Goal: Transaction & Acquisition: Purchase product/service

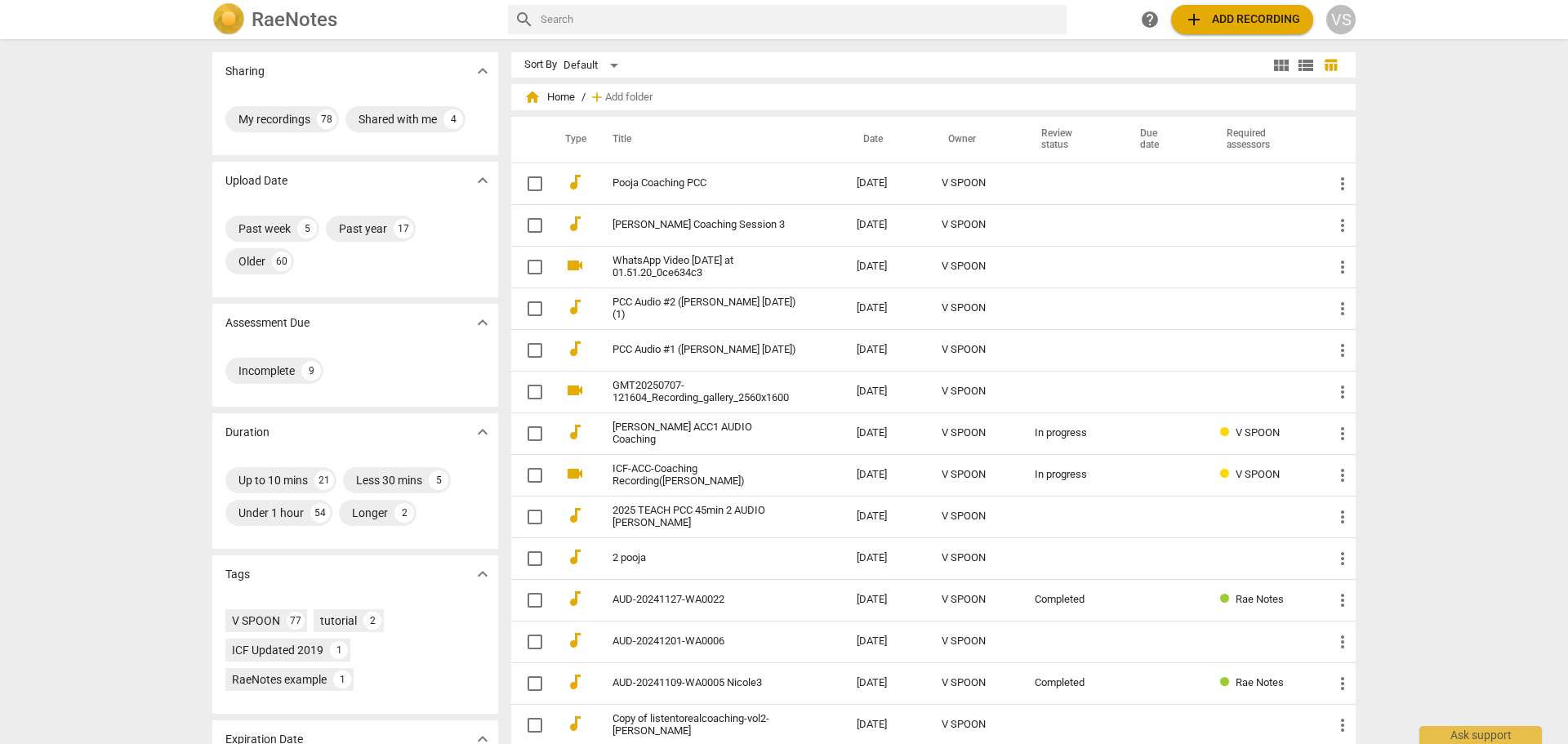
click at [1436, 208] on div "Sharing expand_more My recordings 78 Shared with me 4 Upload Date expand_more P…" at bounding box center [784, 392] width 1568 height 704
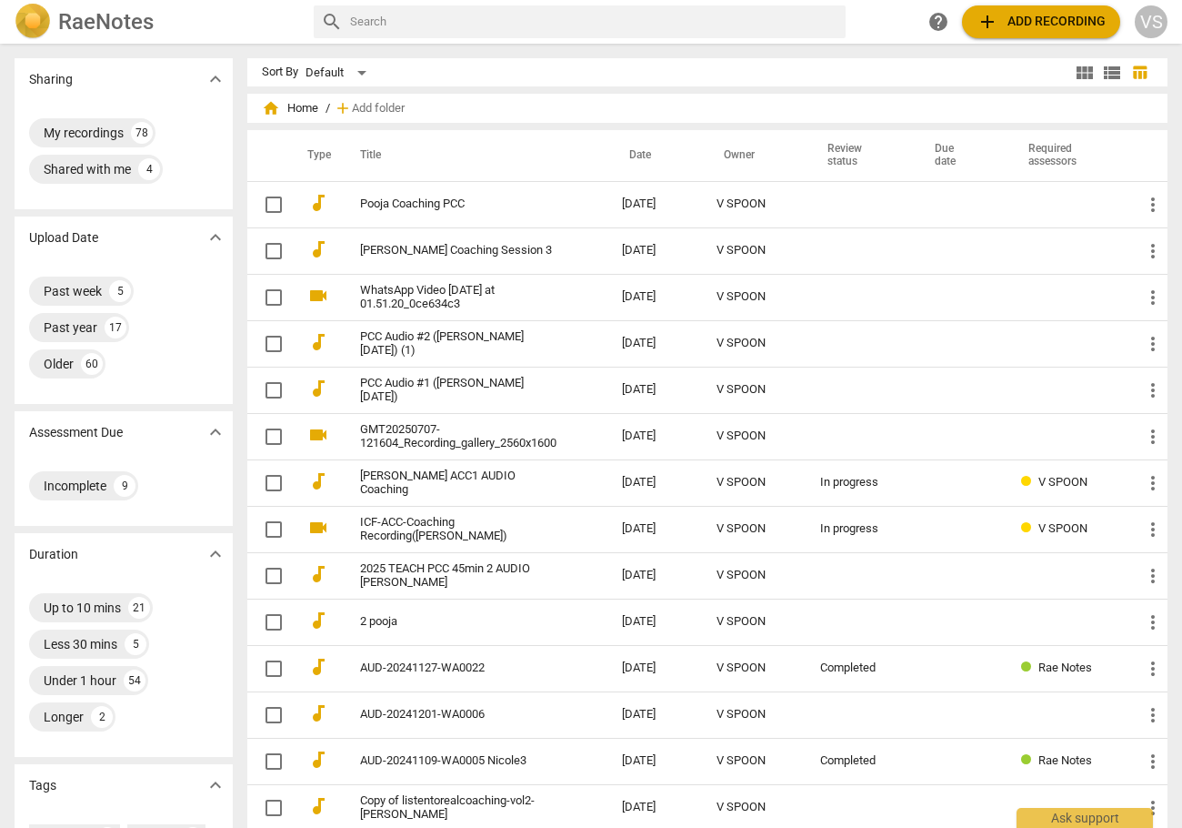
click at [994, 25] on span "add Add recording" at bounding box center [1041, 22] width 129 height 22
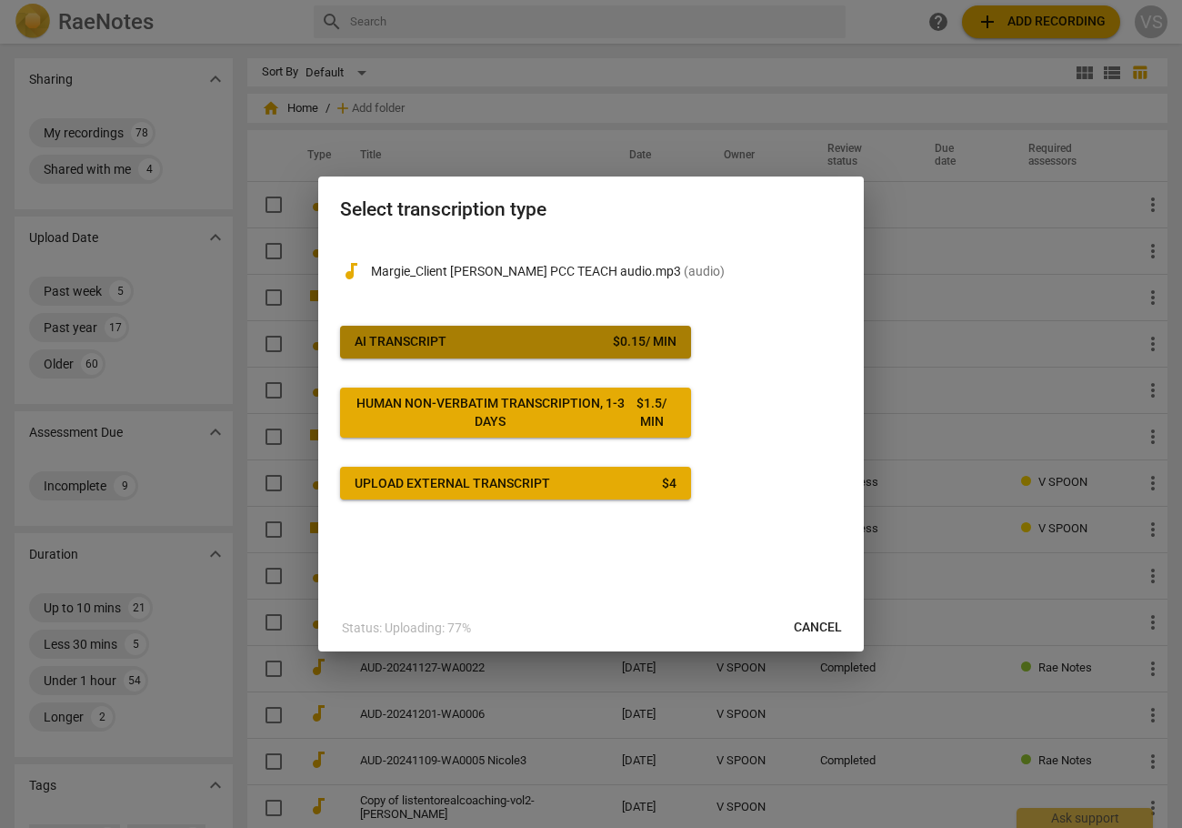
click at [654, 348] on div "$ 0.15 / min" at bounding box center [645, 342] width 64 height 18
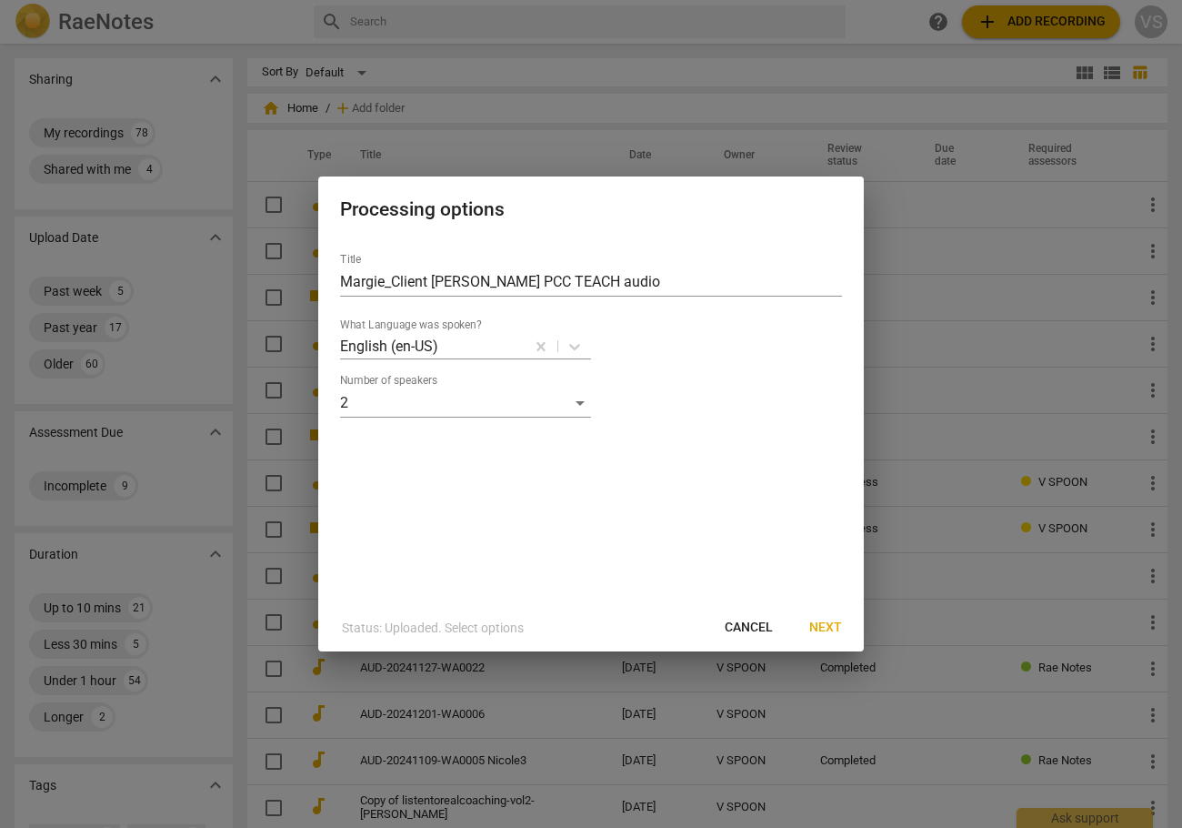
click at [830, 627] on span "Next" at bounding box center [825, 627] width 33 height 18
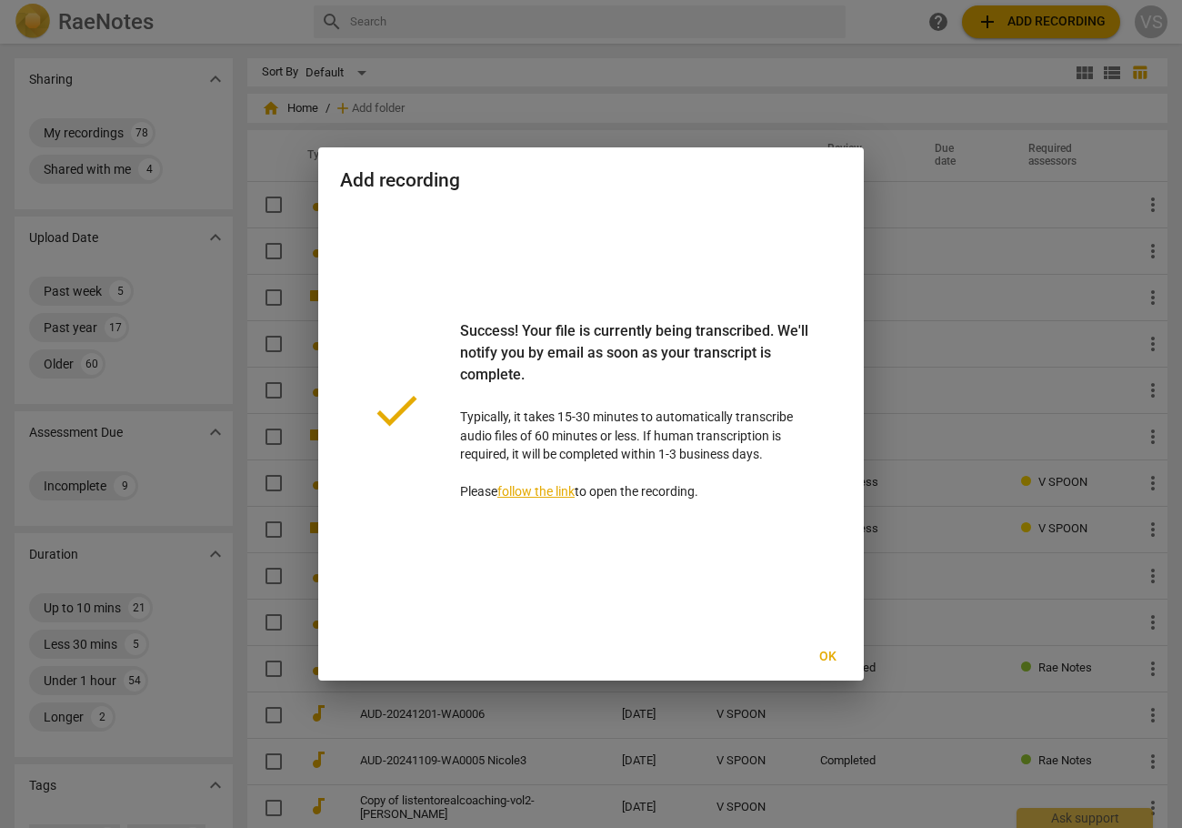
click at [467, 57] on div at bounding box center [591, 414] width 1182 height 828
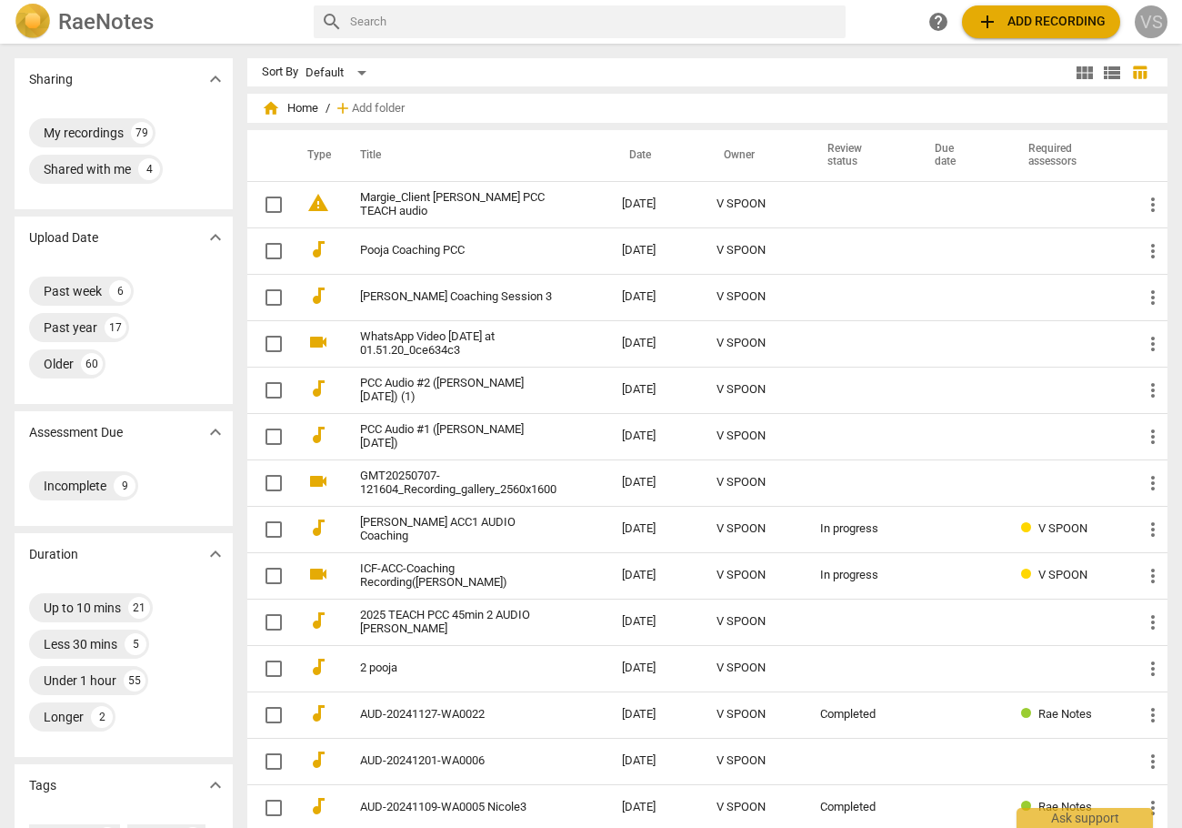
click at [1155, 27] on div "VS" at bounding box center [1151, 21] width 33 height 33
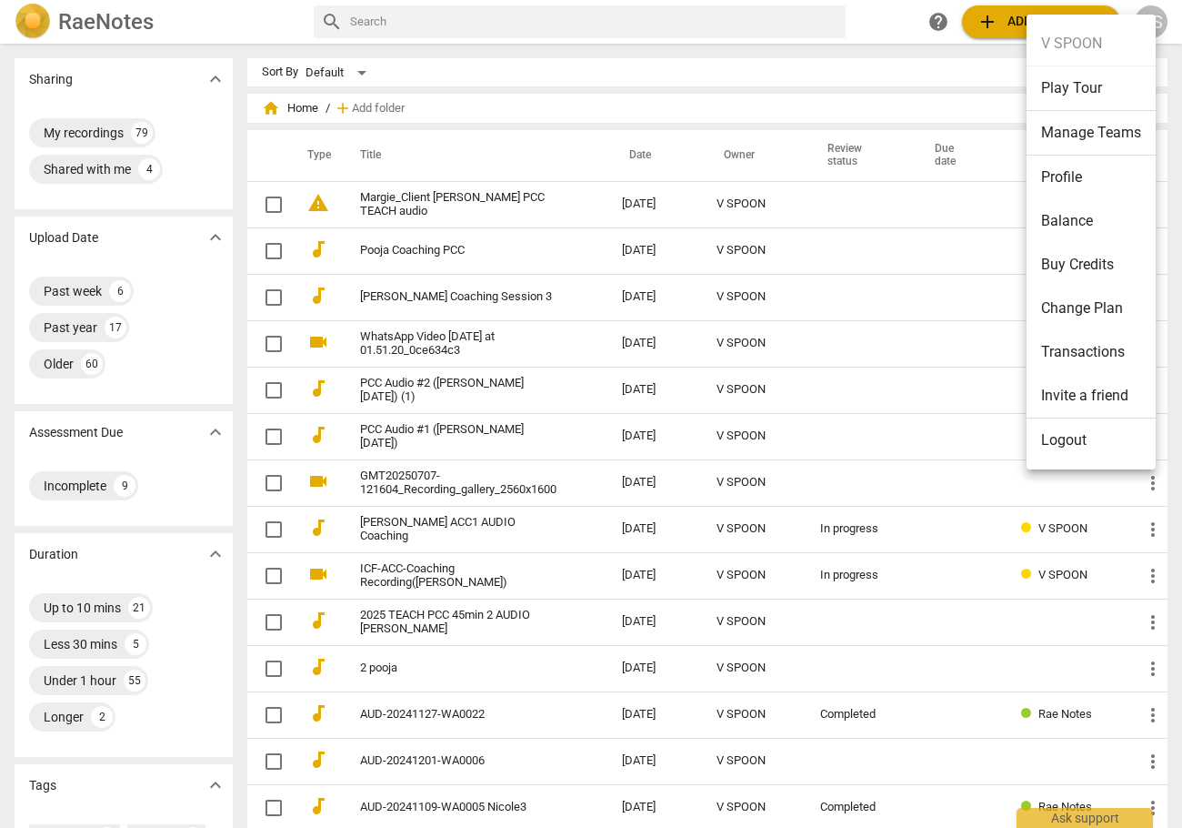
drag, startPoint x: 1127, startPoint y: 295, endPoint x: 1116, endPoint y: 379, distance: 85.3
click at [1119, 377] on ul "V SPOON Play Tour Manage Teams Profile Balance Buy Credits Change Plan Transact…" at bounding box center [1091, 242] width 129 height 455
click at [1095, 267] on li "Buy Credits" at bounding box center [1091, 265] width 129 height 44
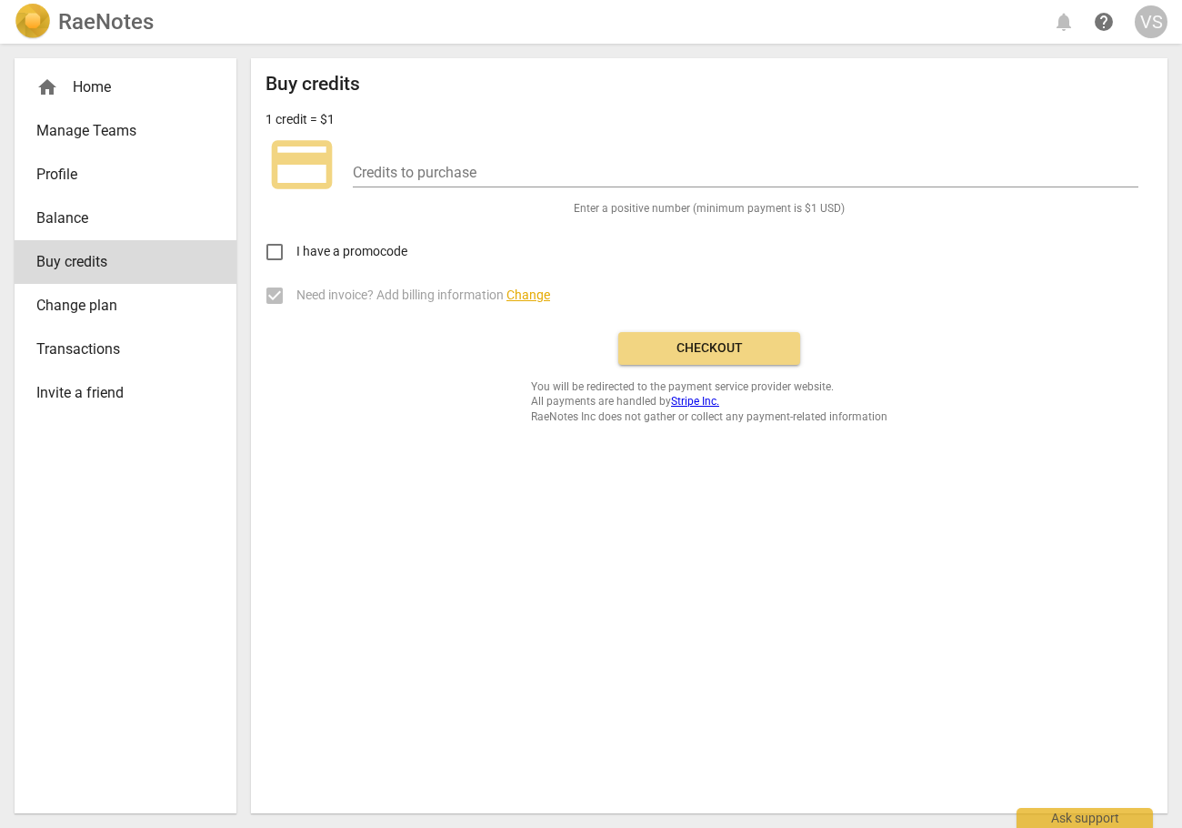
click at [408, 406] on div "Buy credits 1 credit = $1 credit_card Credits to purchase Enter a positive numb…" at bounding box center [710, 248] width 888 height 351
click at [73, 226] on span "Balance" at bounding box center [118, 218] width 164 height 22
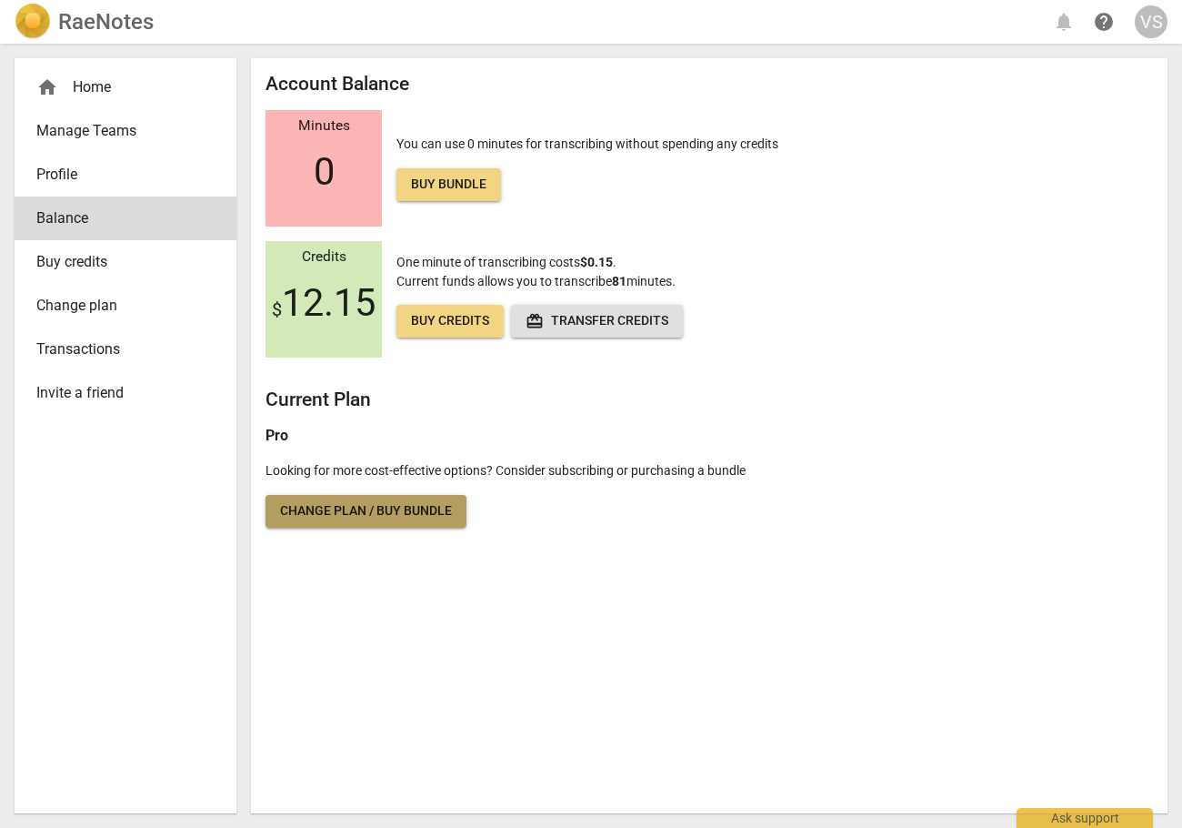
click at [350, 520] on span "Change plan / Buy bundle" at bounding box center [366, 511] width 172 height 18
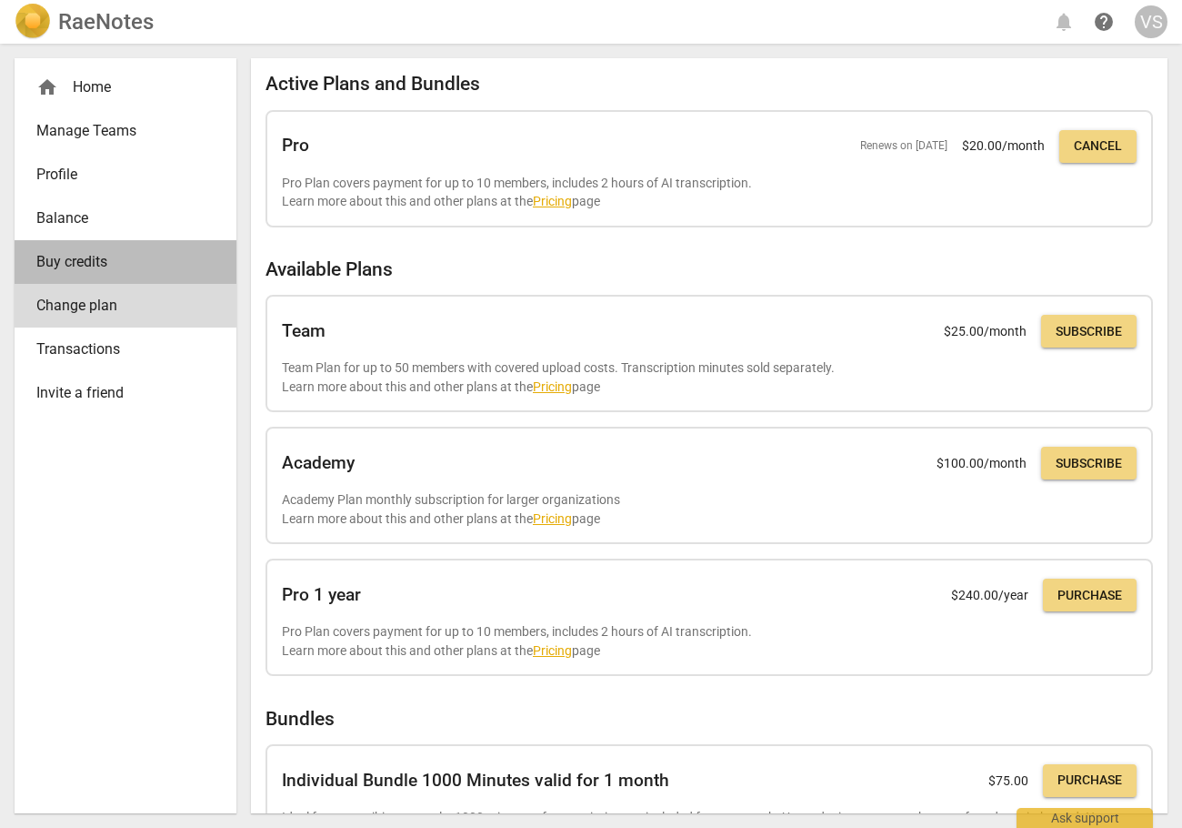
click at [82, 264] on span "Buy credits" at bounding box center [118, 262] width 164 height 22
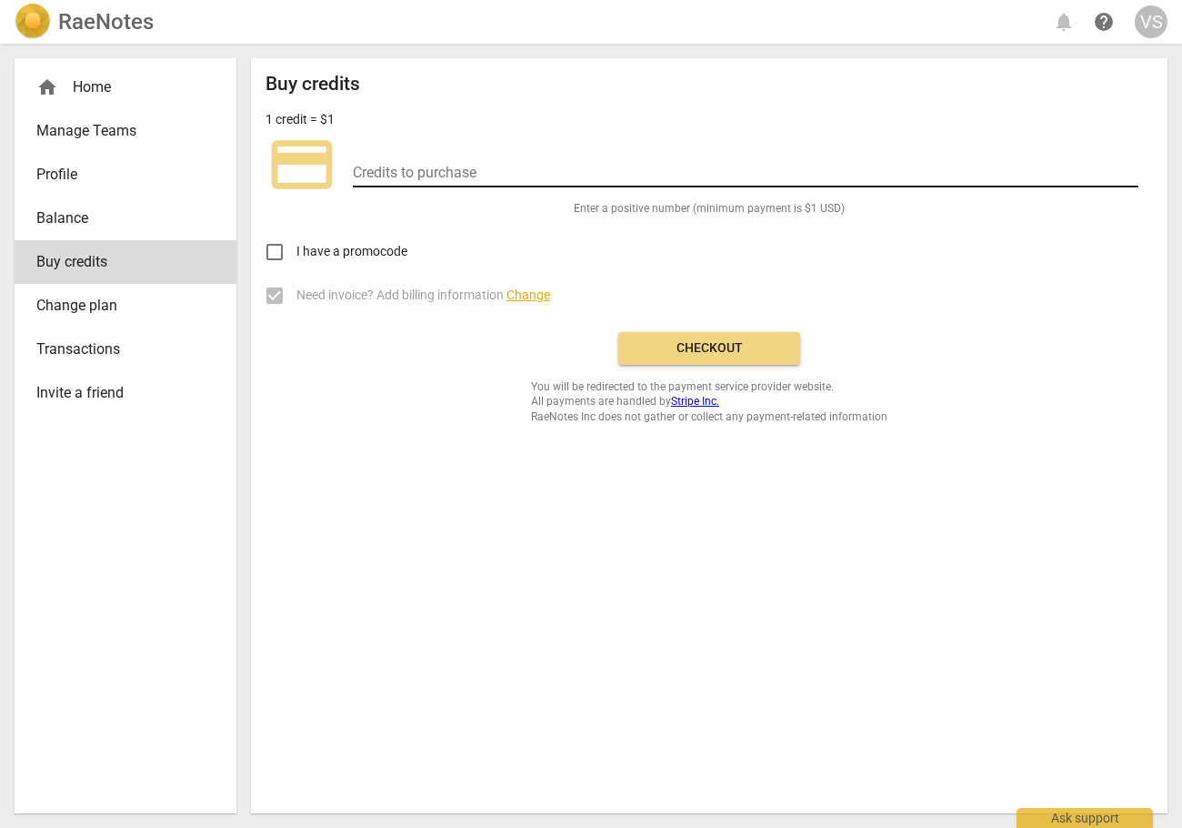
click at [402, 183] on input "number" at bounding box center [746, 174] width 786 height 26
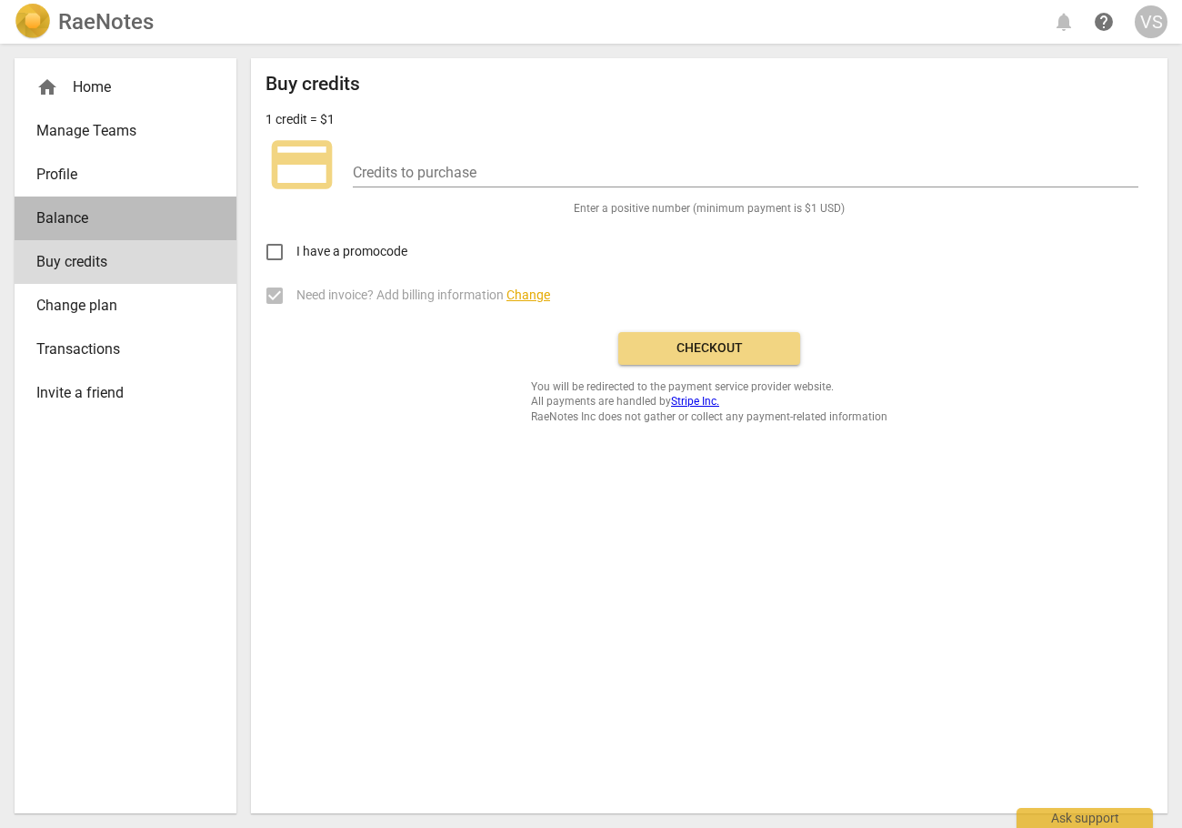
click at [62, 227] on span "Balance" at bounding box center [118, 218] width 164 height 22
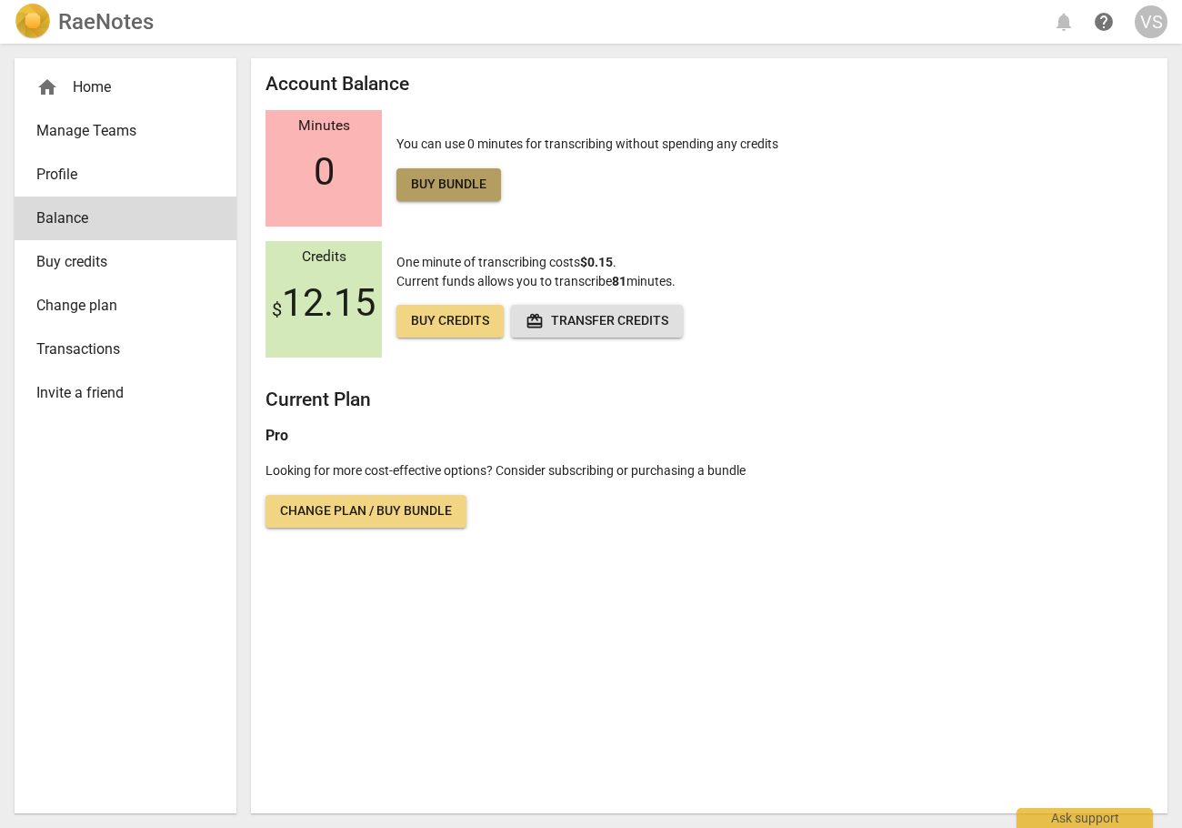
click at [475, 186] on span "Buy bundle" at bounding box center [448, 185] width 75 height 18
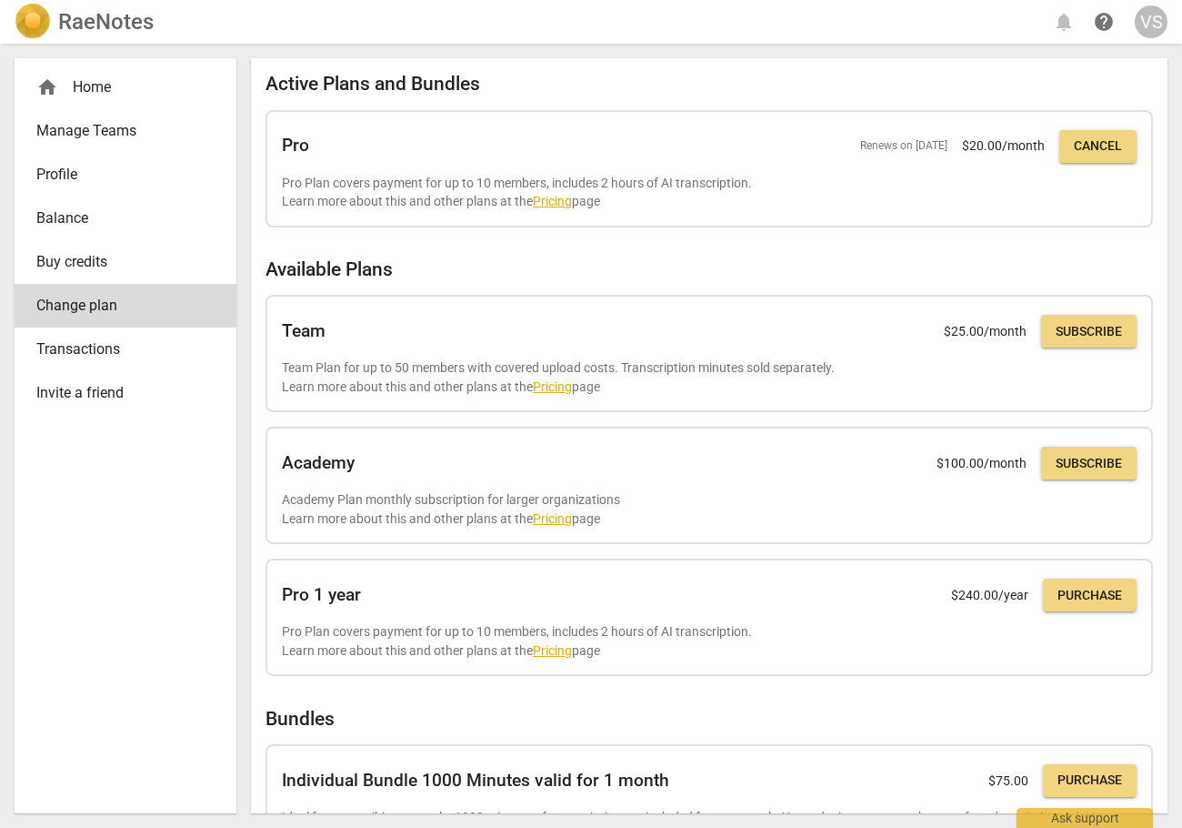
click at [79, 217] on span "Balance" at bounding box center [118, 218] width 164 height 22
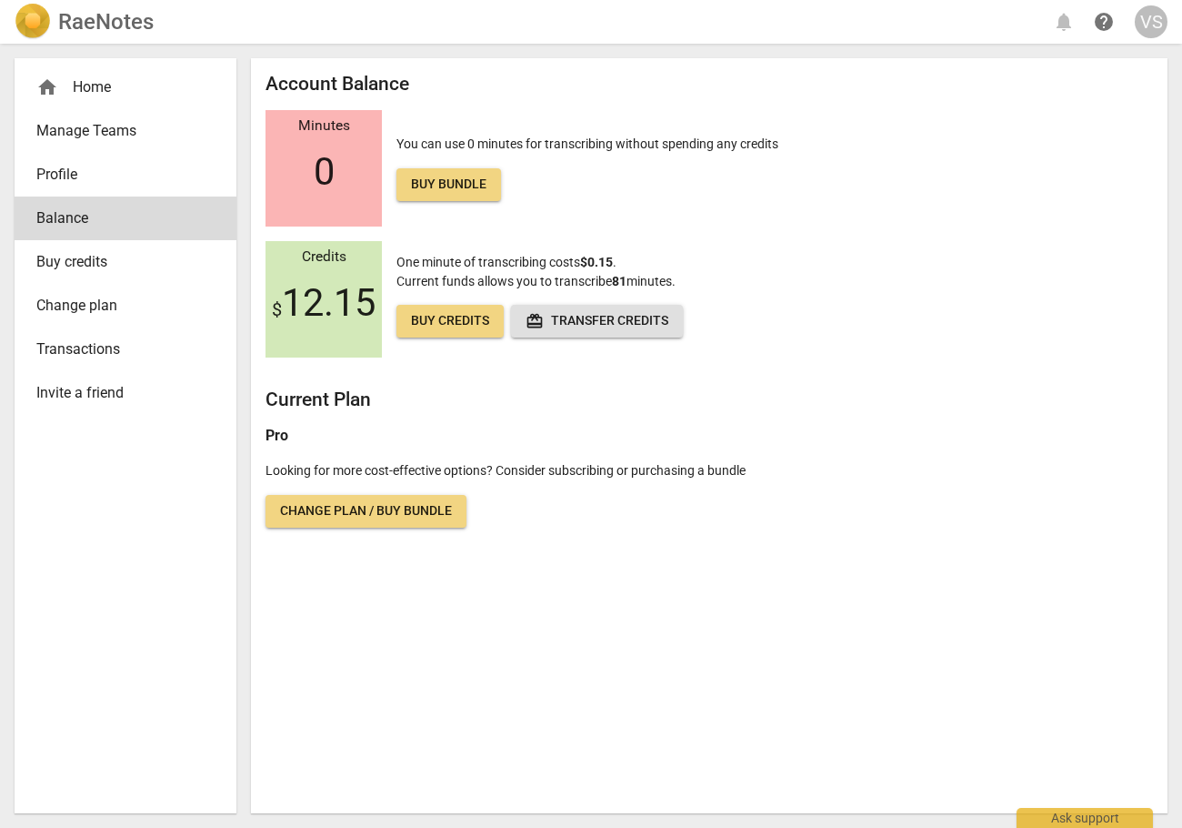
click at [335, 186] on div "Minutes 0" at bounding box center [324, 168] width 116 height 116
click at [349, 320] on span "$ 12.15" at bounding box center [324, 303] width 104 height 44
click at [455, 326] on span "Buy credits" at bounding box center [450, 321] width 78 height 18
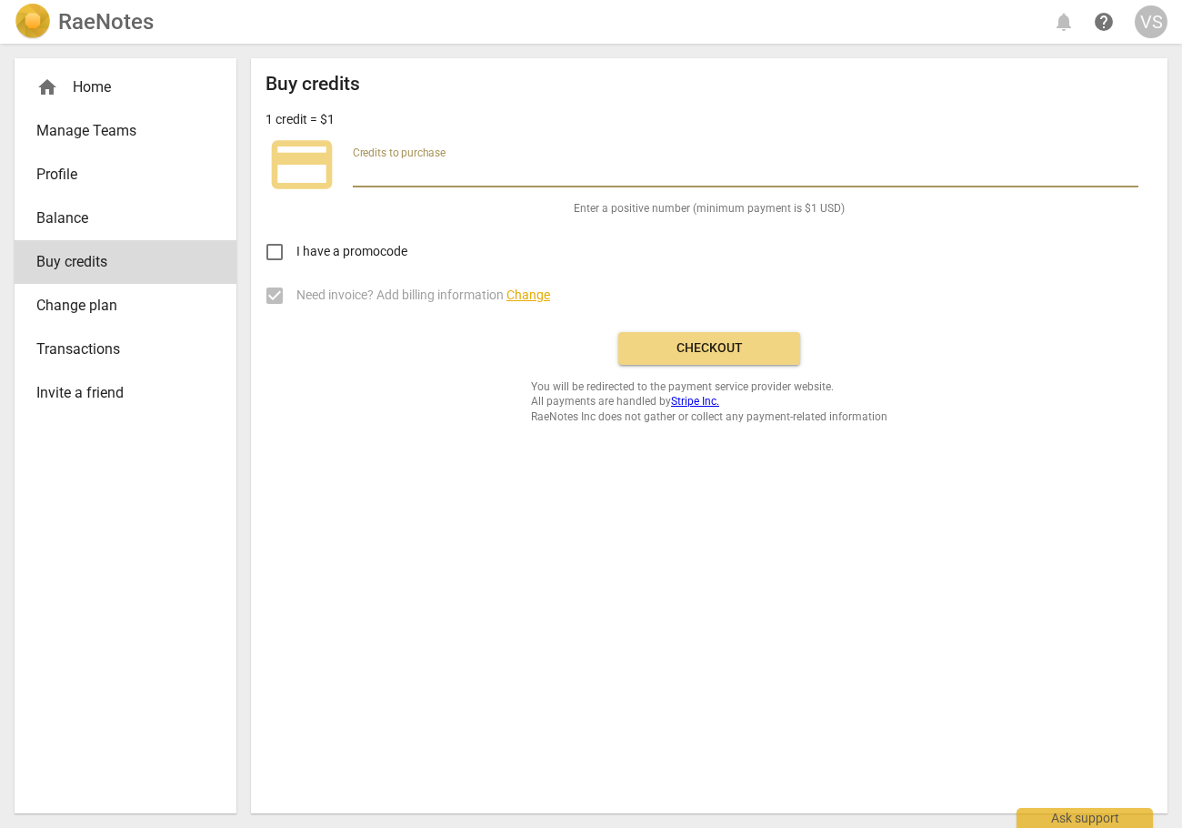
click at [378, 174] on input "number" at bounding box center [746, 174] width 786 height 26
click at [74, 273] on span "Buy credits" at bounding box center [118, 262] width 164 height 22
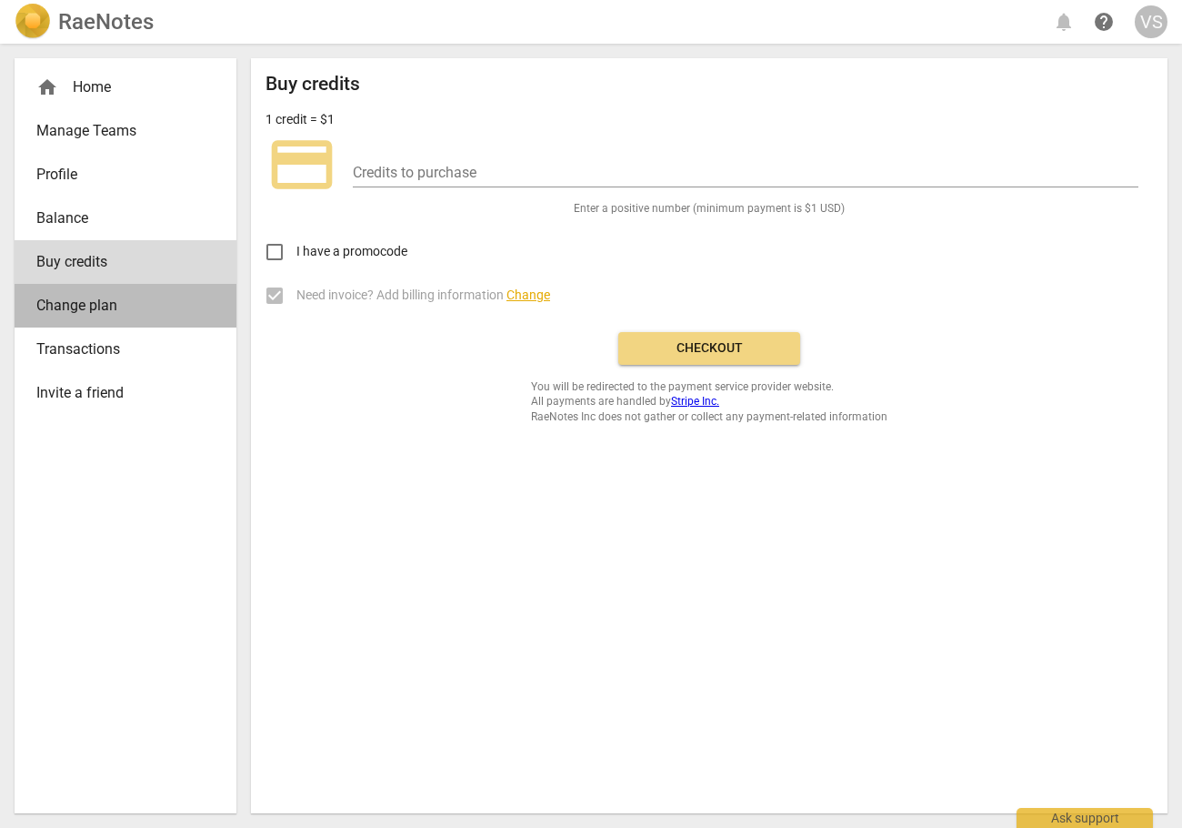
click at [91, 316] on span "Change plan" at bounding box center [118, 306] width 164 height 22
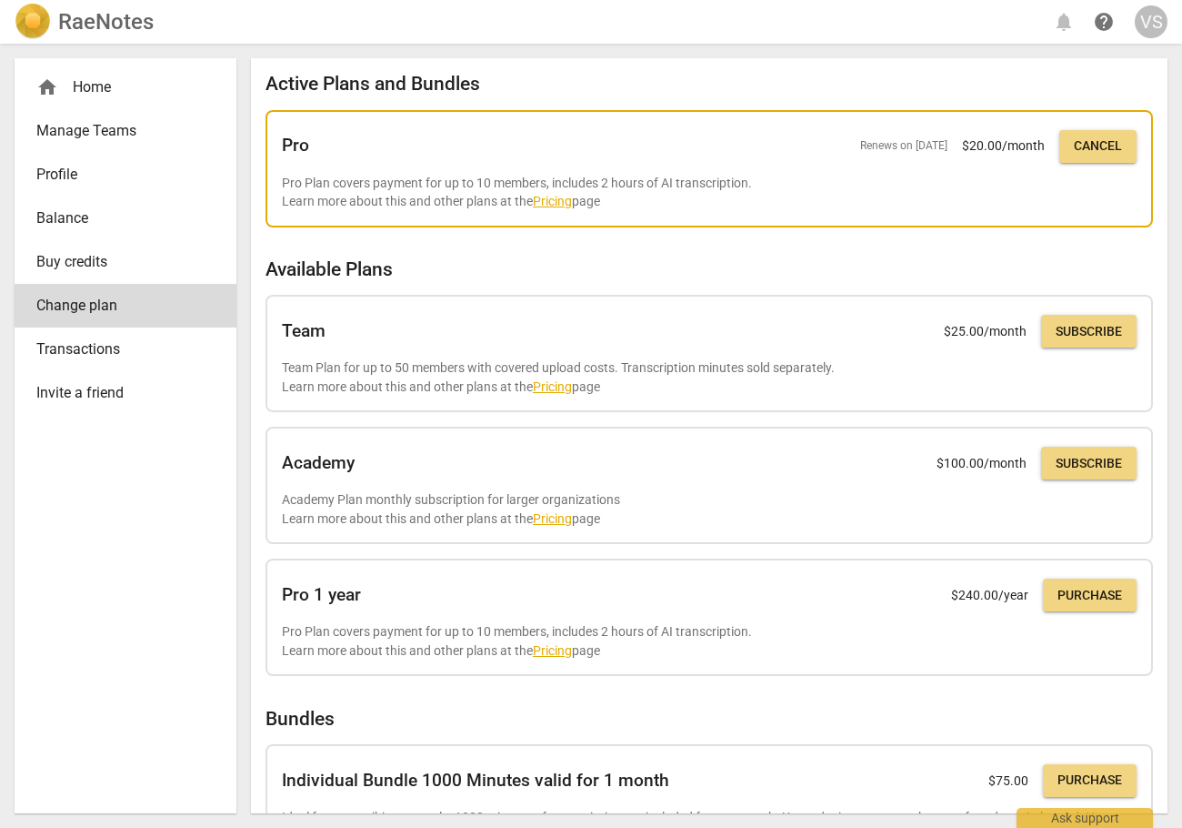
click at [572, 208] on link "Pricing" at bounding box center [552, 201] width 39 height 15
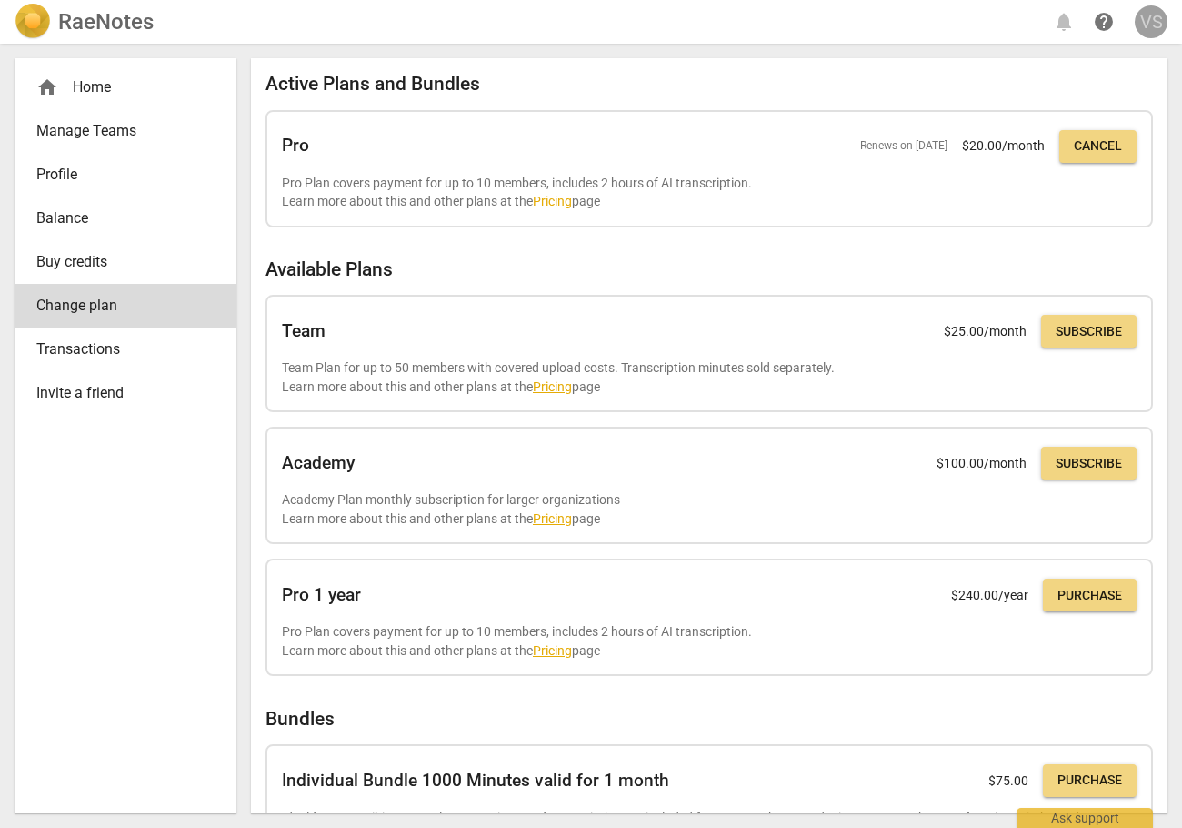
click at [1151, 26] on div "VS" at bounding box center [1151, 21] width 33 height 33
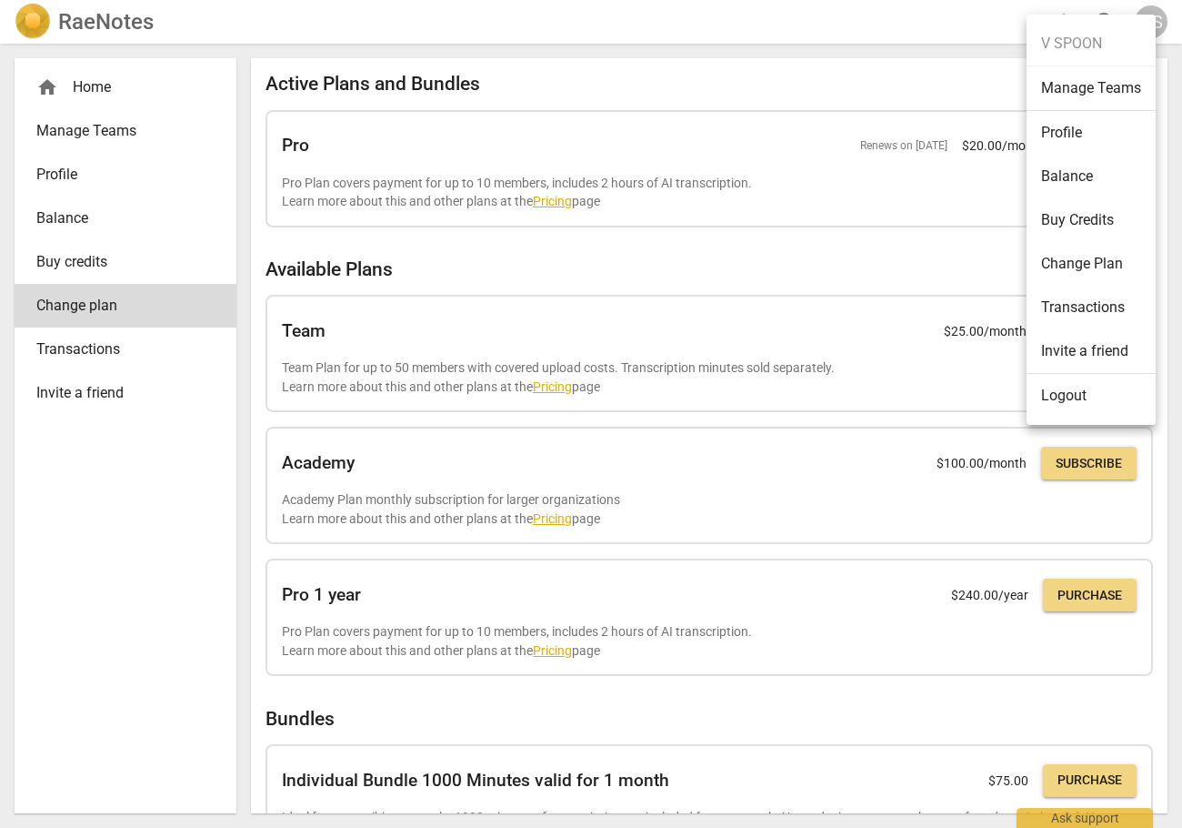
click at [1097, 260] on li "Change Plan" at bounding box center [1091, 264] width 129 height 44
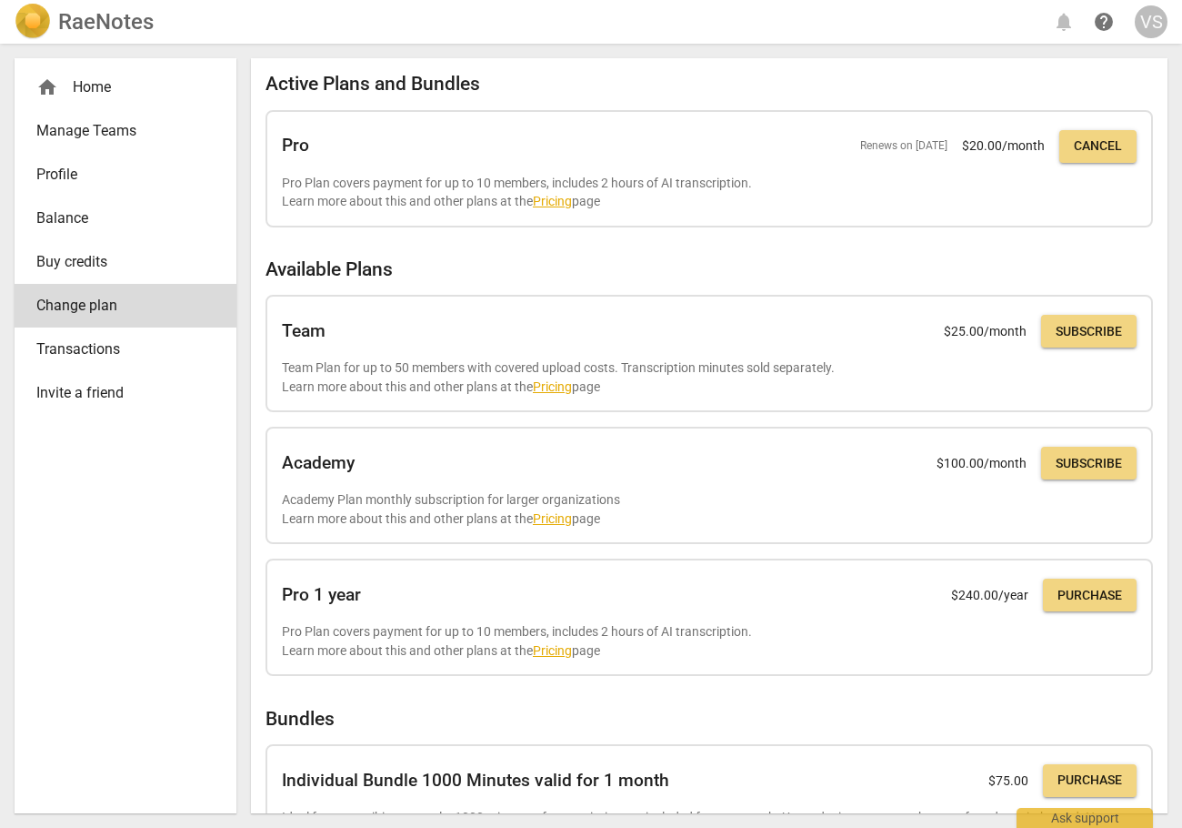
click at [674, 295] on div "Active Plans and Bundles Pro Renews on [DATE] $ 20.00 /month Cancel Pro Plan co…" at bounding box center [710, 540] width 888 height 935
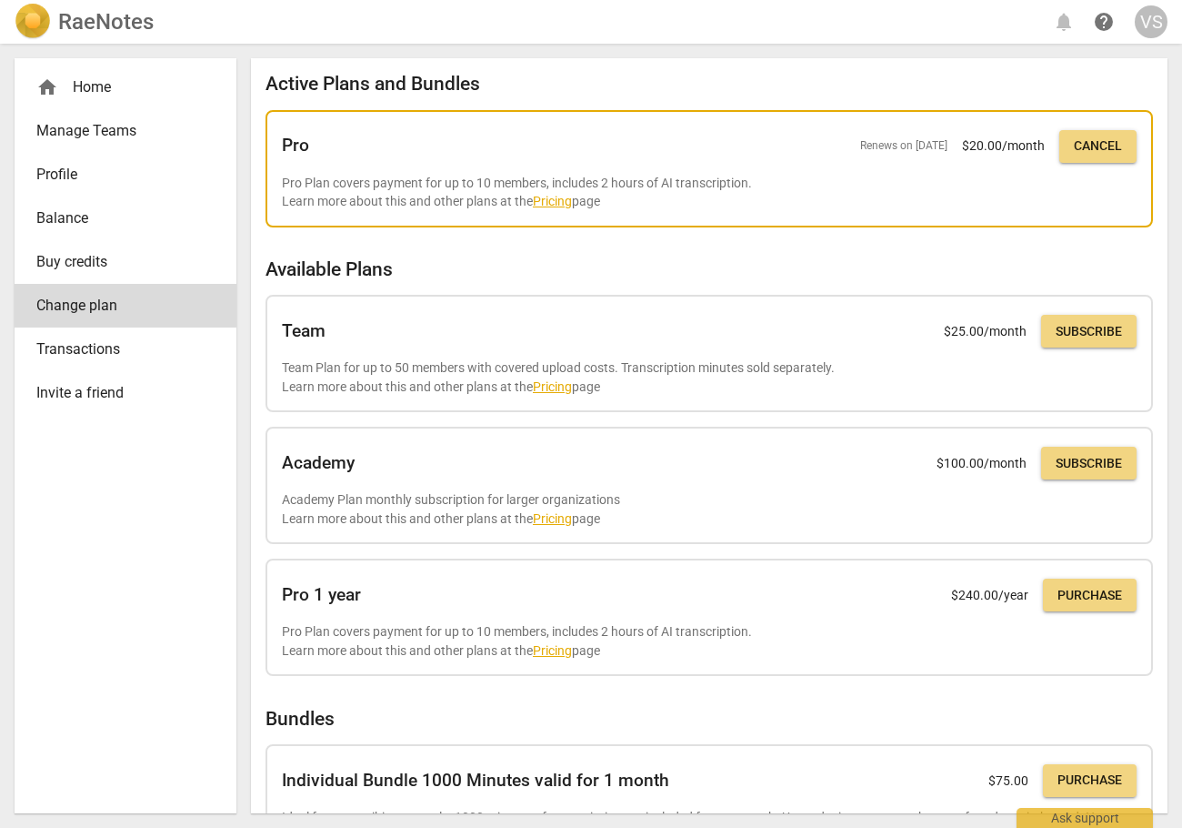
click at [470, 188] on p "Pro Plan covers payment for up to 10 members, includes 2 hours of AI transcript…" at bounding box center [709, 192] width 855 height 37
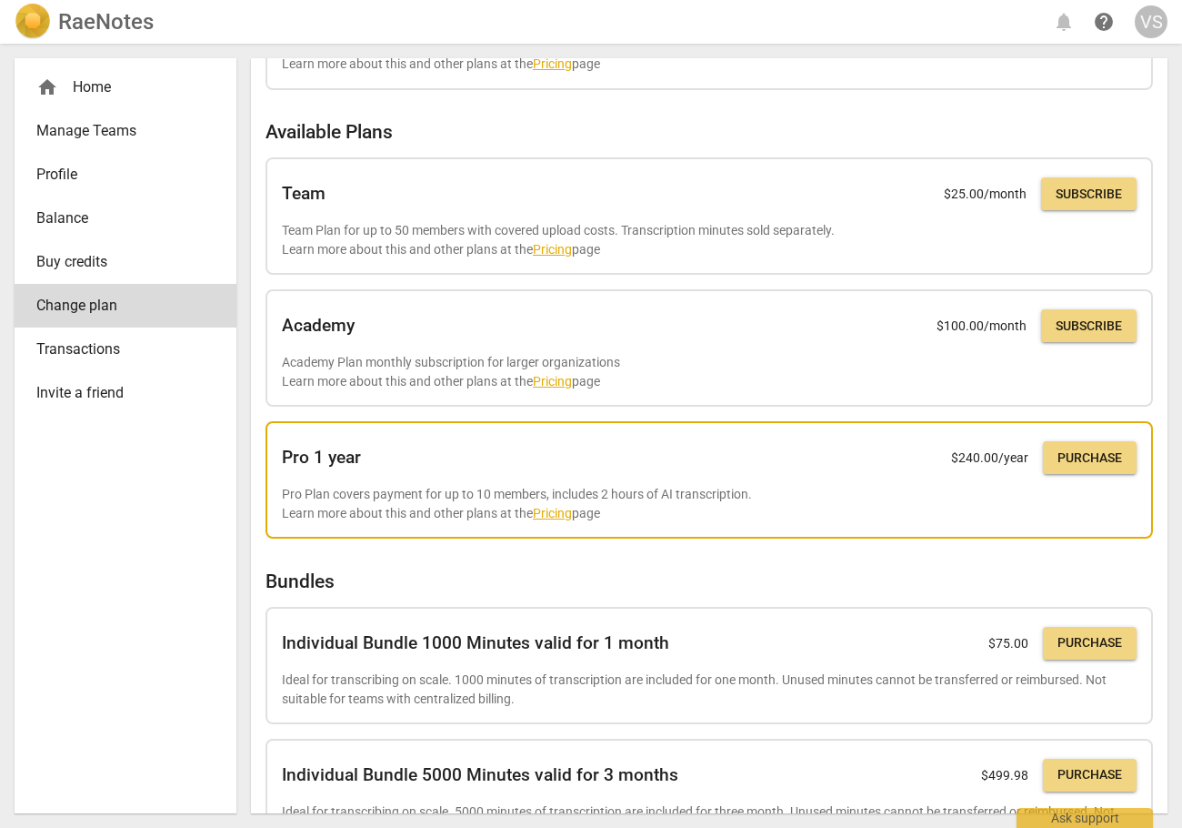
scroll to position [261, 0]
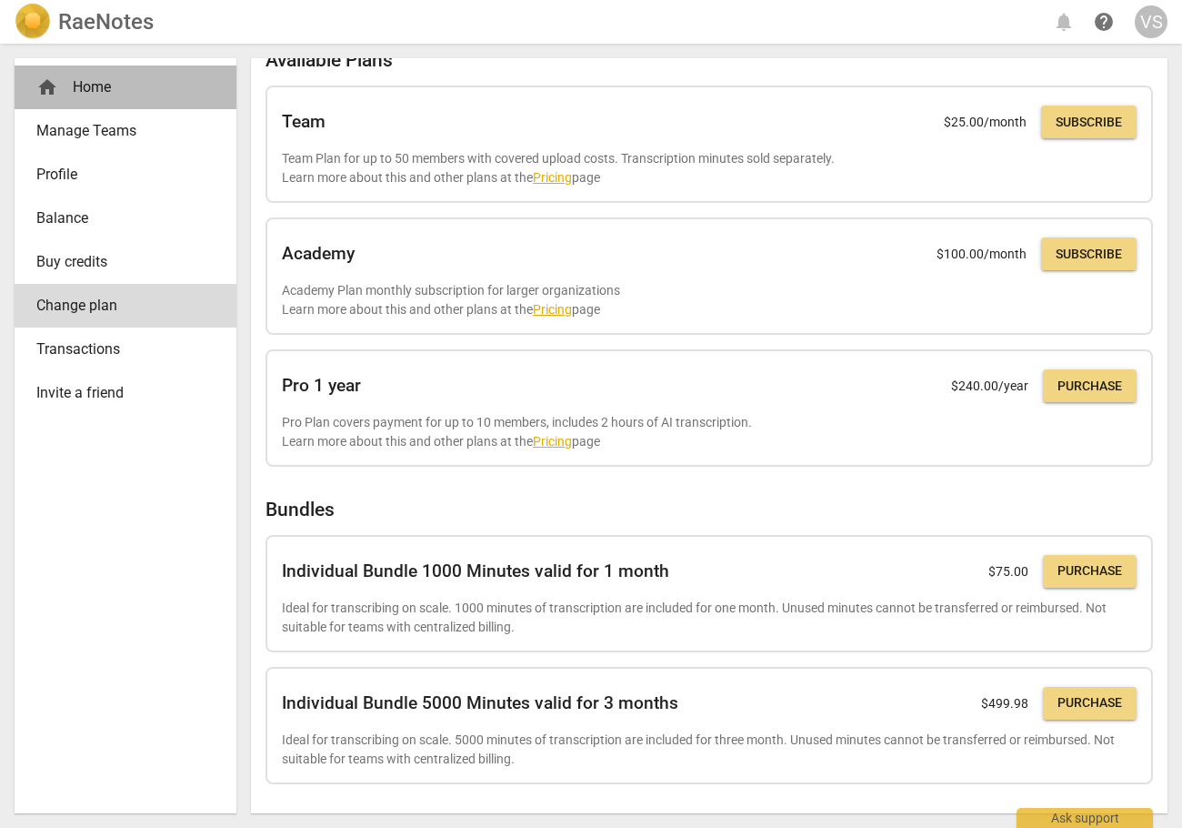
click at [106, 86] on div "home Home" at bounding box center [118, 87] width 164 height 22
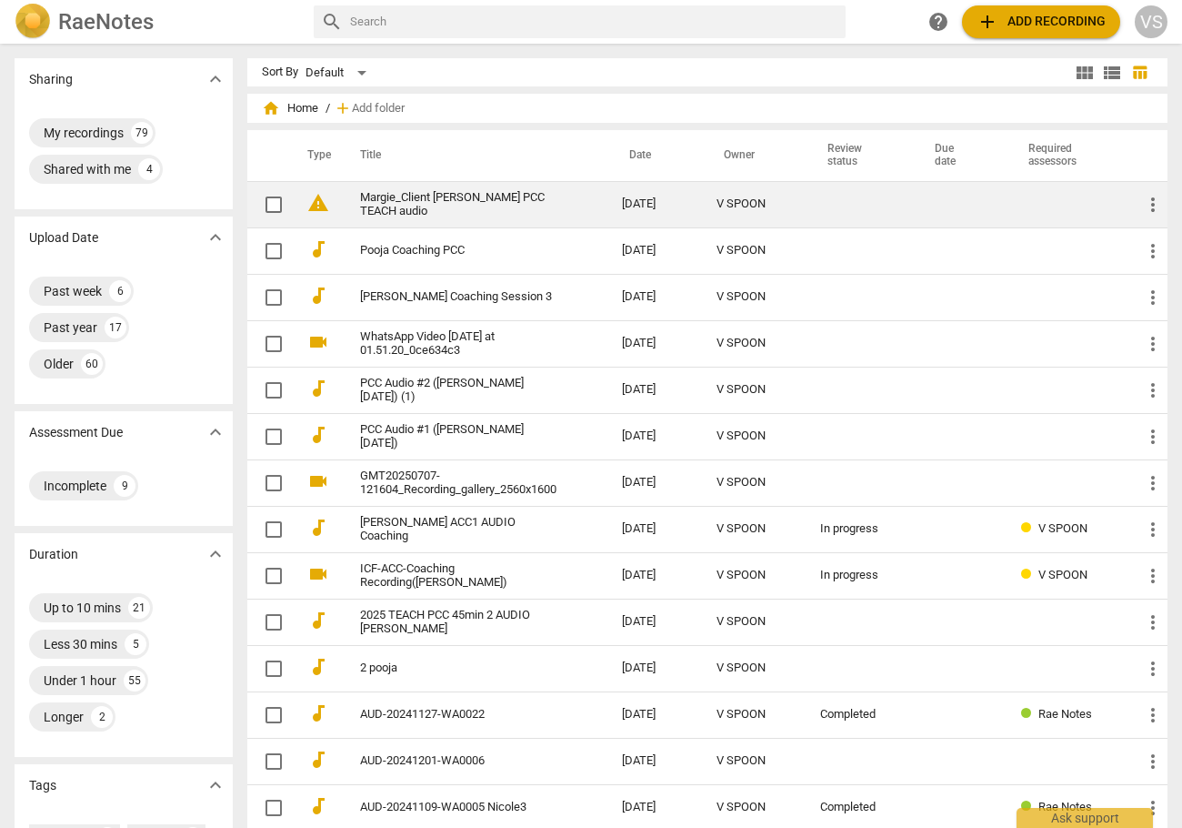
click at [702, 202] on td "V SPOON" at bounding box center [754, 204] width 104 height 46
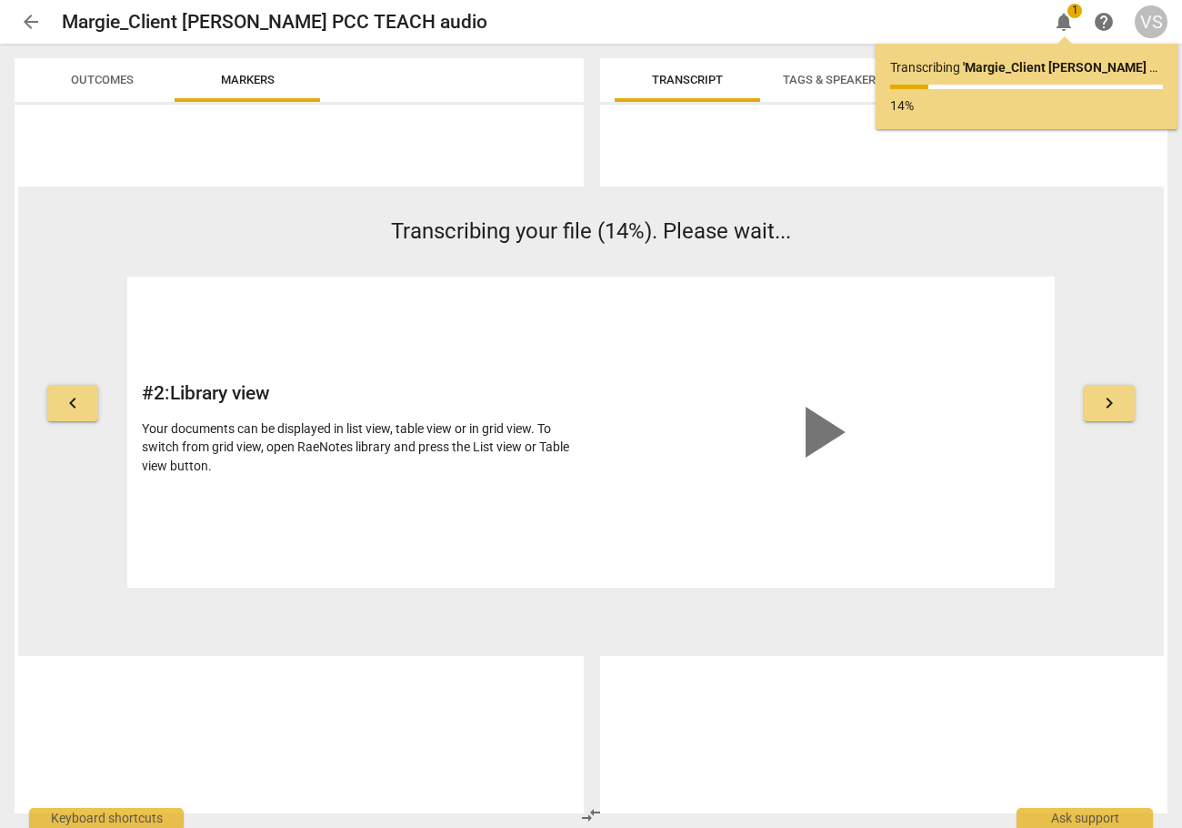
click at [1077, 12] on span "1" at bounding box center [1075, 11] width 15 height 15
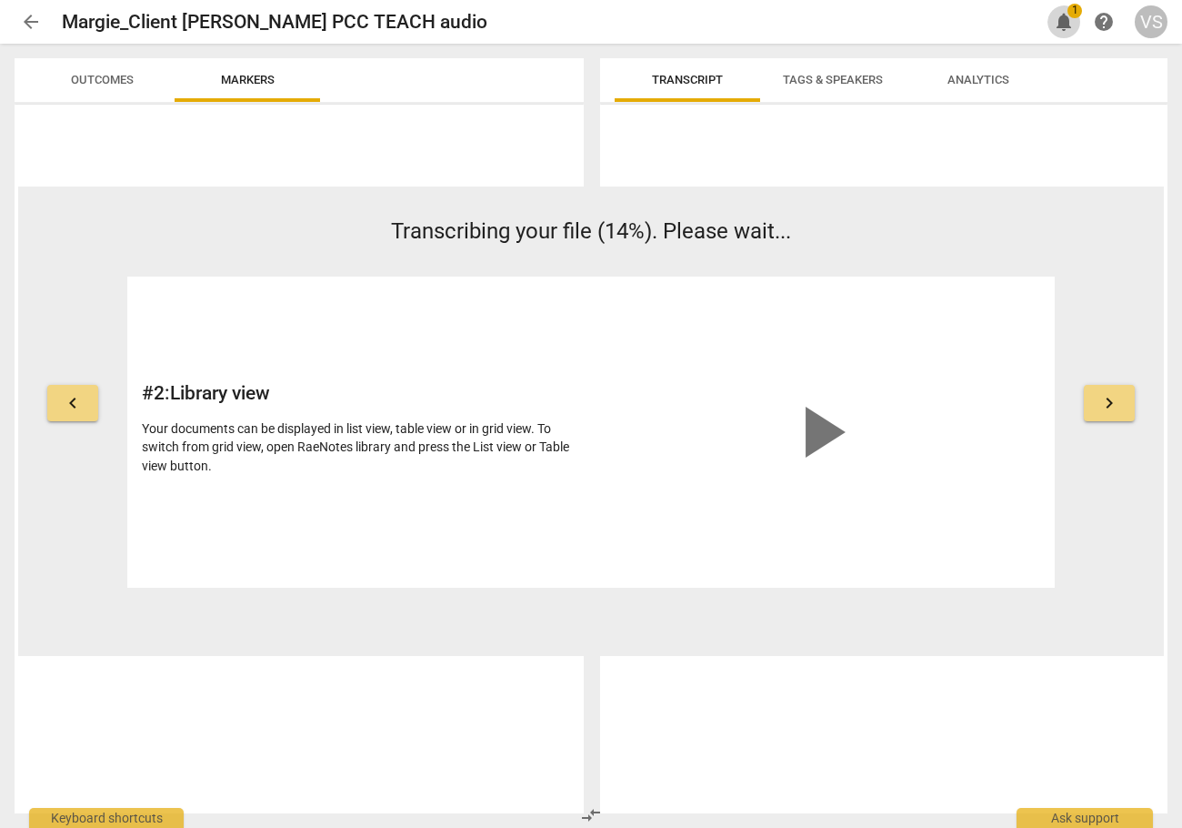
click at [1061, 21] on span "notifications" at bounding box center [1064, 22] width 22 height 22
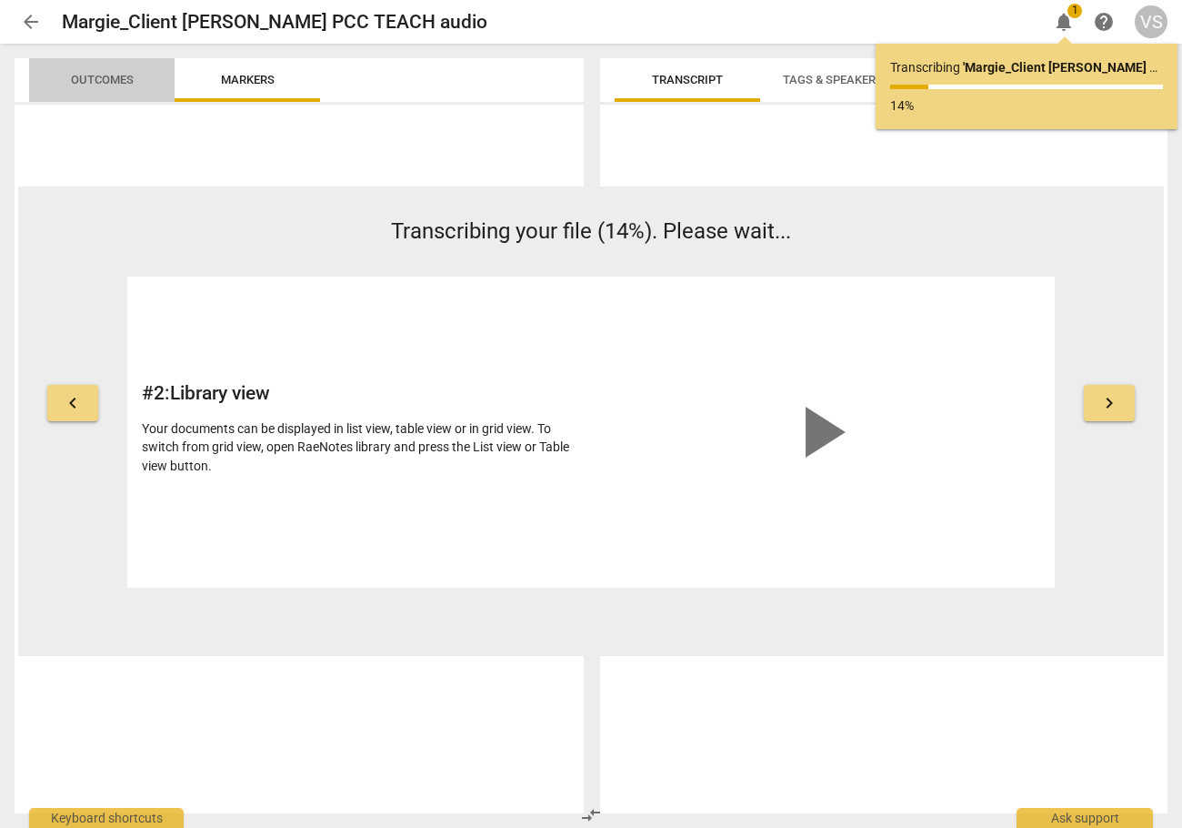
click at [110, 78] on span "Outcomes" at bounding box center [102, 80] width 63 height 14
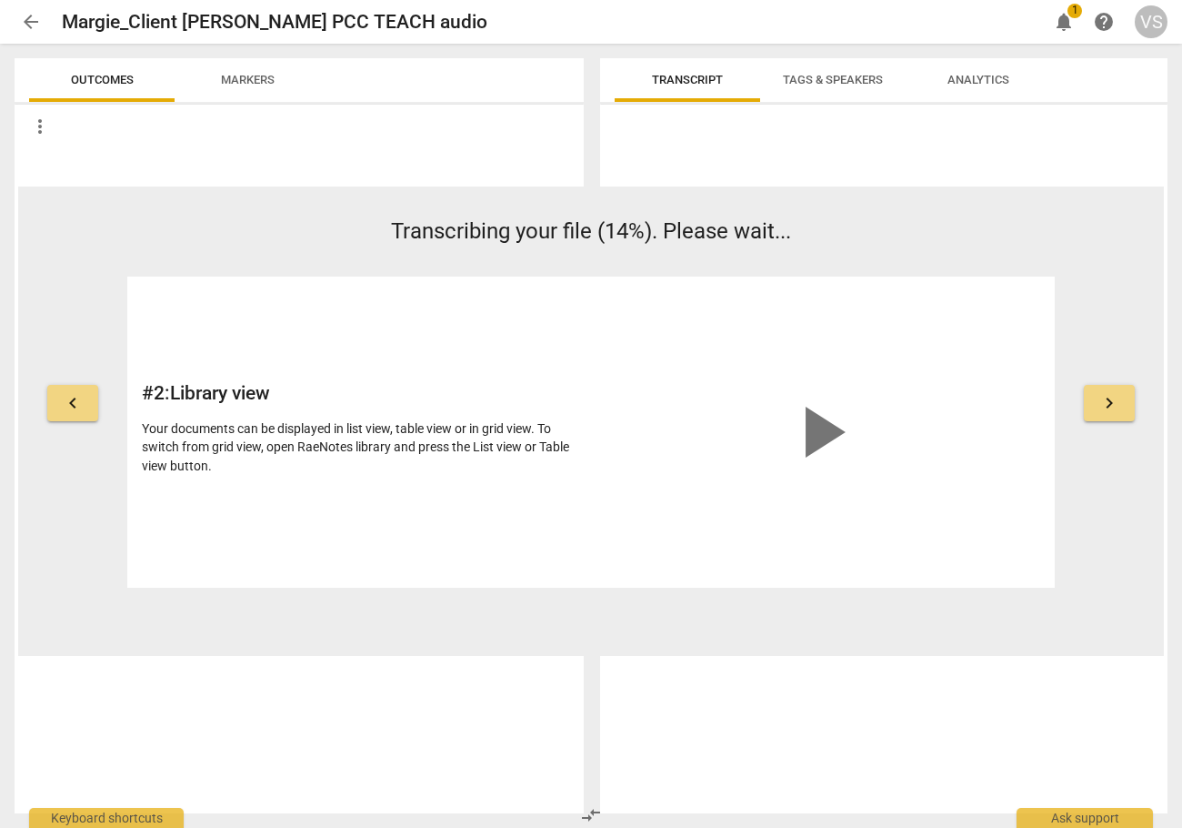
click at [70, 403] on span "keyboard_arrow_left" at bounding box center [73, 403] width 22 height 22
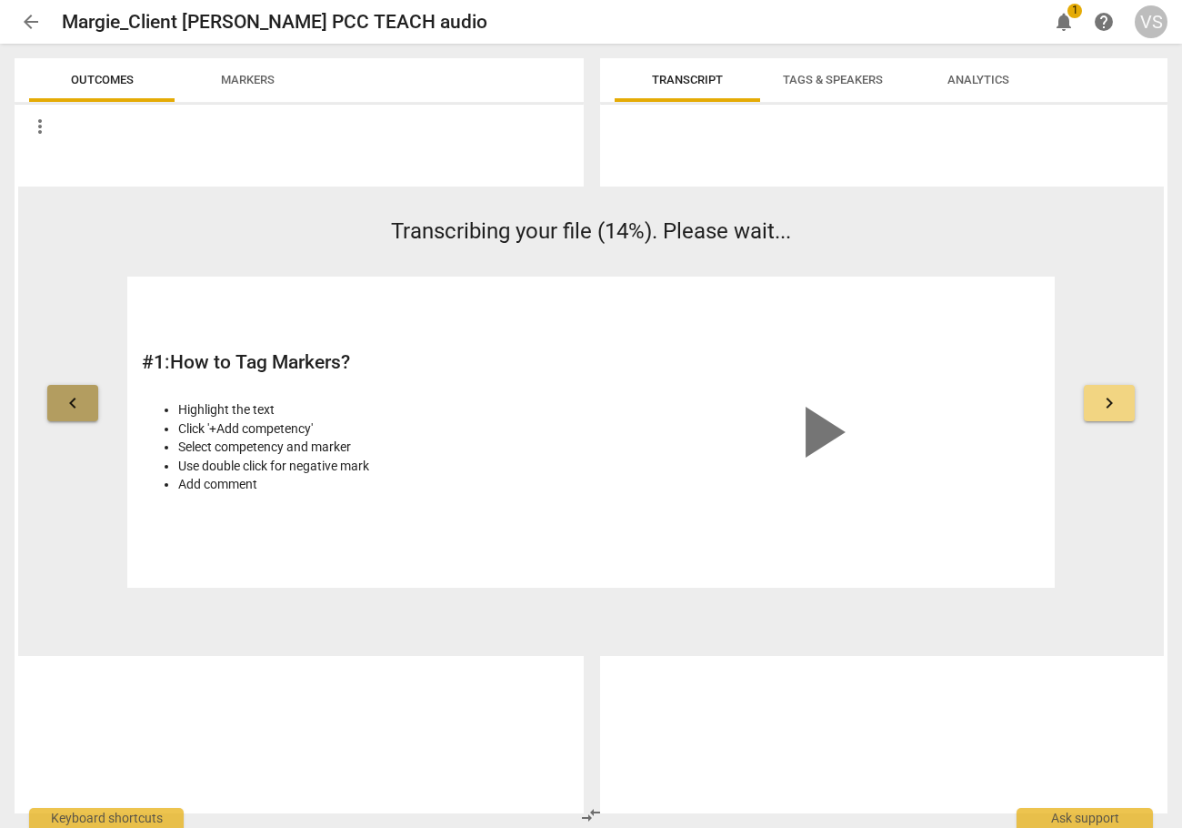
click at [69, 403] on span "keyboard_arrow_left" at bounding box center [73, 403] width 22 height 22
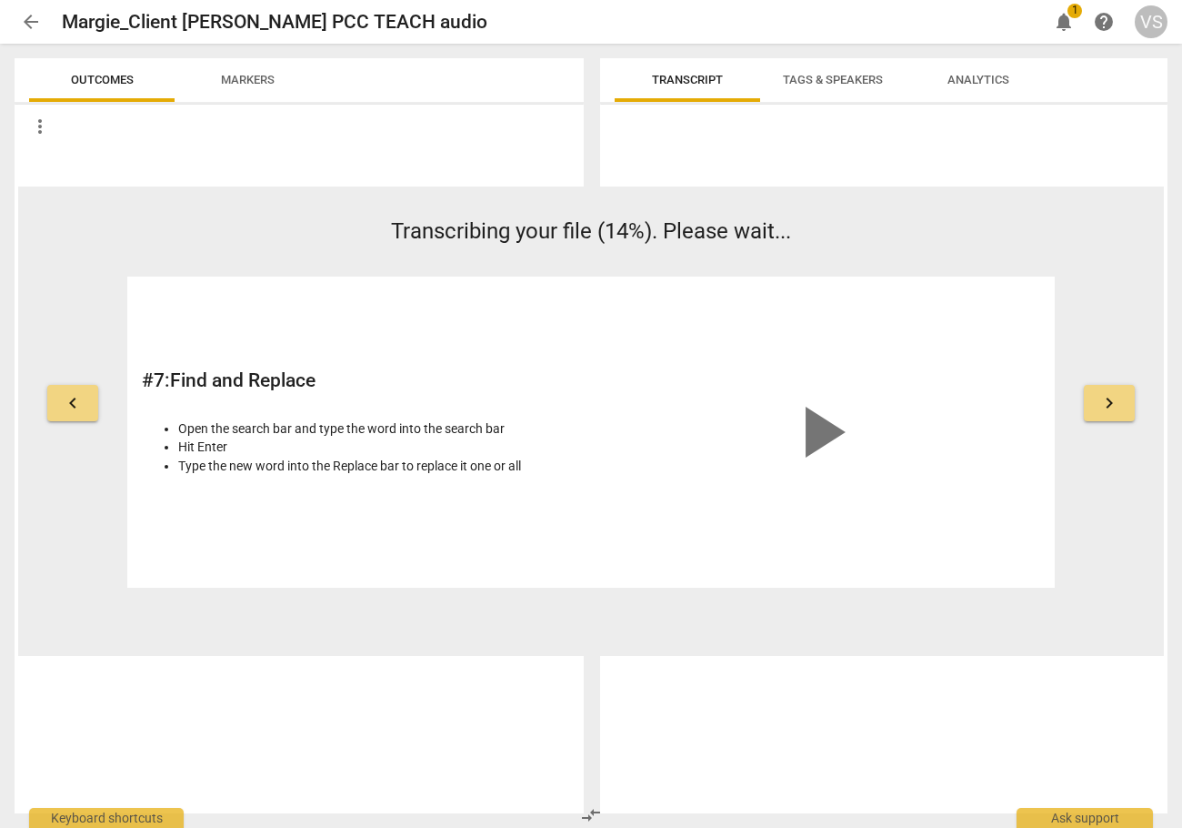
click at [69, 403] on span "keyboard_arrow_left" at bounding box center [73, 403] width 22 height 22
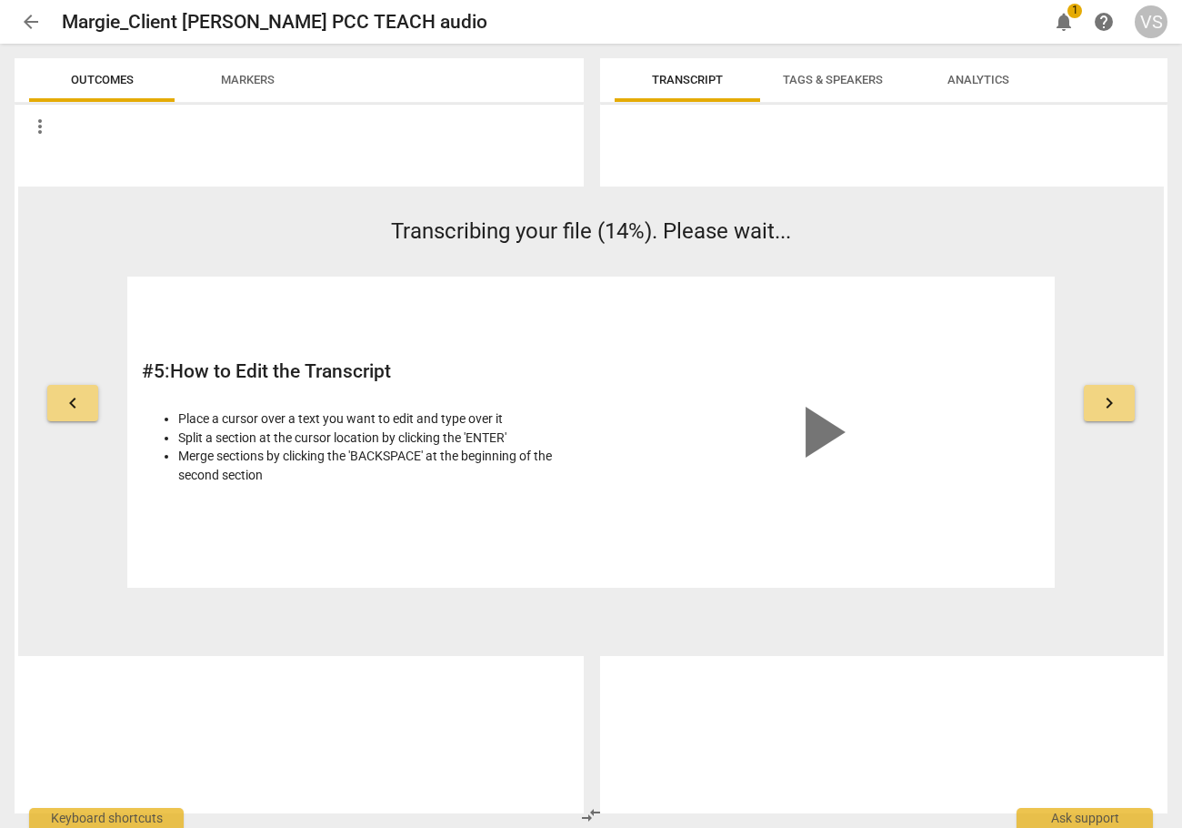
click at [69, 403] on span "keyboard_arrow_left" at bounding box center [73, 403] width 22 height 22
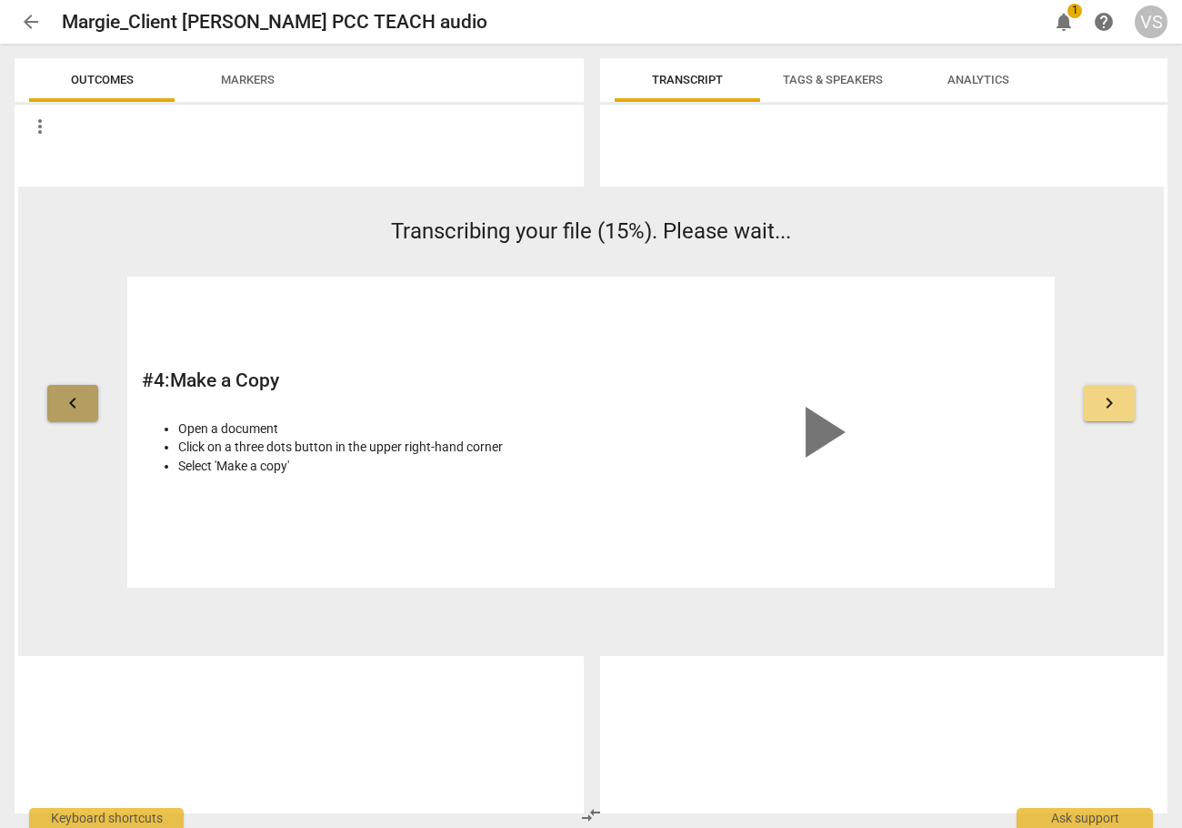
click at [69, 403] on span "keyboard_arrow_left" at bounding box center [73, 403] width 22 height 22
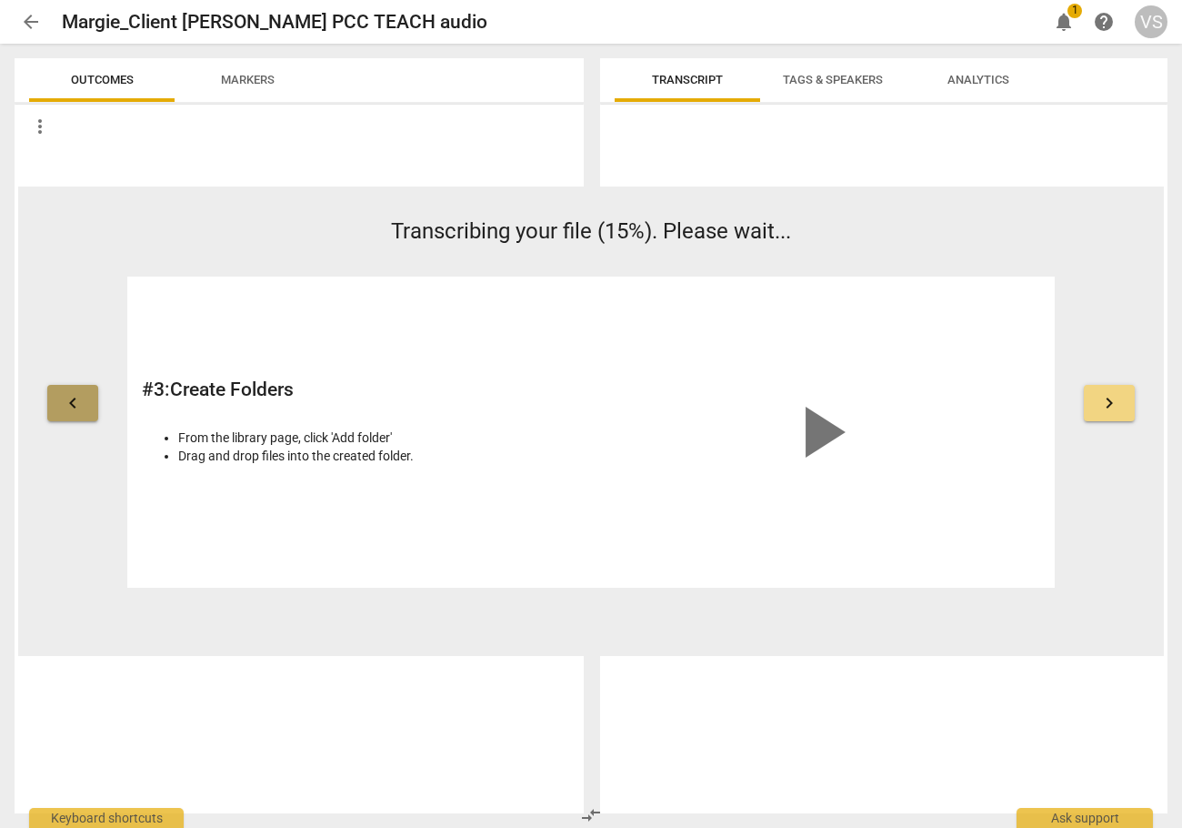
click at [69, 403] on span "keyboard_arrow_left" at bounding box center [73, 403] width 22 height 22
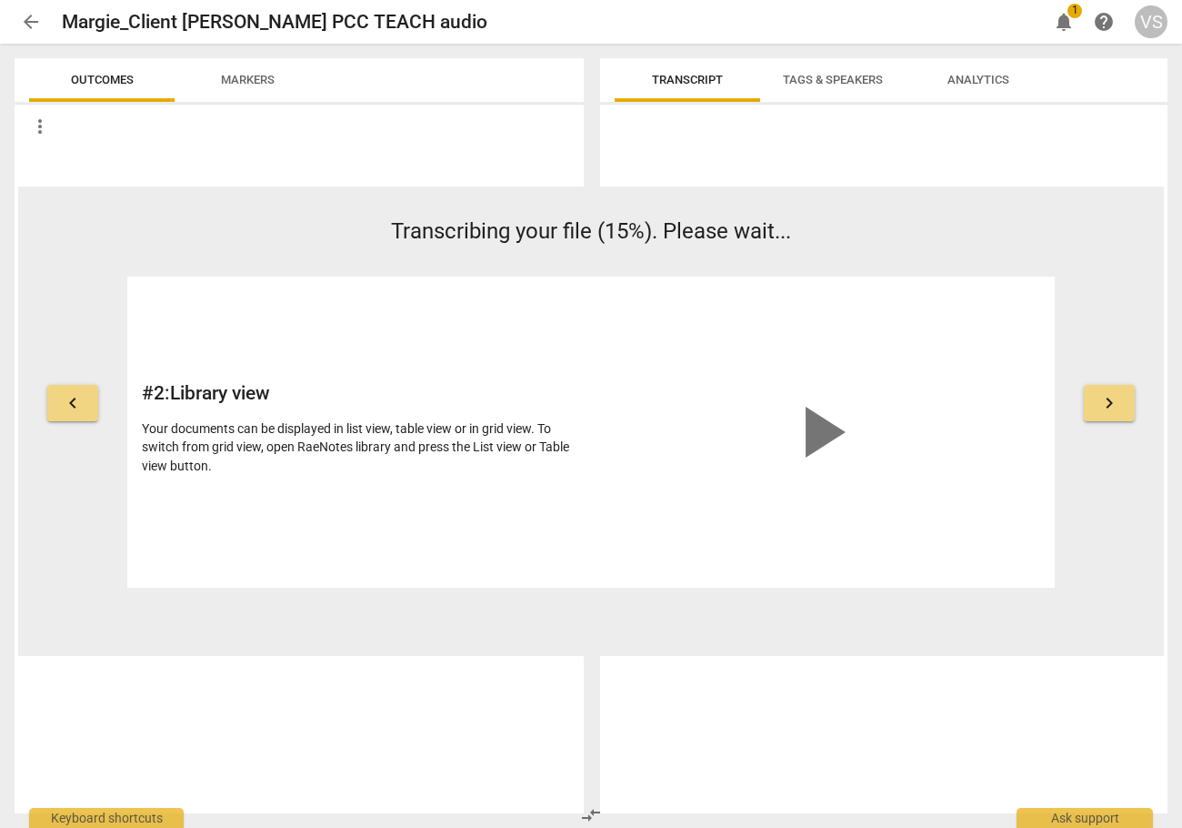
click at [275, 80] on span "Markers" at bounding box center [248, 80] width 54 height 14
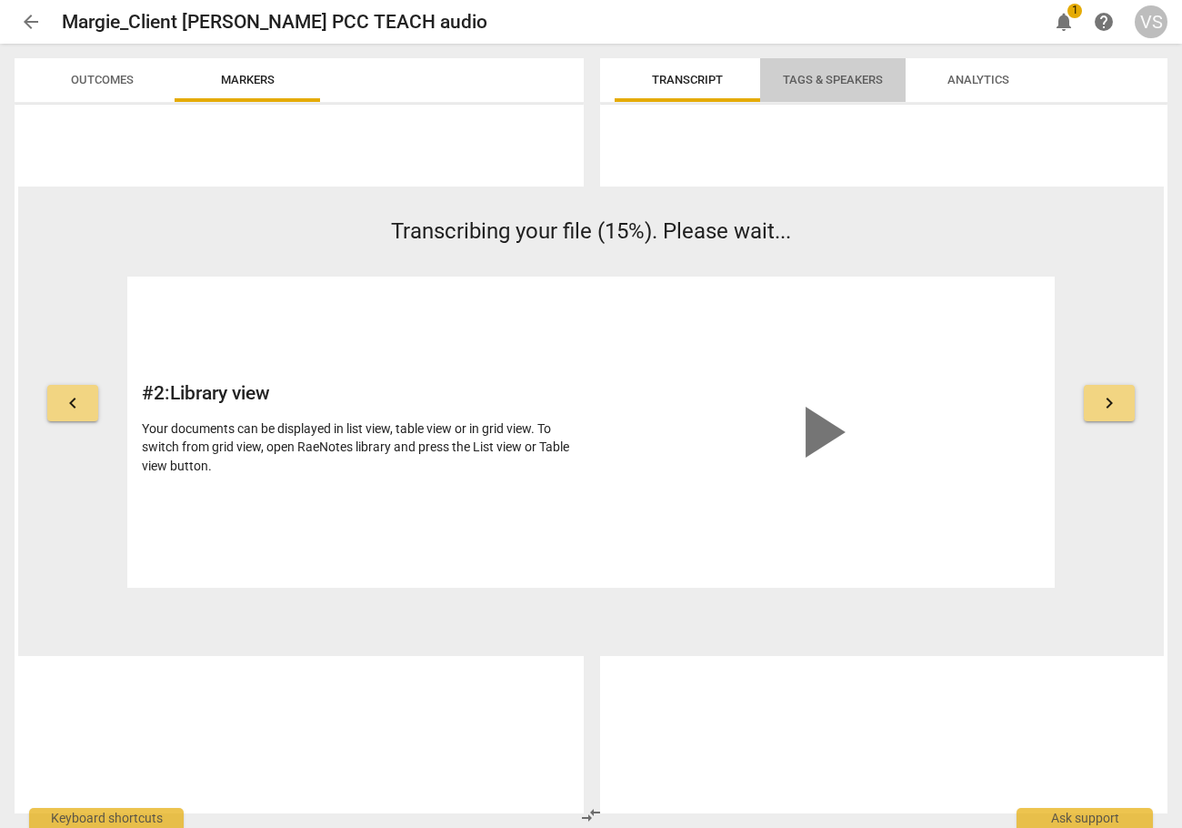
click at [853, 85] on span "Tags & Speakers" at bounding box center [833, 80] width 100 height 14
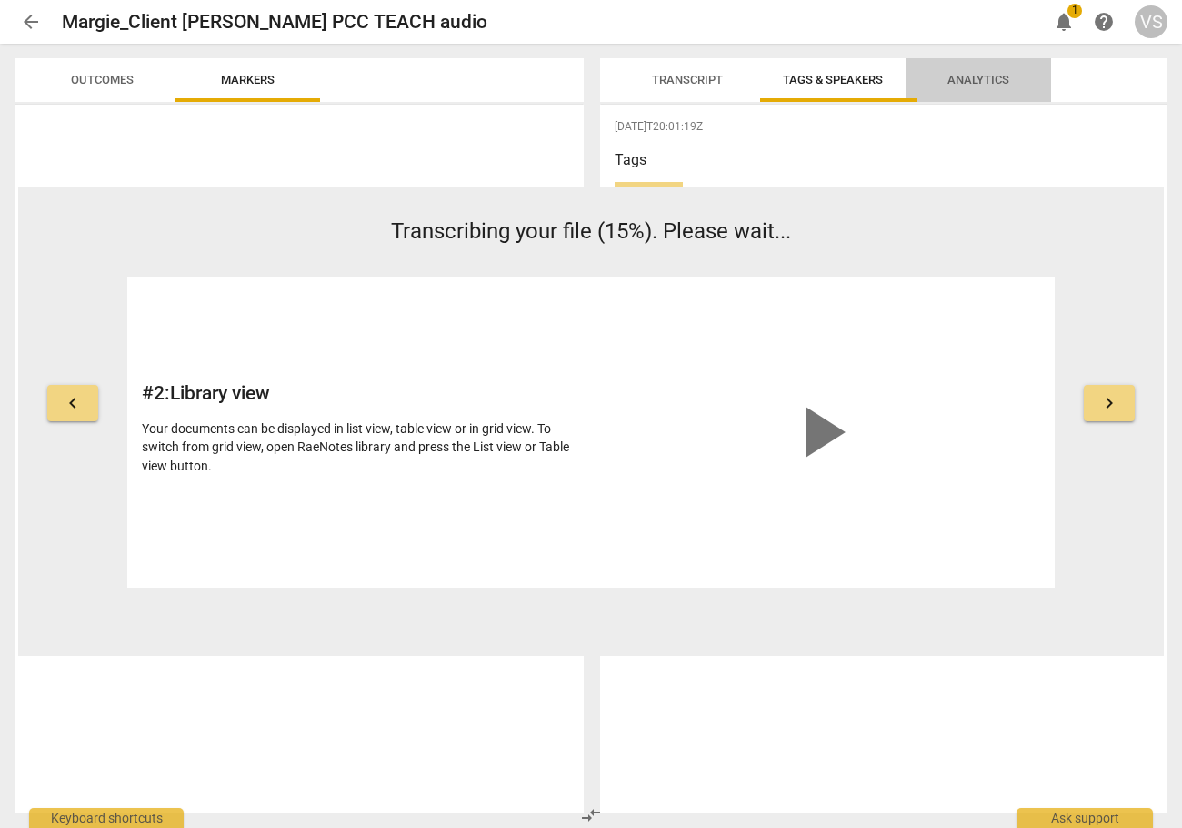
click at [989, 79] on span "Analytics" at bounding box center [979, 80] width 62 height 14
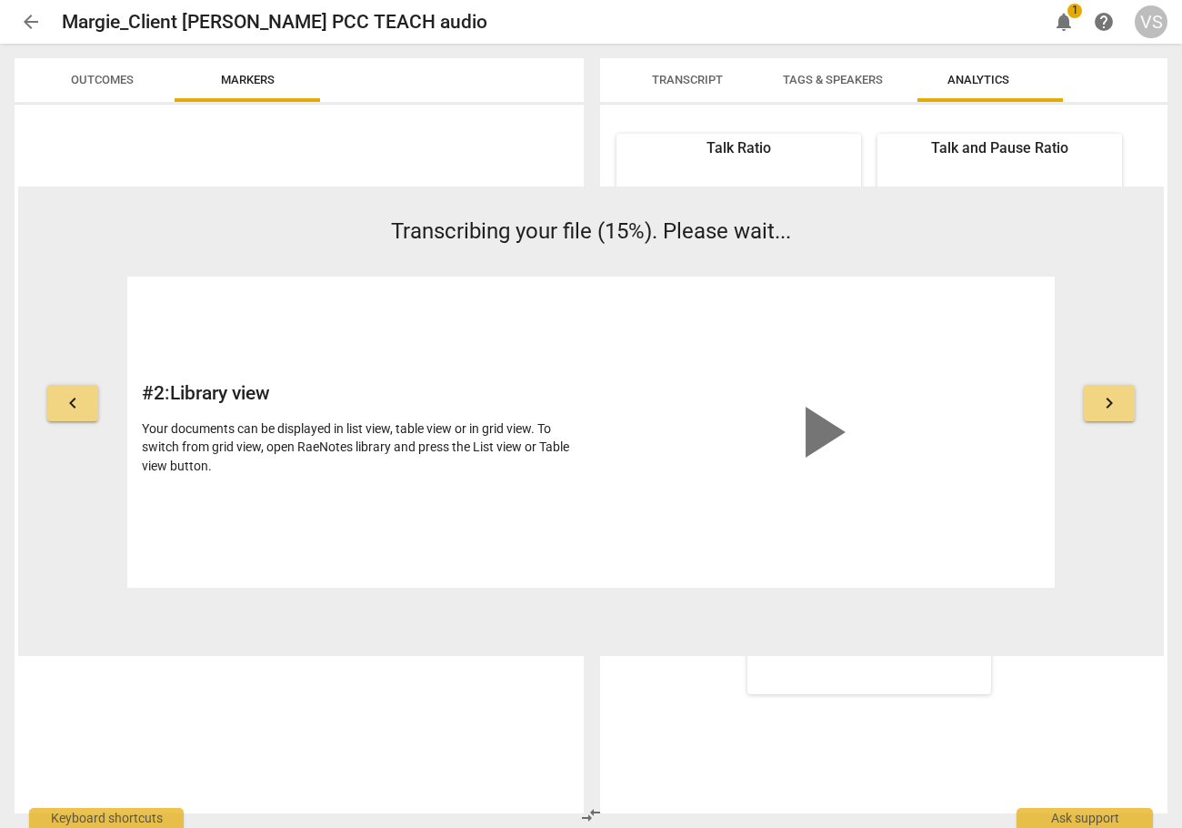
click at [690, 77] on span "Transcript" at bounding box center [687, 80] width 71 height 14
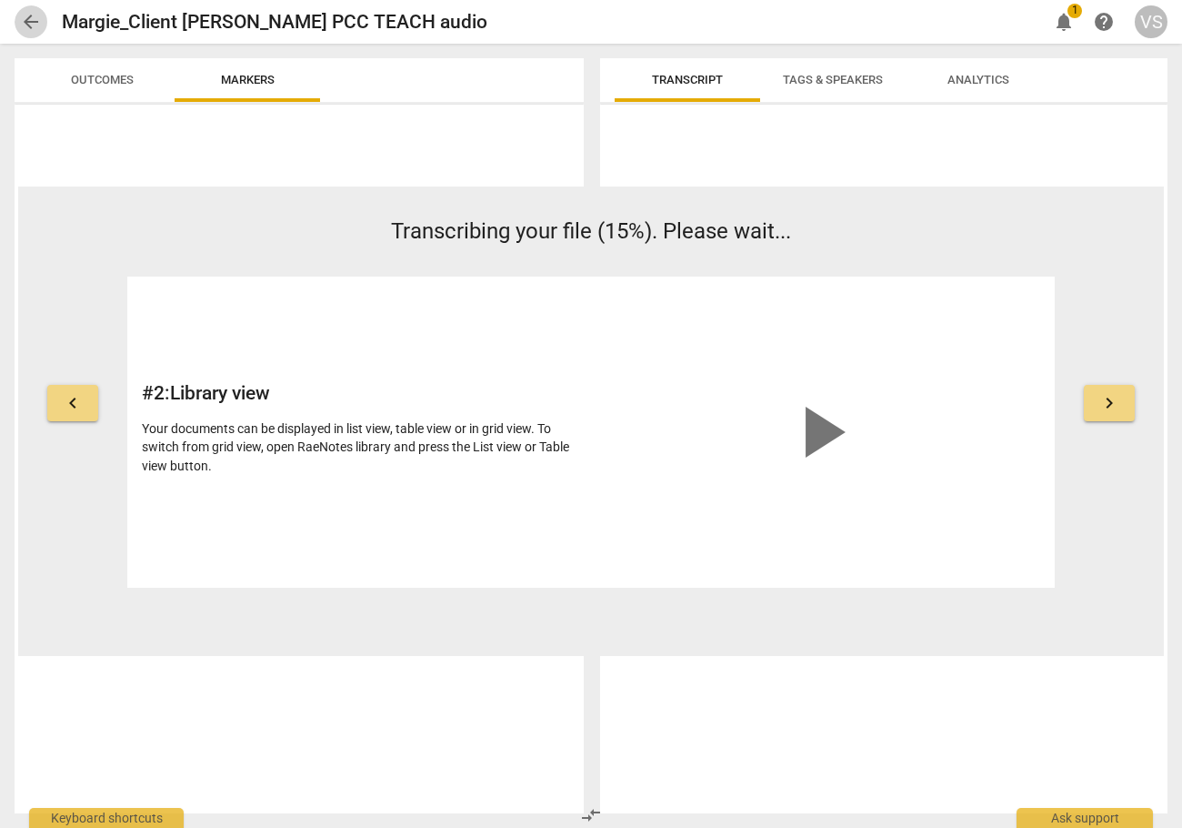
click at [32, 16] on span "arrow_back" at bounding box center [31, 22] width 22 height 22
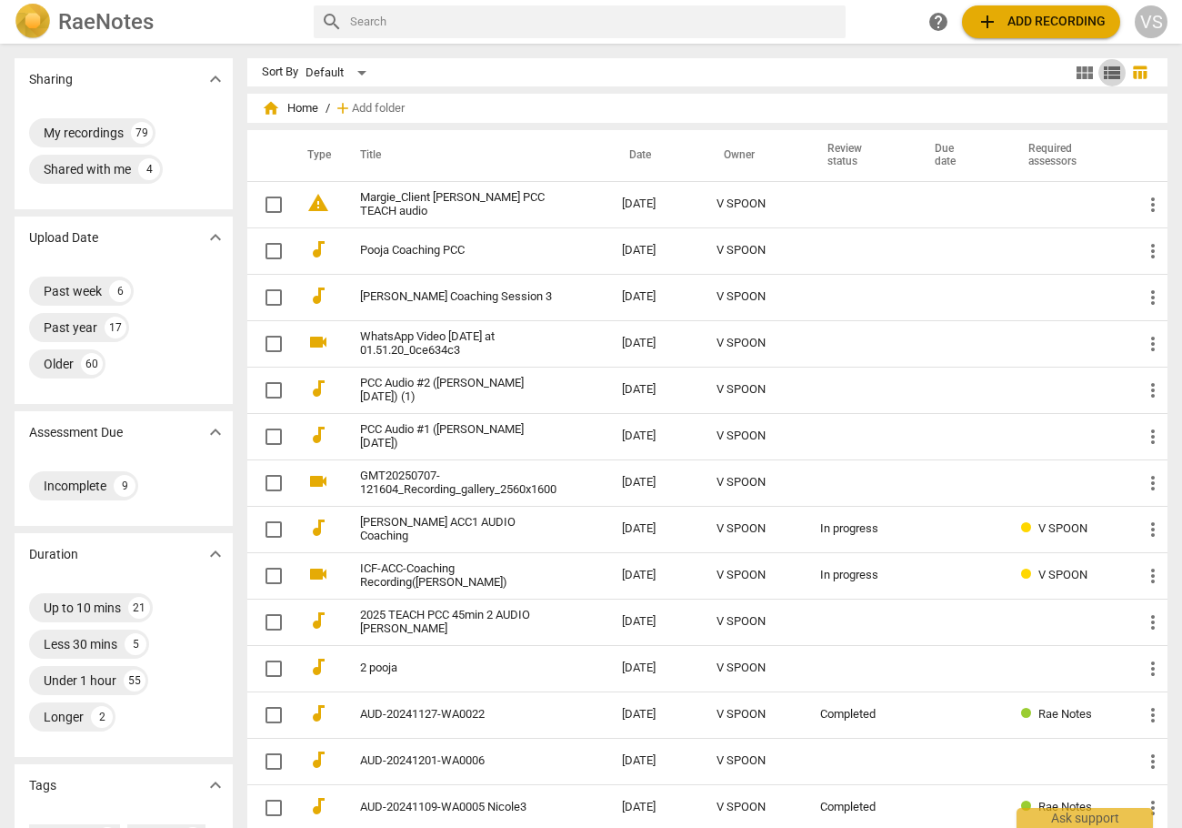
click at [1102, 75] on span "view_list" at bounding box center [1112, 73] width 22 height 22
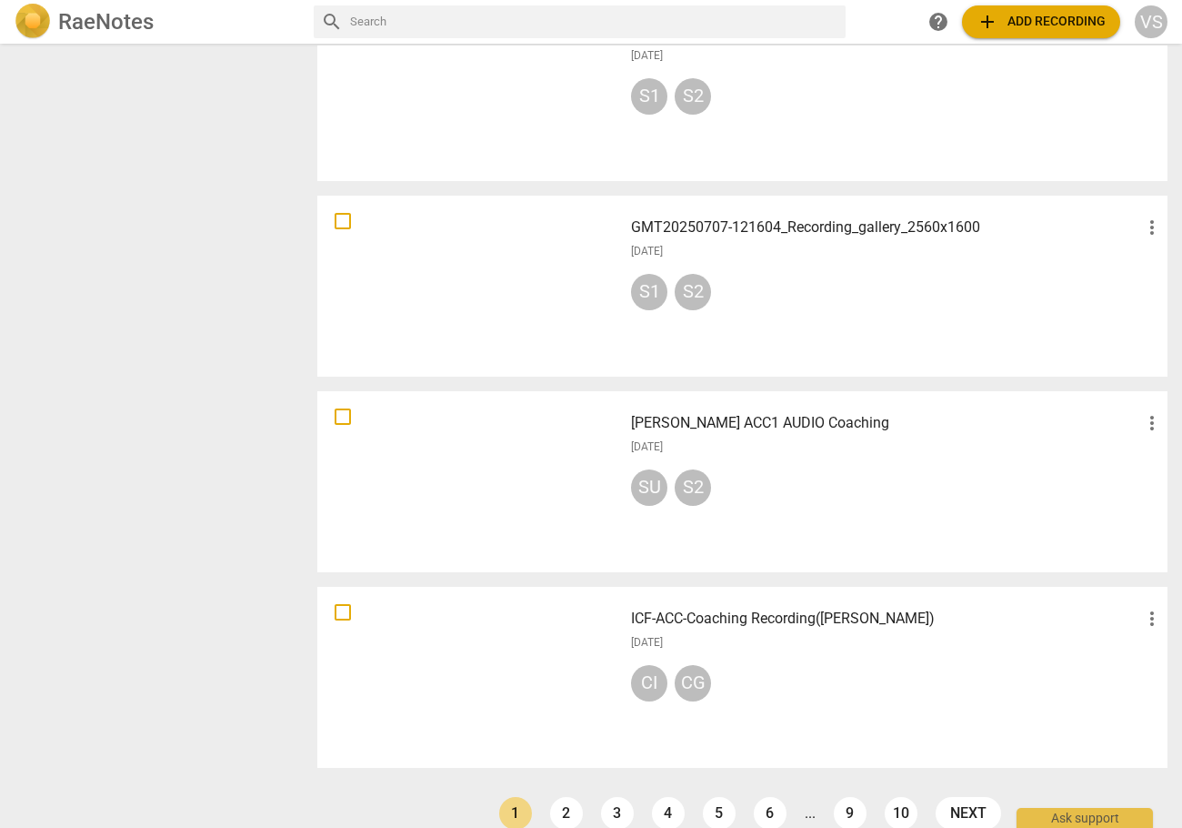
scroll to position [1137, 0]
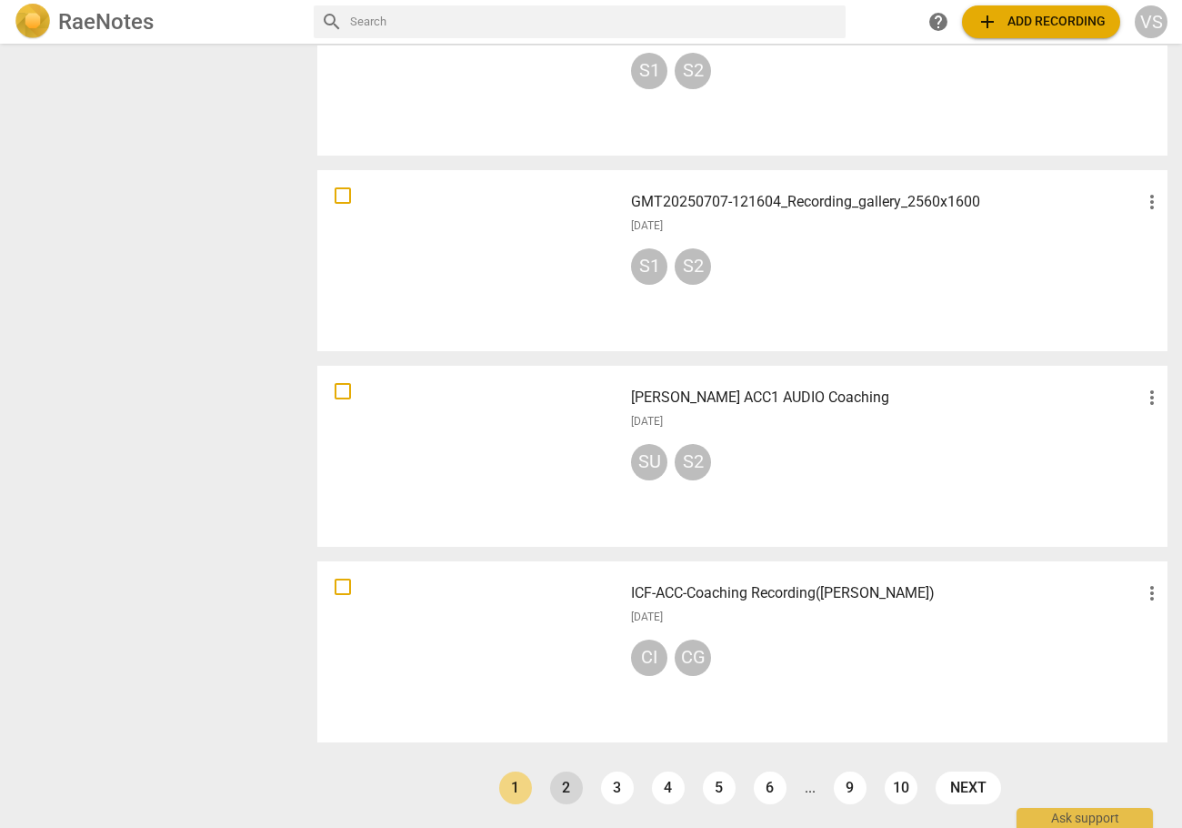
click at [555, 786] on link "2" at bounding box center [566, 787] width 33 height 33
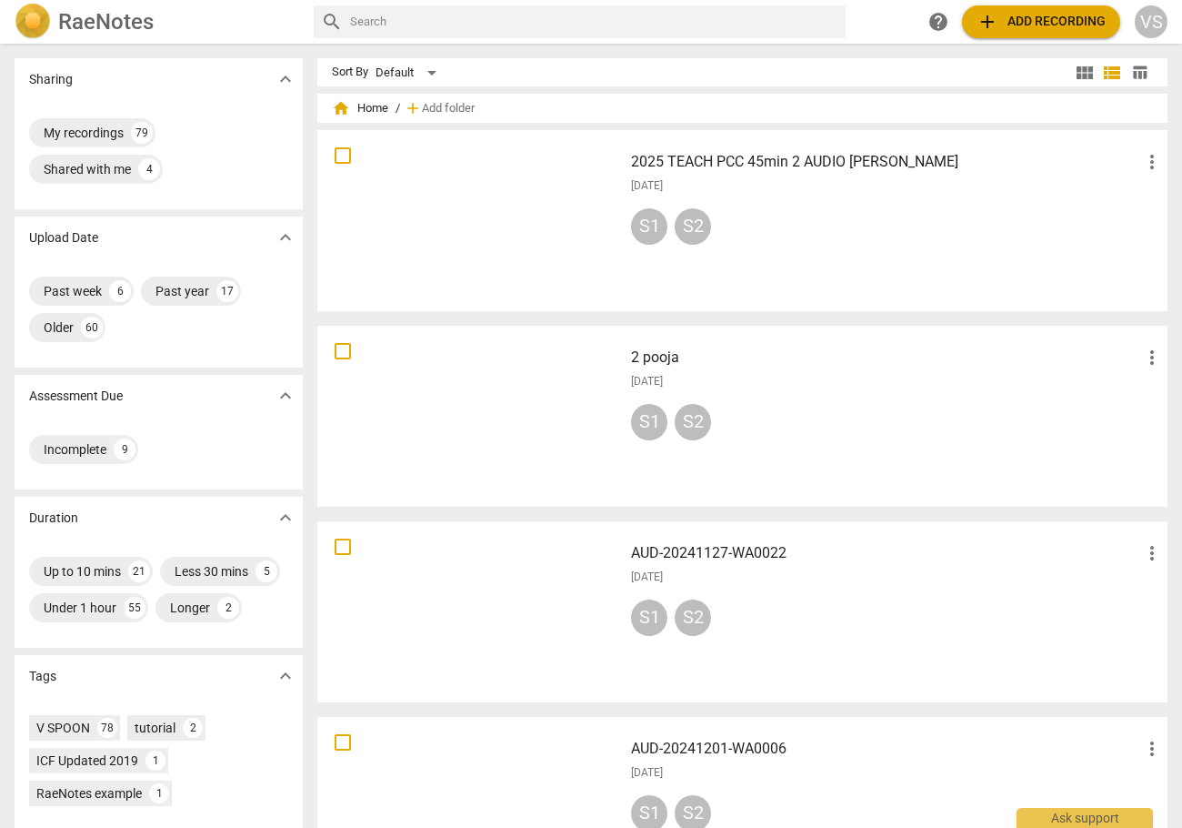
click at [720, 12] on input "text" at bounding box center [594, 21] width 488 height 29
click at [833, 166] on h3 "2025 TEACH PCC 45min 2 AUDIO [PERSON_NAME]" at bounding box center [886, 162] width 510 height 22
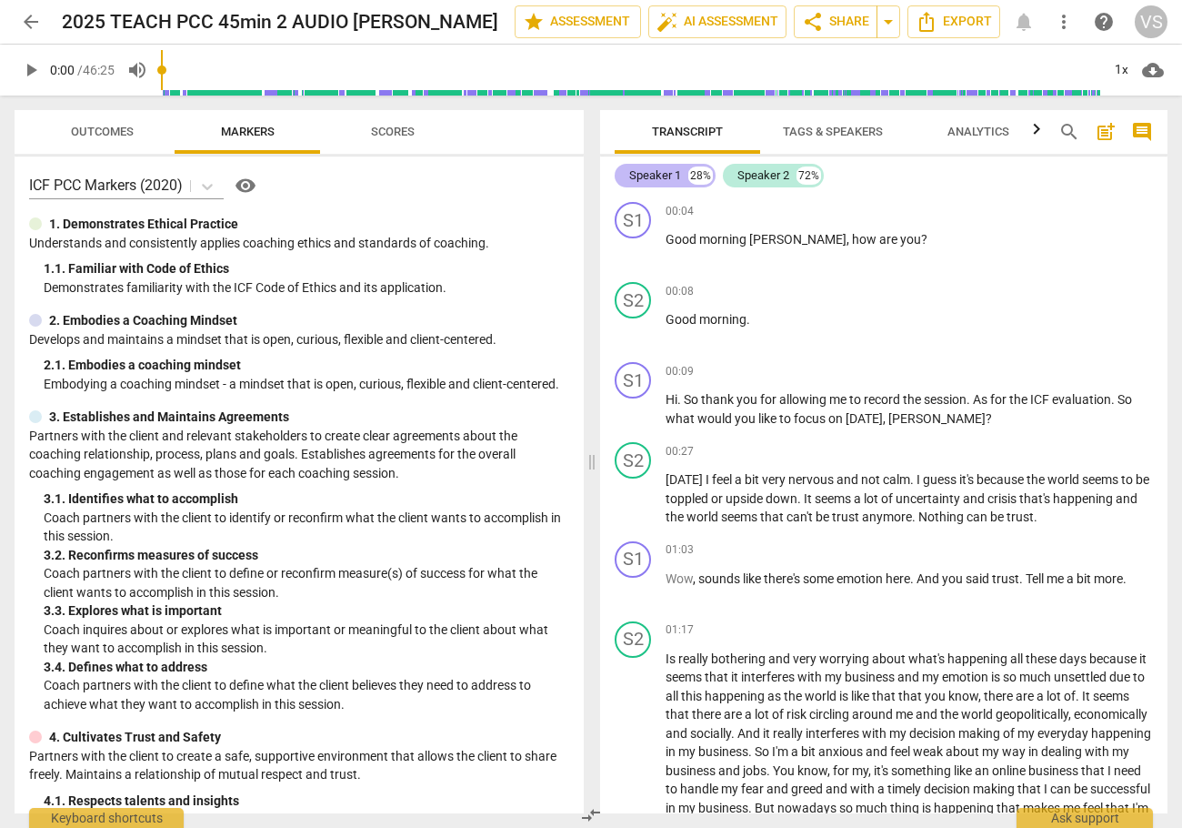
click at [678, 175] on div "Speaker 1" at bounding box center [655, 175] width 52 height 18
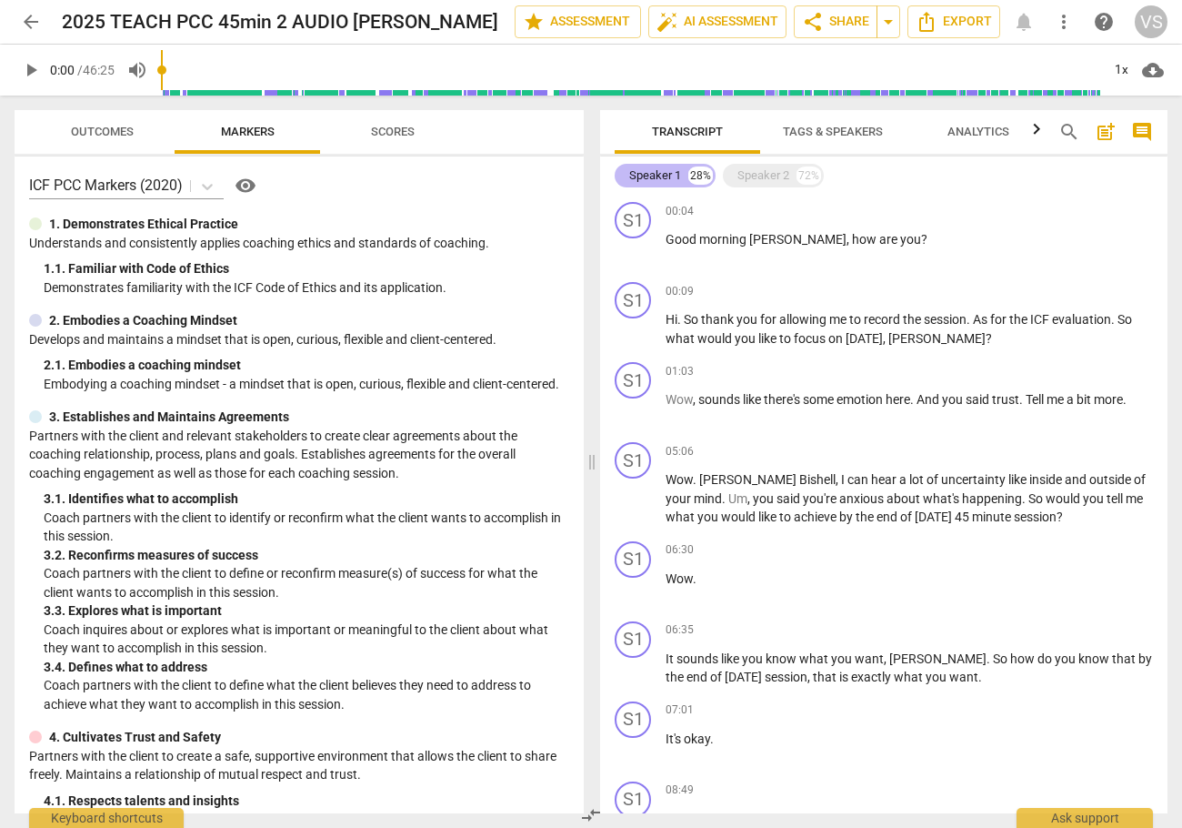
click at [660, 176] on div "Speaker 1" at bounding box center [655, 175] width 52 height 18
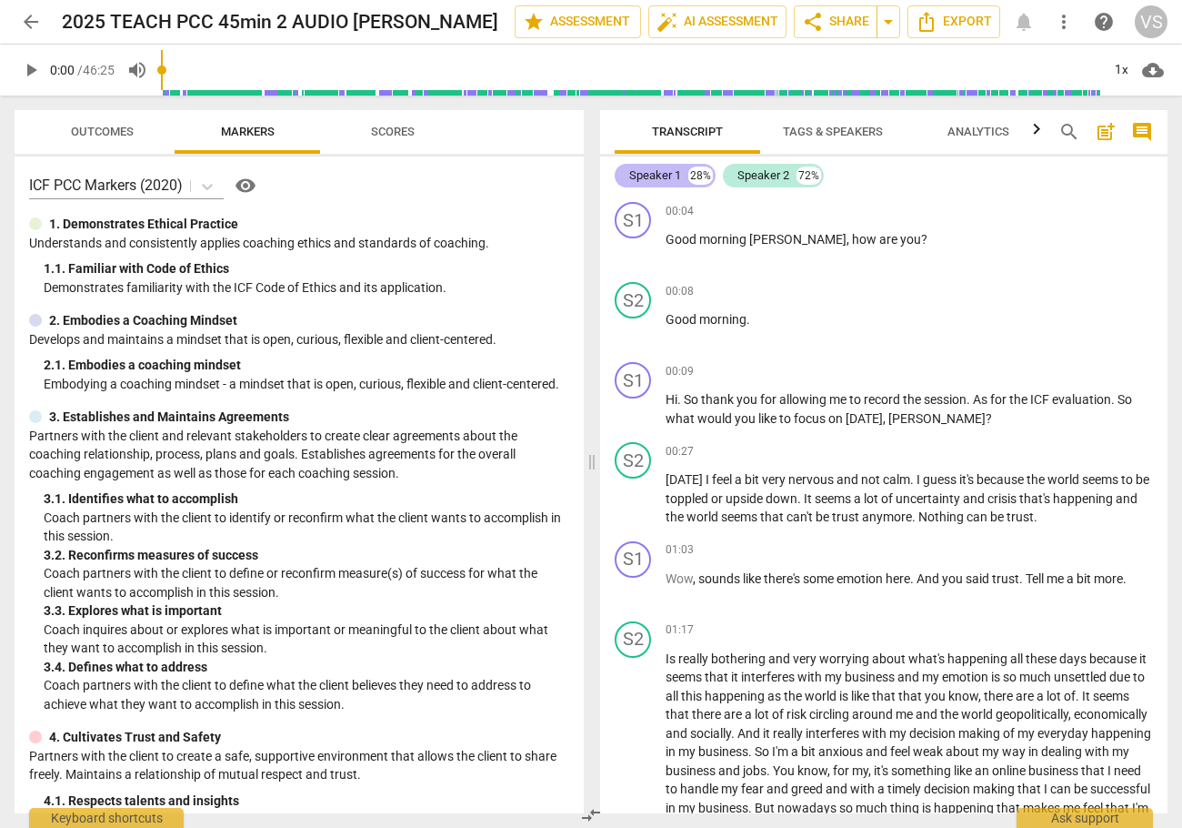
click at [660, 176] on div "Speaker 1" at bounding box center [655, 175] width 52 height 18
click at [865, 135] on span "Tags & Speakers" at bounding box center [833, 132] width 100 height 14
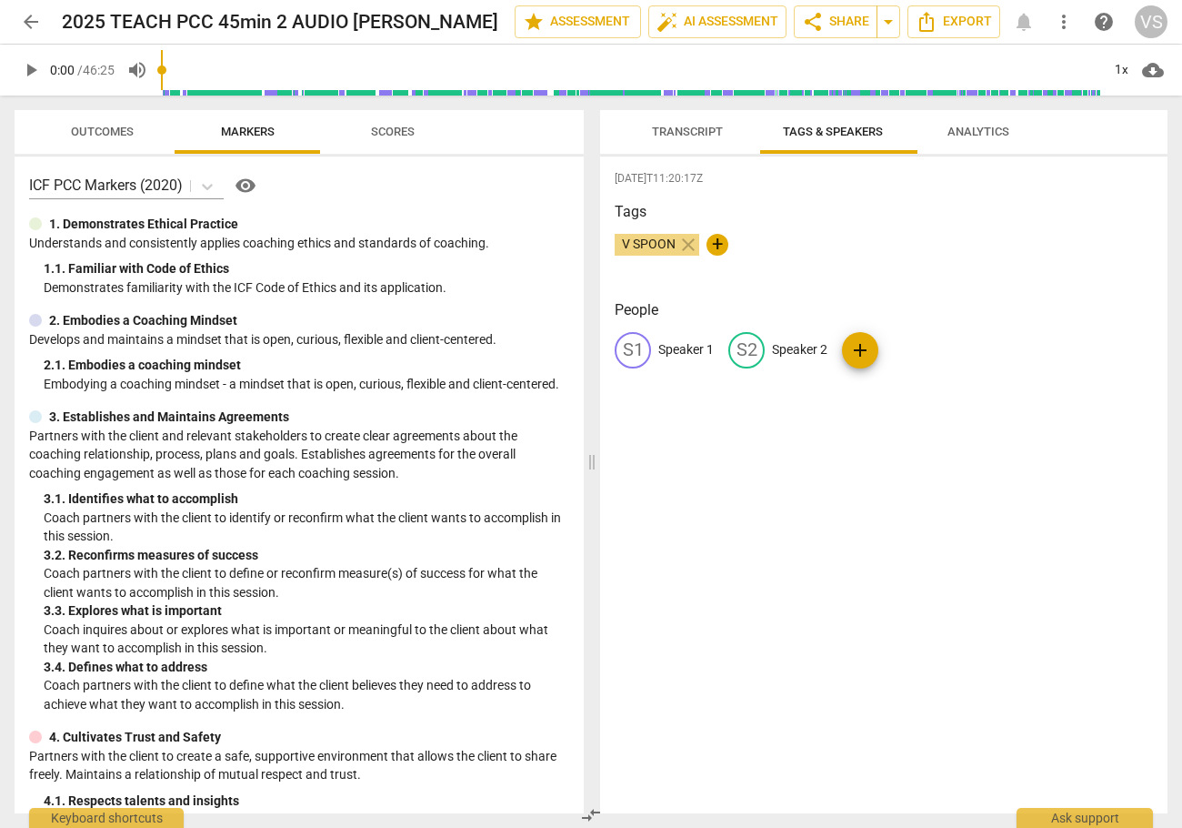
click at [680, 353] on p "Speaker 1" at bounding box center [685, 349] width 55 height 19
type input "M"
type input "Coach Marg"
drag, startPoint x: 904, startPoint y: 463, endPoint x: 928, endPoint y: 446, distance: 29.3
click at [907, 462] on div "[DATE]T11:20:17Z Tags V SPOON close + People edit Coach Marg delete S2 Speaker …" at bounding box center [883, 484] width 567 height 657
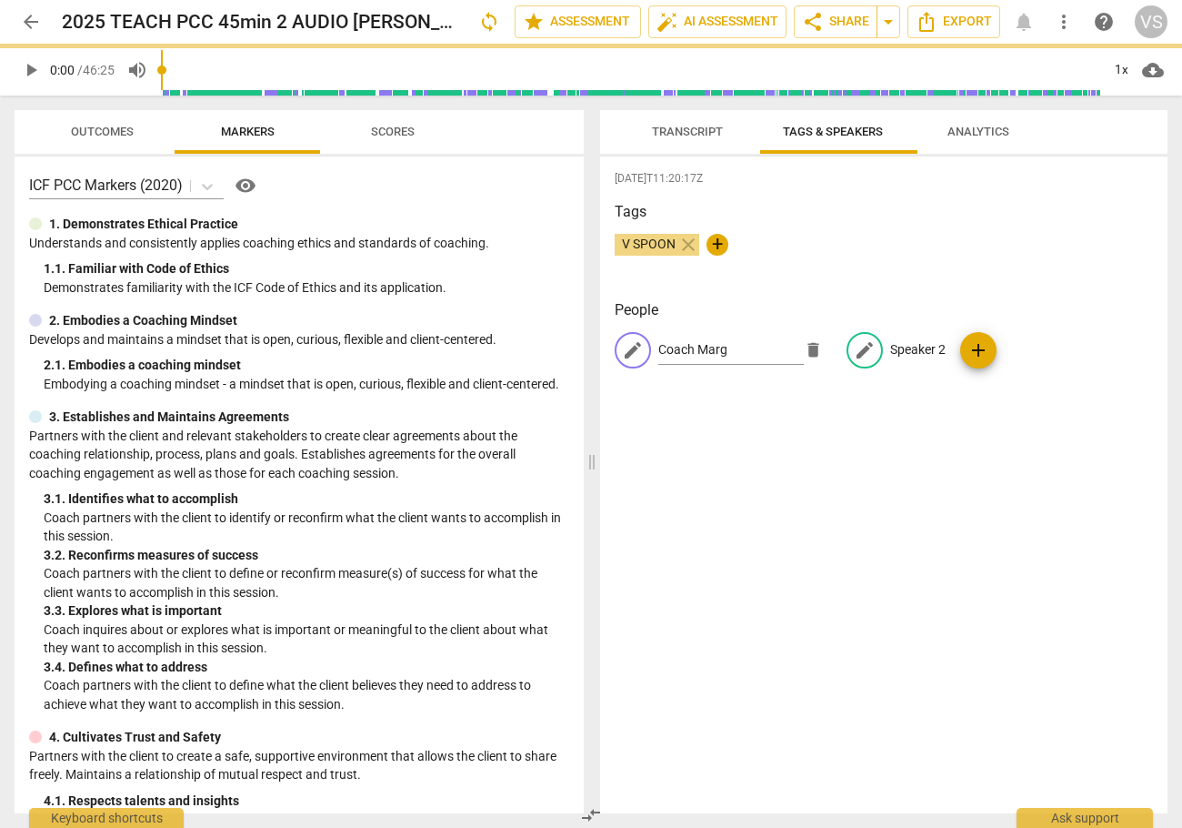
click at [938, 356] on div "edit Coach Marg delete edit Speaker 2 add" at bounding box center [884, 357] width 538 height 51
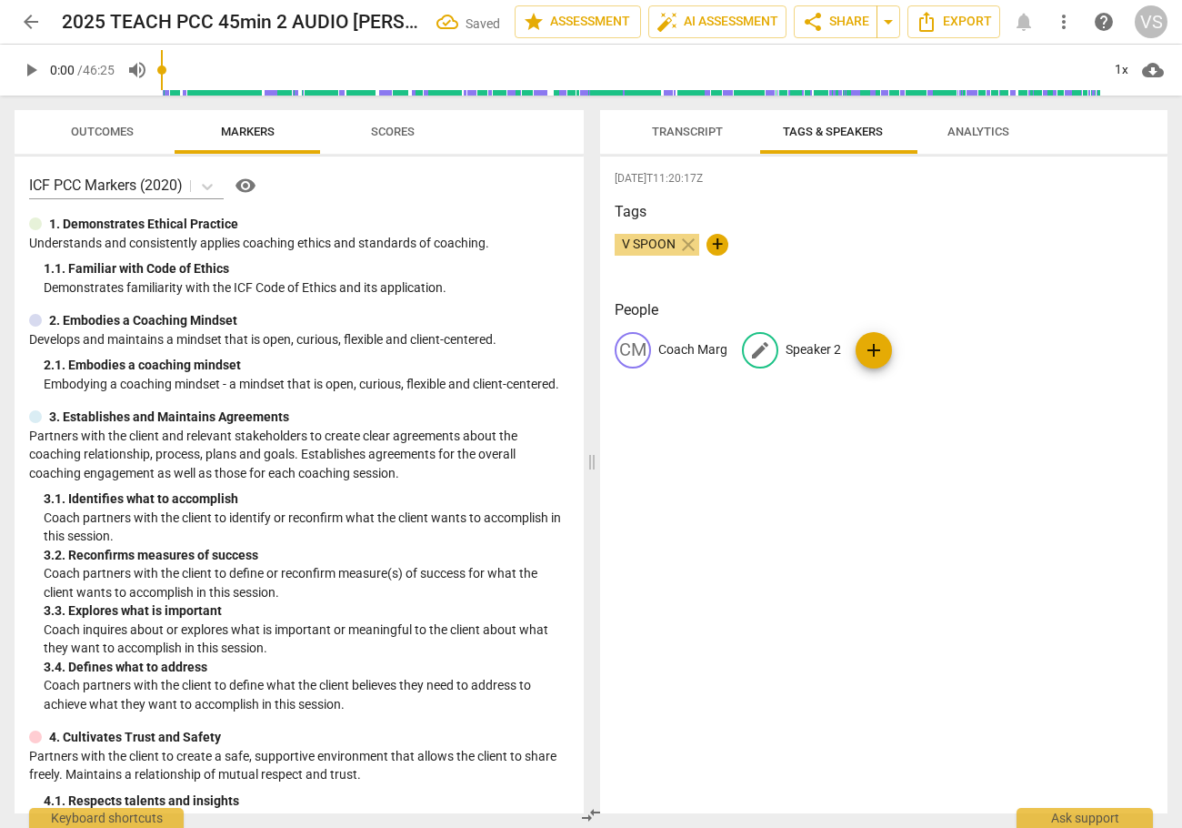
click at [817, 355] on p "Speaker 2" at bounding box center [813, 349] width 55 height 19
type input "Client [PERSON_NAME]"
click at [868, 426] on div "[DATE]T11:20:17Z Tags V SPOON close + People CM Coach Marg edit Client Rob dele…" at bounding box center [883, 484] width 567 height 657
click at [878, 427] on div "[DATE]T11:20:17Z Tags V SPOON close + People CM Coach Marg CR Client Rob add" at bounding box center [883, 484] width 567 height 657
click at [999, 125] on span "Analytics" at bounding box center [979, 132] width 62 height 14
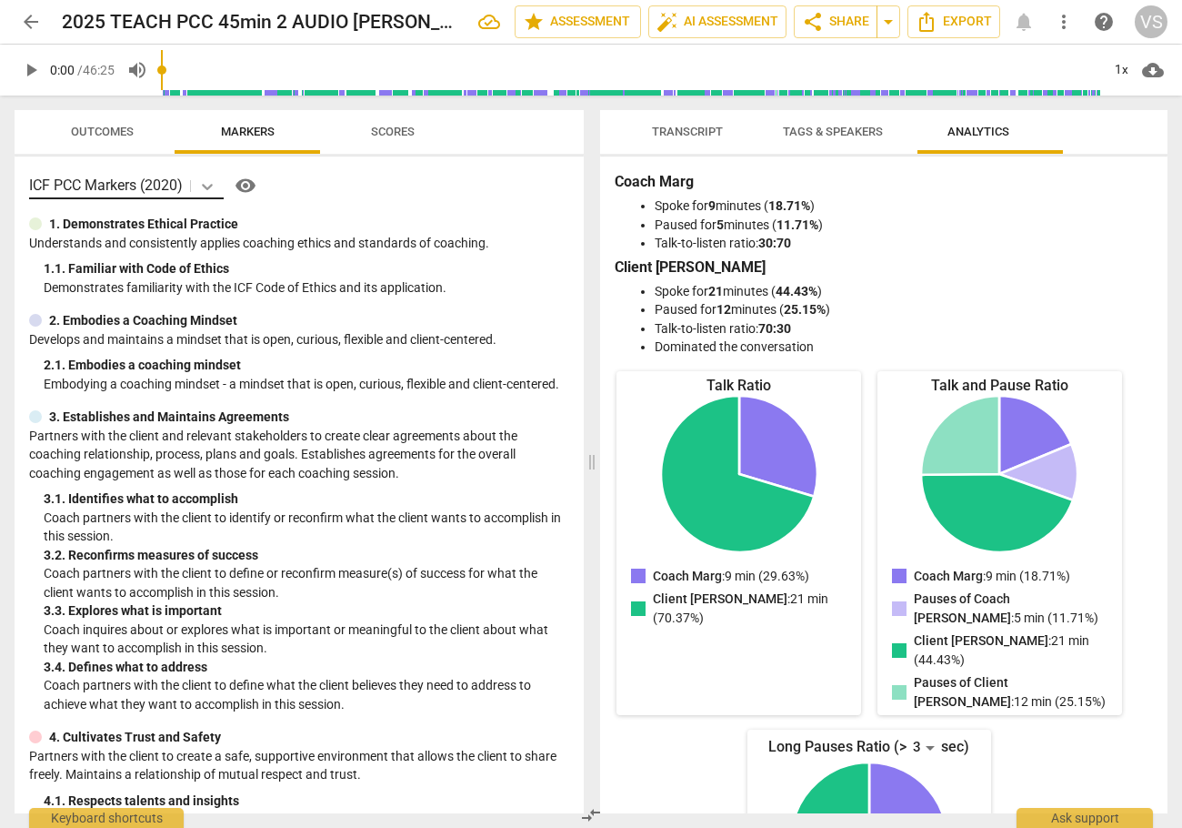
click at [208, 184] on icon at bounding box center [207, 186] width 18 height 18
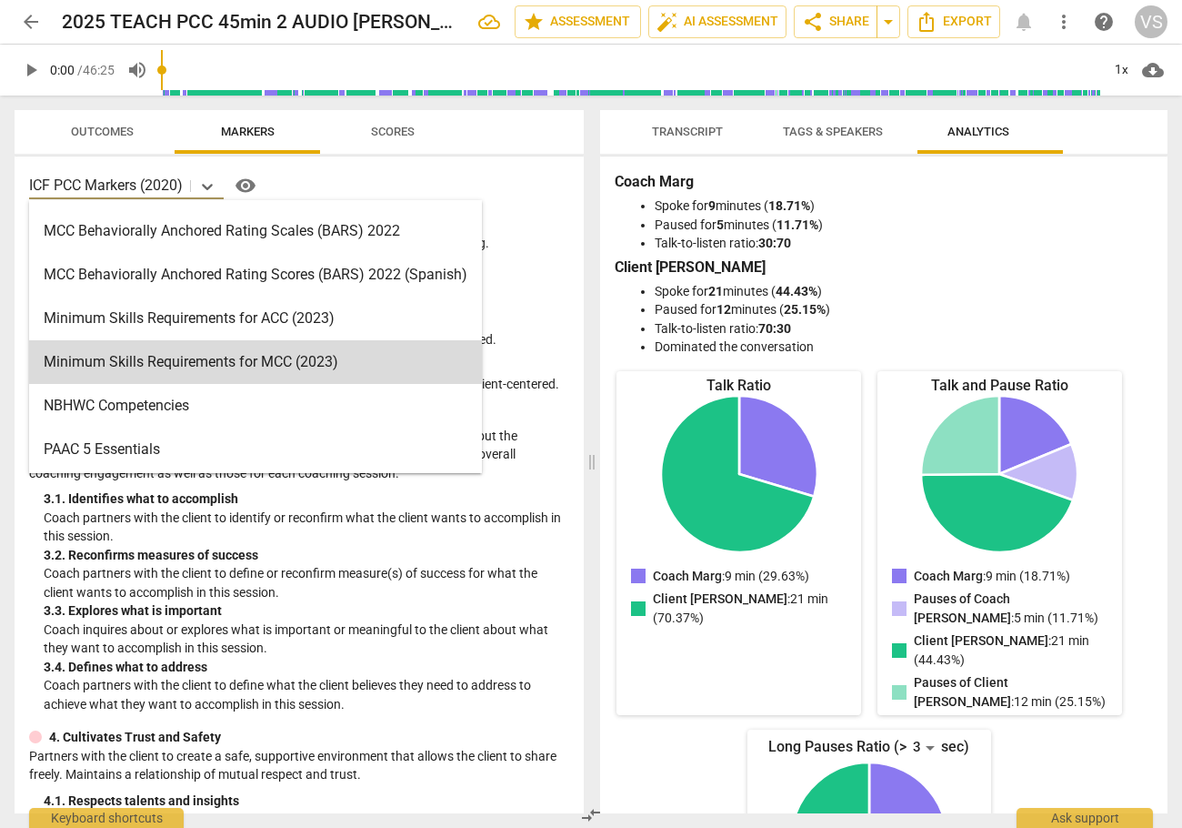
scroll to position [564, 0]
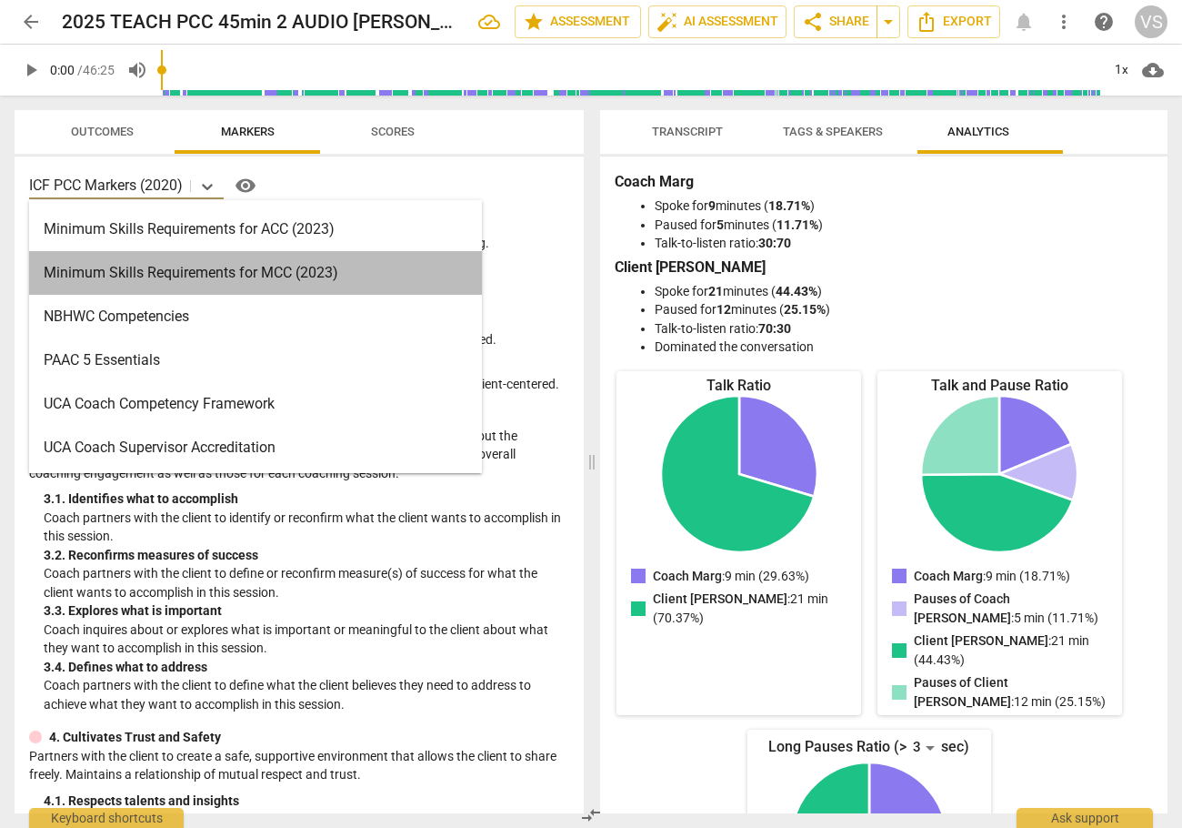
click at [193, 279] on div "Minimum Skills Requirements for MCC (2023)" at bounding box center [255, 273] width 453 height 44
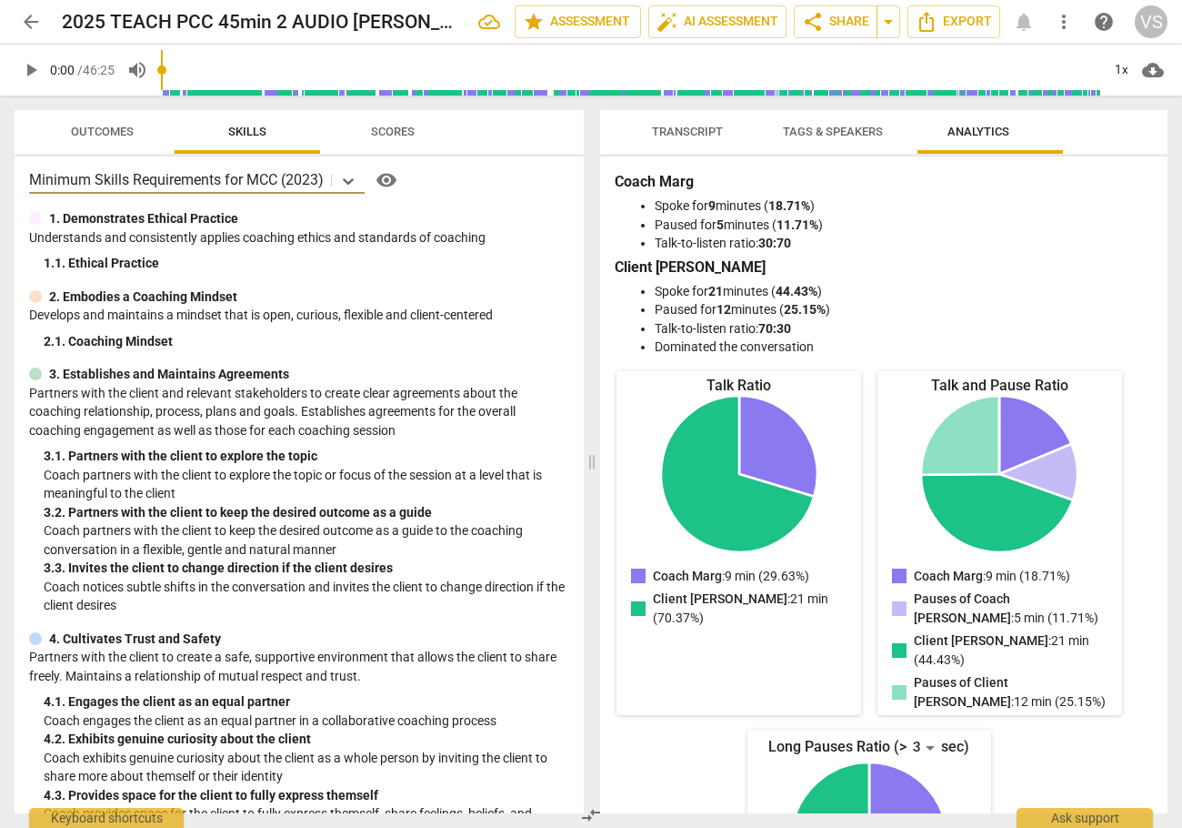
scroll to position [0, 0]
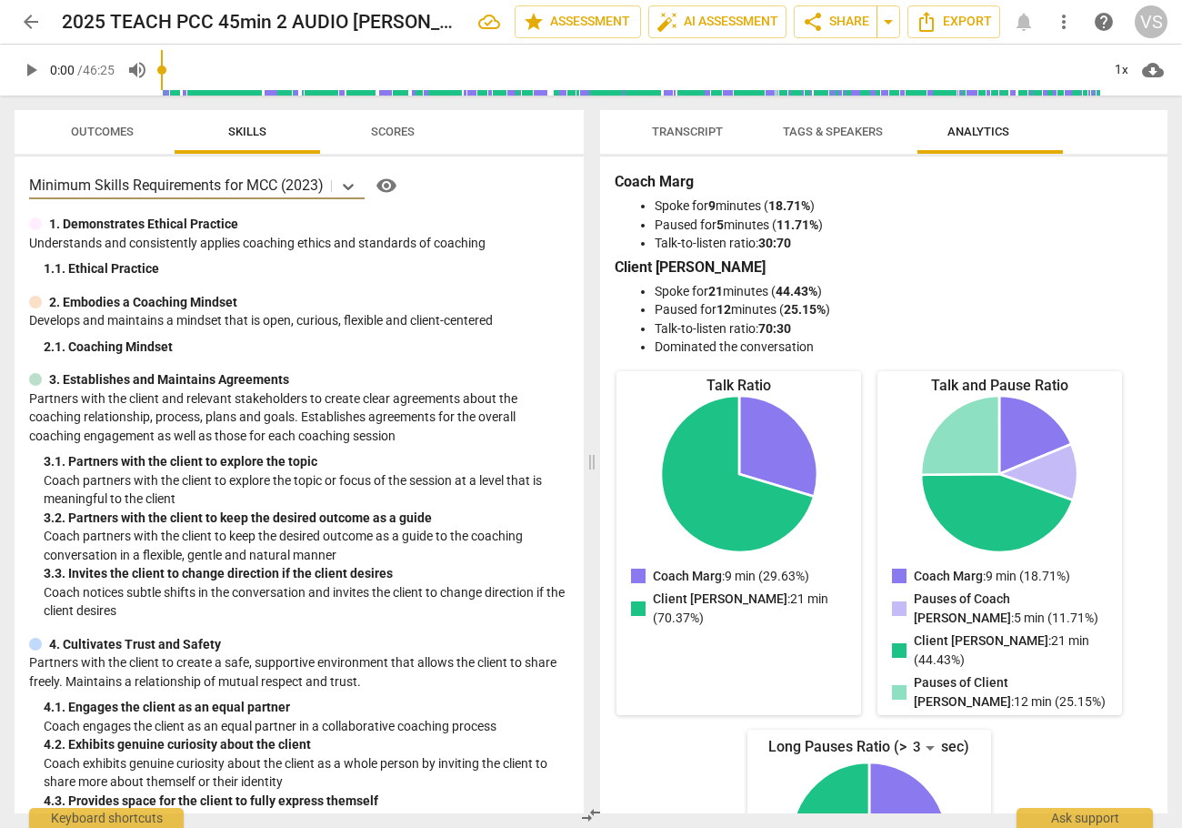
click at [384, 133] on span "Scores" at bounding box center [393, 132] width 44 height 14
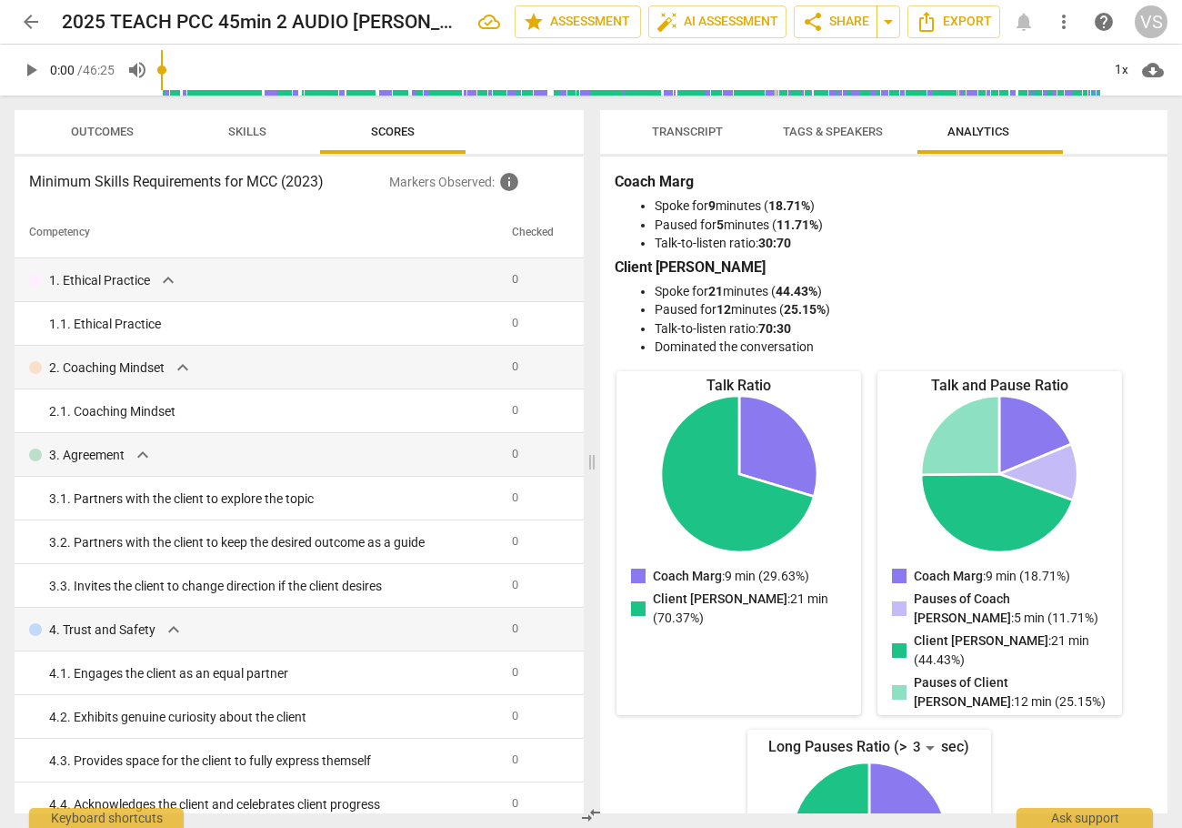
click at [240, 134] on span "Skills" at bounding box center [247, 132] width 38 height 14
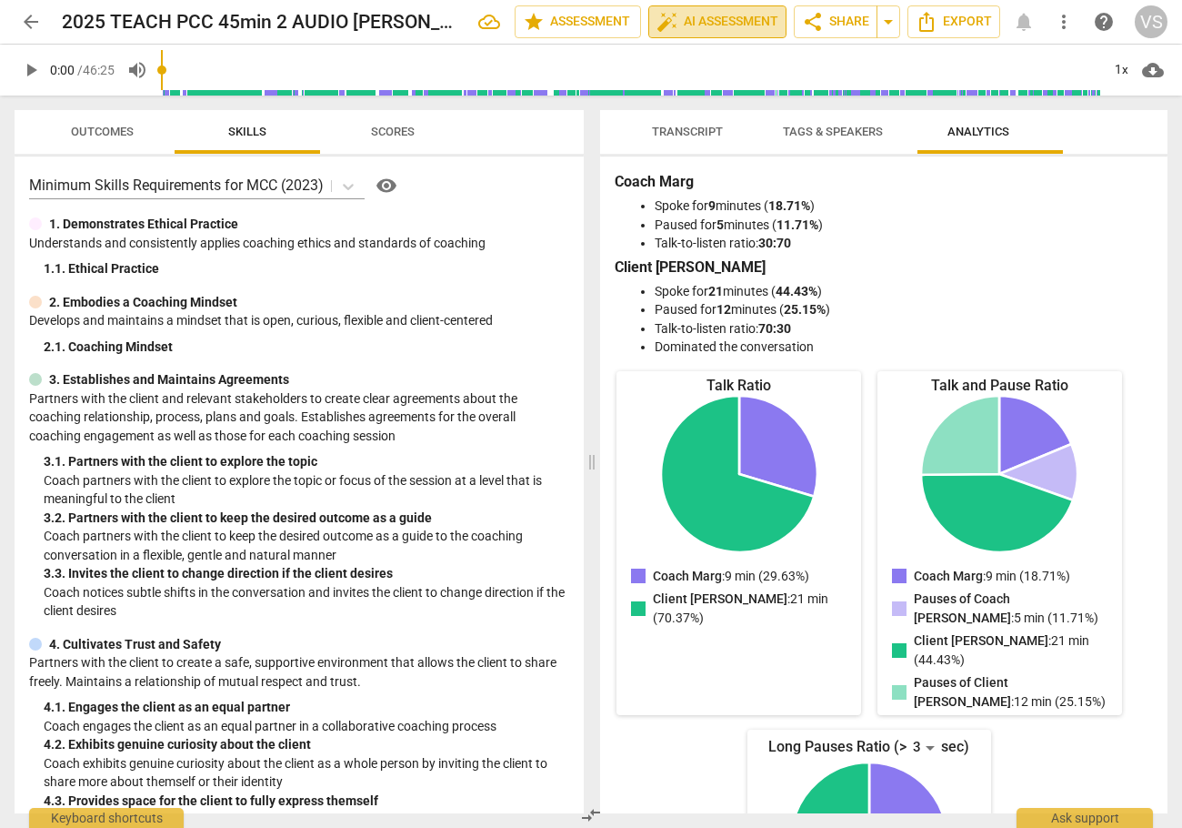
click at [724, 19] on span "auto_fix_high AI Assessment" at bounding box center [718, 22] width 122 height 22
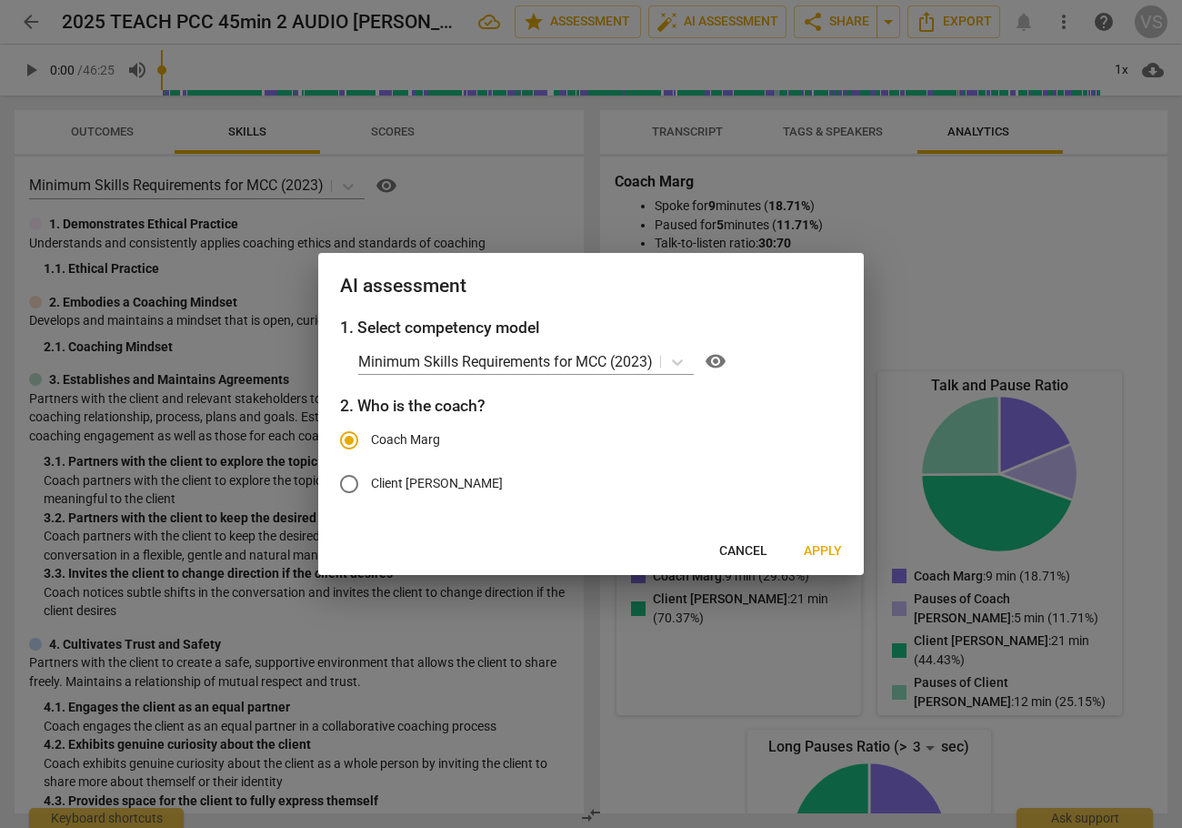
click at [812, 555] on span "Apply" at bounding box center [823, 551] width 38 height 18
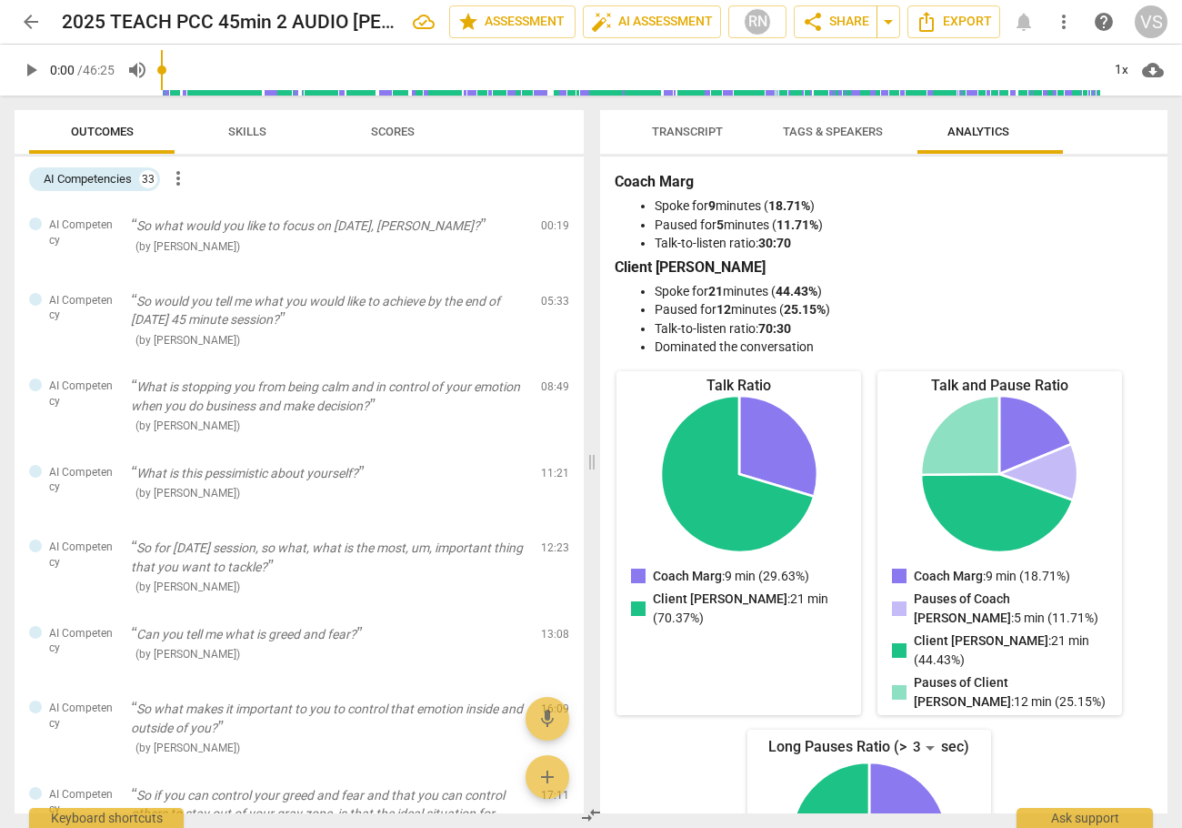
click at [239, 135] on span "Skills" at bounding box center [247, 132] width 38 height 14
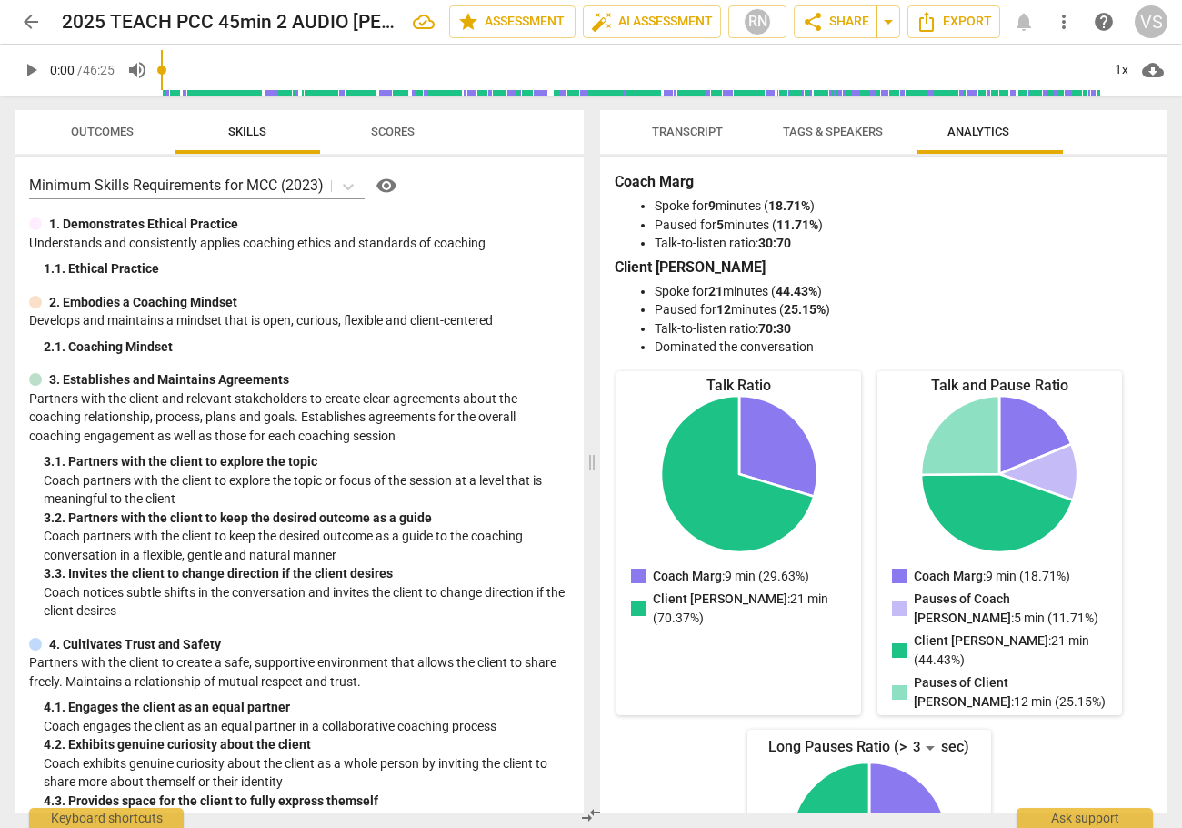
click at [388, 135] on span "Scores" at bounding box center [393, 132] width 44 height 14
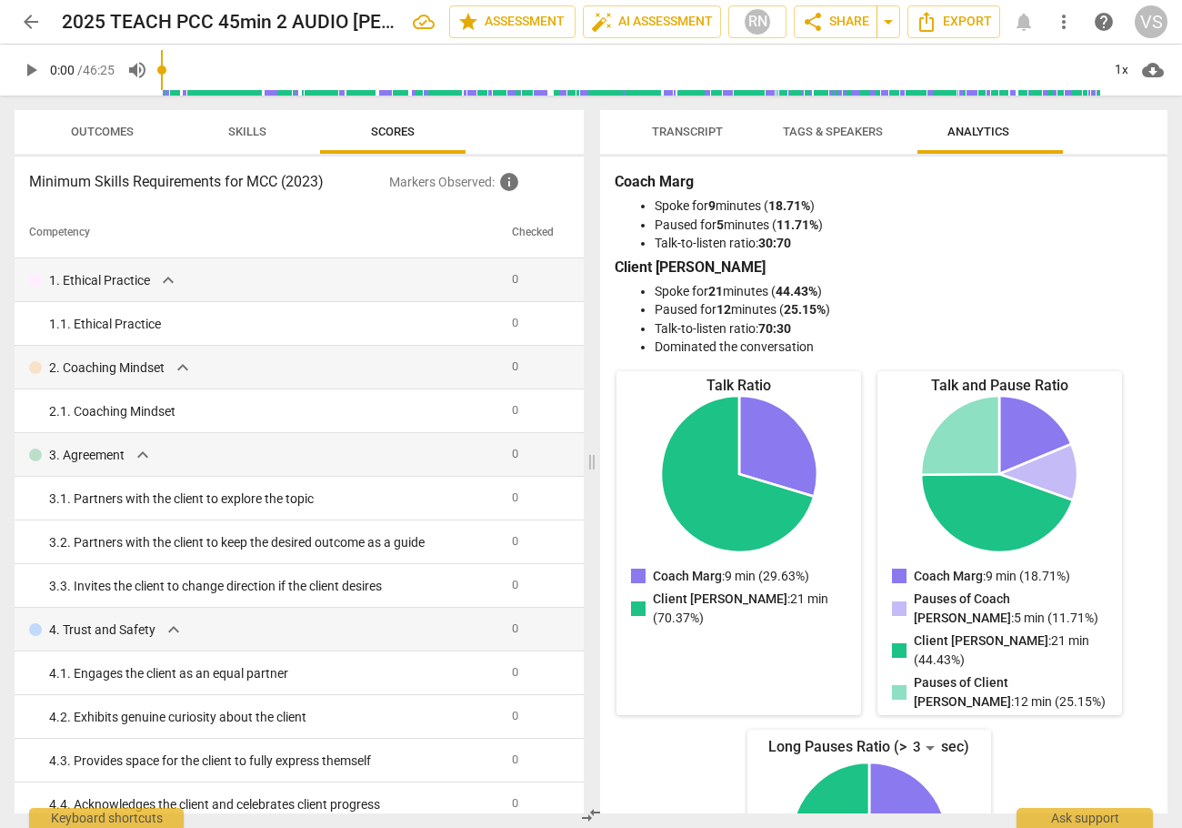
click at [252, 131] on span "Skills" at bounding box center [247, 132] width 38 height 14
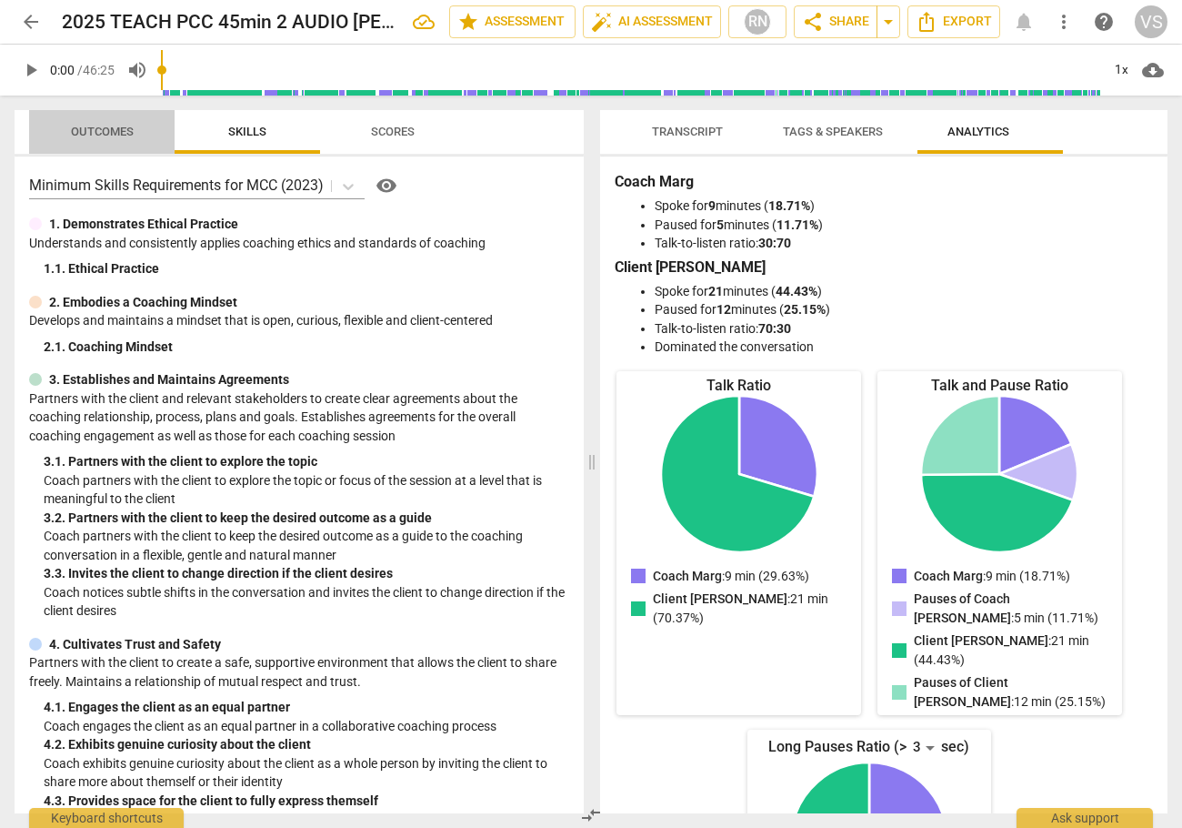
click at [126, 135] on span "Outcomes" at bounding box center [102, 132] width 63 height 14
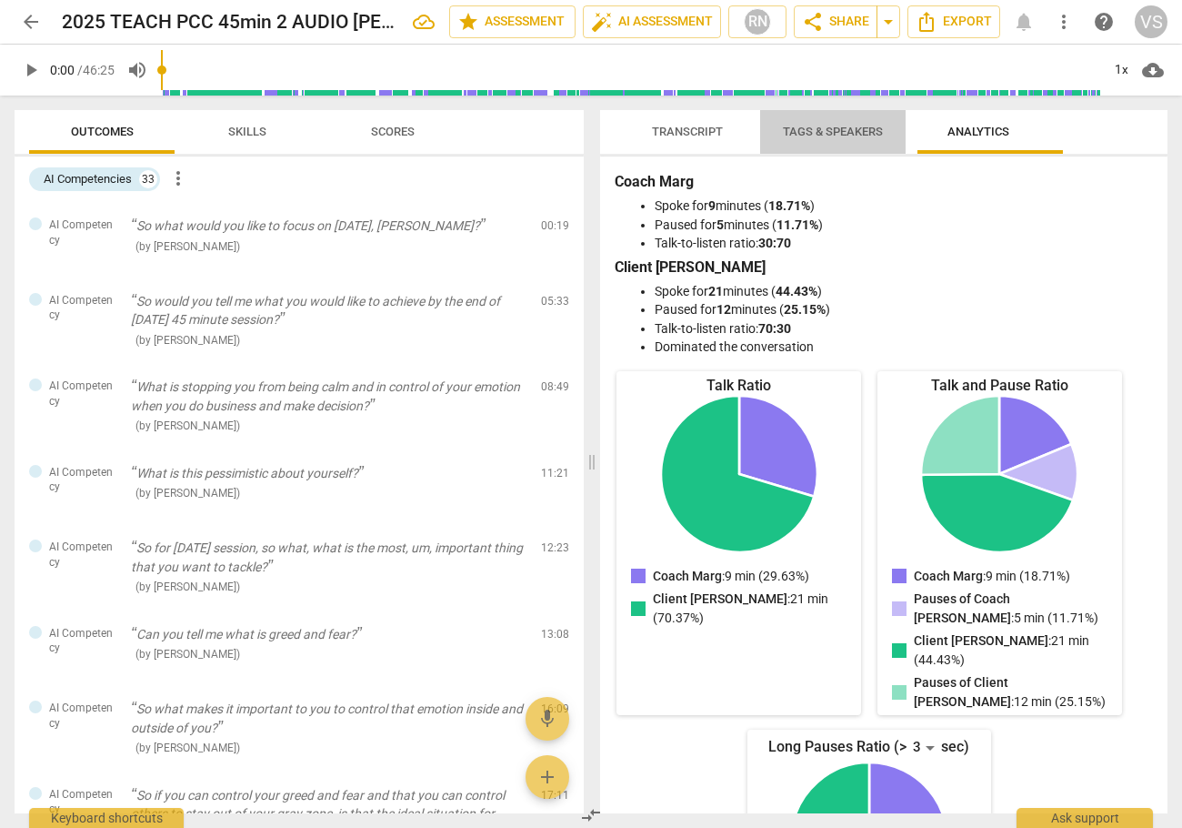
click at [801, 138] on span "Tags & Speakers" at bounding box center [833, 132] width 100 height 14
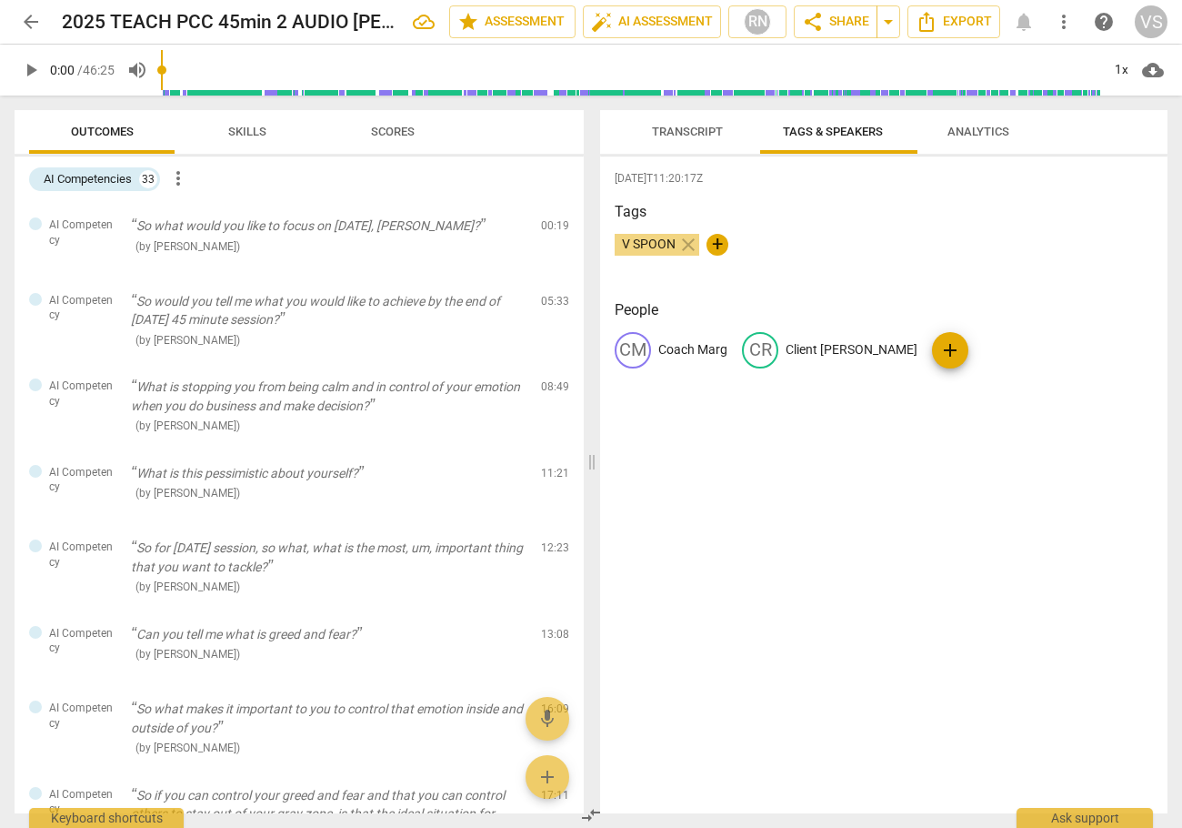
click at [706, 135] on span "Transcript" at bounding box center [687, 132] width 71 height 14
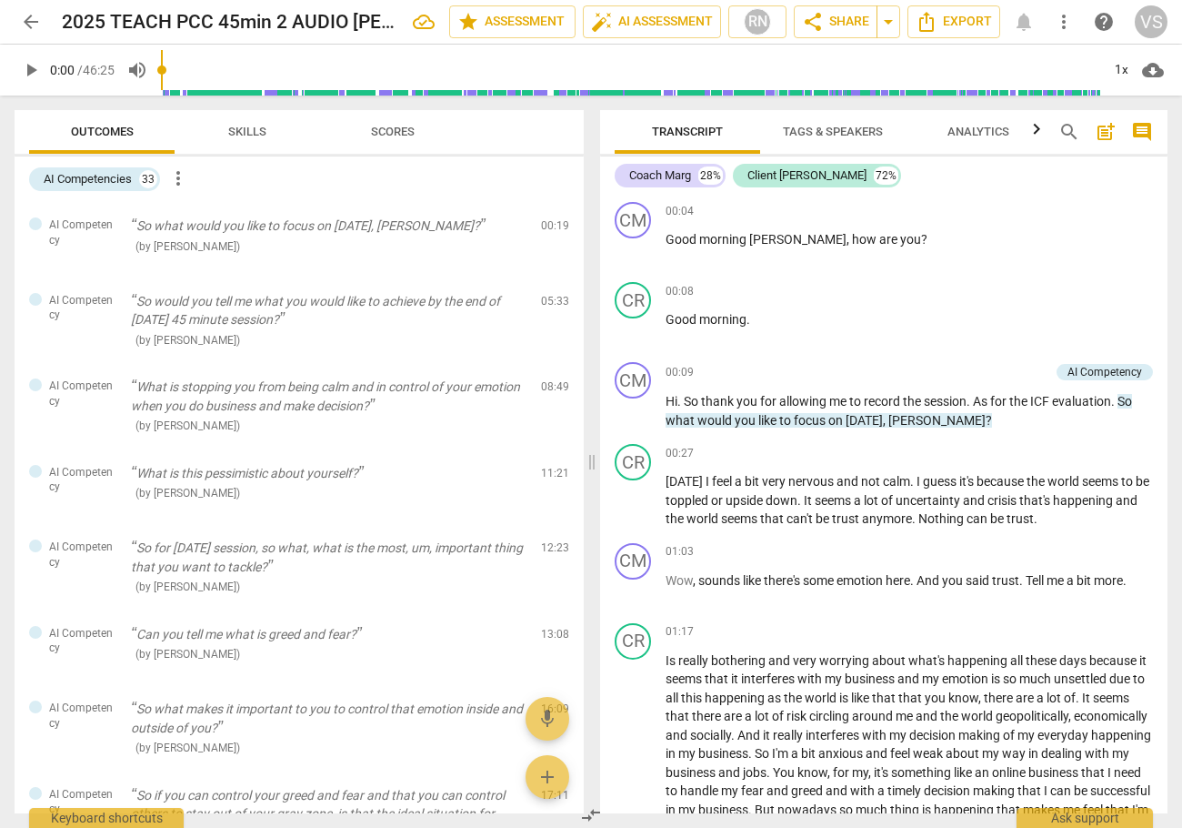
click at [32, 21] on span "arrow_back" at bounding box center [31, 22] width 22 height 22
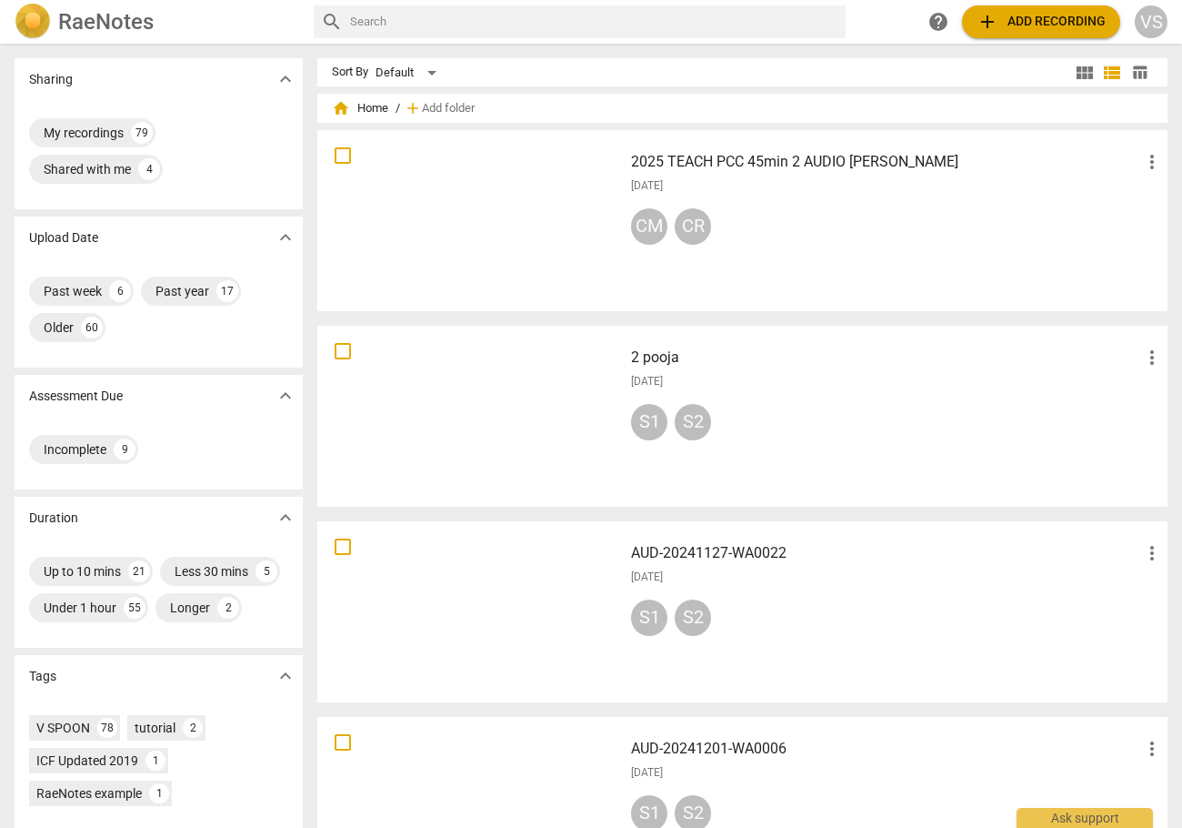
click at [1074, 72] on span "view_module" at bounding box center [1085, 73] width 22 height 22
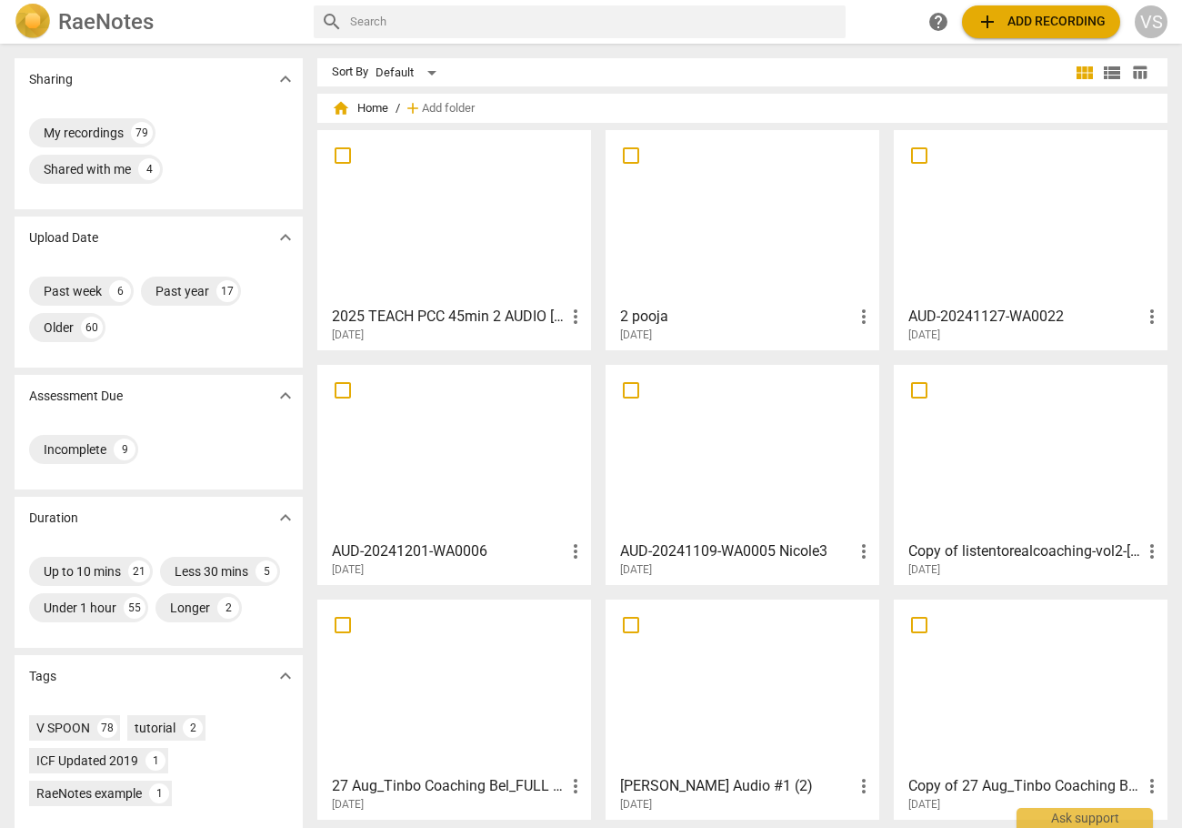
click at [406, 252] on div at bounding box center [454, 216] width 261 height 161
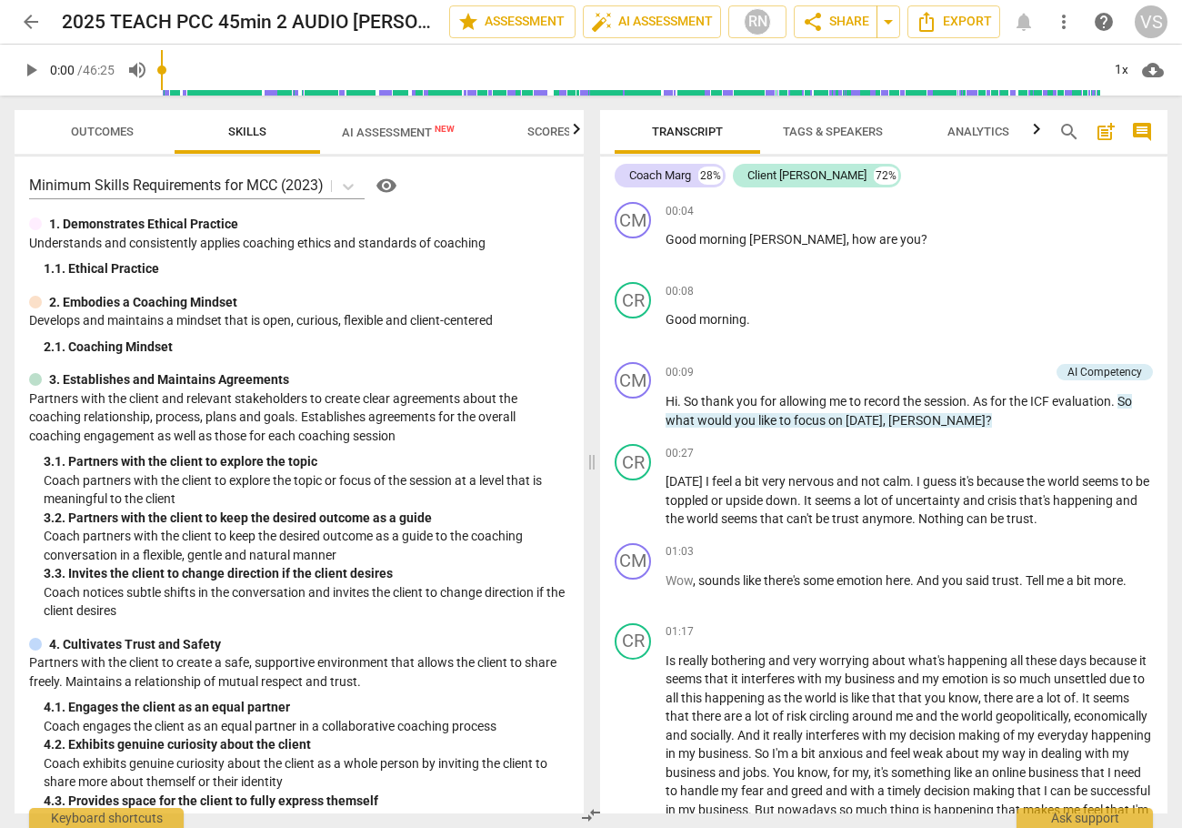
click at [849, 137] on span "Tags & Speakers" at bounding box center [833, 132] width 100 height 14
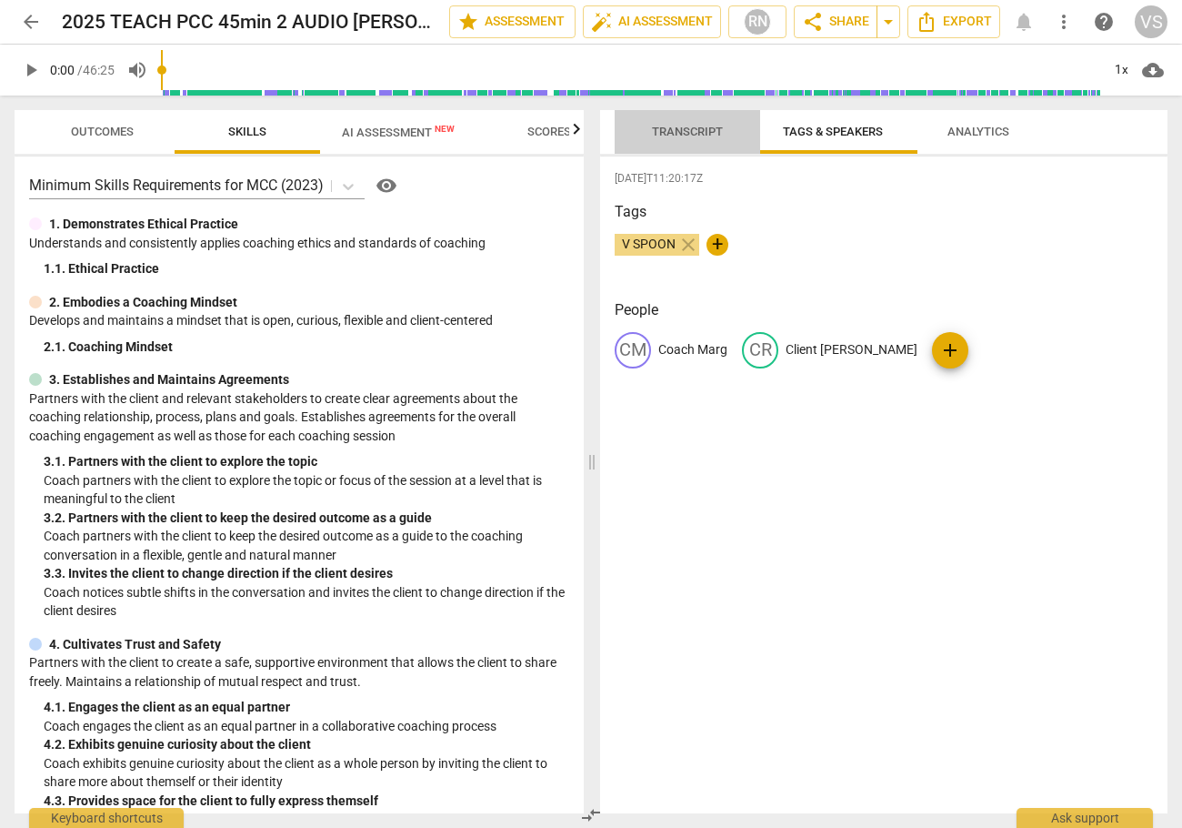
click at [706, 132] on span "Transcript" at bounding box center [687, 132] width 71 height 14
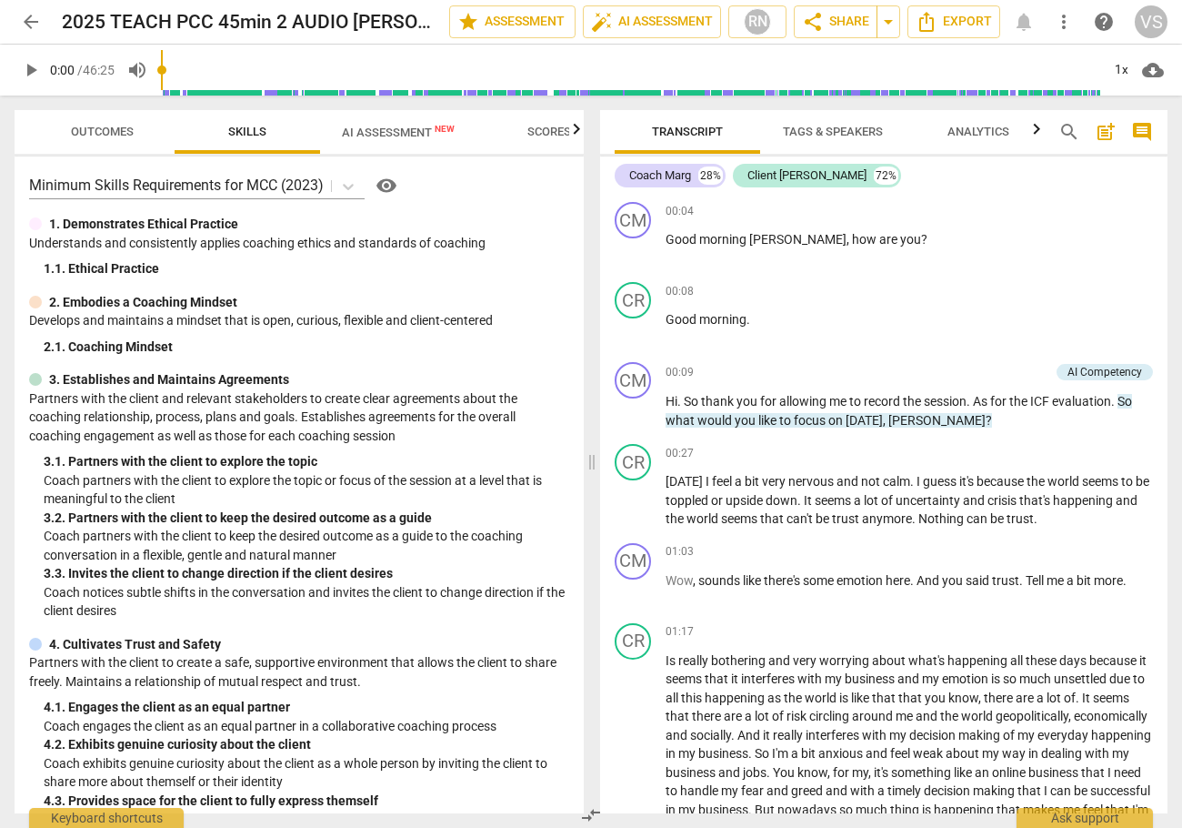
click at [35, 69] on span "play_arrow" at bounding box center [31, 70] width 22 height 22
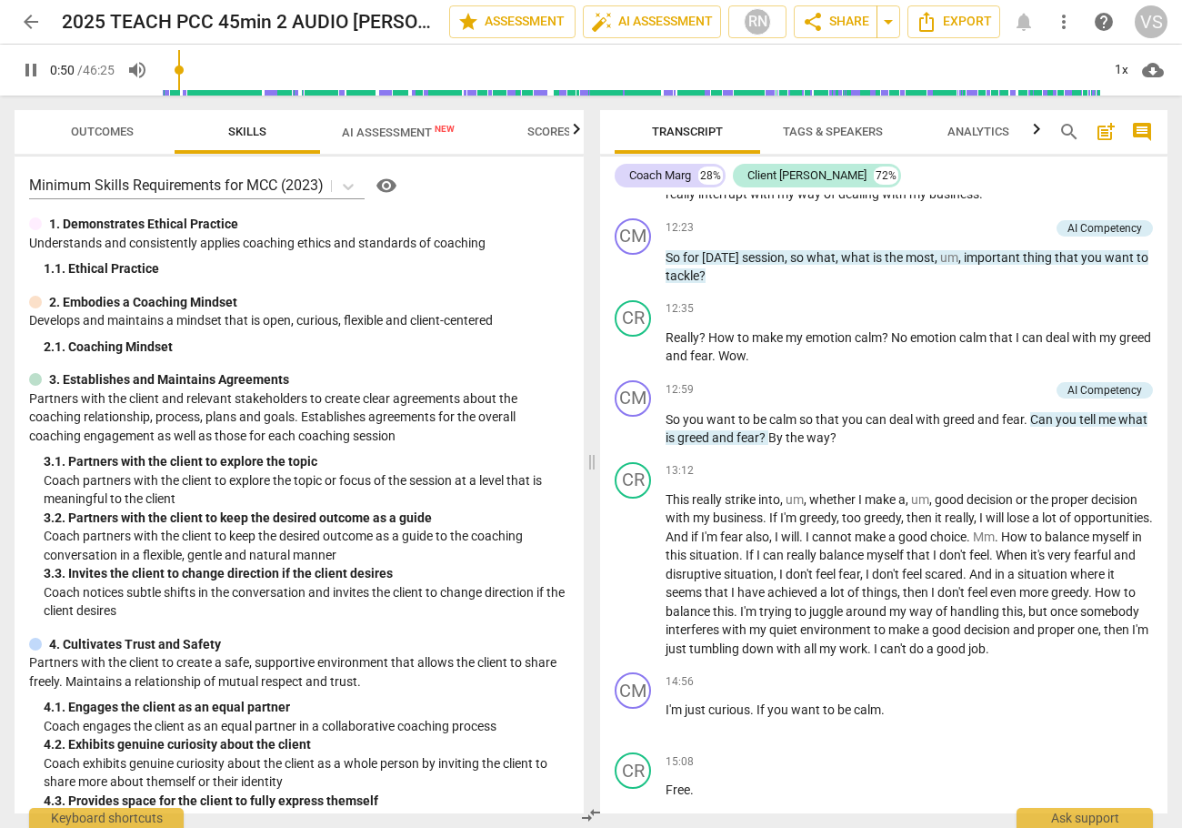
scroll to position [1728, 0]
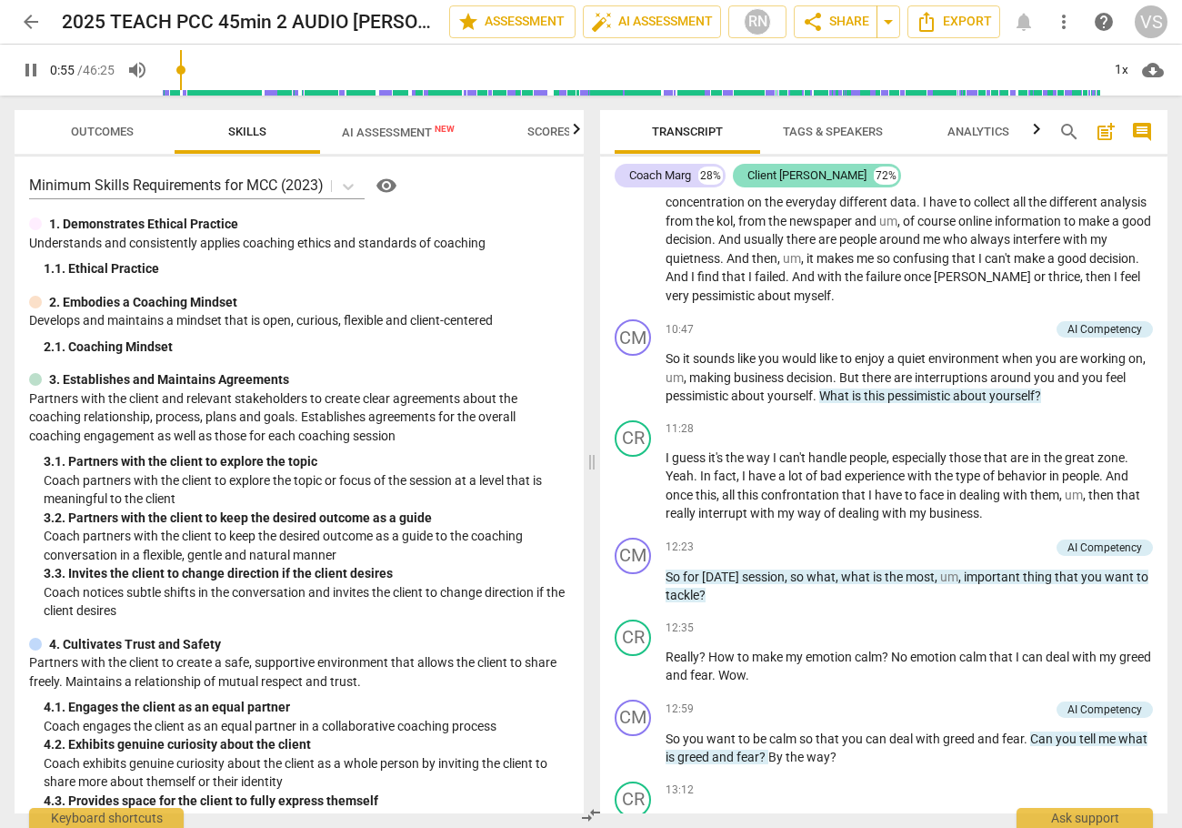
click at [799, 176] on div "Client [PERSON_NAME]" at bounding box center [807, 175] width 119 height 18
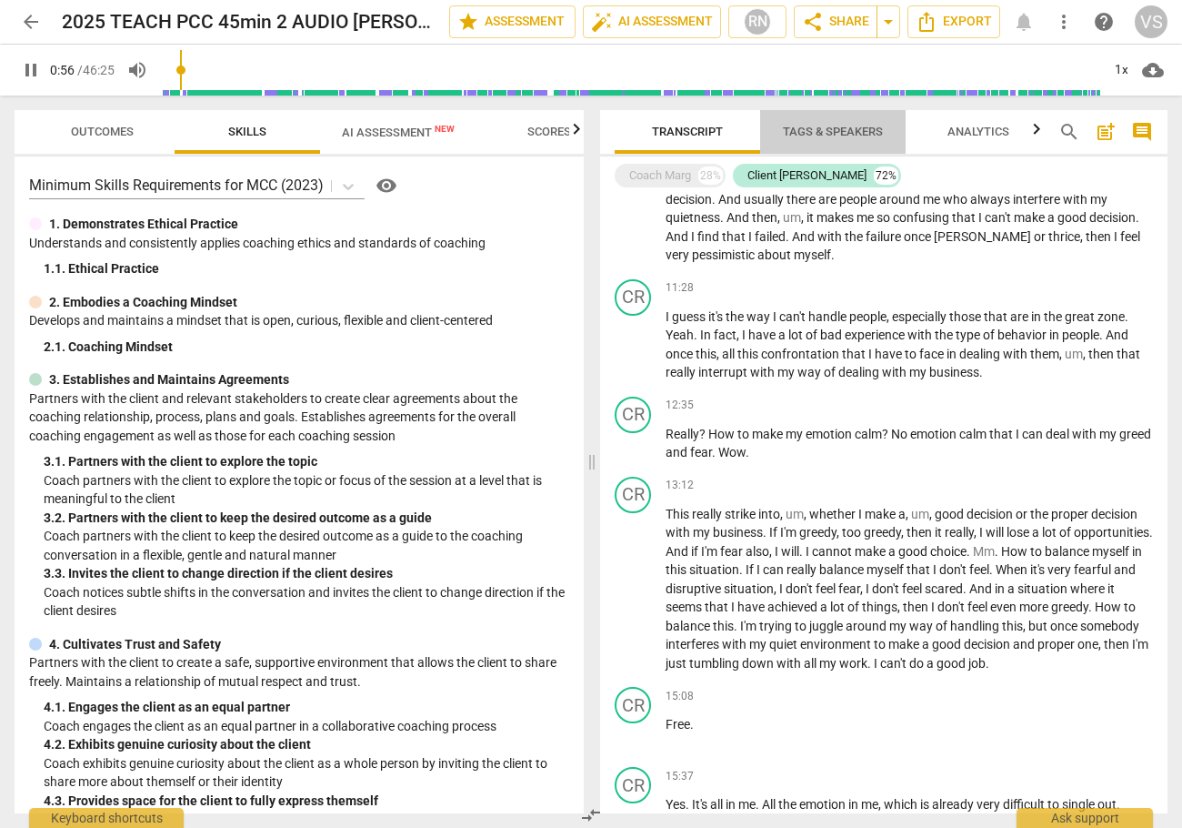
click at [864, 136] on span "Tags & Speakers" at bounding box center [833, 132] width 100 height 14
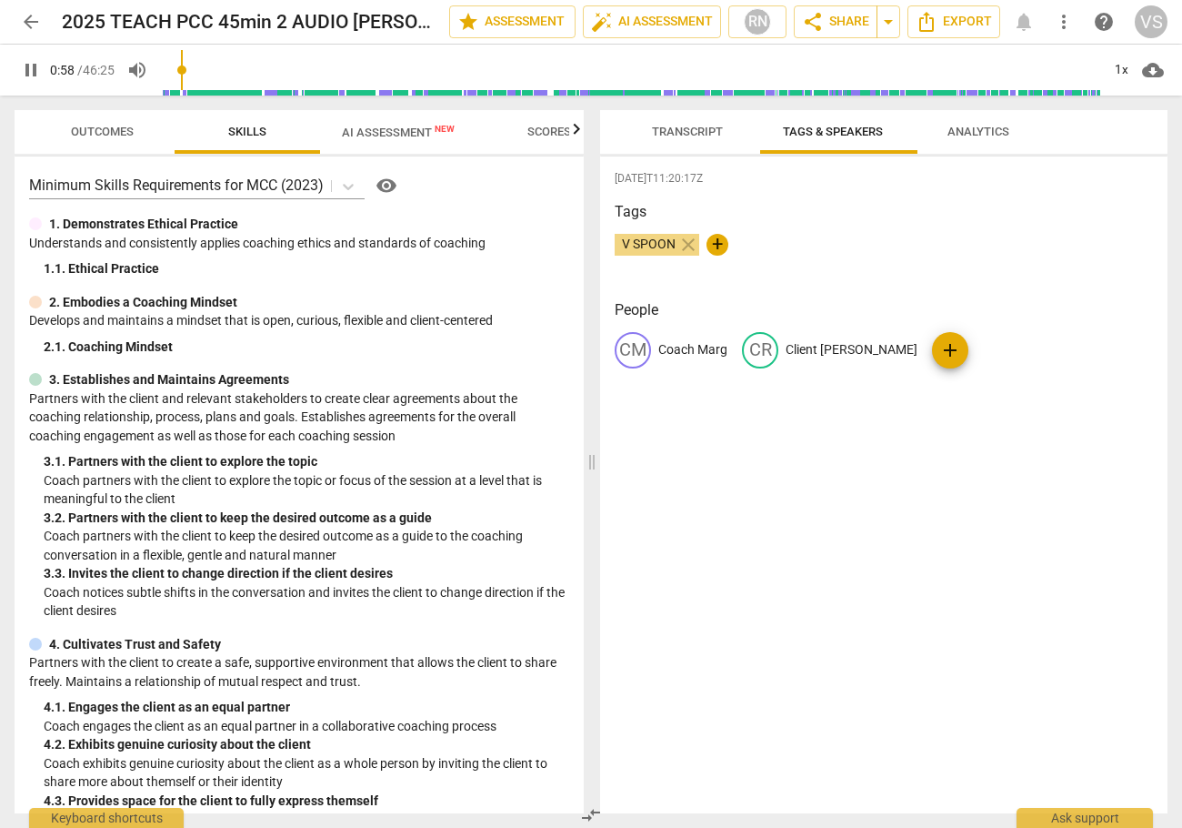
click at [855, 356] on p "Client [PERSON_NAME]" at bounding box center [852, 349] width 132 height 19
click at [864, 356] on input "Client [PERSON_NAME]" at bounding box center [859, 350] width 146 height 29
type input "60"
type input "Client Ro"
type input "60"
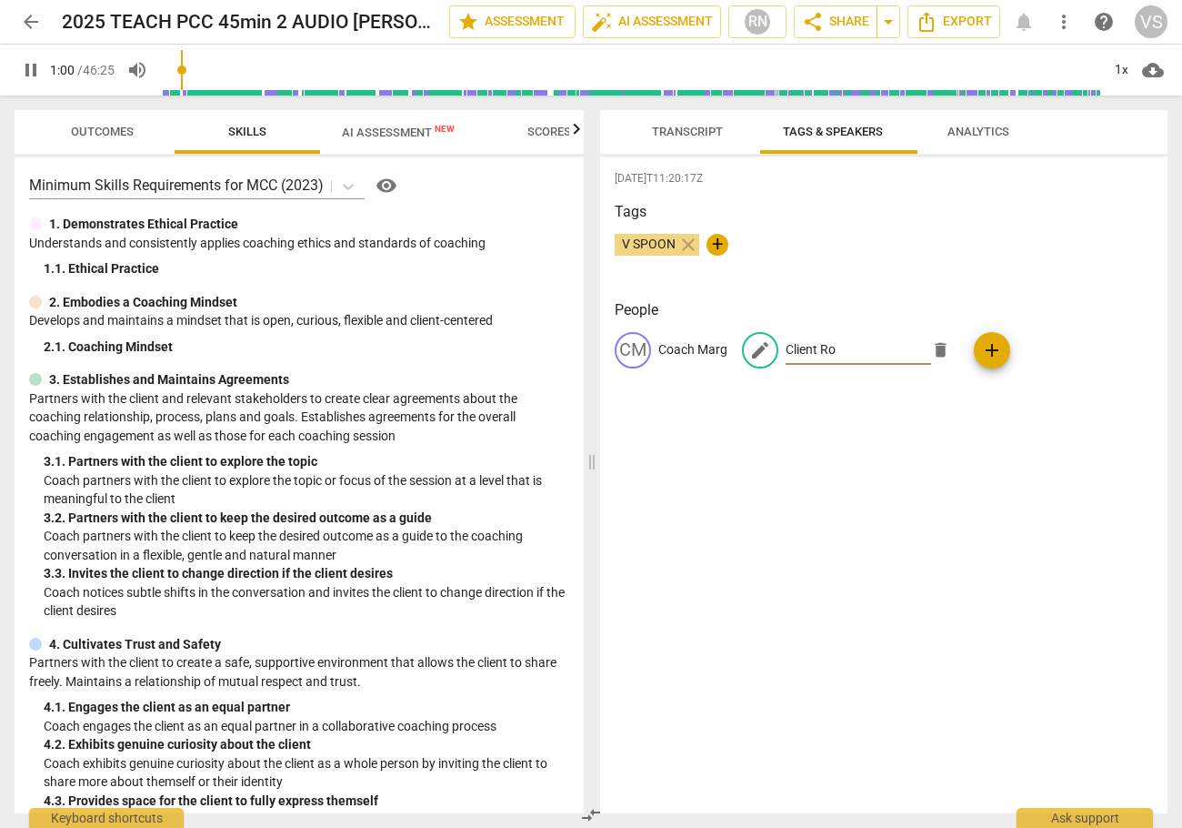
type input "Client R"
type input "61"
type input "Client"
type input "62"
type input "Client M"
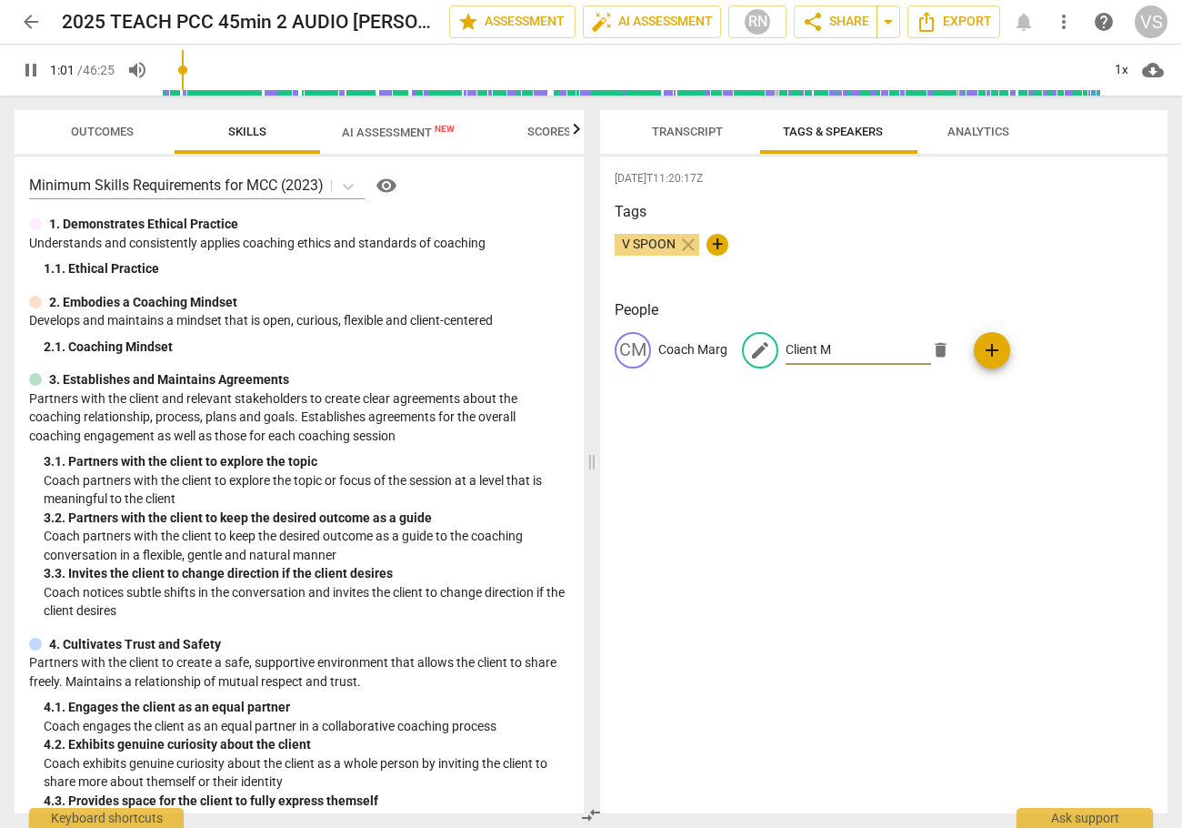
type input "62"
type input "Client Mic"
type input "62"
type input "Client Mich"
type input "62"
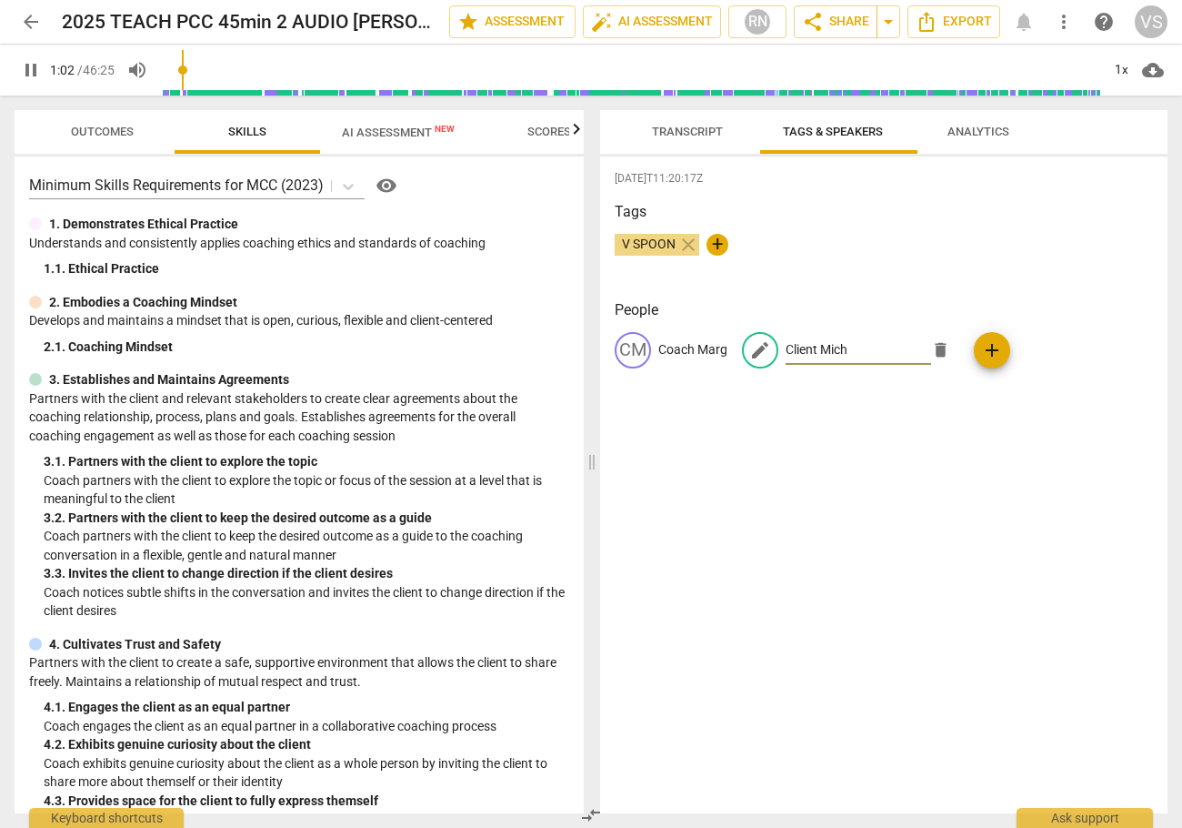
type input "Client Miche"
type input "63"
type input "Client [PERSON_NAME]"
type input "63"
type input "Client [PERSON_NAME]"
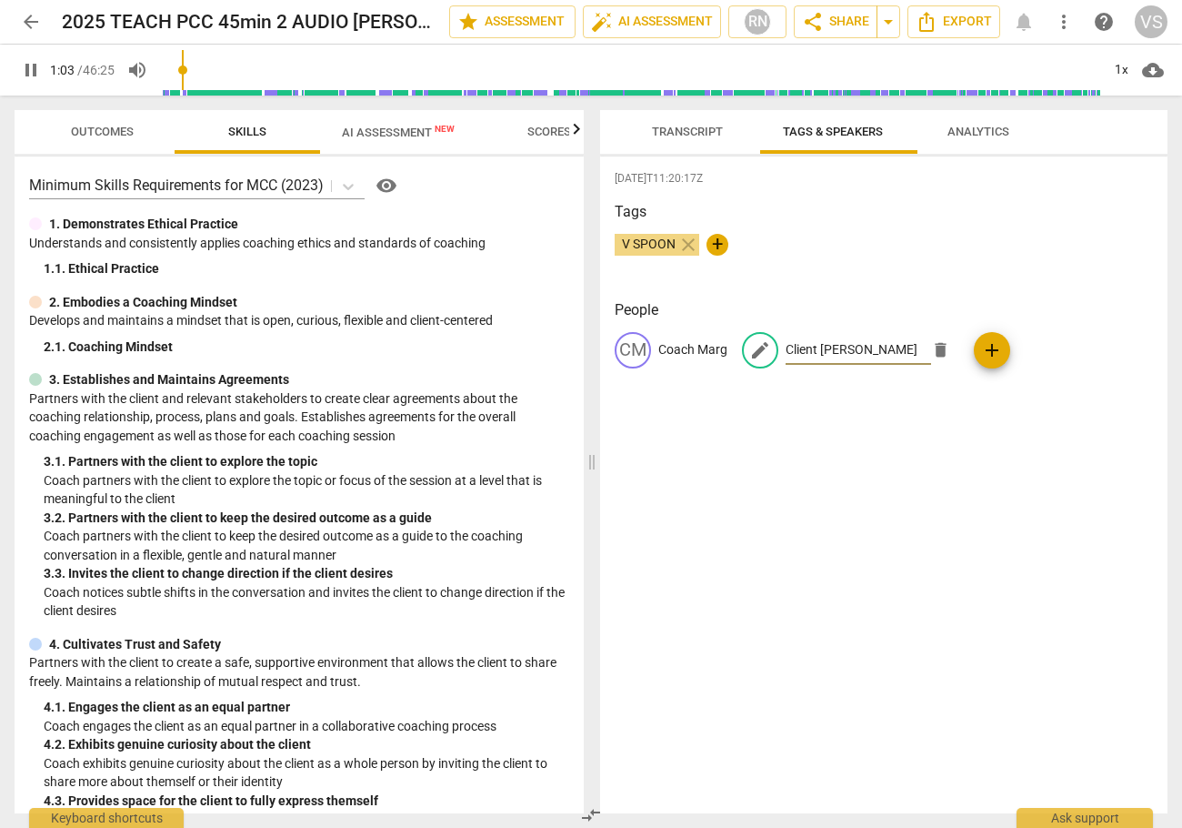
type input "63"
type input "Client [PERSON_NAME]"
type input "64"
type input "Client [PERSON_NAME]"
click at [844, 458] on div "[DATE]T11:20:17Z Tags V SPOON close + People CM Coach Marg edit Client [PERSON_…" at bounding box center [883, 484] width 567 height 657
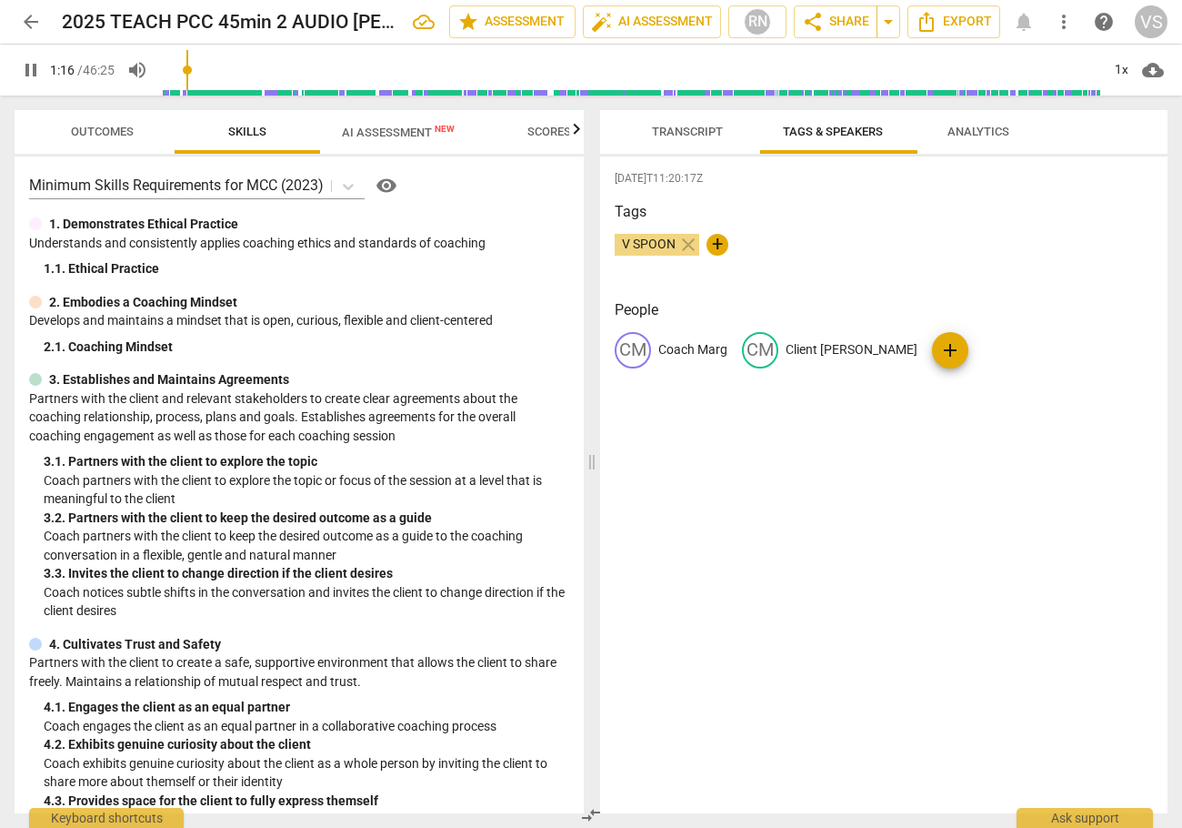
click at [424, 129] on span "AI Assessment New" at bounding box center [398, 132] width 113 height 14
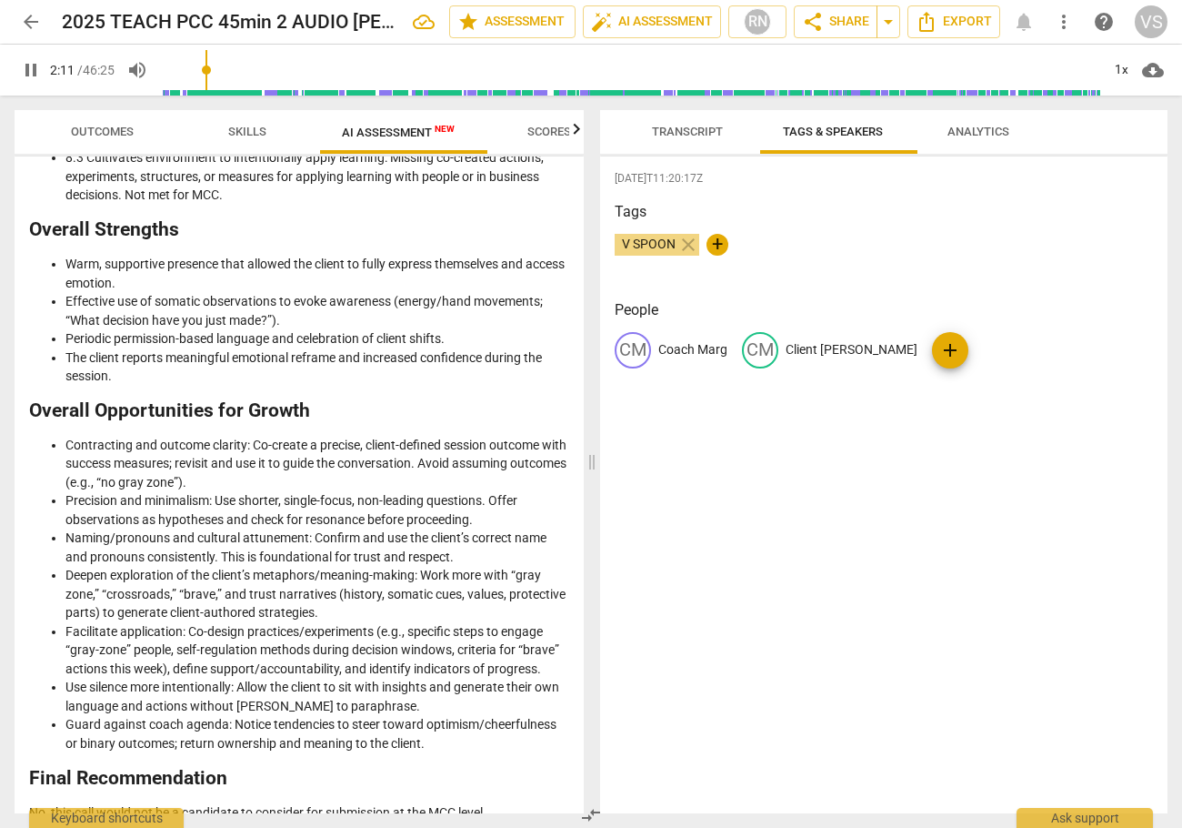
scroll to position [1914, 0]
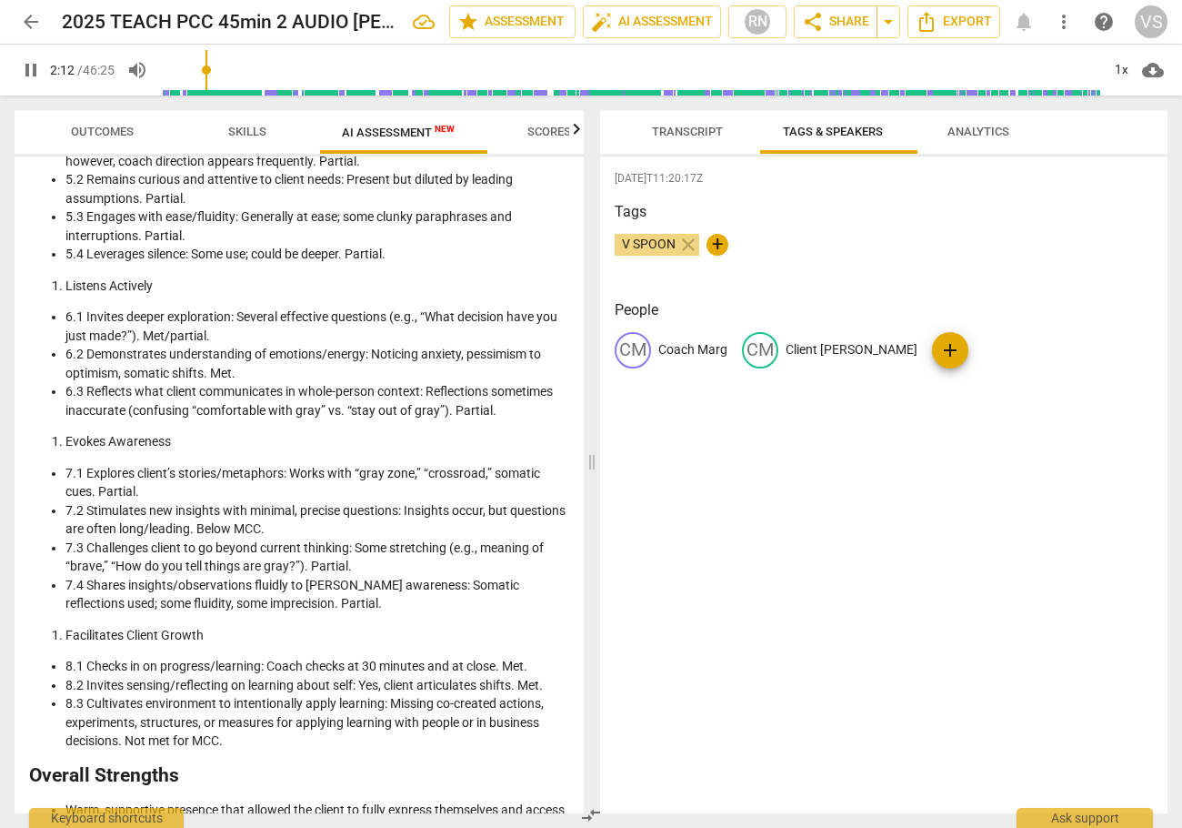
type input "133"
click at [27, 20] on span "arrow_back" at bounding box center [31, 22] width 22 height 22
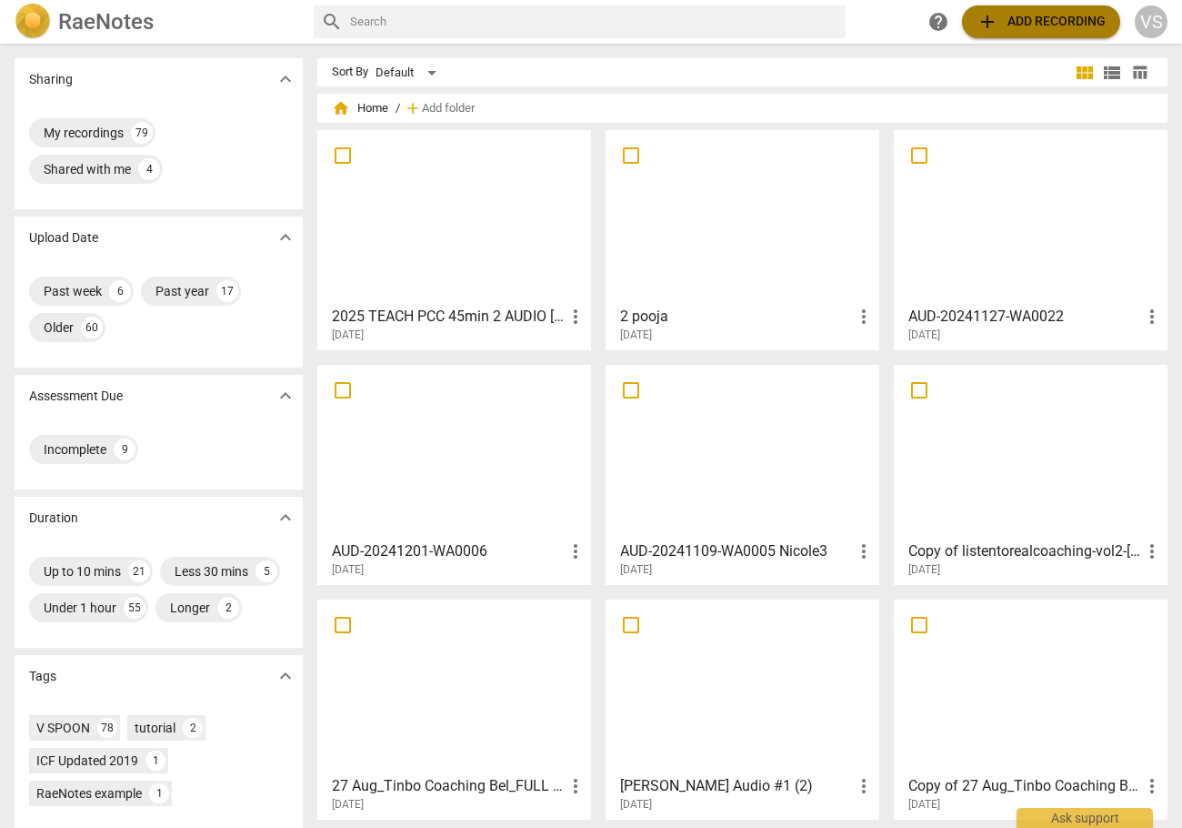
click at [1040, 26] on span "add Add recording" at bounding box center [1041, 22] width 129 height 22
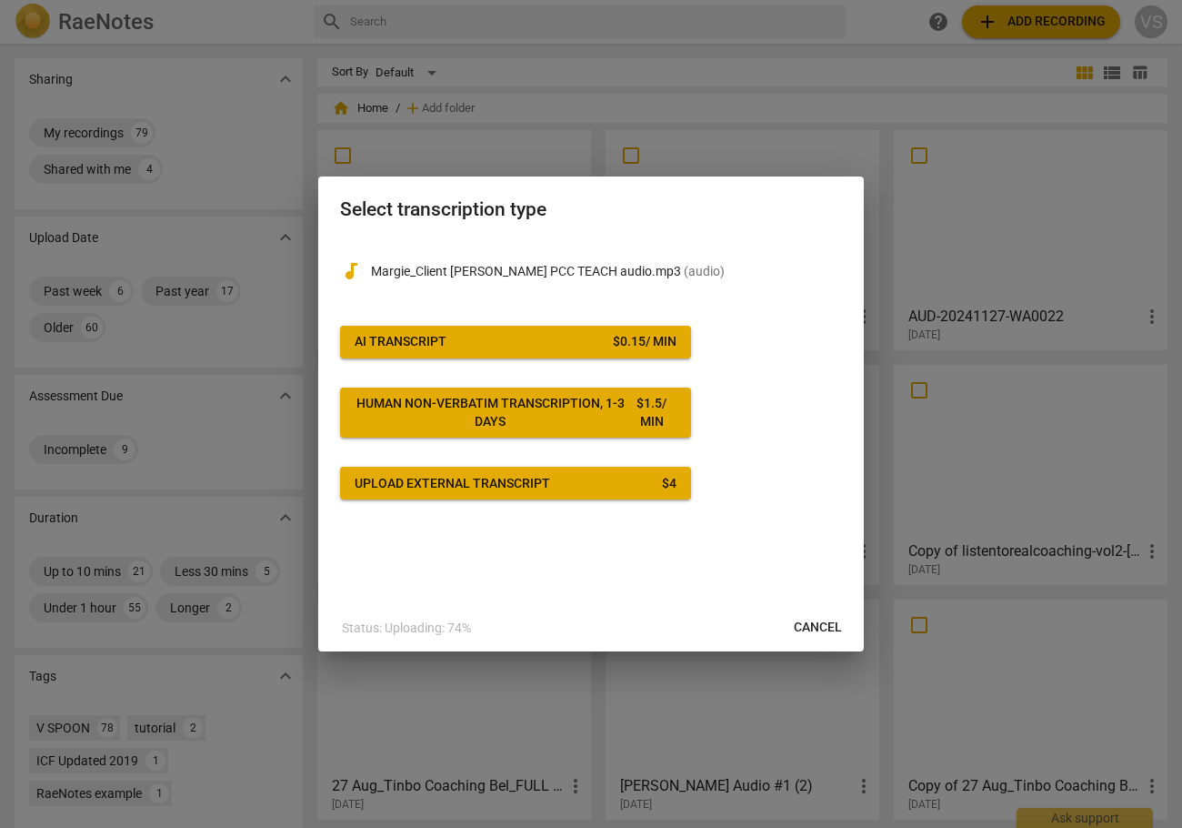
click at [637, 346] on div "$ 0.15 / min" at bounding box center [645, 342] width 64 height 18
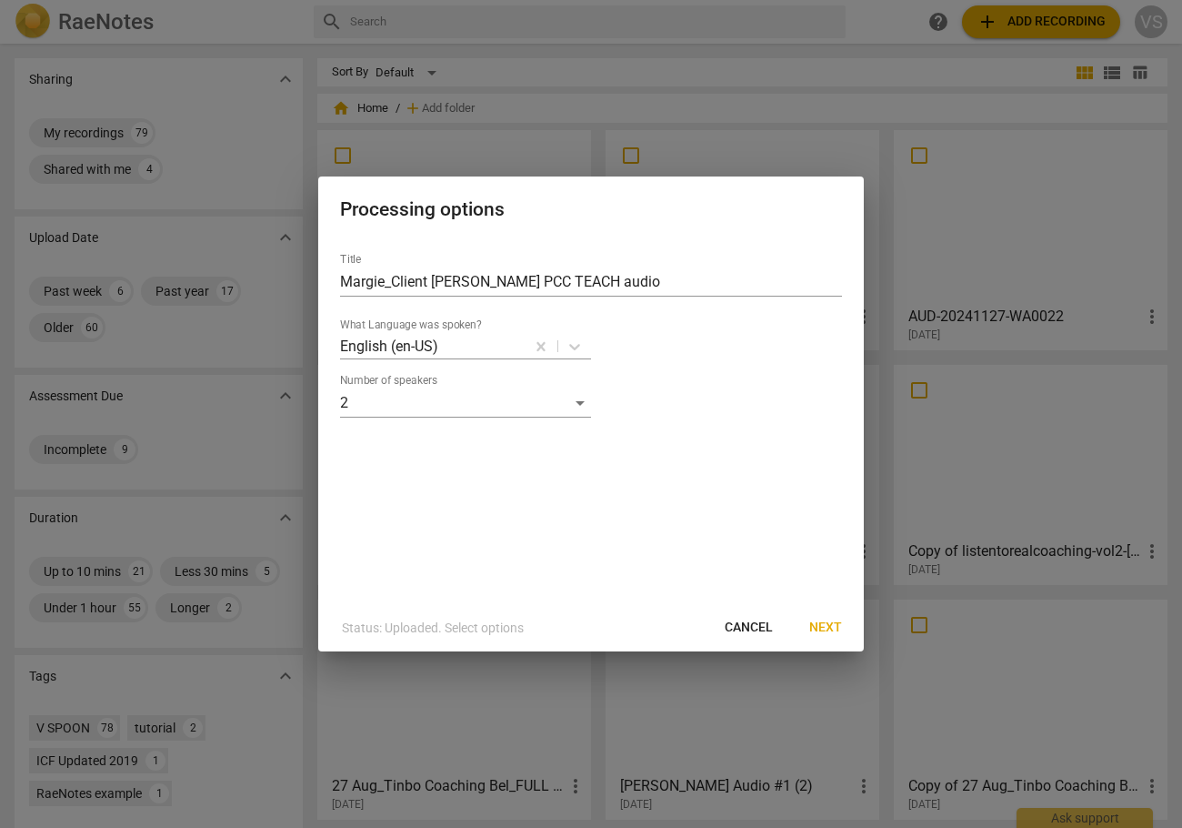
click at [822, 628] on span "Next" at bounding box center [825, 627] width 33 height 18
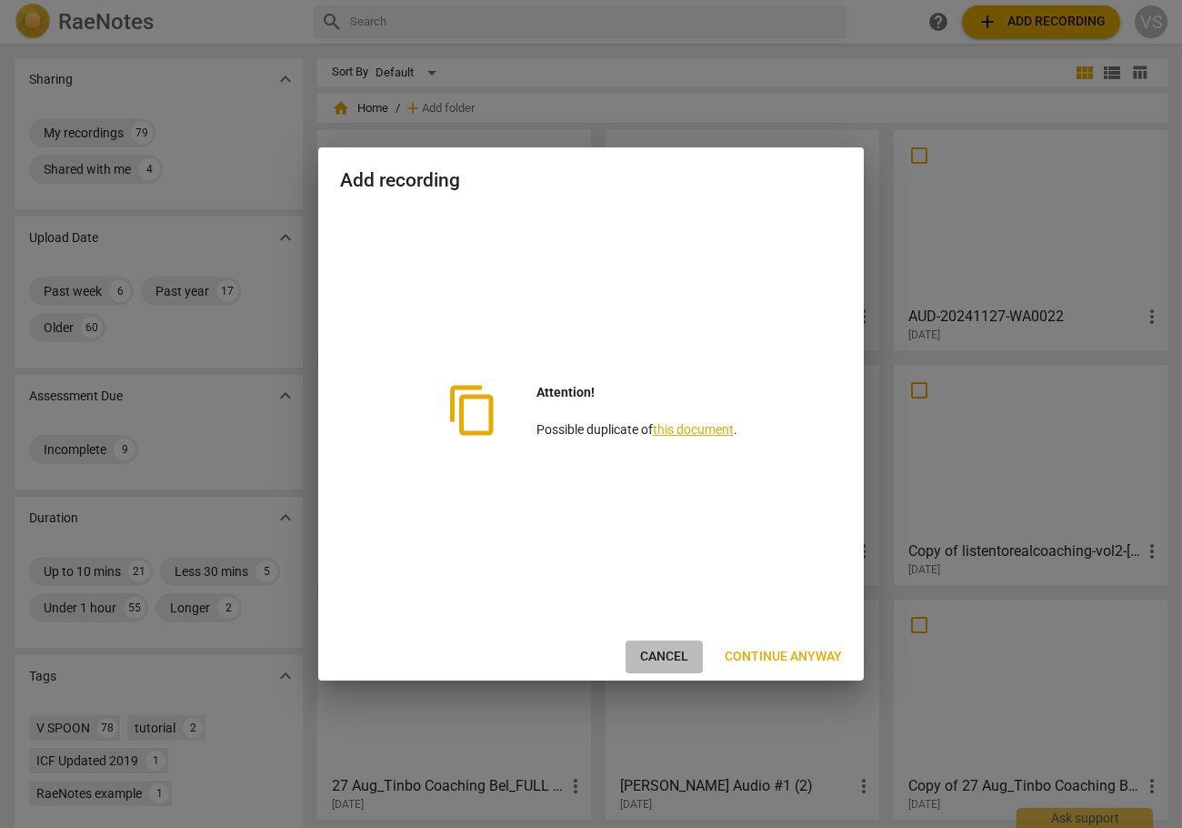
click at [653, 659] on span "Cancel" at bounding box center [664, 656] width 48 height 18
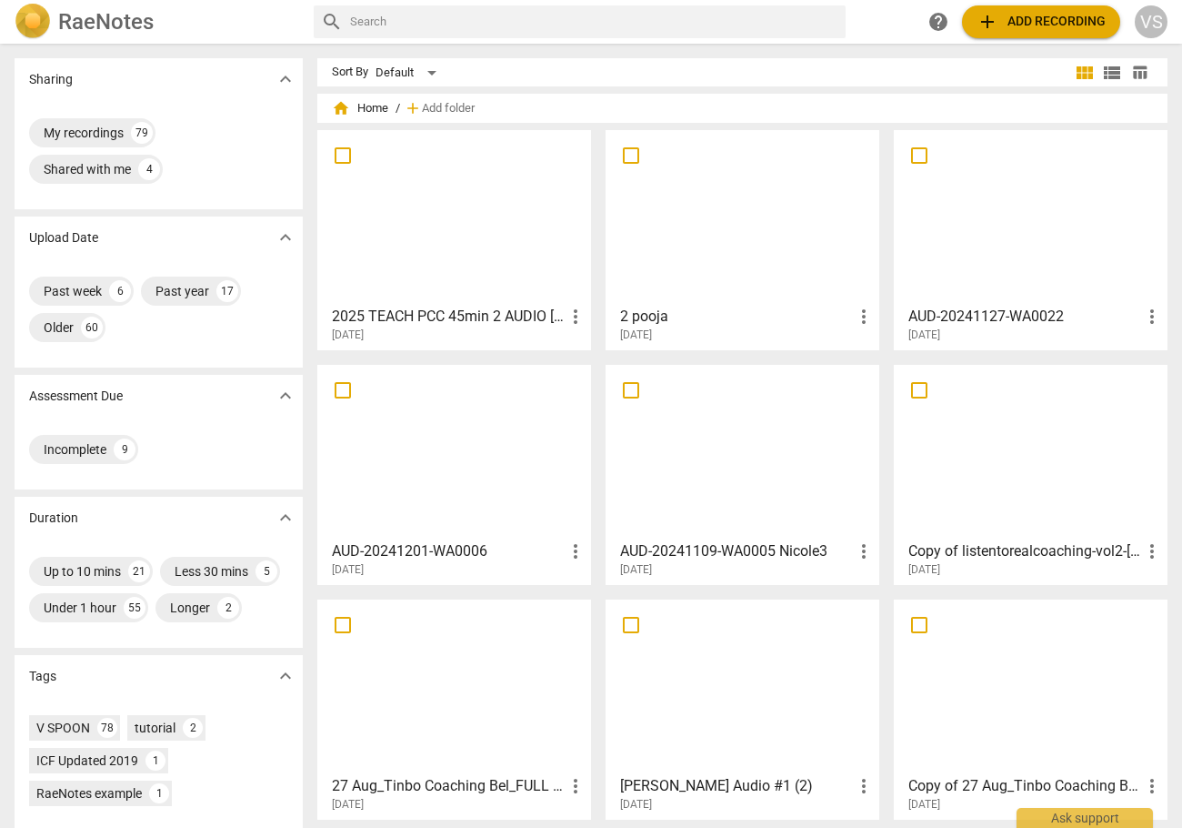
click at [1134, 72] on span "table_chart" at bounding box center [1139, 72] width 17 height 17
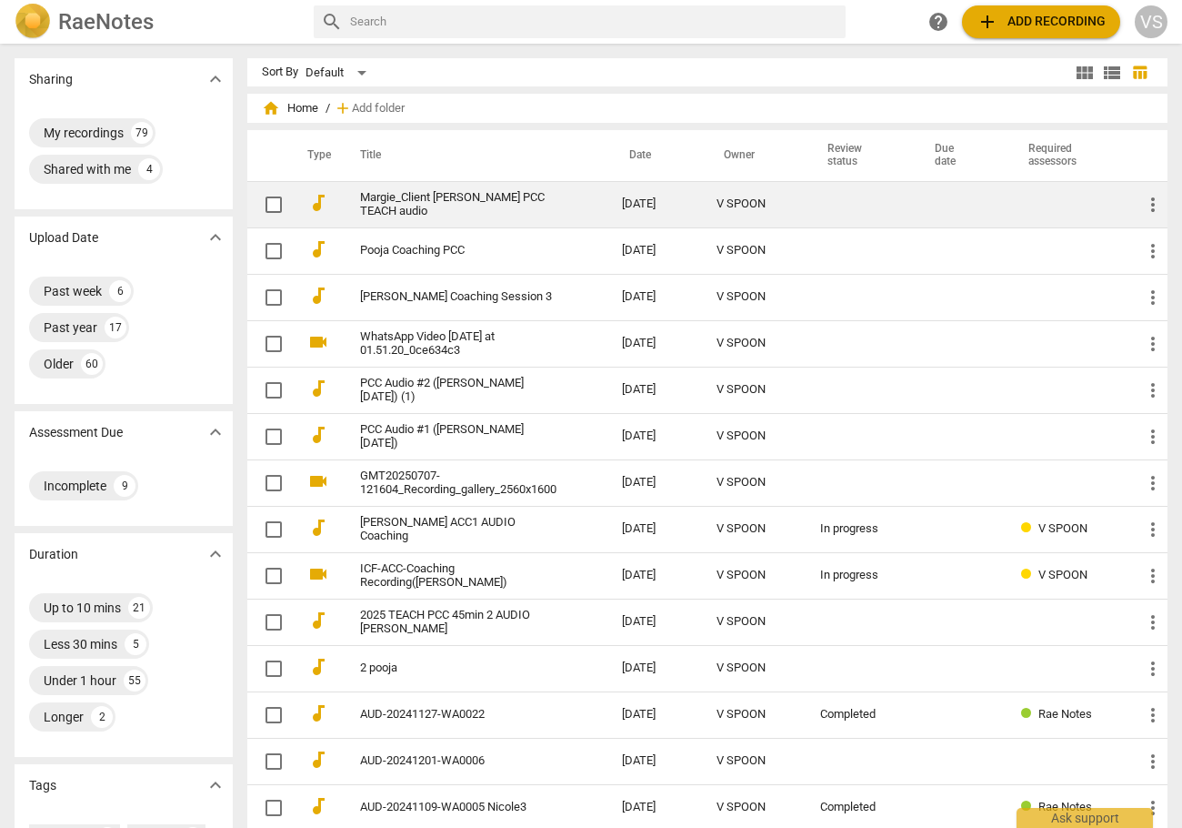
click at [463, 198] on link "Margie_Client [PERSON_NAME] PCC TEACH audio" at bounding box center [458, 204] width 196 height 27
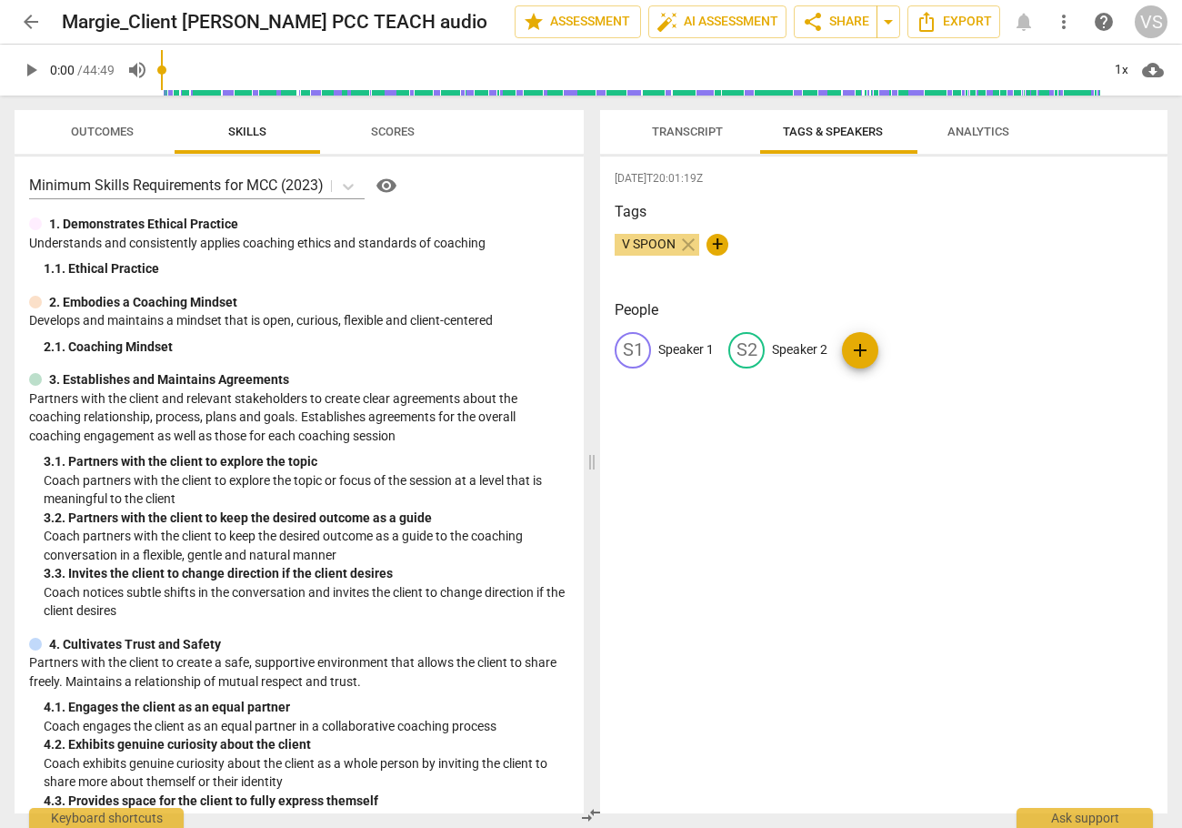
click at [31, 69] on span "play_arrow" at bounding box center [31, 70] width 22 height 22
click at [30, 69] on span "pause" at bounding box center [31, 70] width 22 height 22
type input "11"
click at [708, 136] on span "Transcript" at bounding box center [687, 132] width 71 height 14
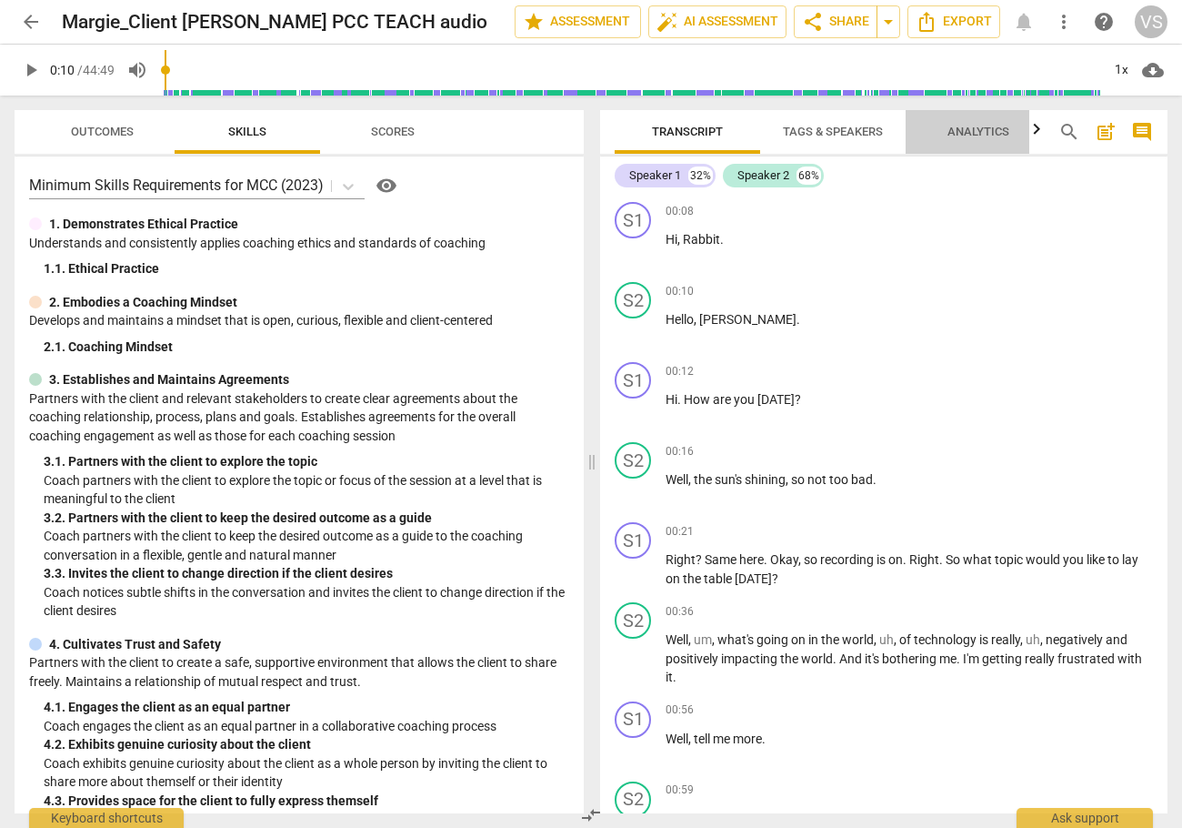
click at [999, 134] on span "Analytics" at bounding box center [979, 132] width 62 height 14
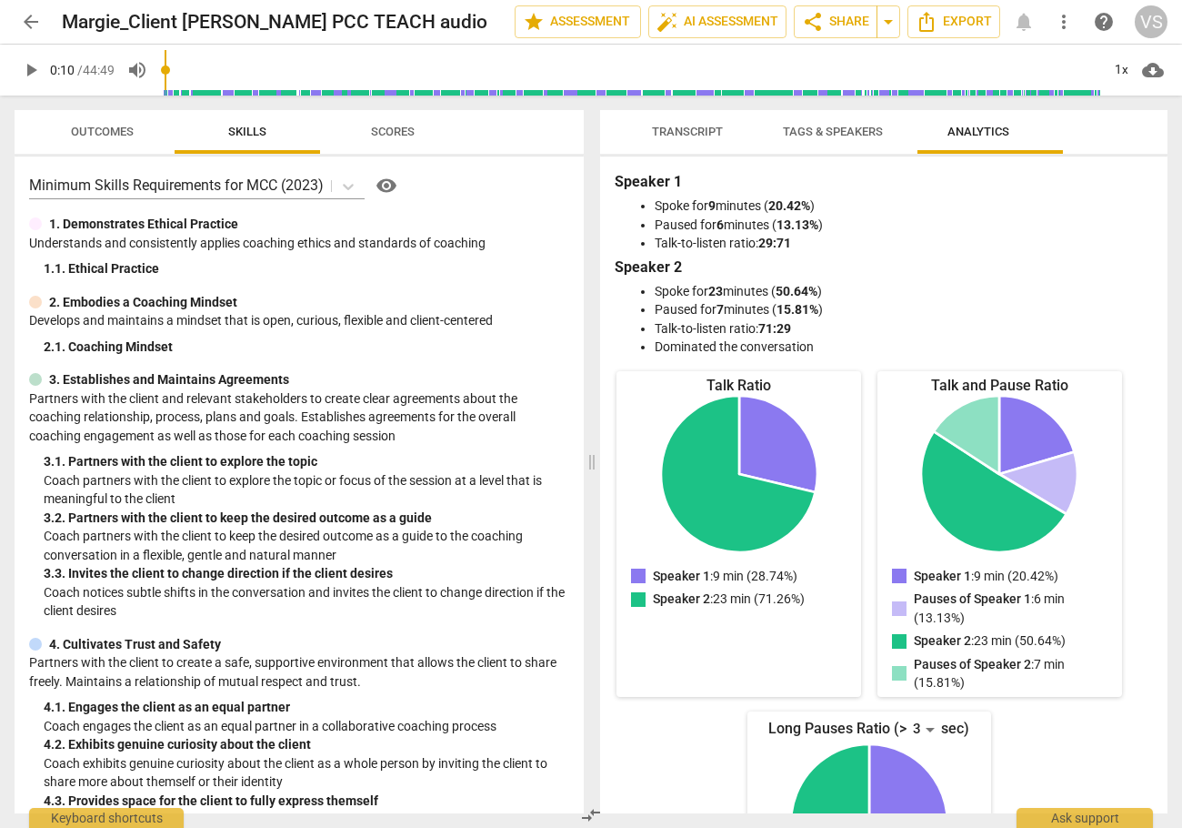
click at [714, 137] on span "Transcript" at bounding box center [687, 132] width 71 height 14
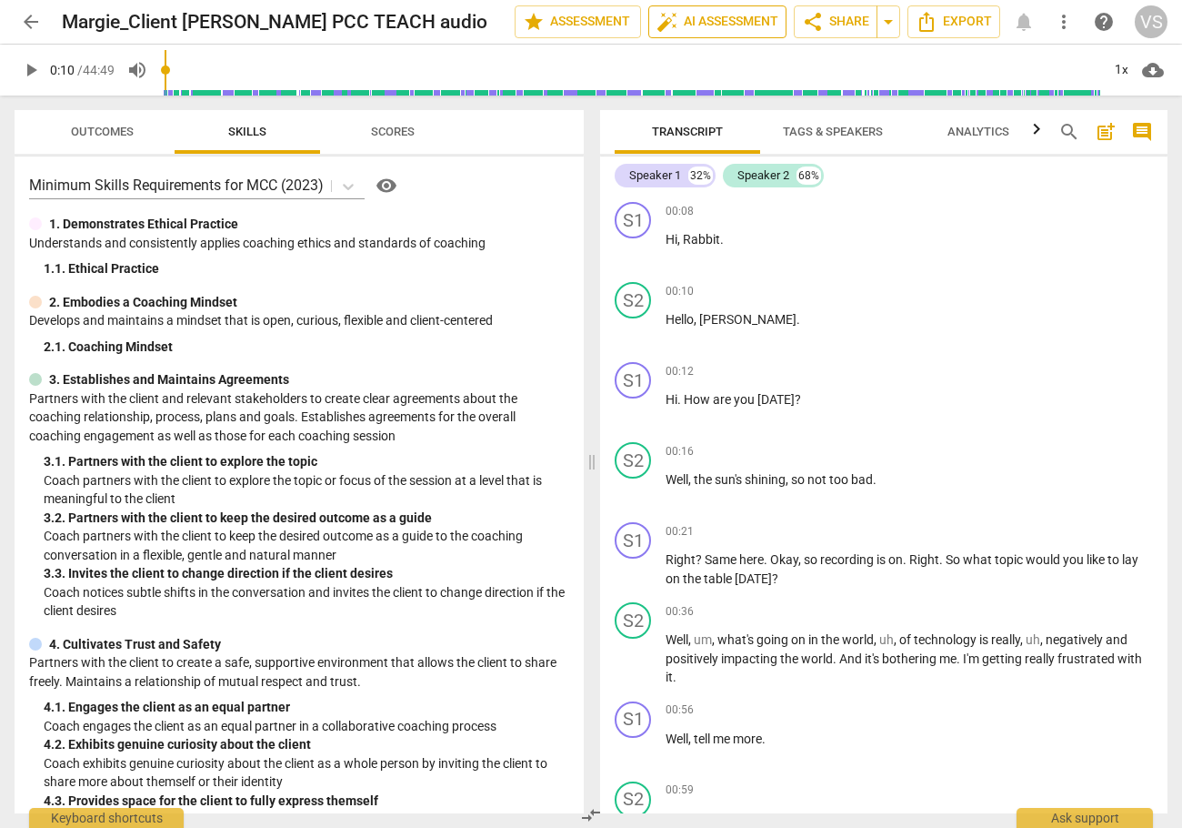
click at [708, 21] on span "auto_fix_high AI Assessment" at bounding box center [718, 22] width 122 height 22
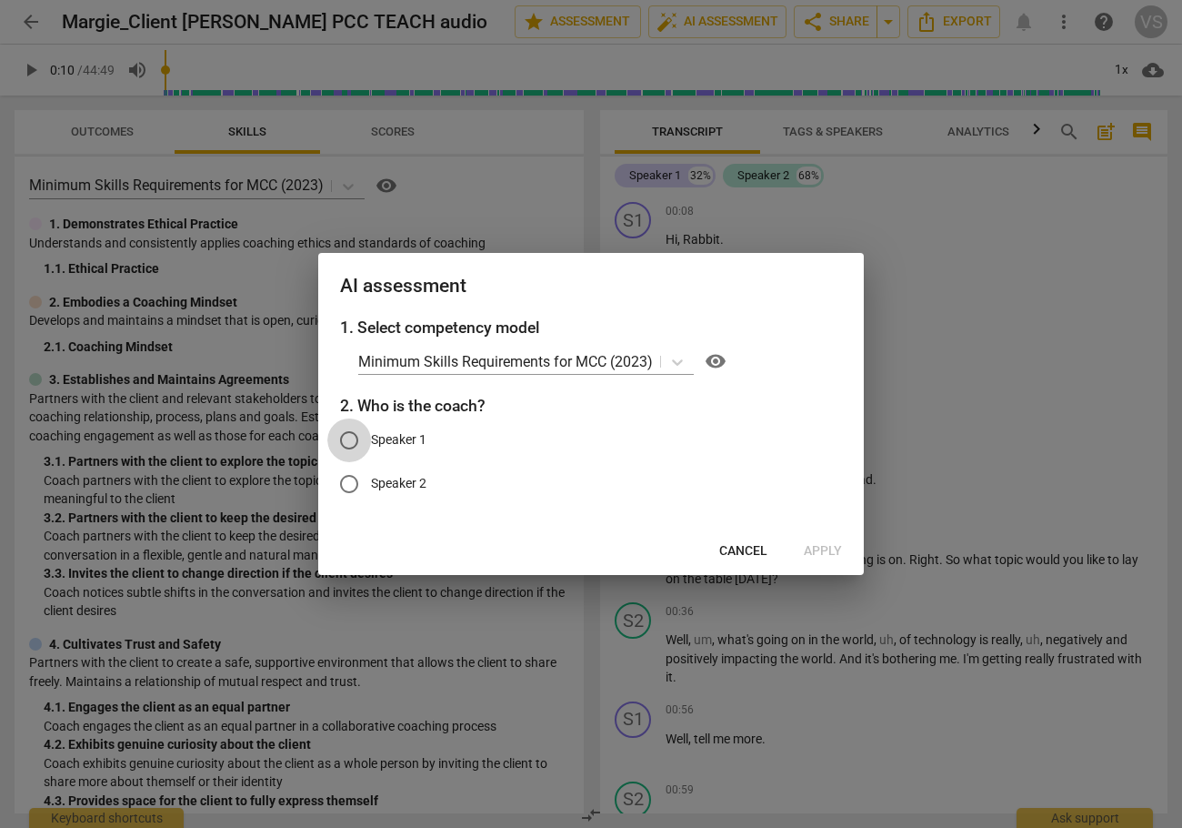
click at [355, 442] on input "Speaker 1" at bounding box center [349, 440] width 44 height 44
radio input "true"
click at [827, 554] on span "Apply" at bounding box center [823, 551] width 38 height 18
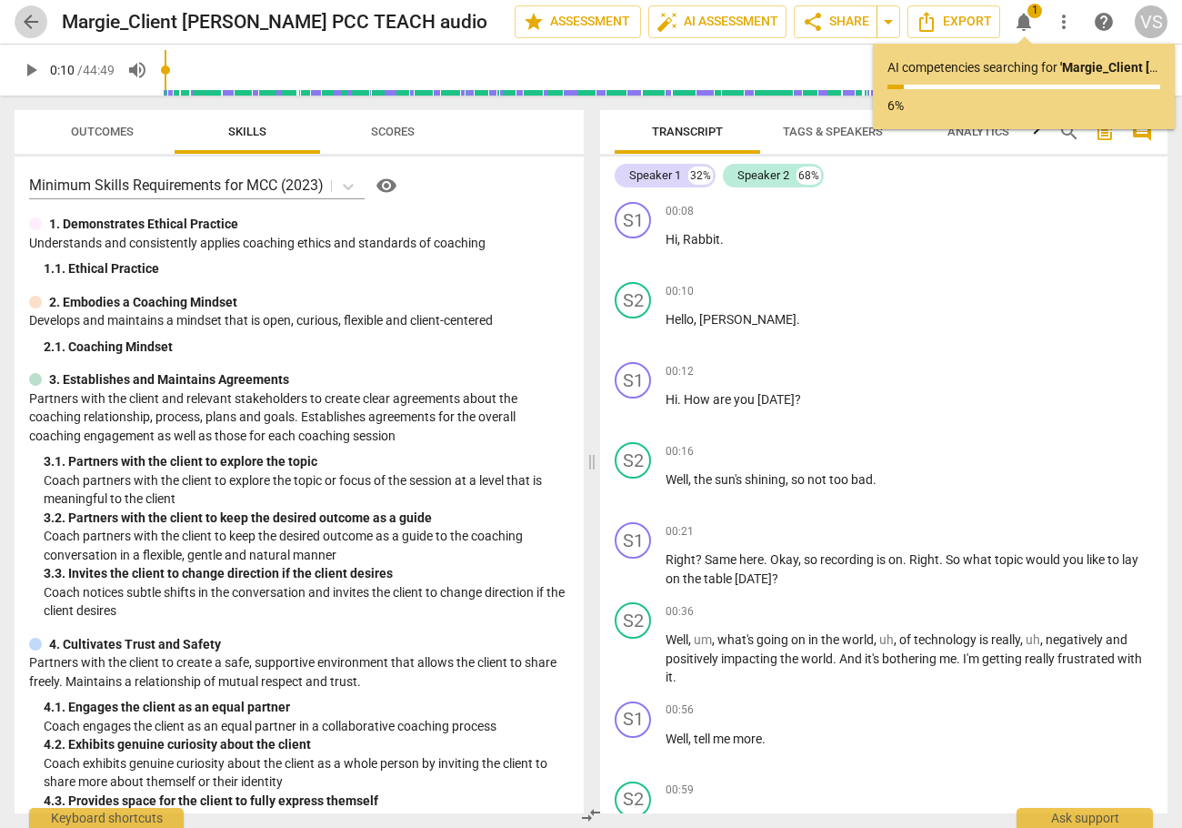
click at [28, 21] on span "arrow_back" at bounding box center [31, 22] width 22 height 22
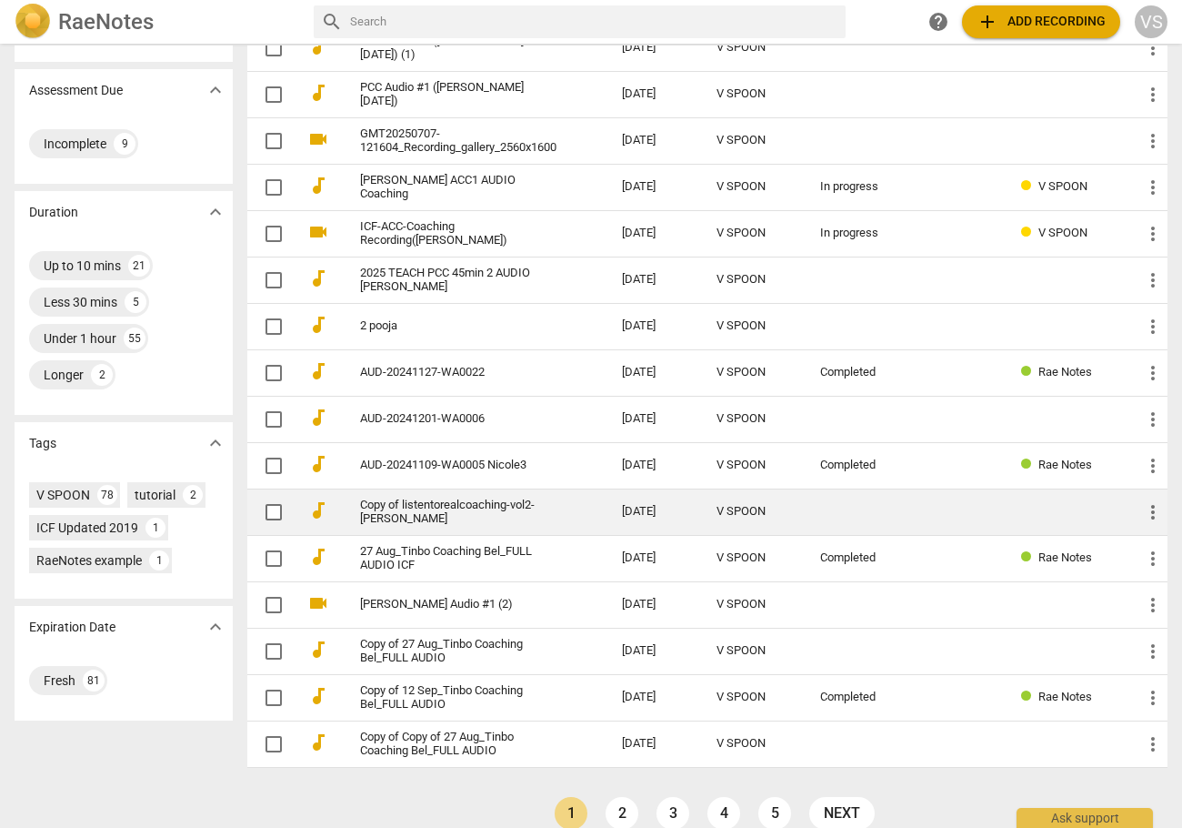
scroll to position [371, 0]
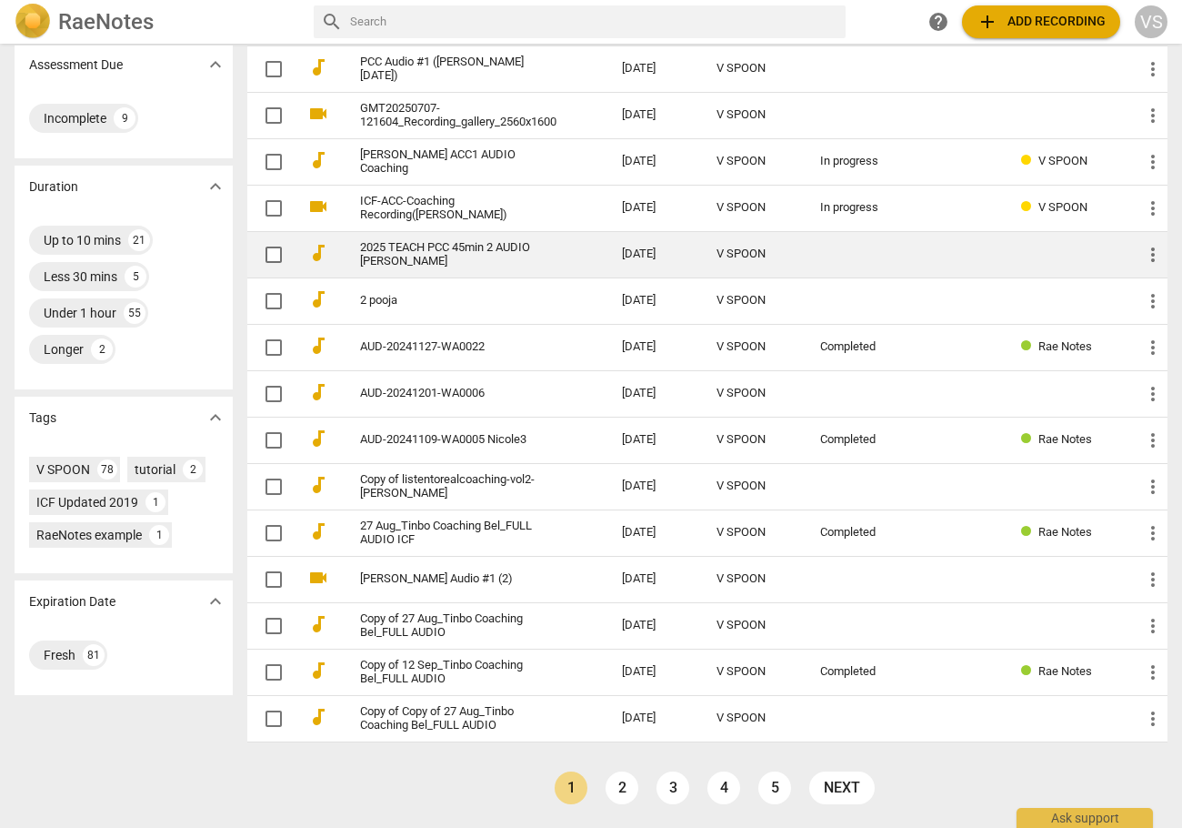
click at [442, 241] on link "2025 TEACH PCC 45min 2 AUDIO [PERSON_NAME]" at bounding box center [458, 254] width 196 height 27
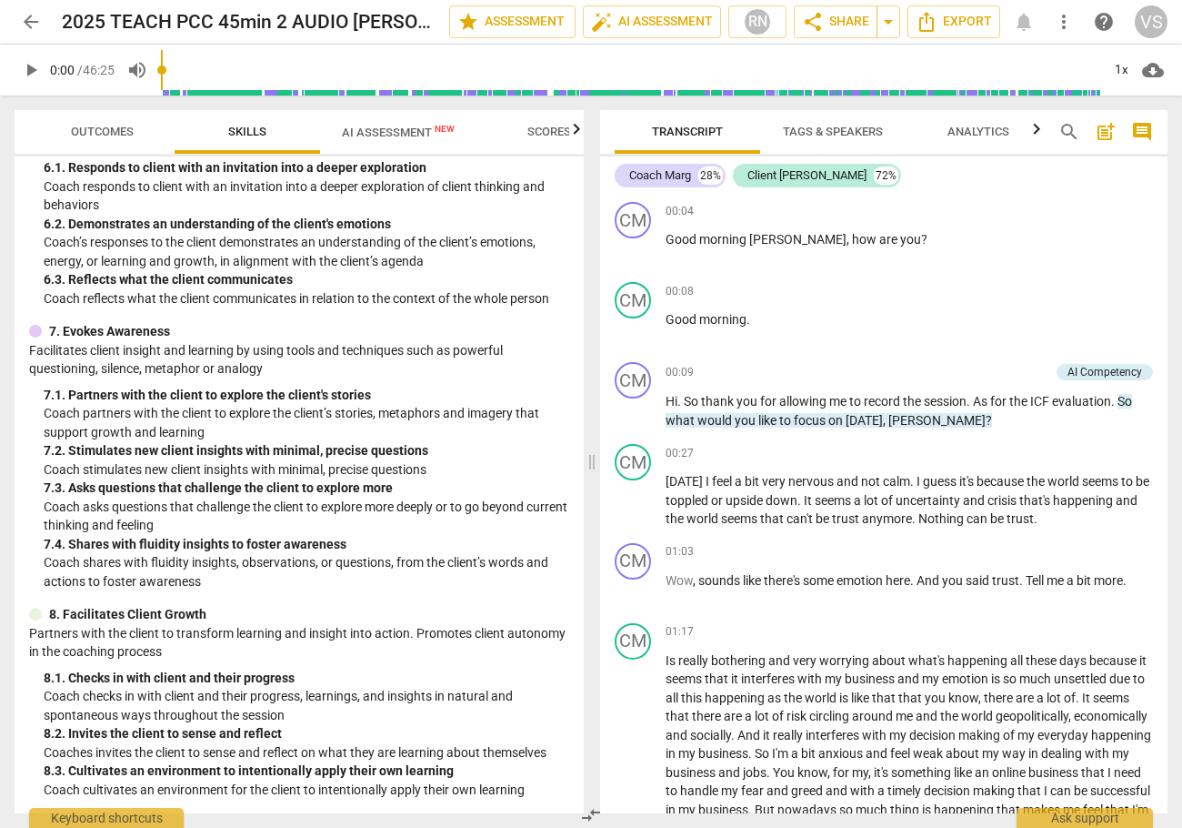
scroll to position [1338, 0]
click at [409, 134] on span "AI Assessment New" at bounding box center [398, 132] width 113 height 14
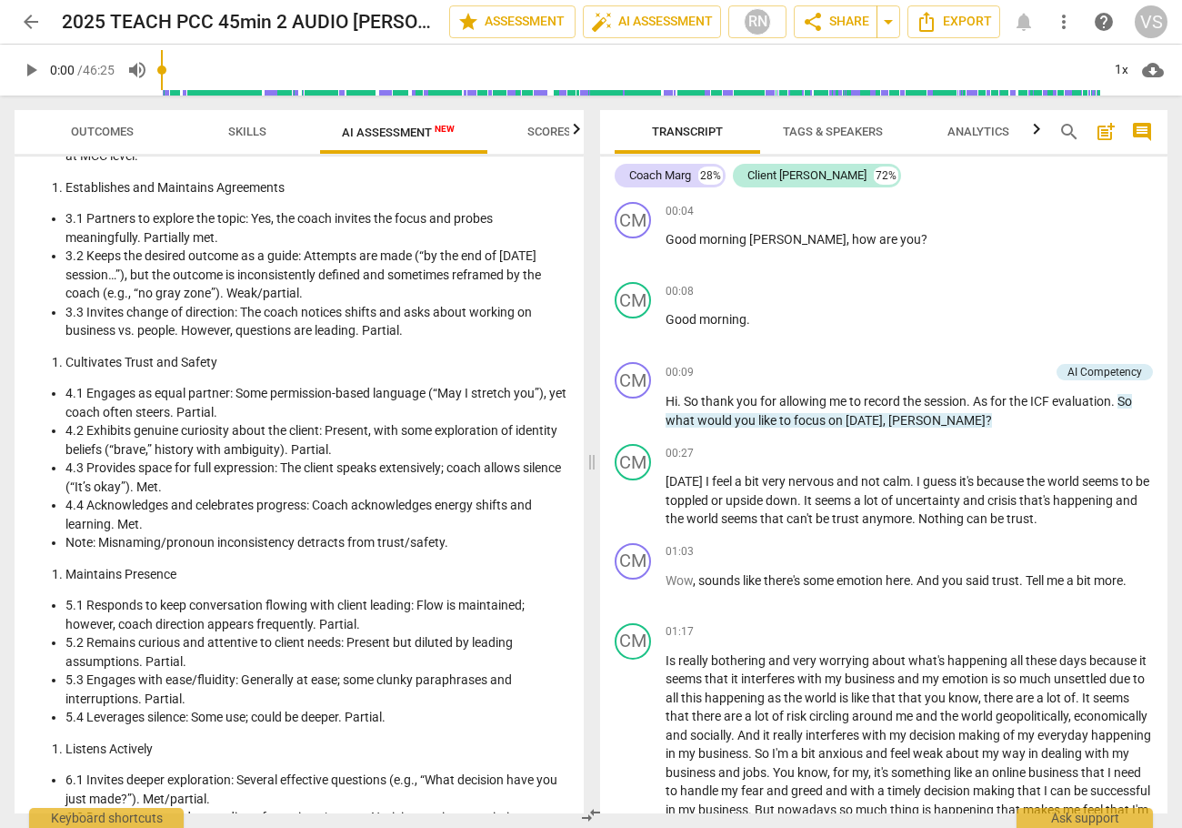
scroll to position [1460, 0]
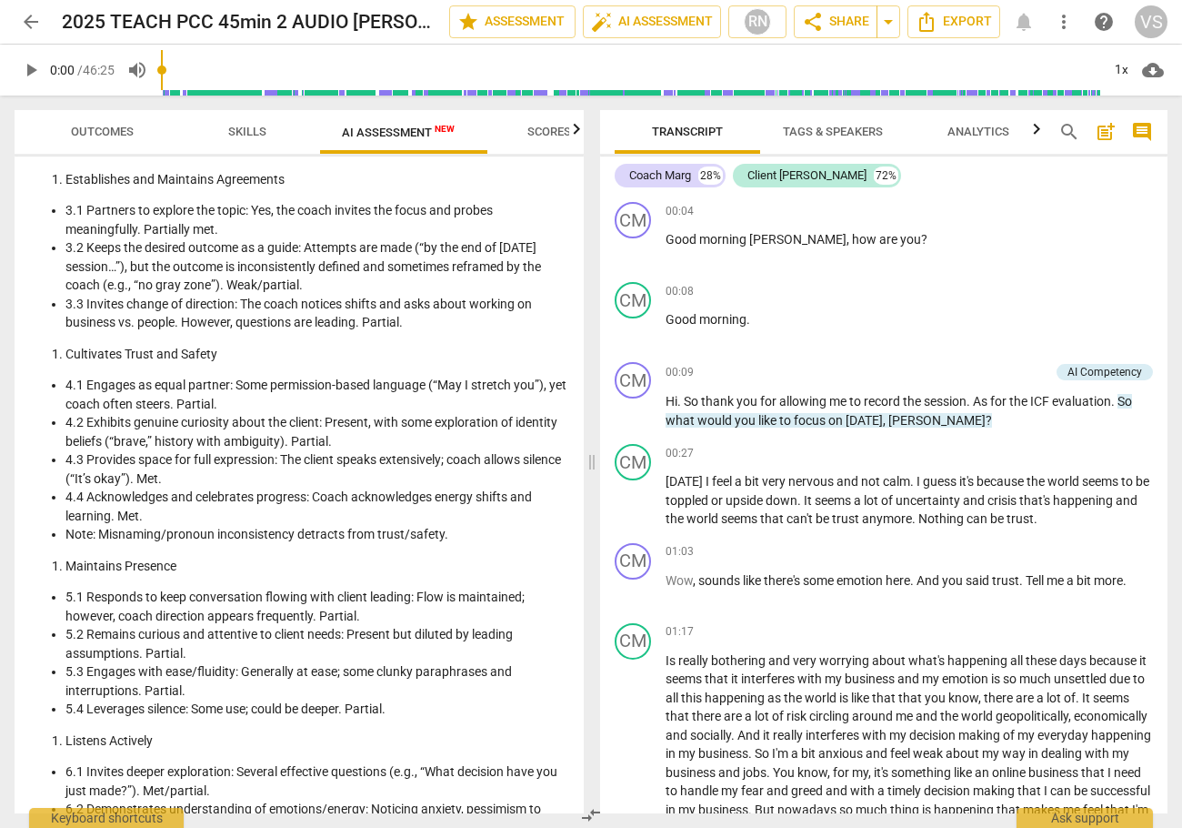
click at [364, 295] on li "3.2 Keeps the desired outcome as a guide: Attempts are made (“by the end of [DA…" at bounding box center [317, 266] width 504 height 56
click at [33, 19] on span "arrow_back" at bounding box center [31, 22] width 22 height 22
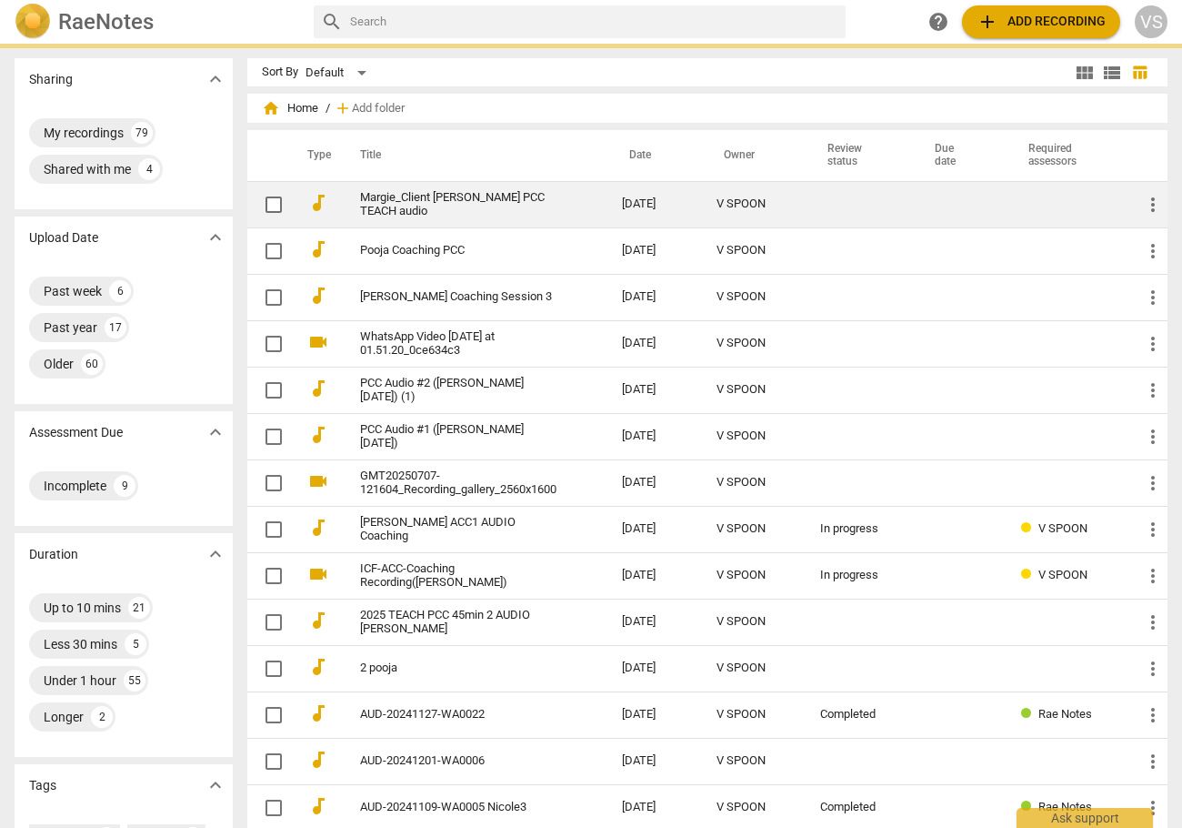
click at [381, 195] on link "Margie_Client [PERSON_NAME] PCC TEACH audio" at bounding box center [458, 204] width 196 height 27
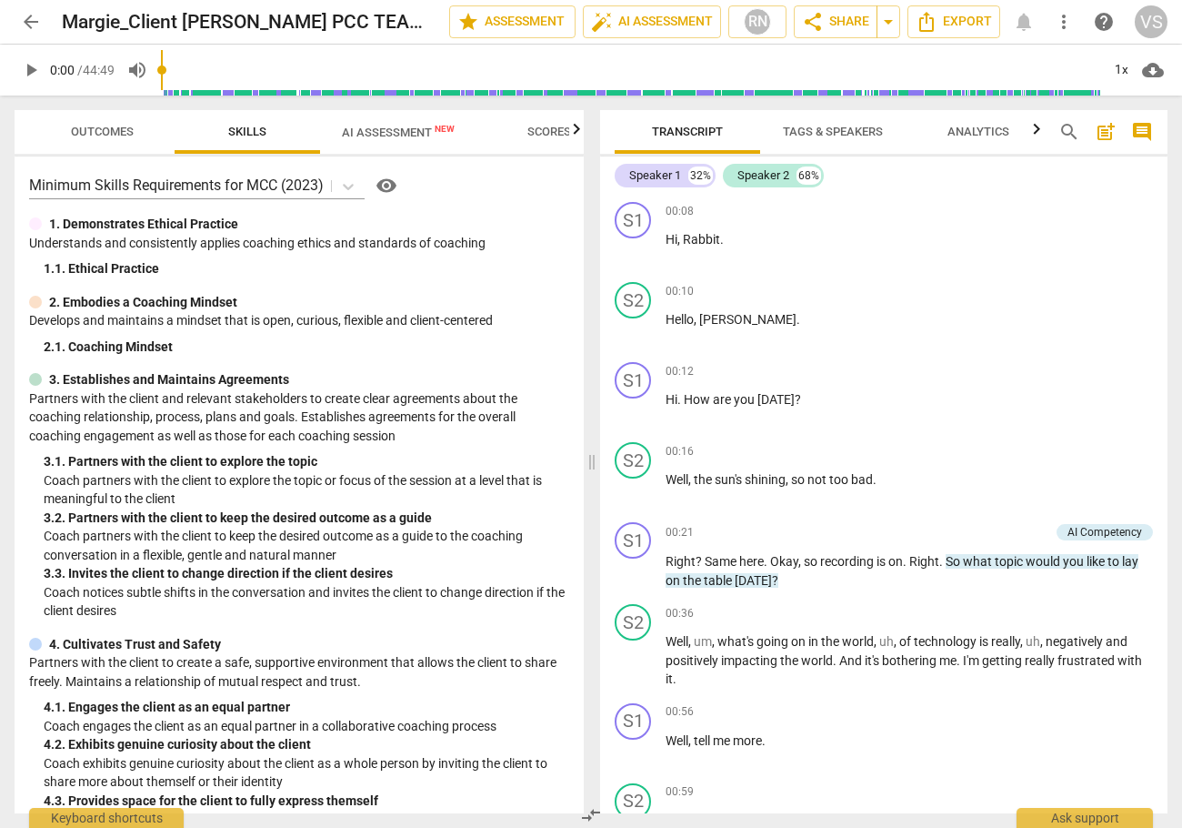
click at [434, 135] on span "AI Assessment New" at bounding box center [398, 132] width 113 height 14
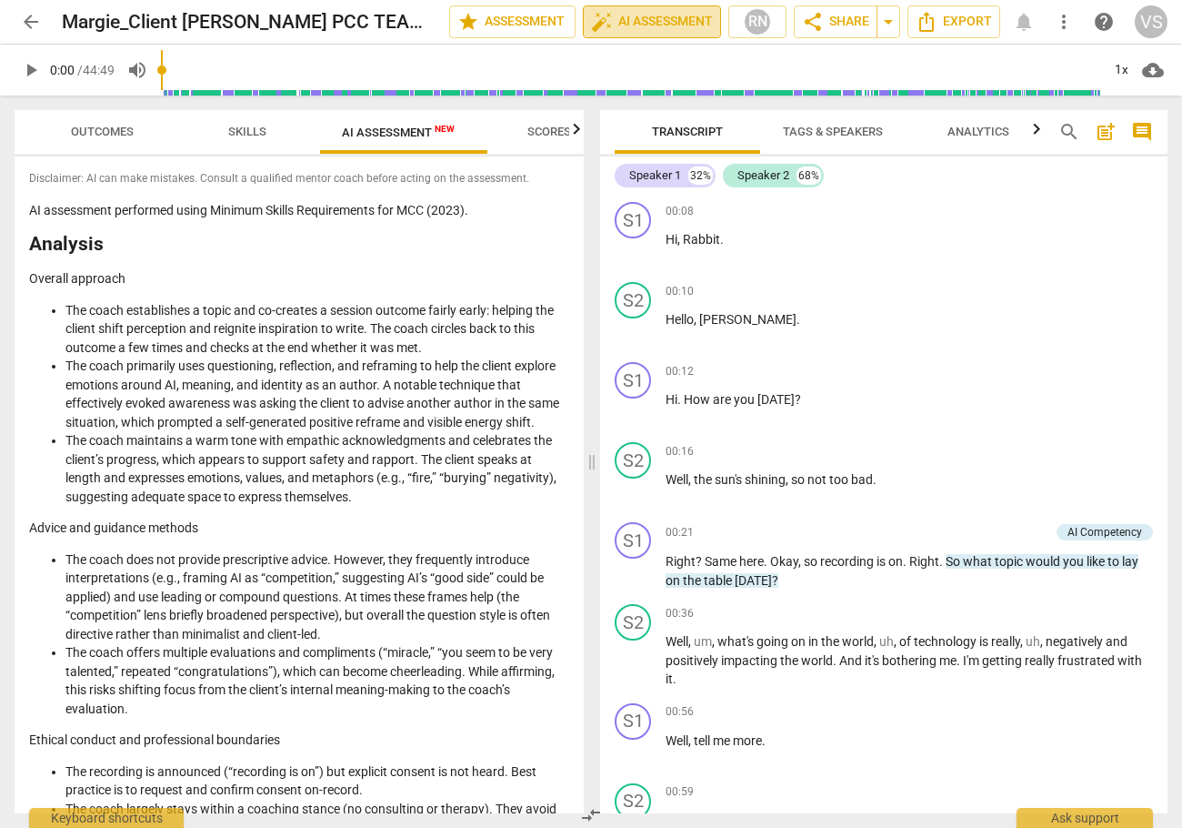
click at [628, 25] on span "auto_fix_high AI Assessment" at bounding box center [652, 22] width 122 height 22
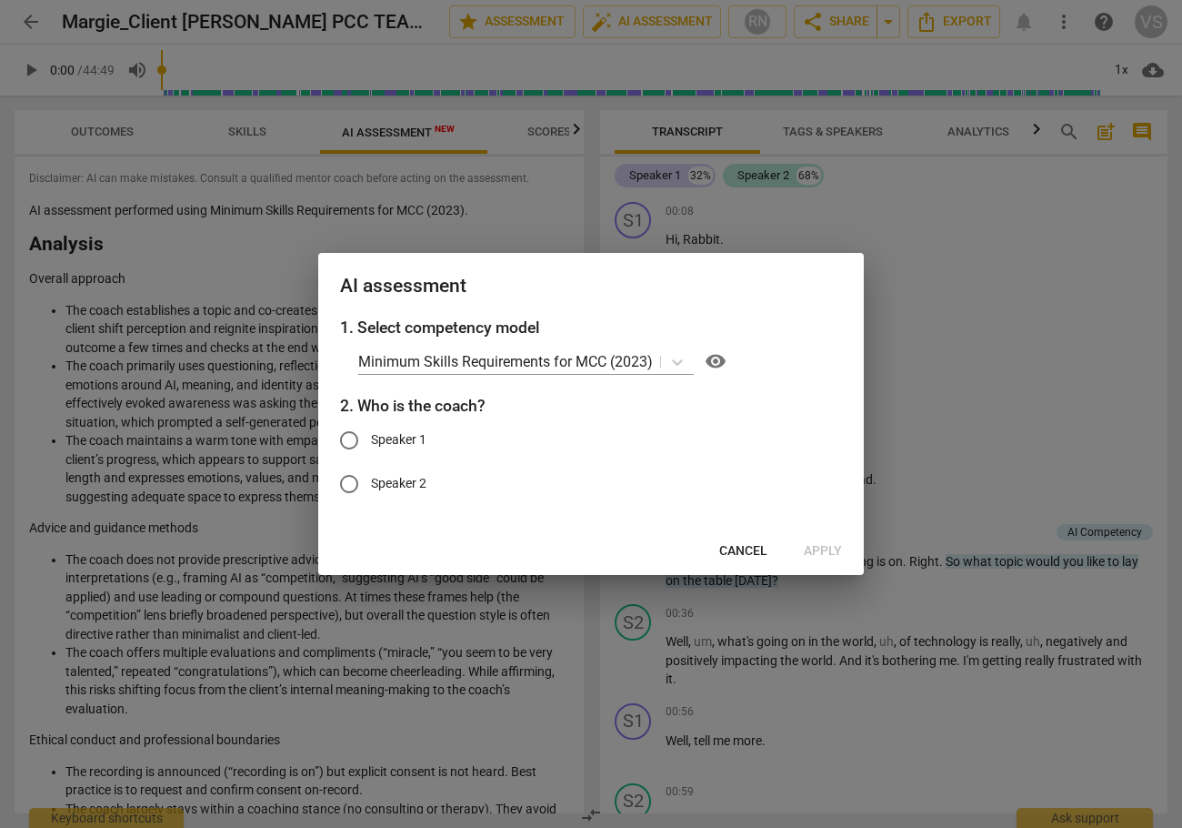
click at [348, 443] on input "Speaker 1" at bounding box center [349, 440] width 44 height 44
radio input "true"
click at [816, 557] on span "Apply" at bounding box center [823, 551] width 38 height 18
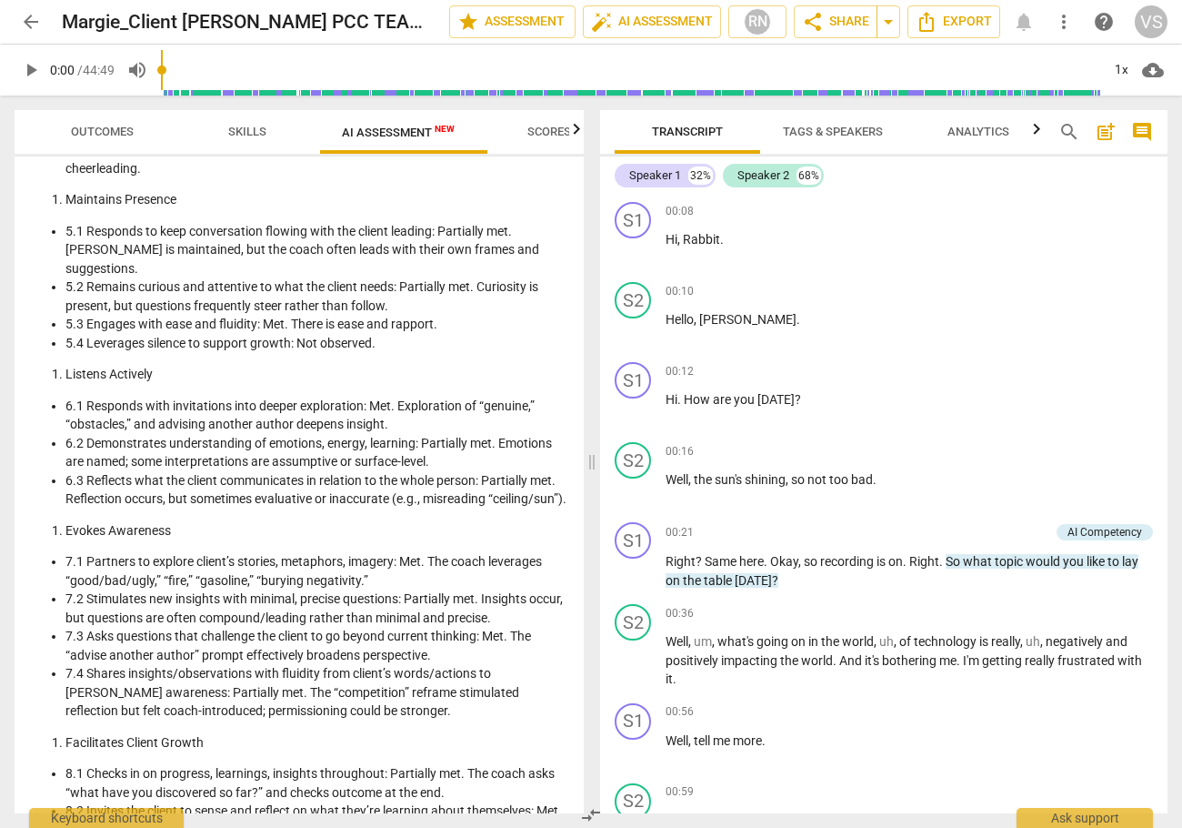
scroll to position [1908, 0]
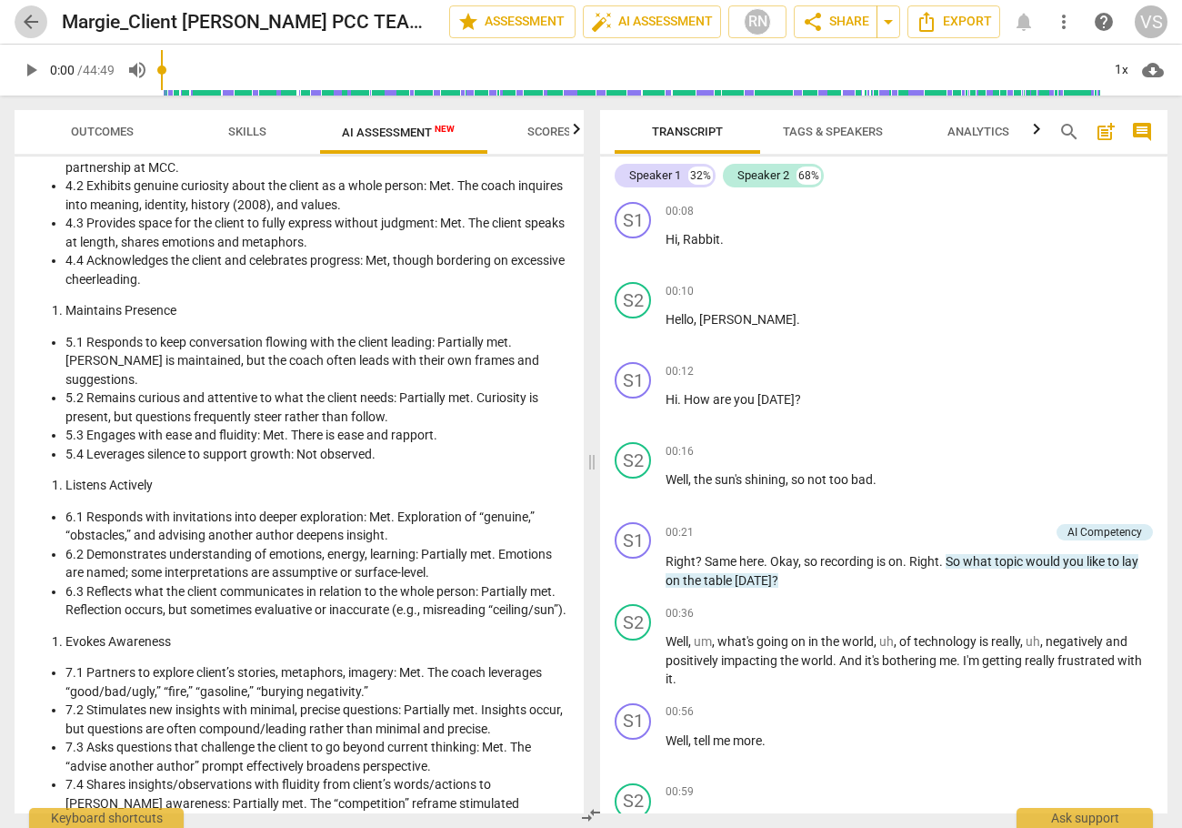
click at [31, 26] on span "arrow_back" at bounding box center [31, 22] width 22 height 22
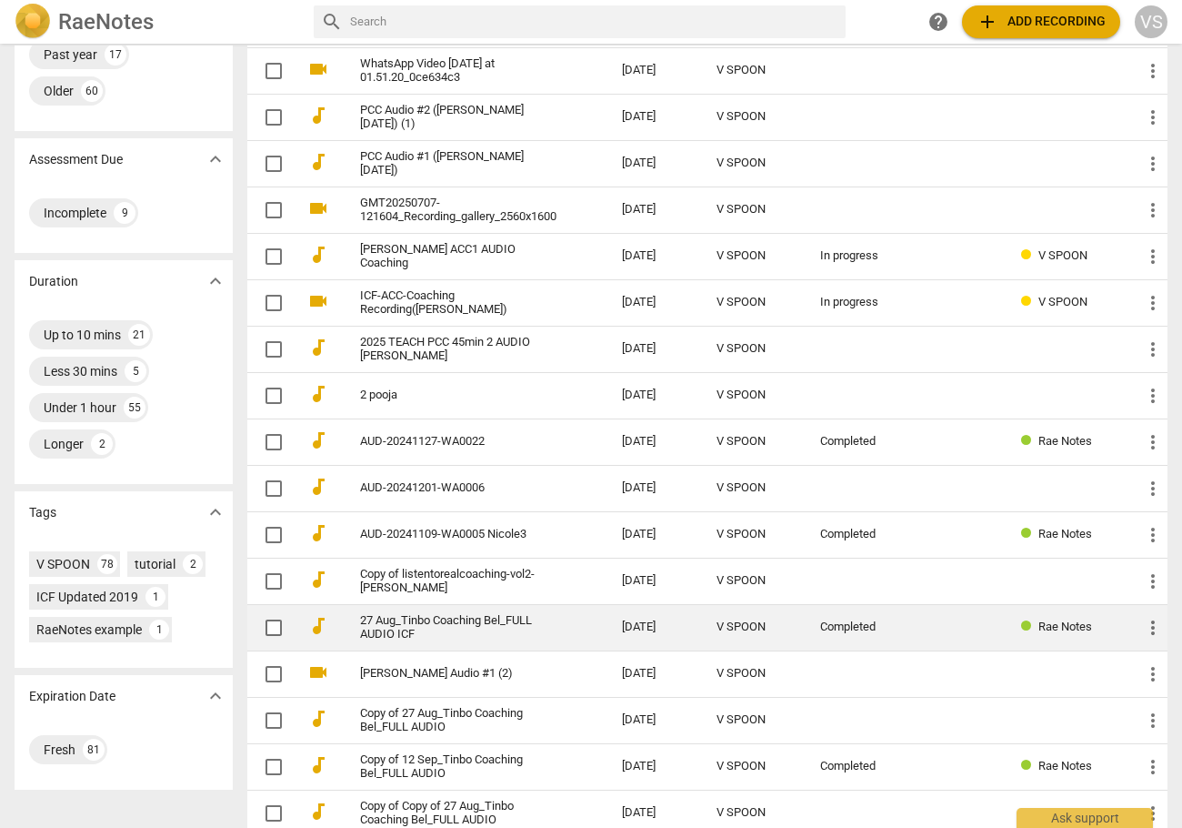
scroll to position [371, 0]
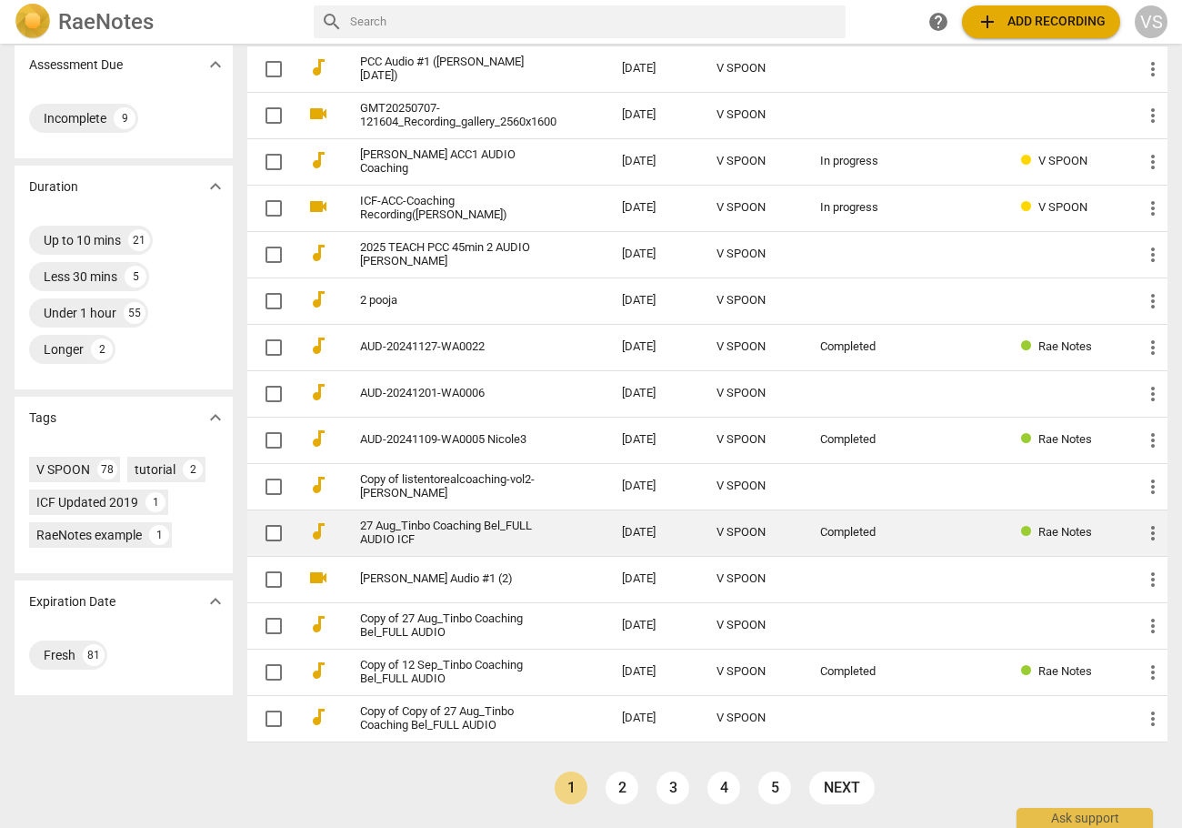
click at [360, 536] on link "27 Aug_Tinbo Coaching Bel_FULL AUDIO ICF" at bounding box center [458, 532] width 196 height 27
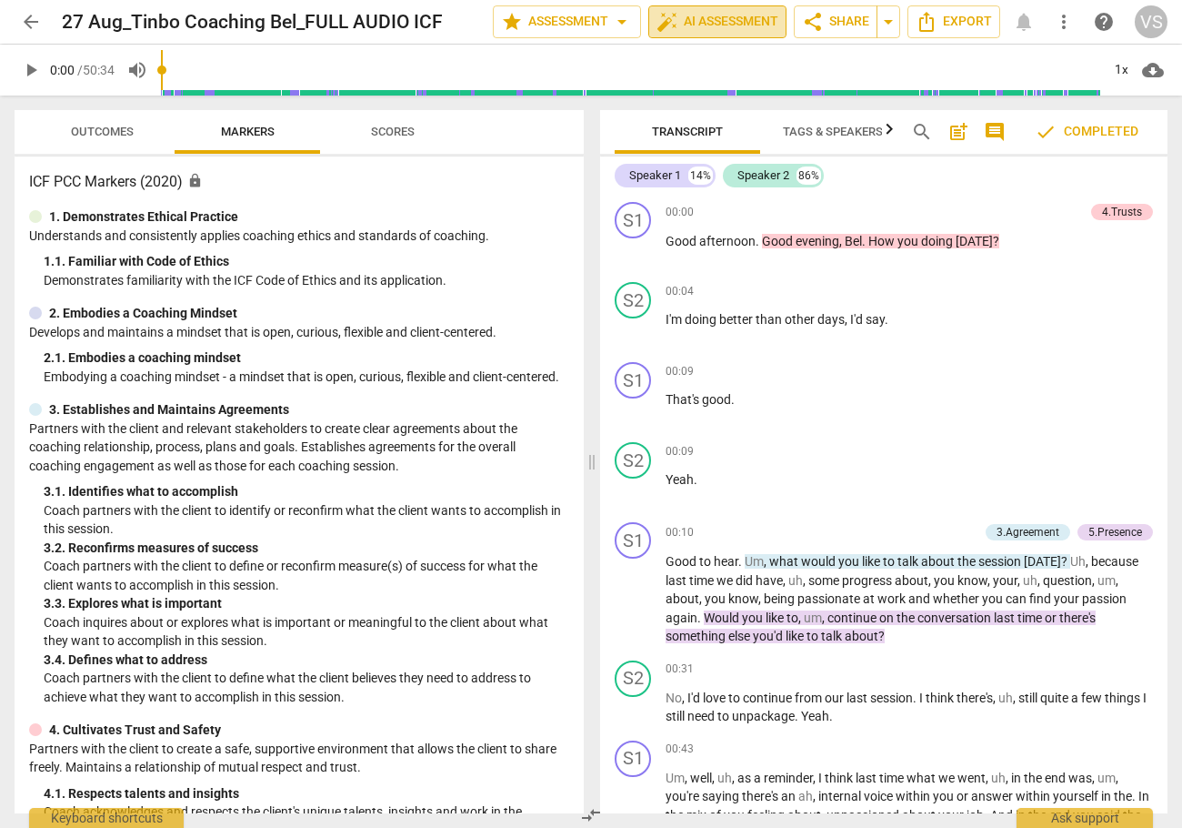
click at [720, 28] on span "auto_fix_high AI Assessment" at bounding box center [718, 22] width 122 height 22
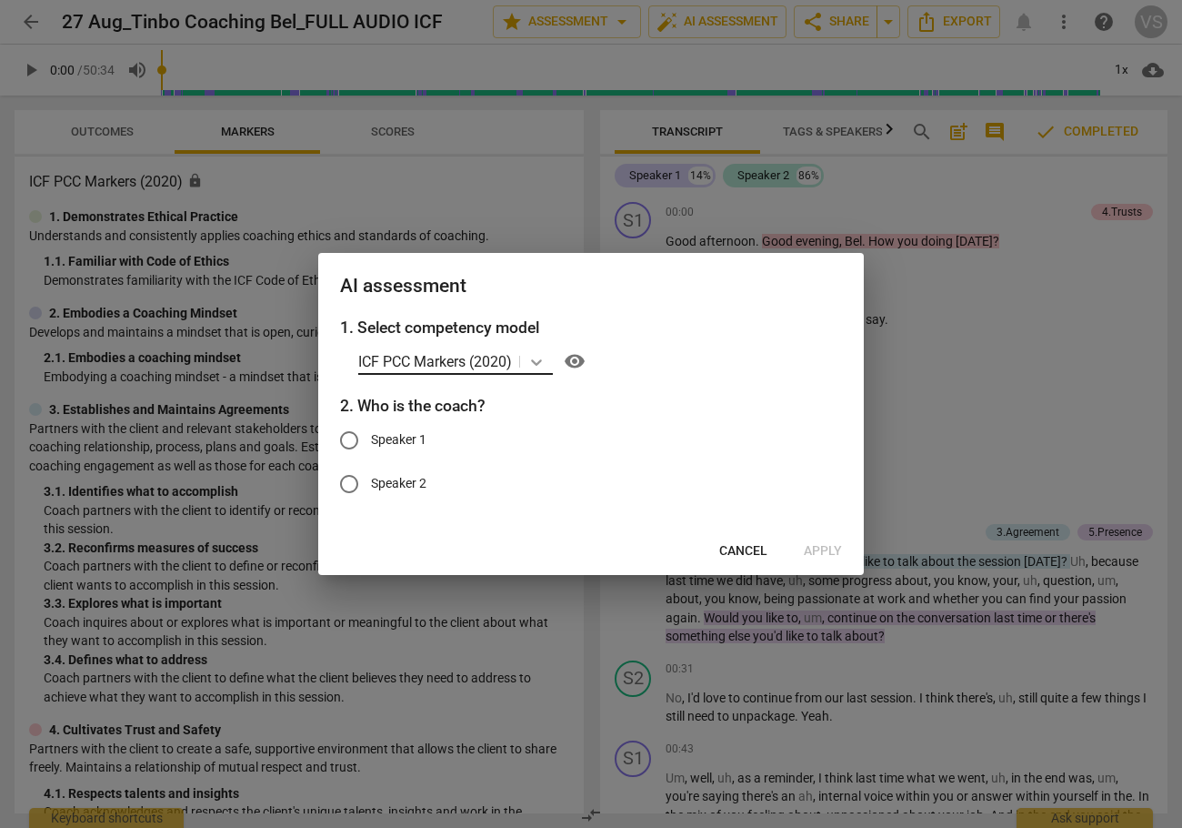
click at [531, 362] on icon at bounding box center [536, 362] width 18 height 18
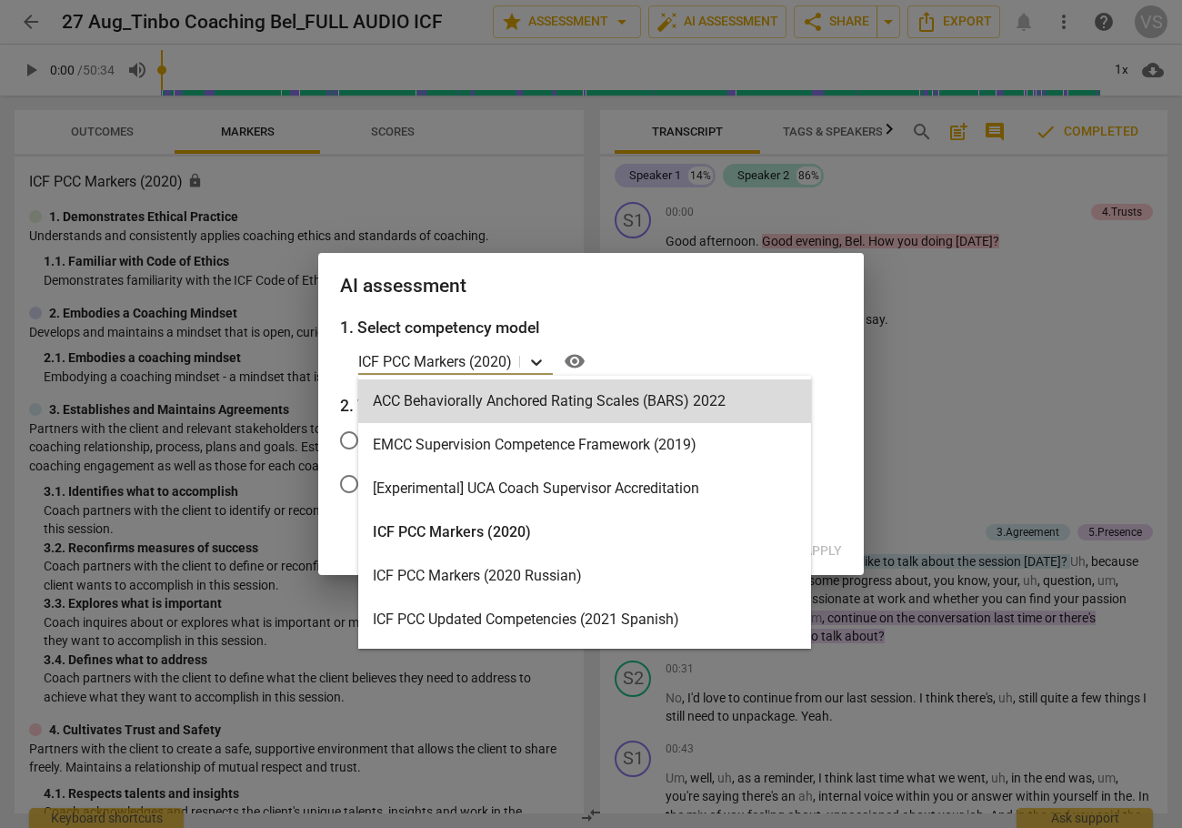
click at [542, 362] on icon at bounding box center [536, 362] width 11 height 6
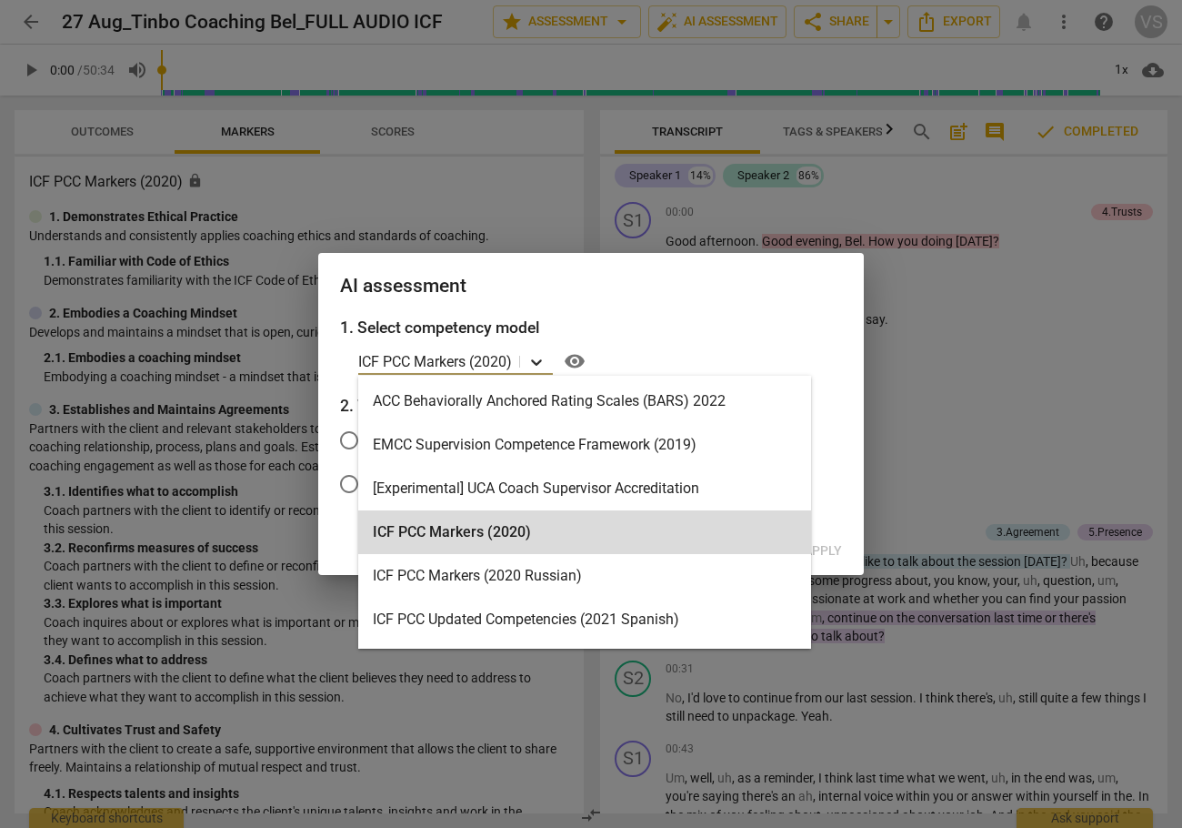
click at [541, 360] on icon at bounding box center [536, 362] width 18 height 18
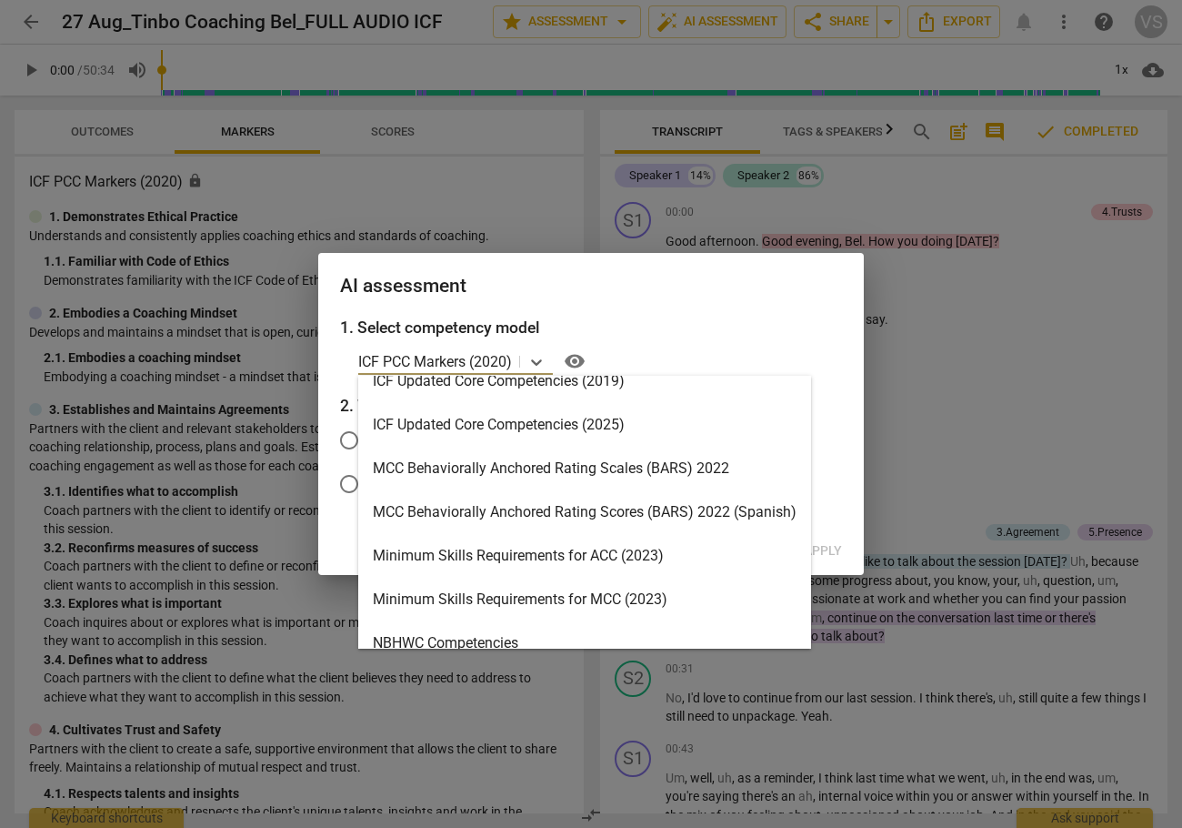
scroll to position [455, 0]
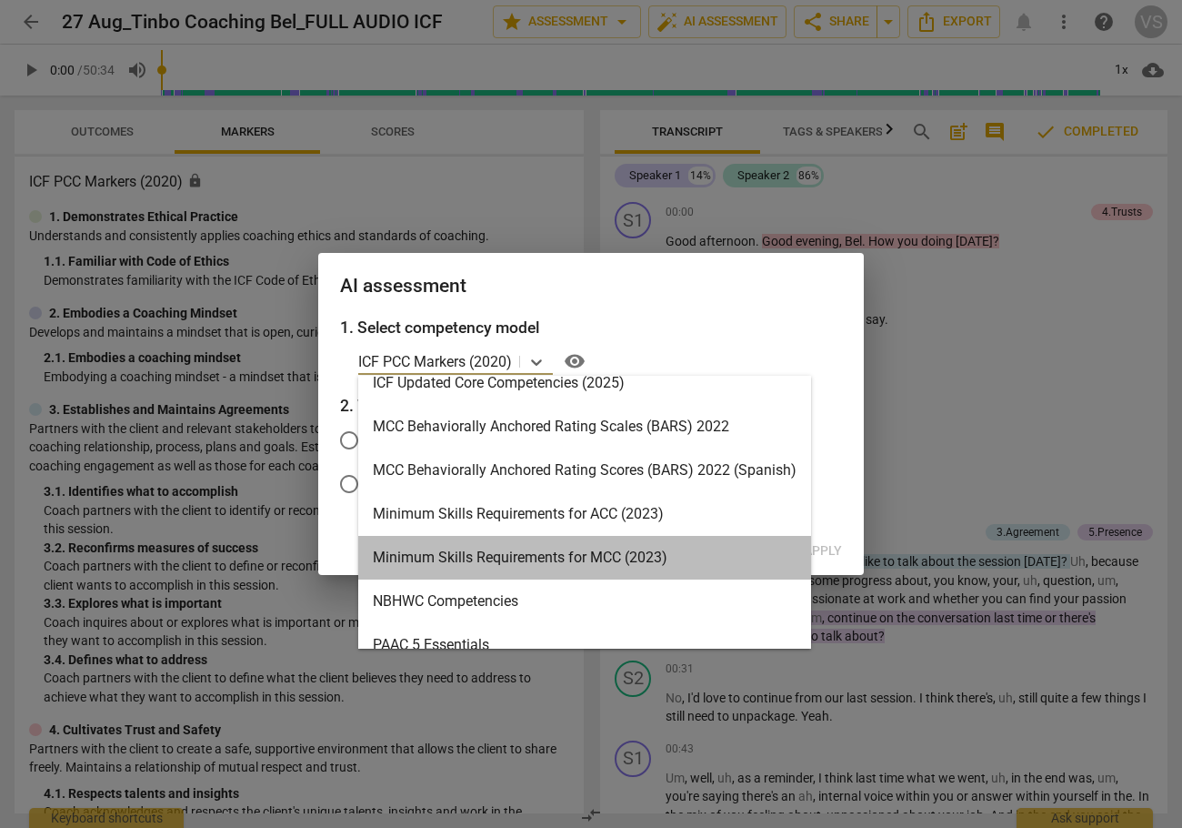
click at [534, 548] on div "Minimum Skills Requirements for MCC (2023)" at bounding box center [584, 558] width 453 height 44
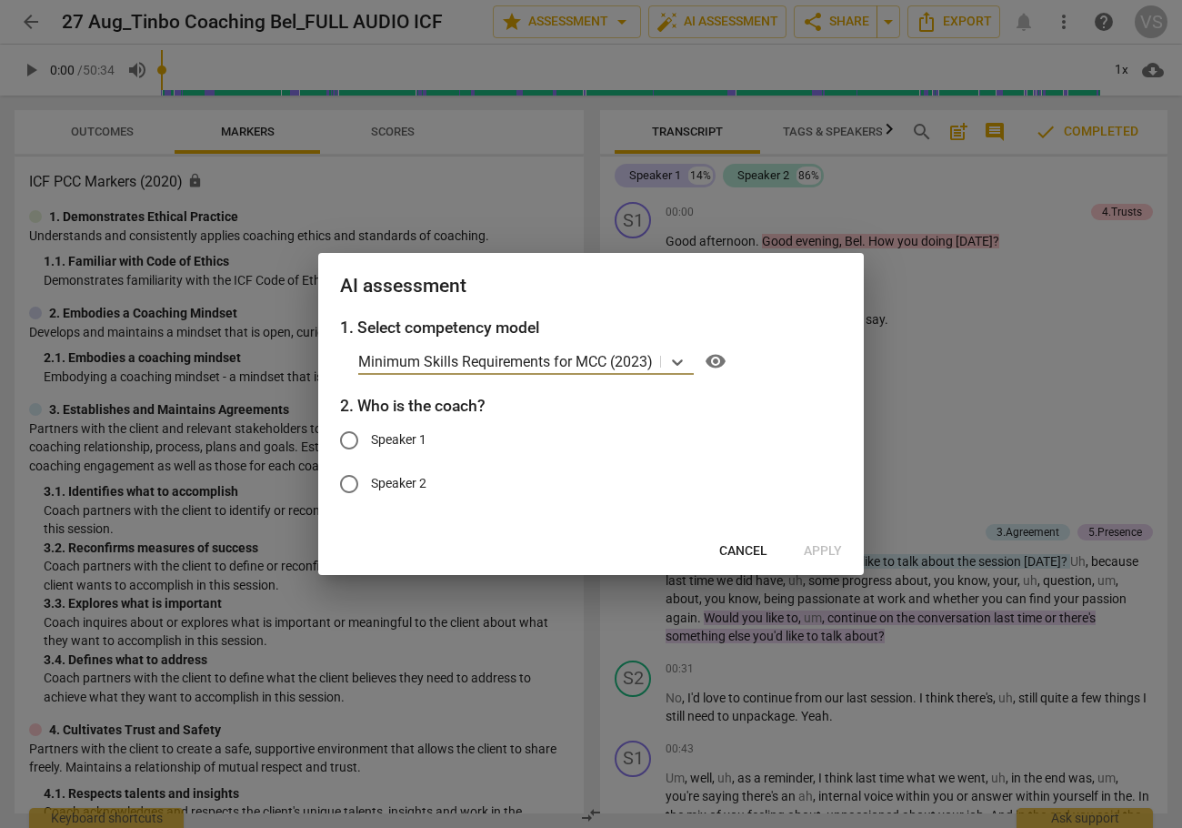
click at [350, 439] on input "Speaker 1" at bounding box center [349, 440] width 44 height 44
radio input "true"
click at [821, 555] on span "Apply" at bounding box center [823, 551] width 38 height 18
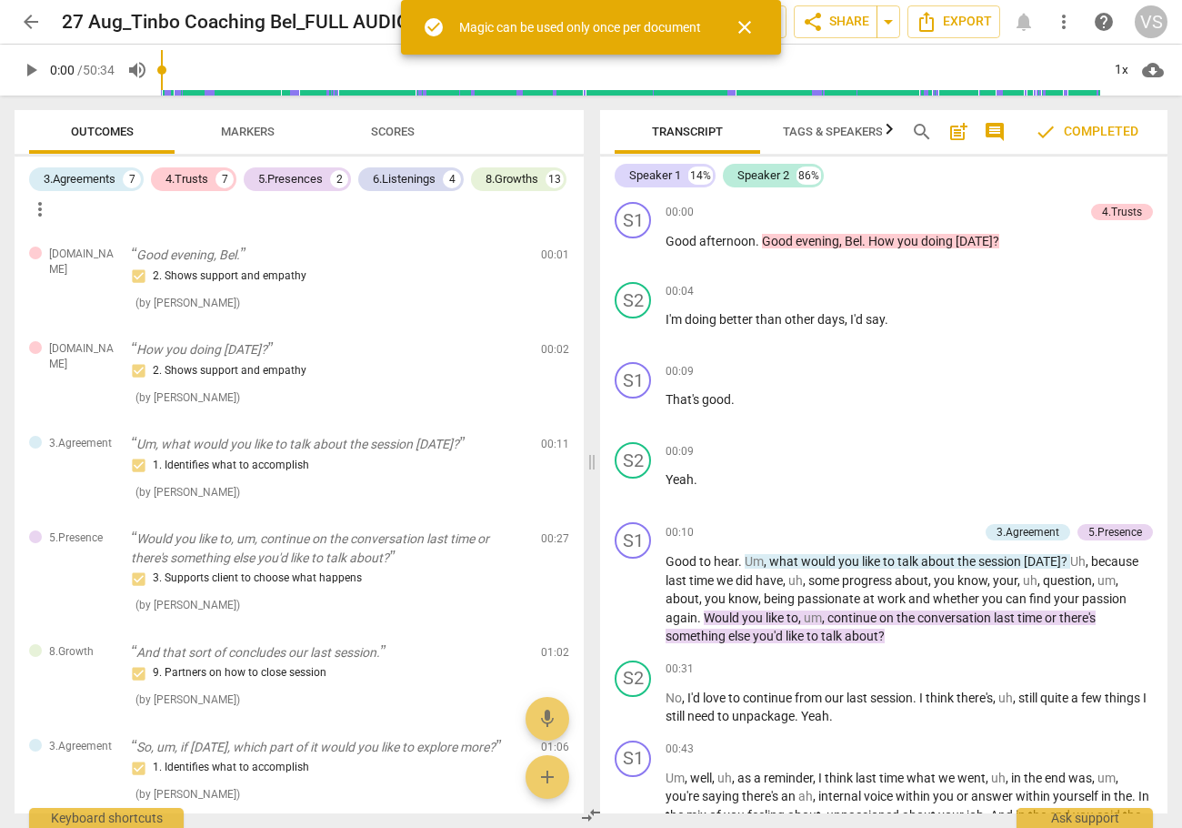
click at [756, 19] on span "close" at bounding box center [745, 27] width 22 height 22
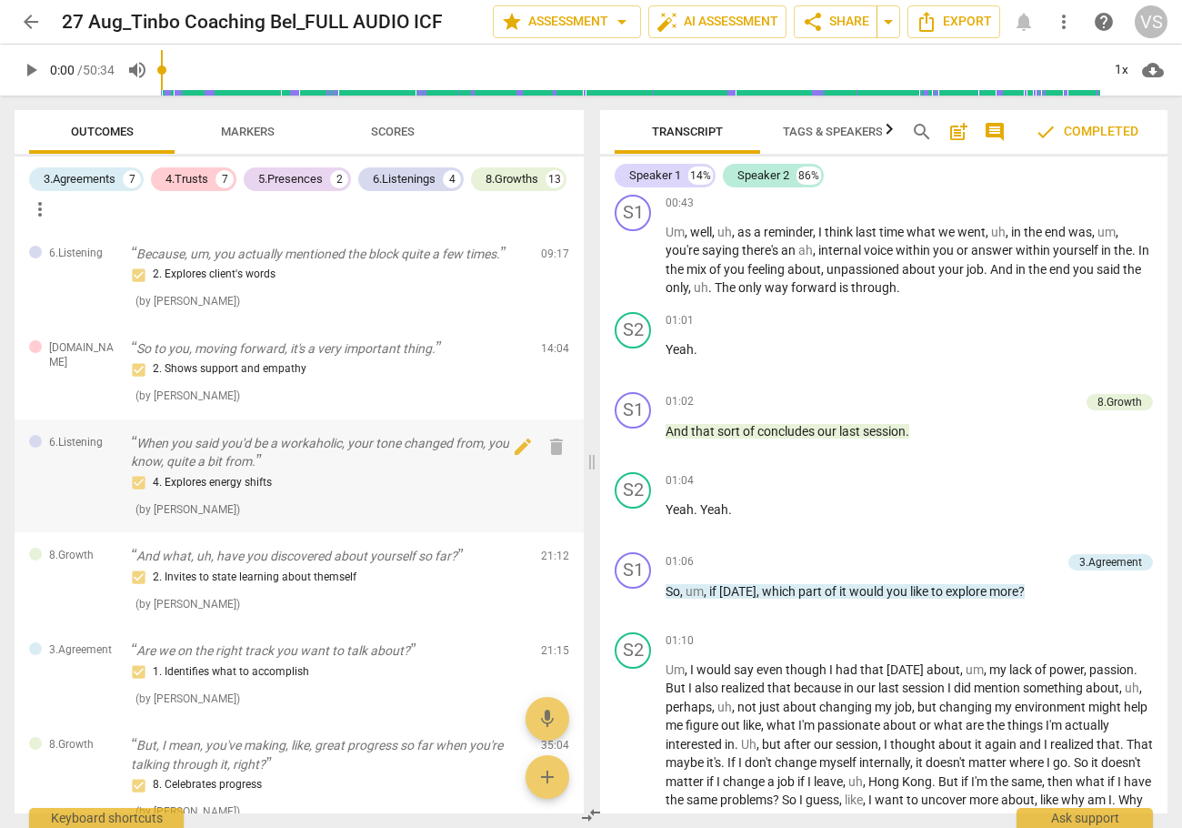
scroll to position [1041, 0]
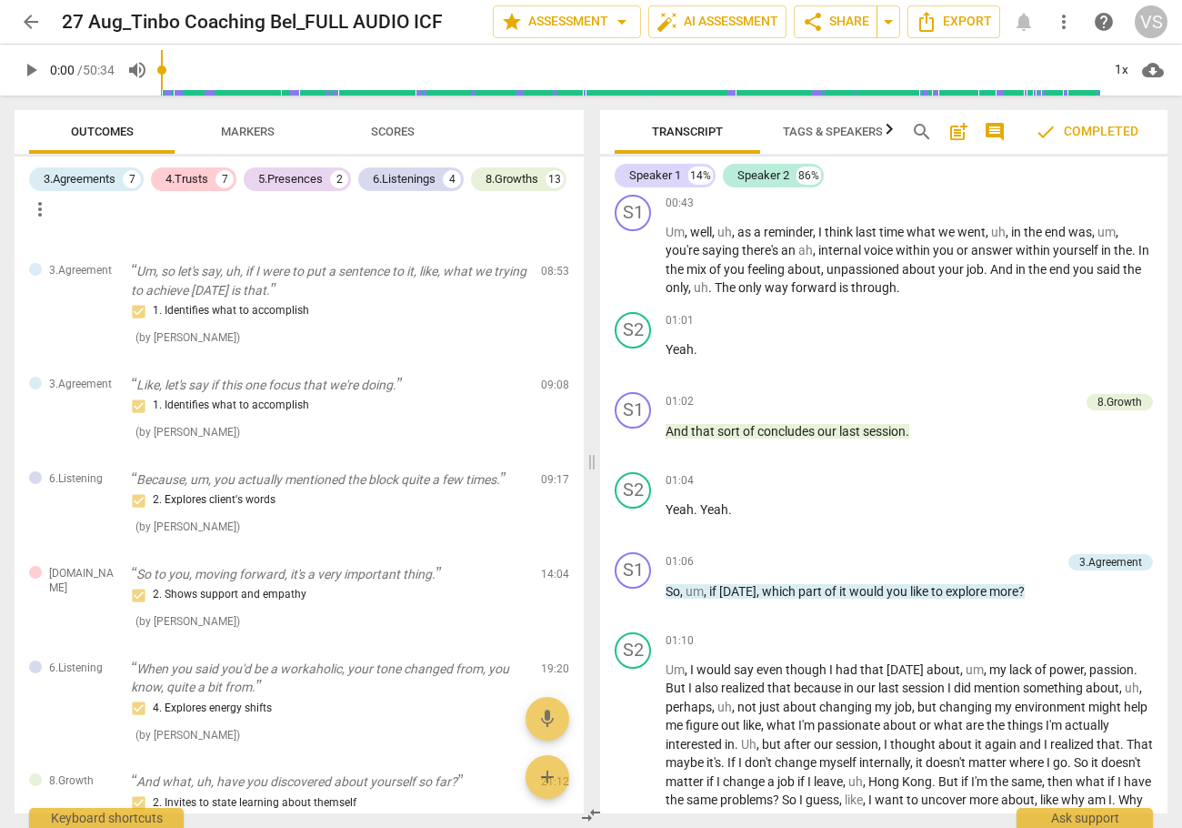
click at [244, 134] on span "Markers" at bounding box center [248, 132] width 54 height 14
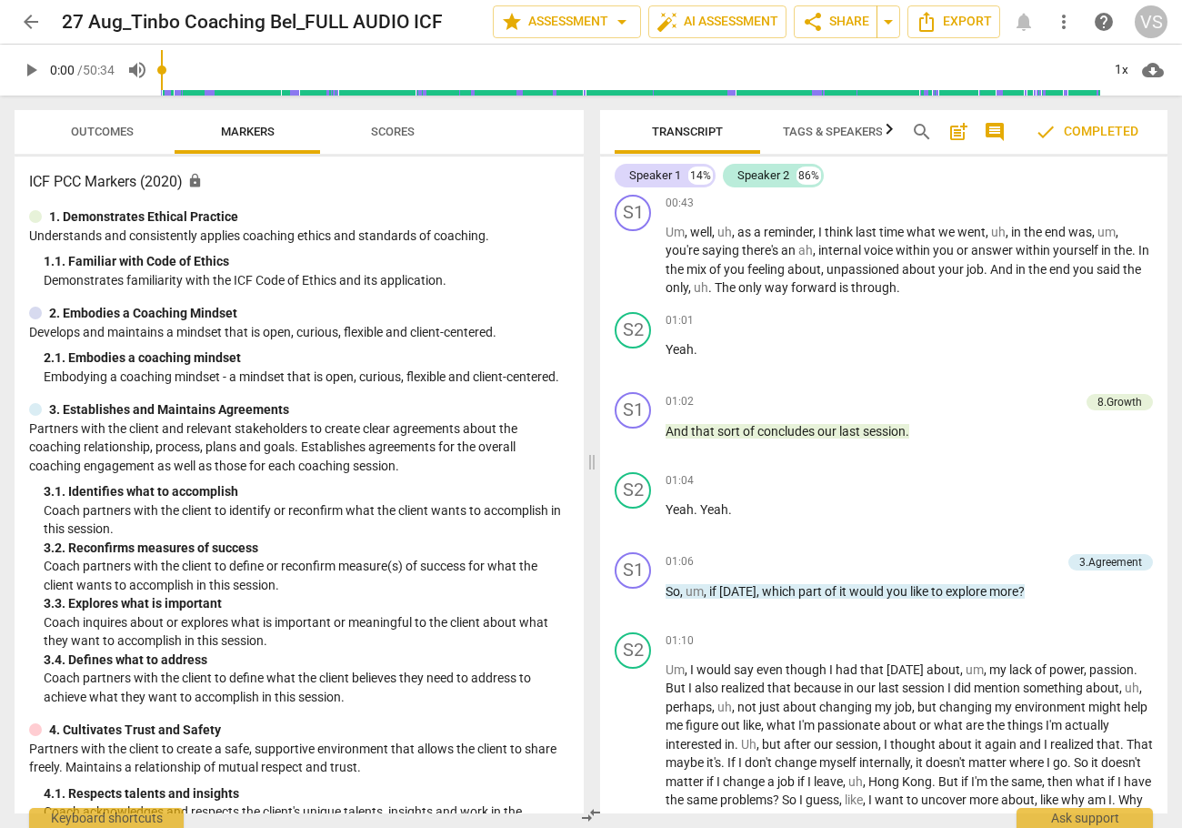
click at [400, 129] on span "Scores" at bounding box center [393, 132] width 44 height 14
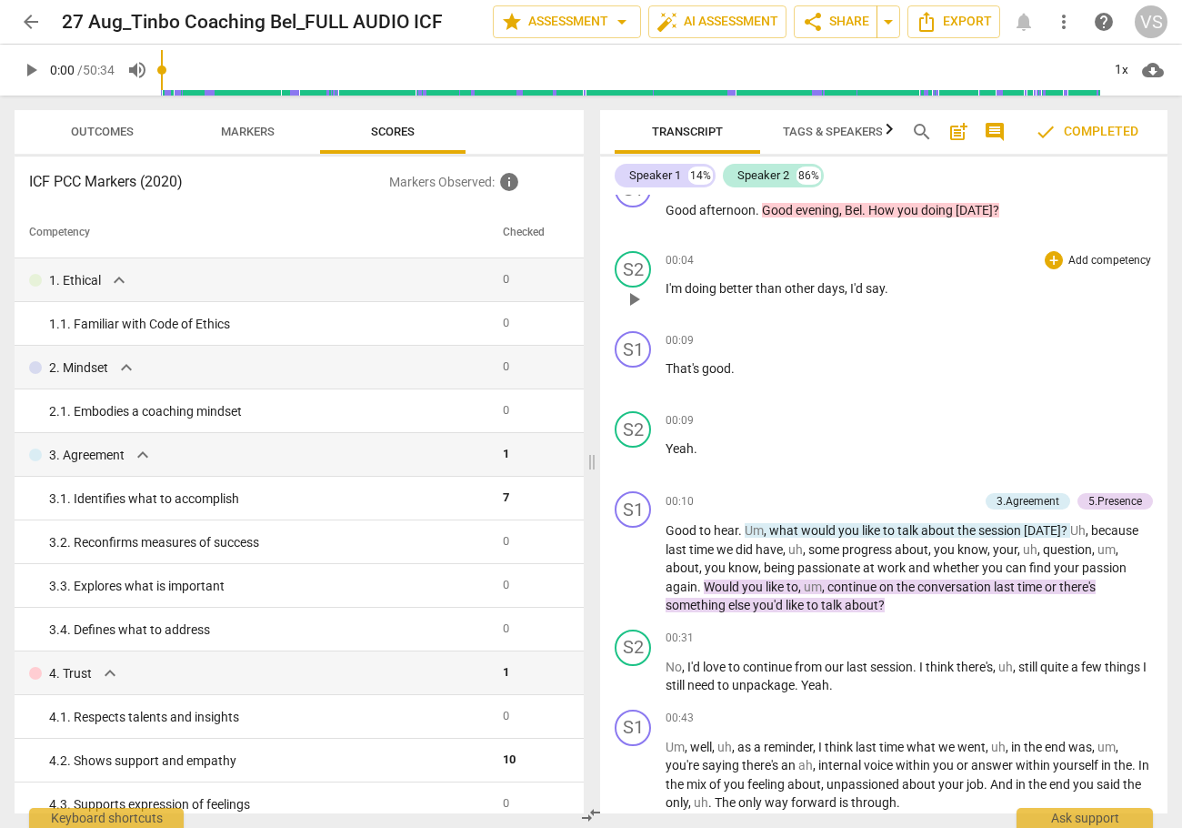
scroll to position [0, 0]
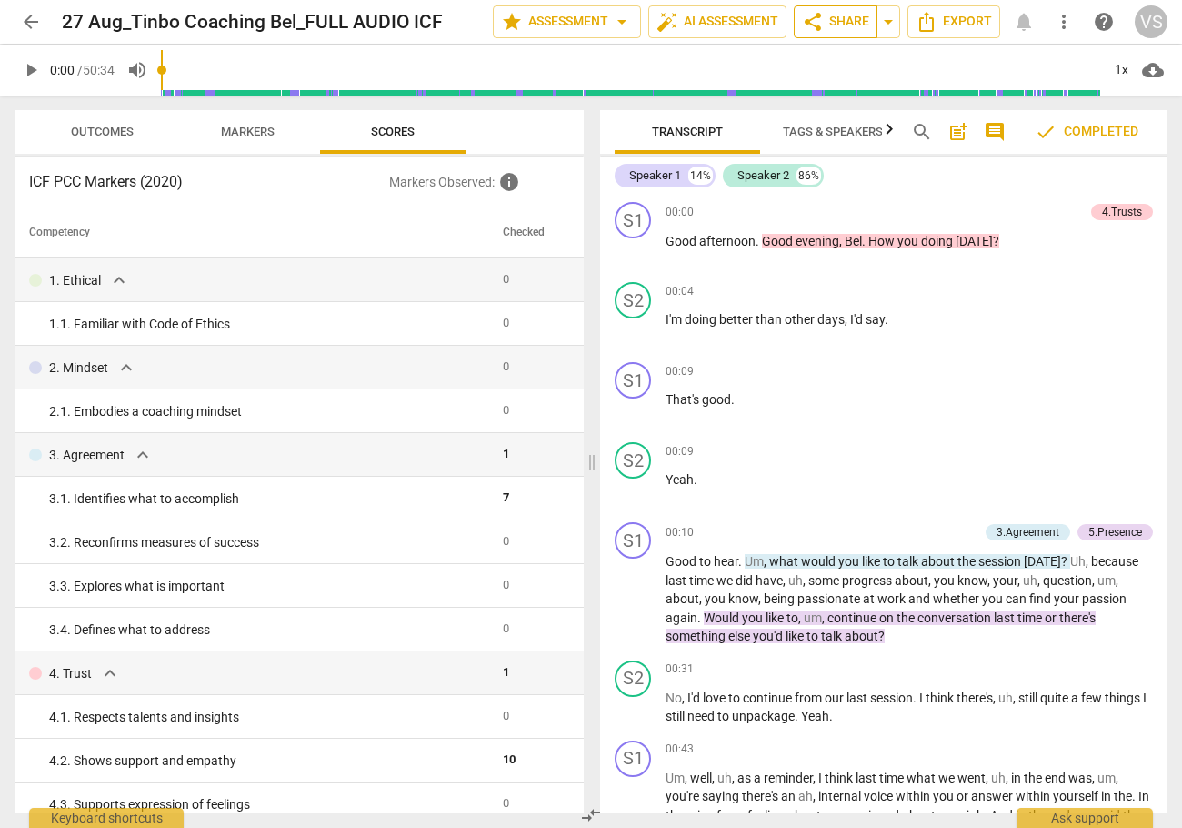
click at [844, 25] on span "share Share" at bounding box center [835, 22] width 67 height 22
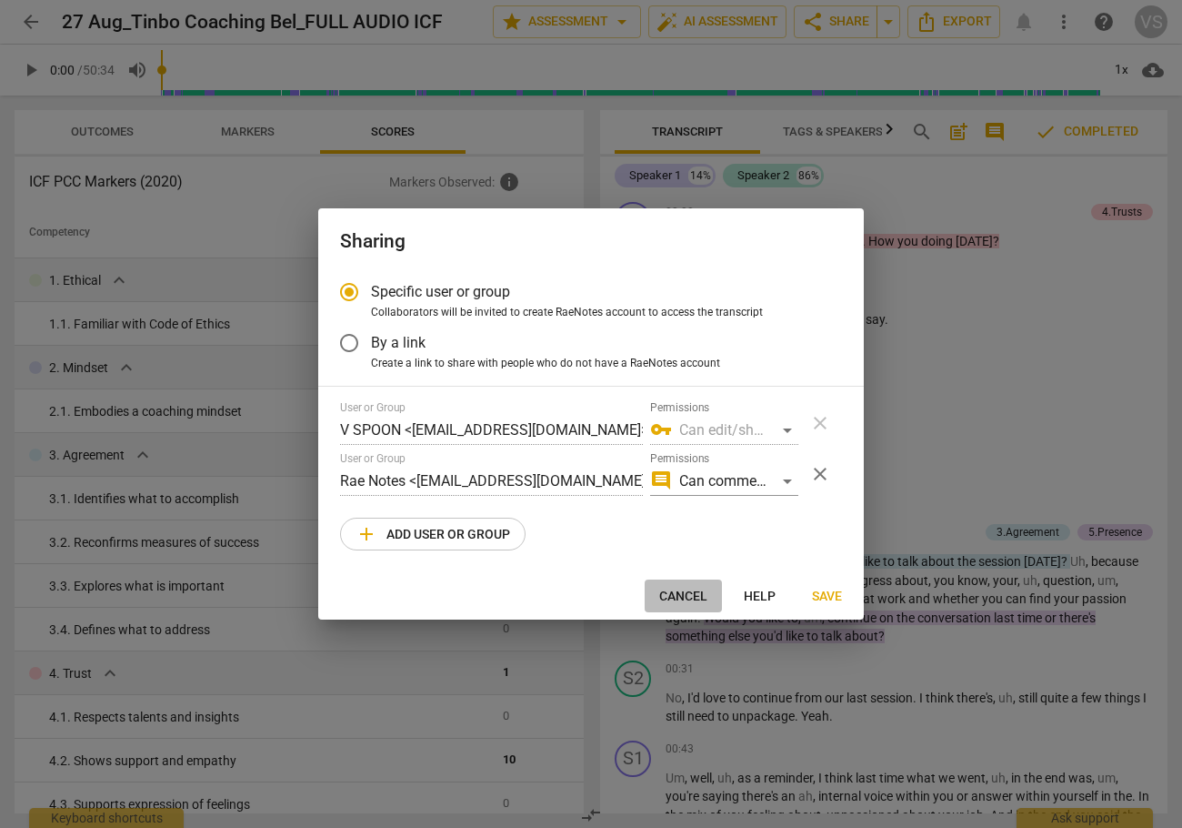
click at [683, 598] on span "Cancel" at bounding box center [683, 596] width 48 height 18
radio input "false"
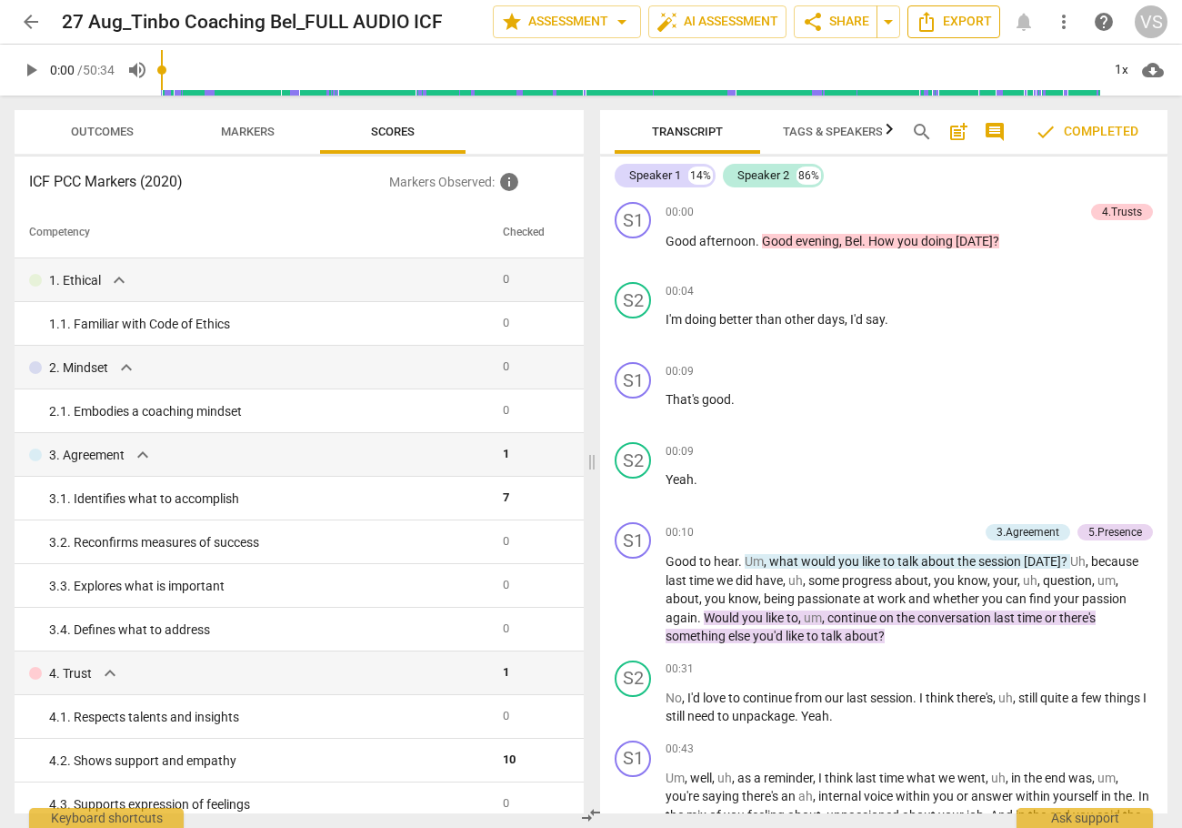
click at [967, 21] on span "Export" at bounding box center [954, 22] width 76 height 22
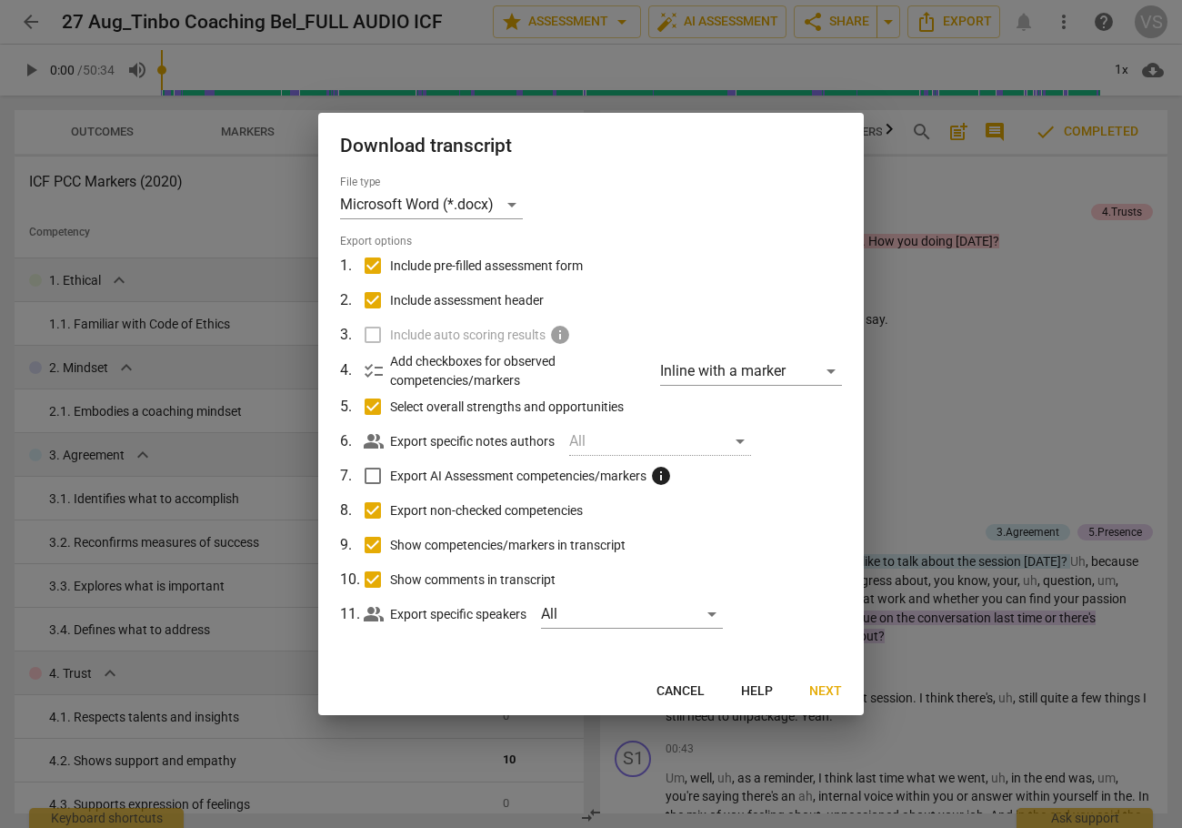
click at [908, 477] on div at bounding box center [591, 414] width 1182 height 828
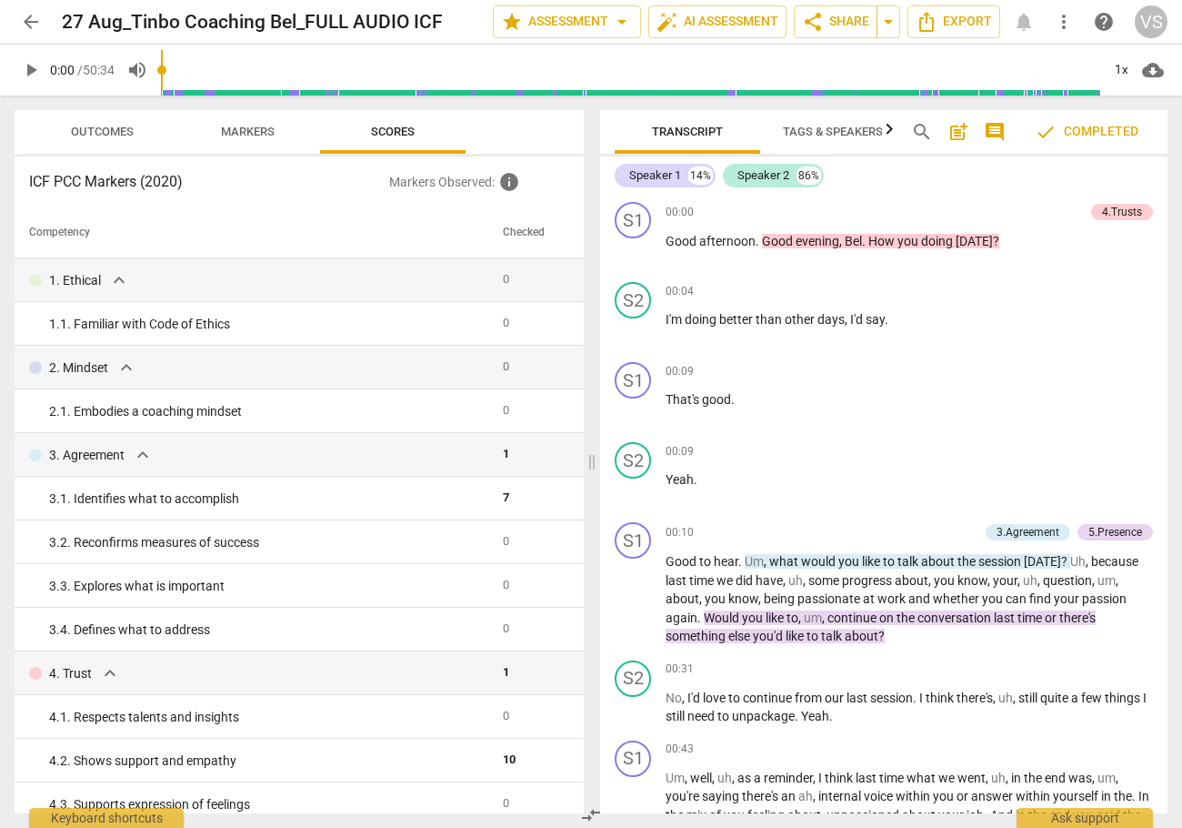
click at [1063, 27] on span "more_vert" at bounding box center [1064, 22] width 22 height 22
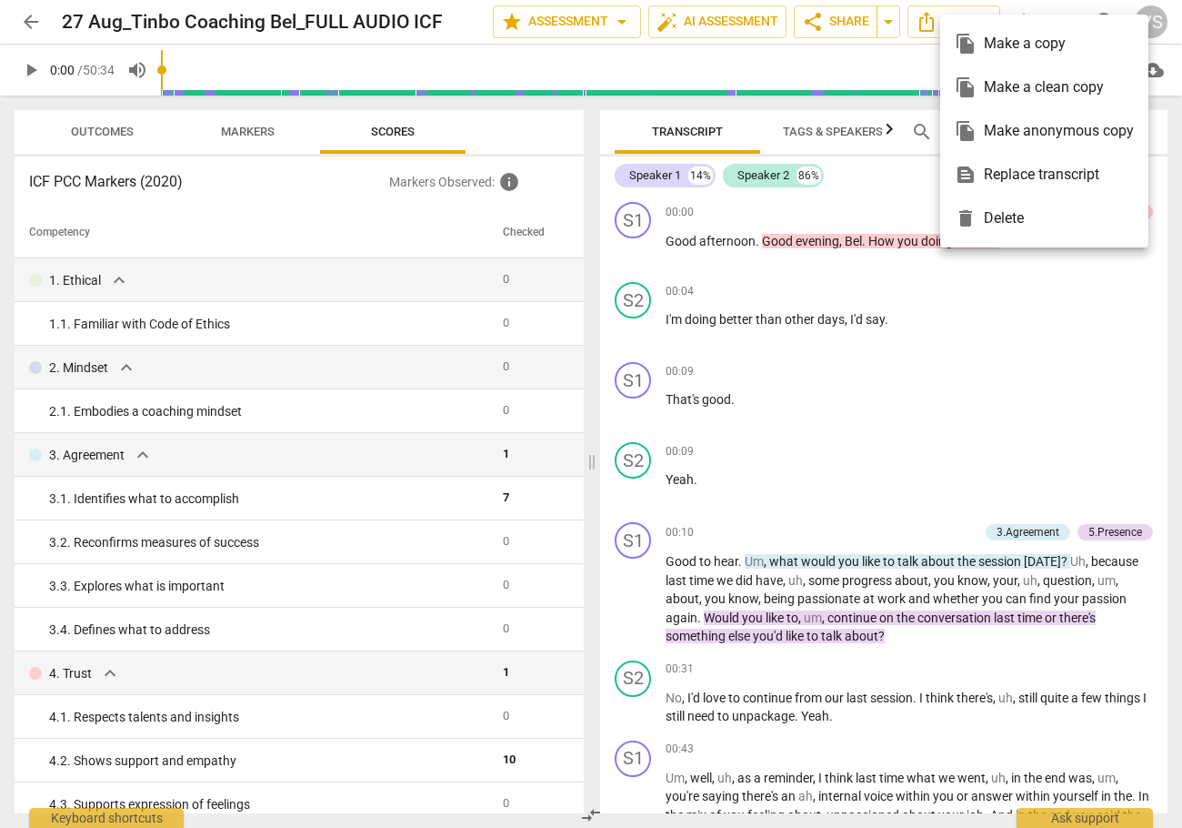
click at [1092, 286] on div at bounding box center [591, 414] width 1182 height 828
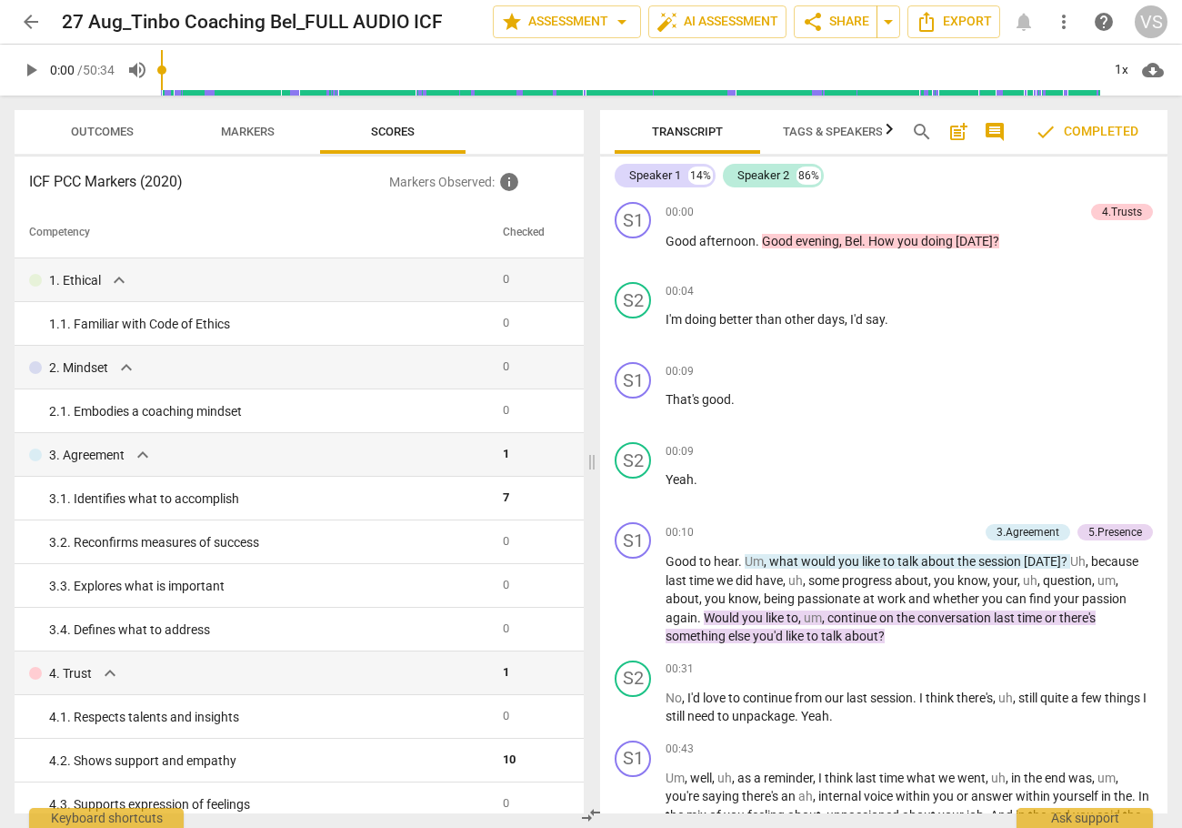
click at [1063, 19] on span "more_vert" at bounding box center [1064, 22] width 22 height 22
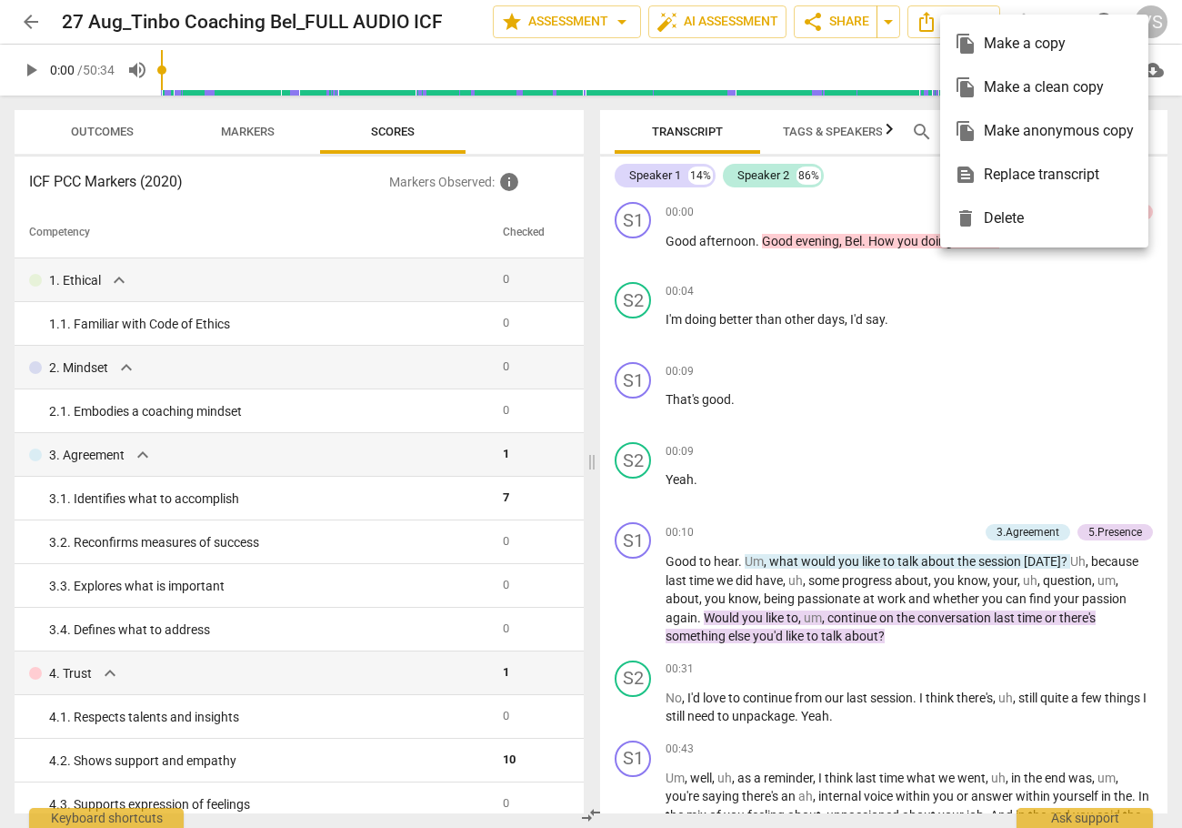
click at [1053, 48] on div "file_copy Make a copy" at bounding box center [1044, 44] width 179 height 44
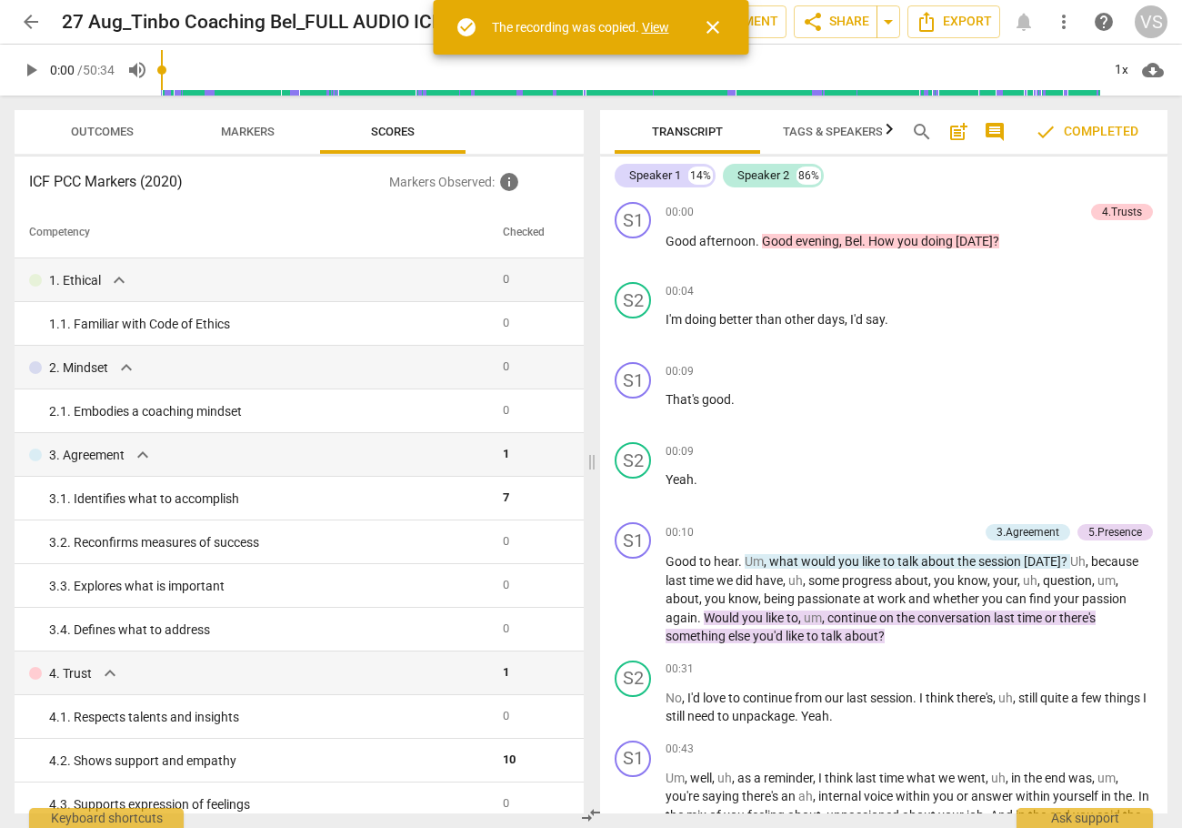
click at [660, 27] on link "View" at bounding box center [655, 27] width 27 height 15
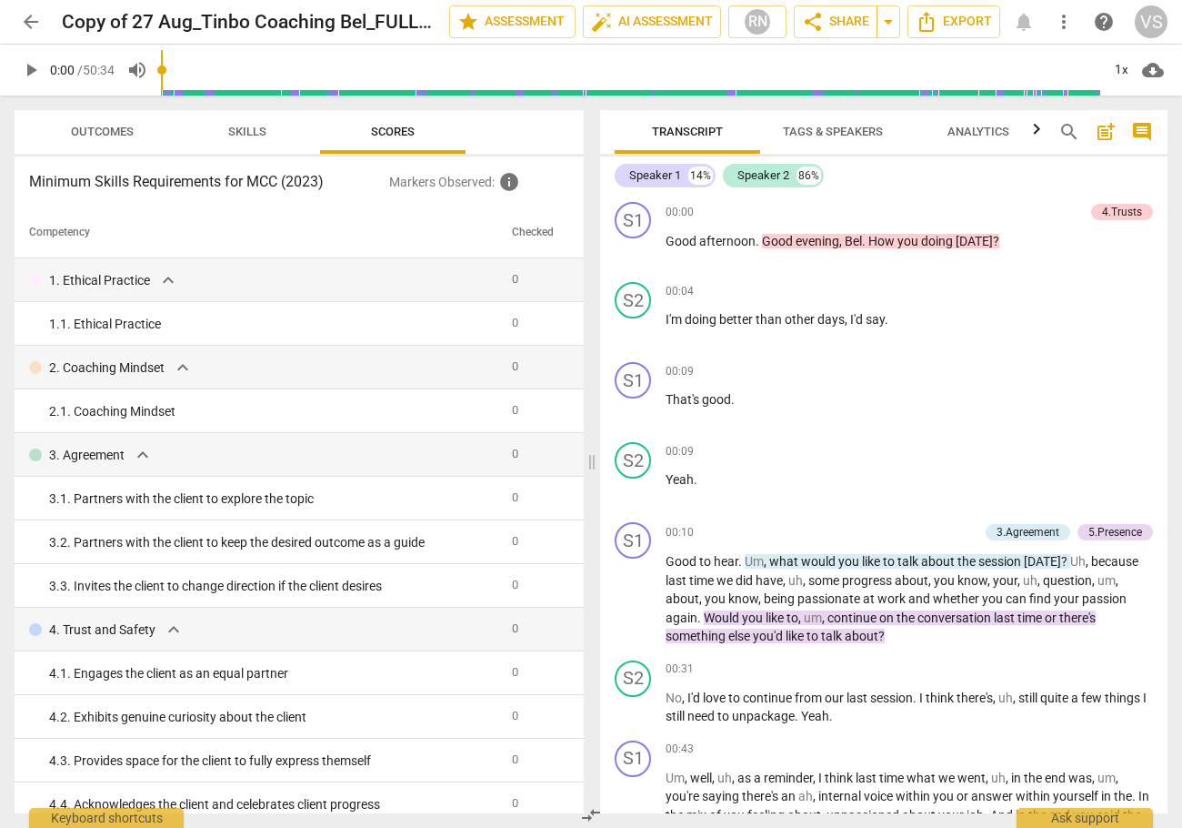
click at [1063, 23] on span "more_vert" at bounding box center [1064, 22] width 22 height 22
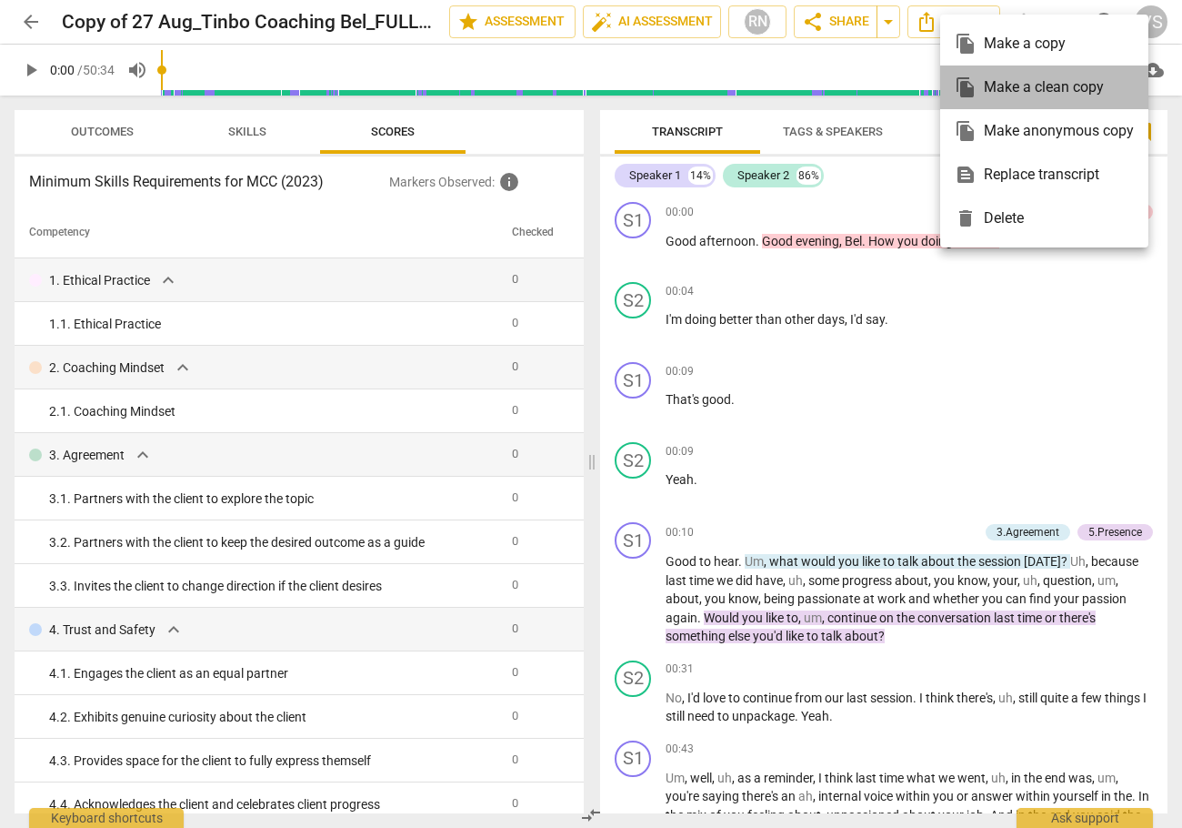
click at [1040, 95] on div "file_copy Make a clean copy" at bounding box center [1044, 87] width 179 height 44
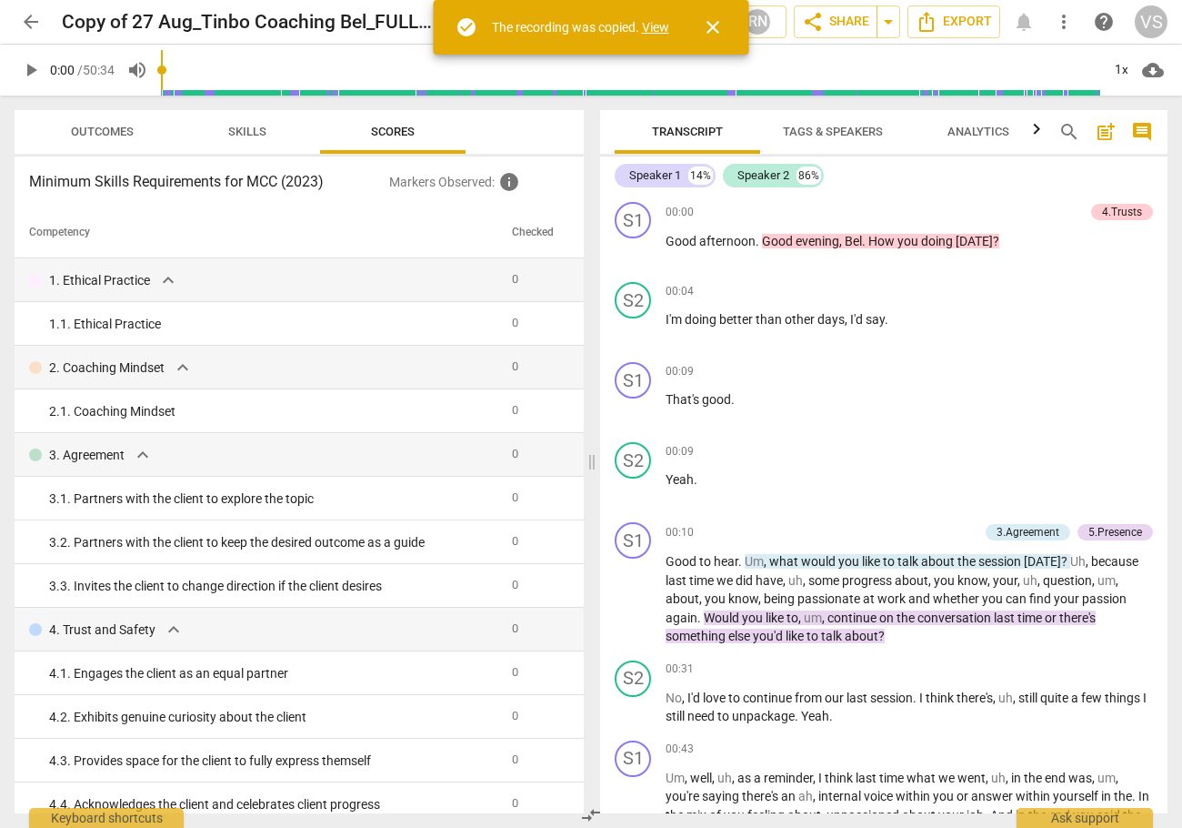
click at [669, 24] on link "View" at bounding box center [655, 27] width 27 height 15
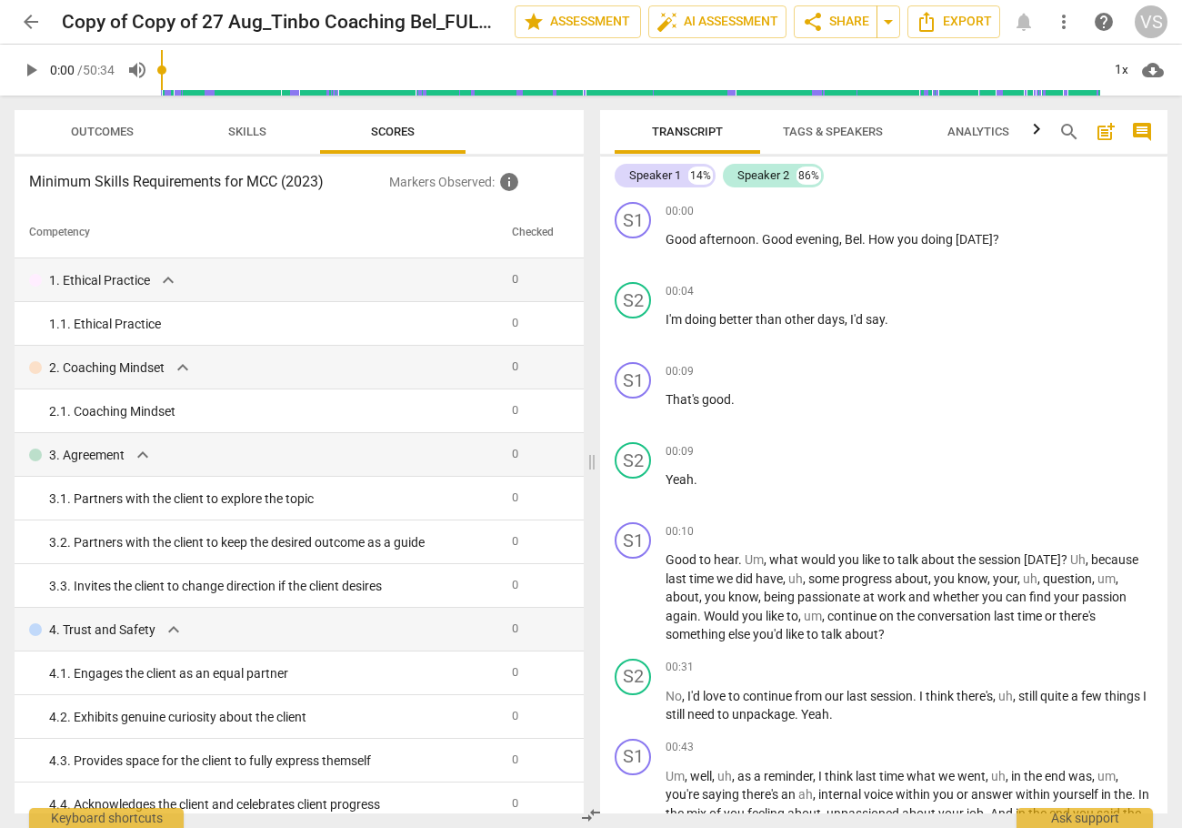
click at [1065, 25] on span "more_vert" at bounding box center [1064, 22] width 22 height 22
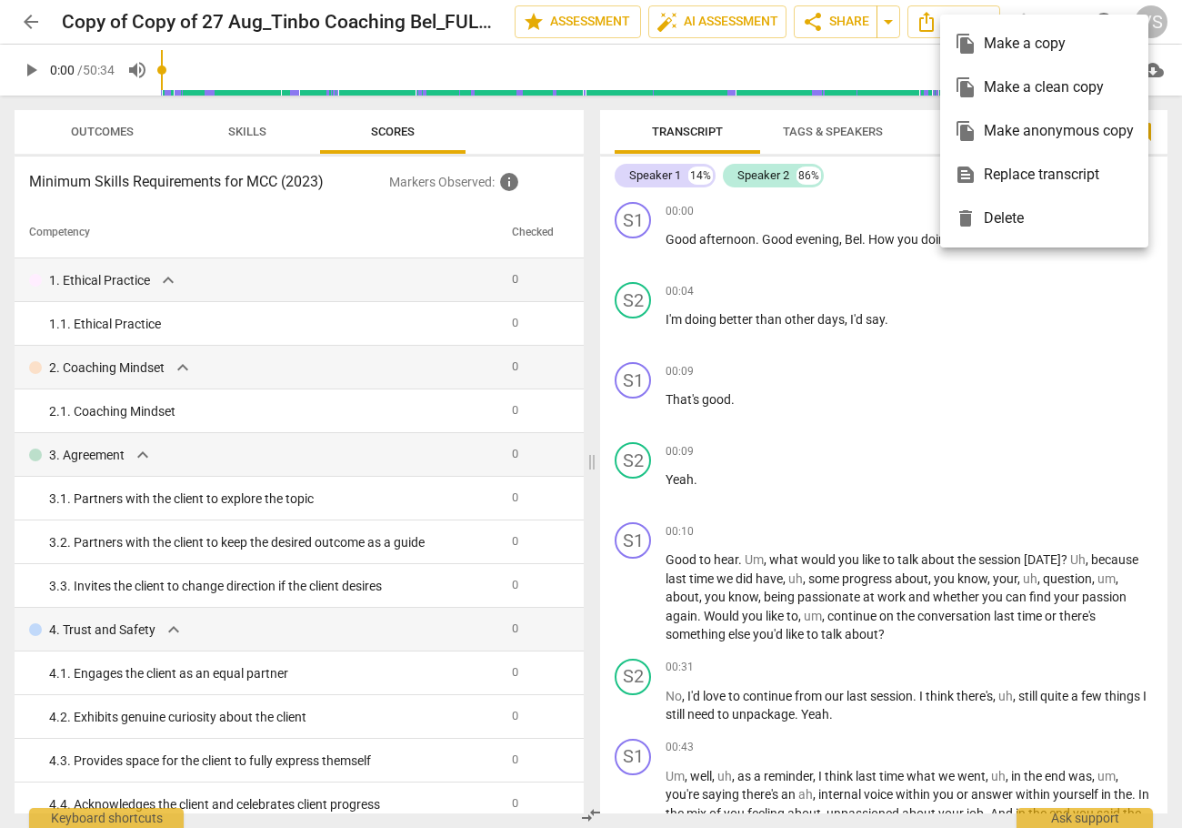
click at [1045, 47] on div "file_copy Make a copy" at bounding box center [1044, 44] width 179 height 44
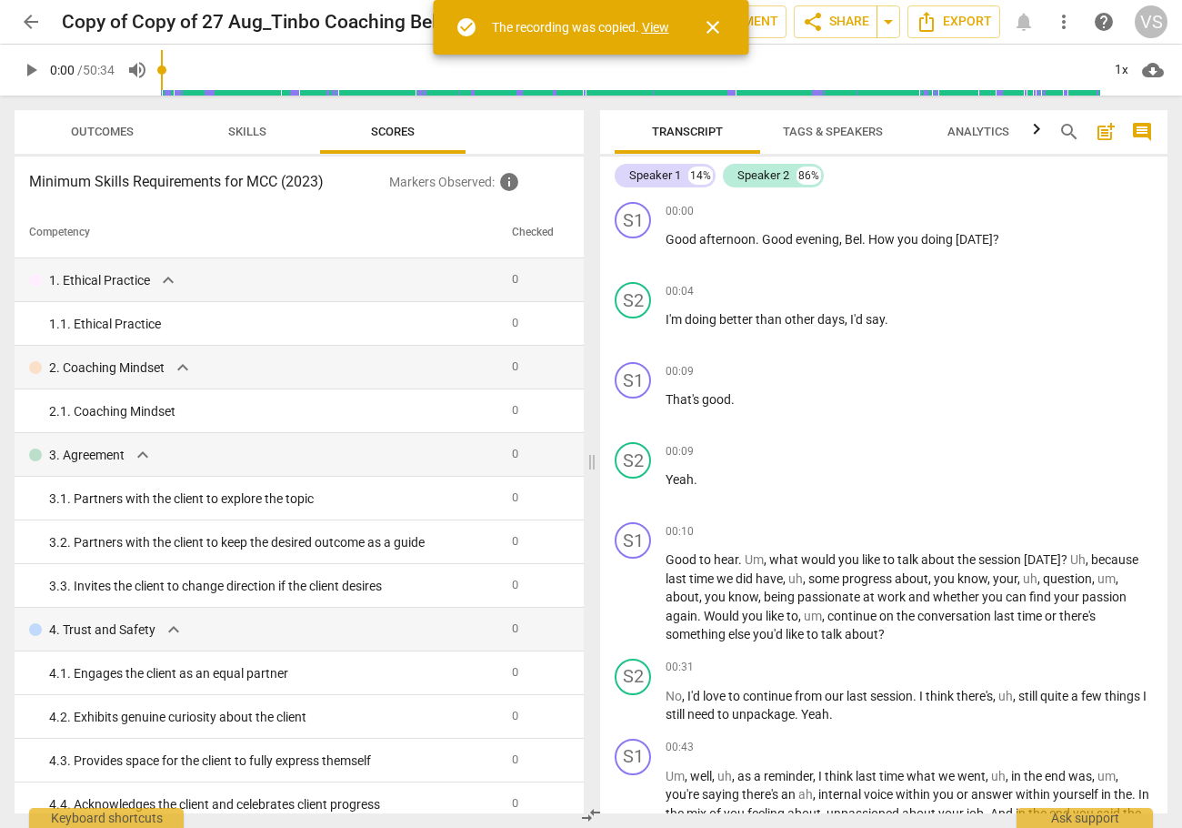
click at [663, 27] on link "View" at bounding box center [655, 27] width 27 height 15
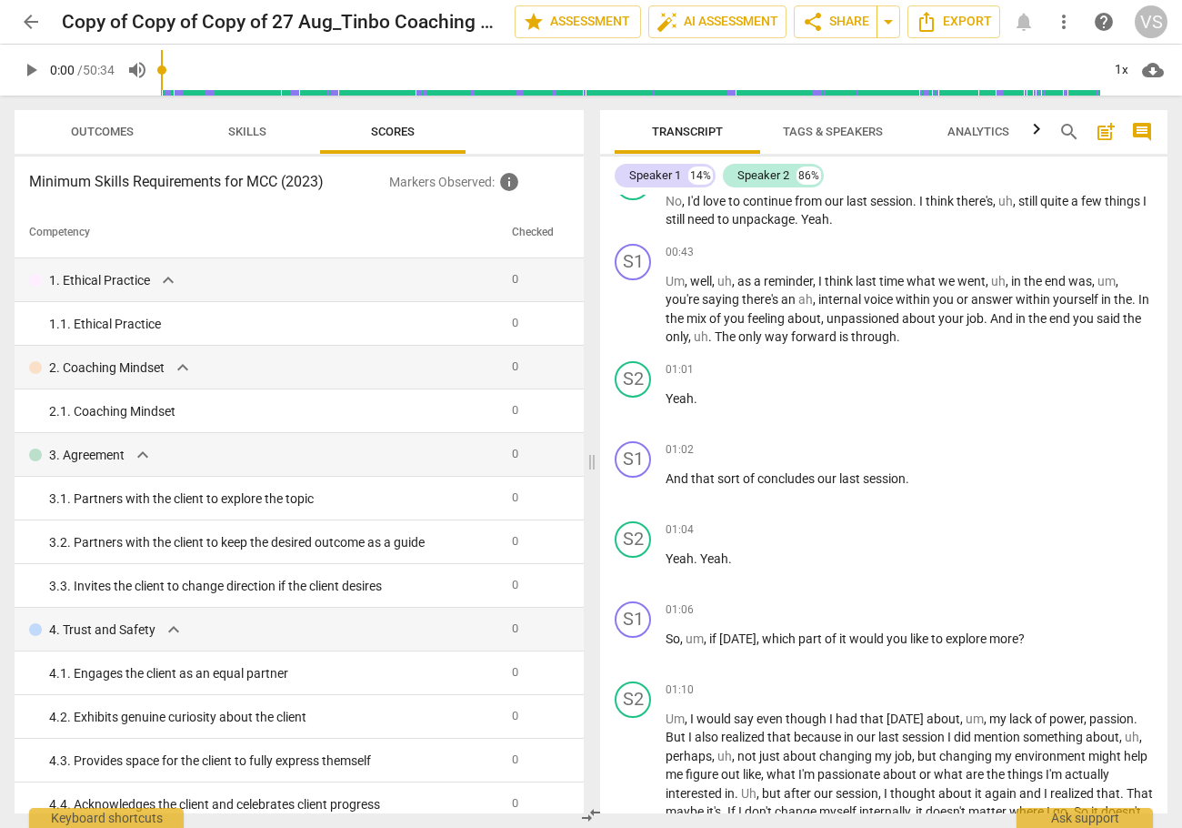
scroll to position [182, 0]
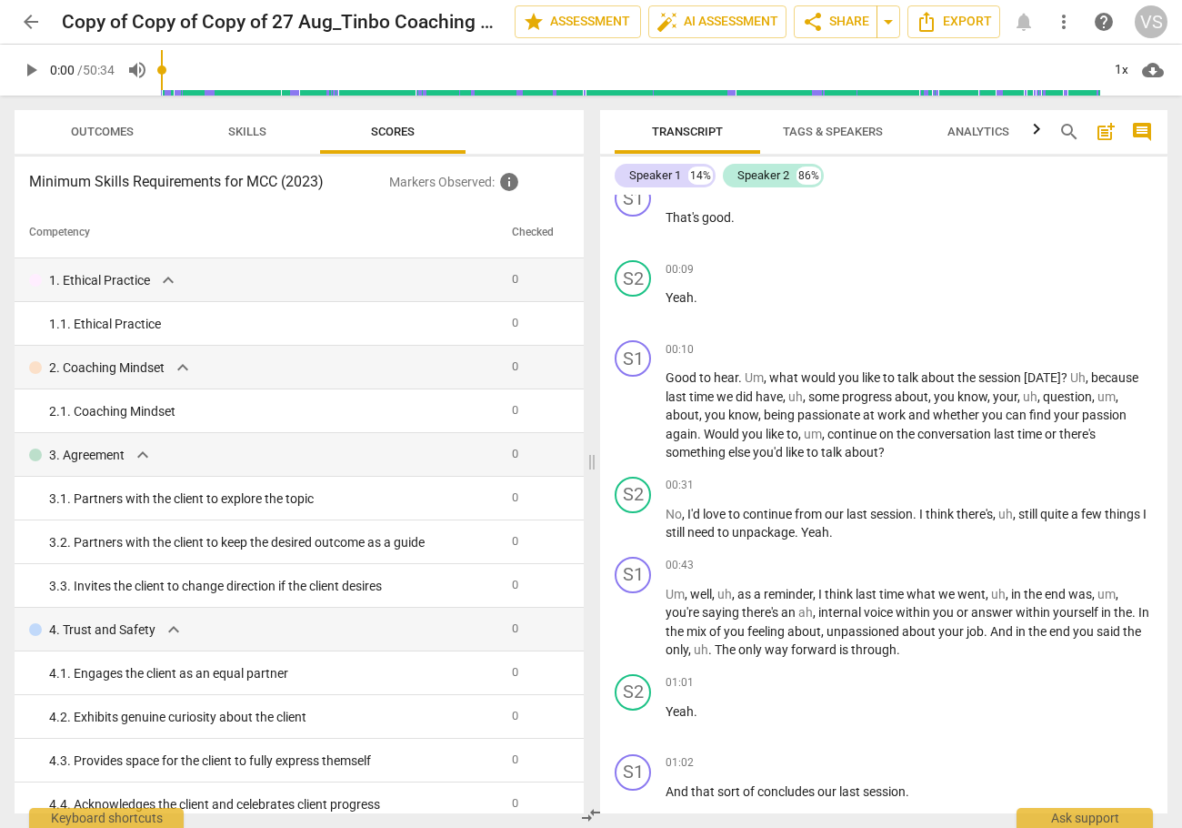
click at [32, 21] on span "arrow_back" at bounding box center [31, 22] width 22 height 22
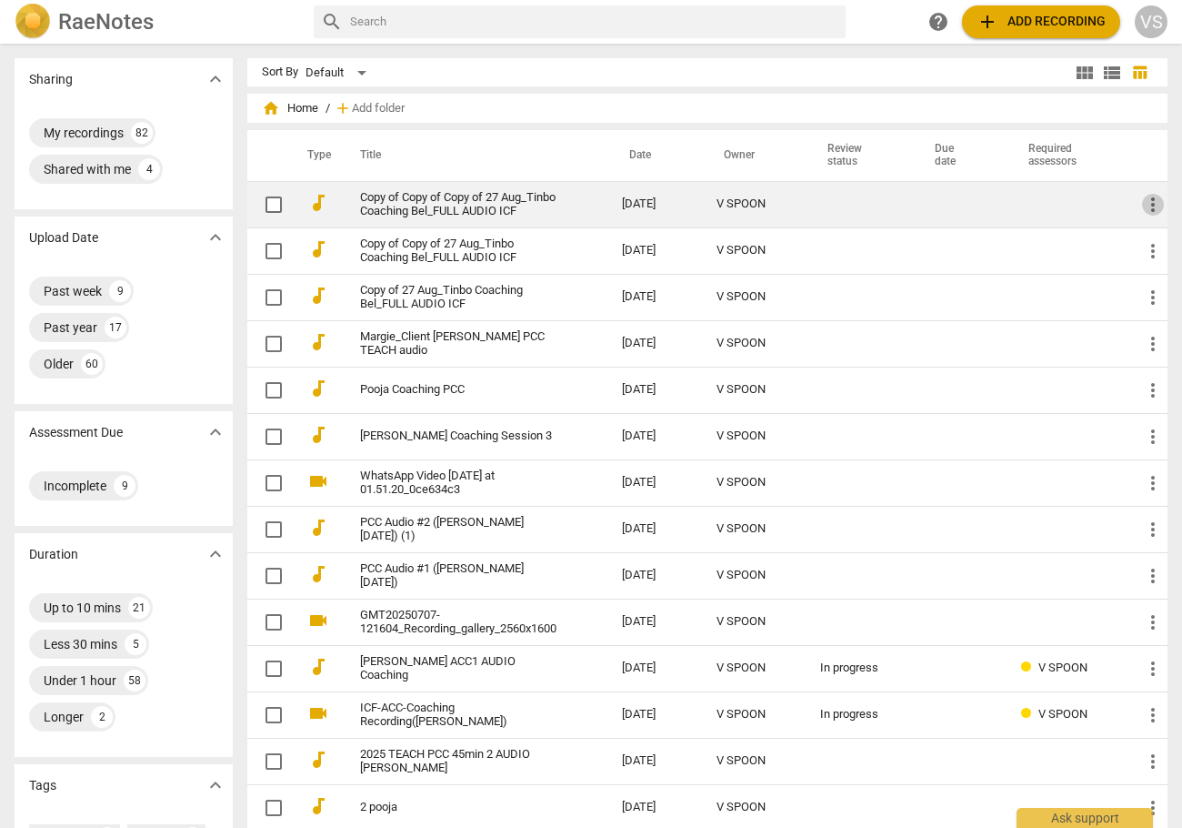
click at [1152, 205] on span "more_vert" at bounding box center [1153, 205] width 22 height 22
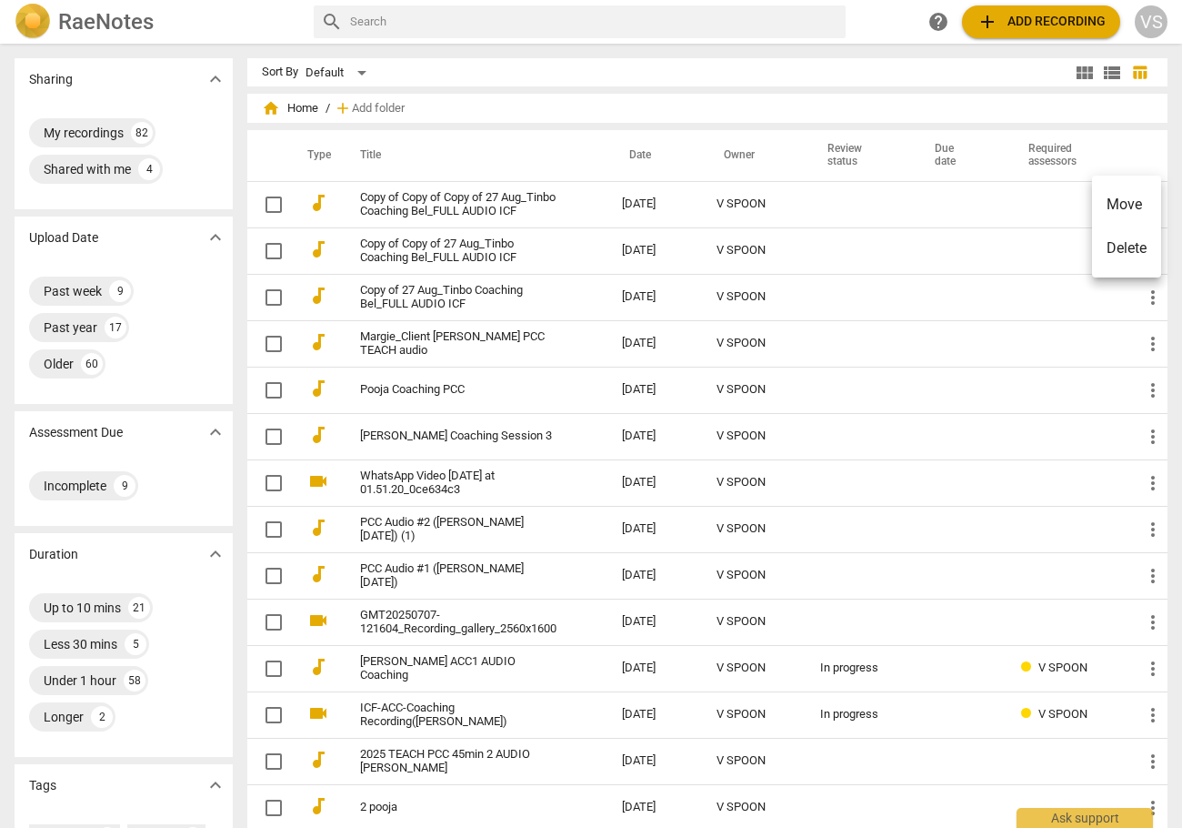
drag, startPoint x: 410, startPoint y: 208, endPoint x: 1037, endPoint y: 31, distance: 651.2
click at [1037, 31] on div at bounding box center [591, 414] width 1182 height 828
click at [1034, 25] on span "add Add recording" at bounding box center [1041, 22] width 129 height 22
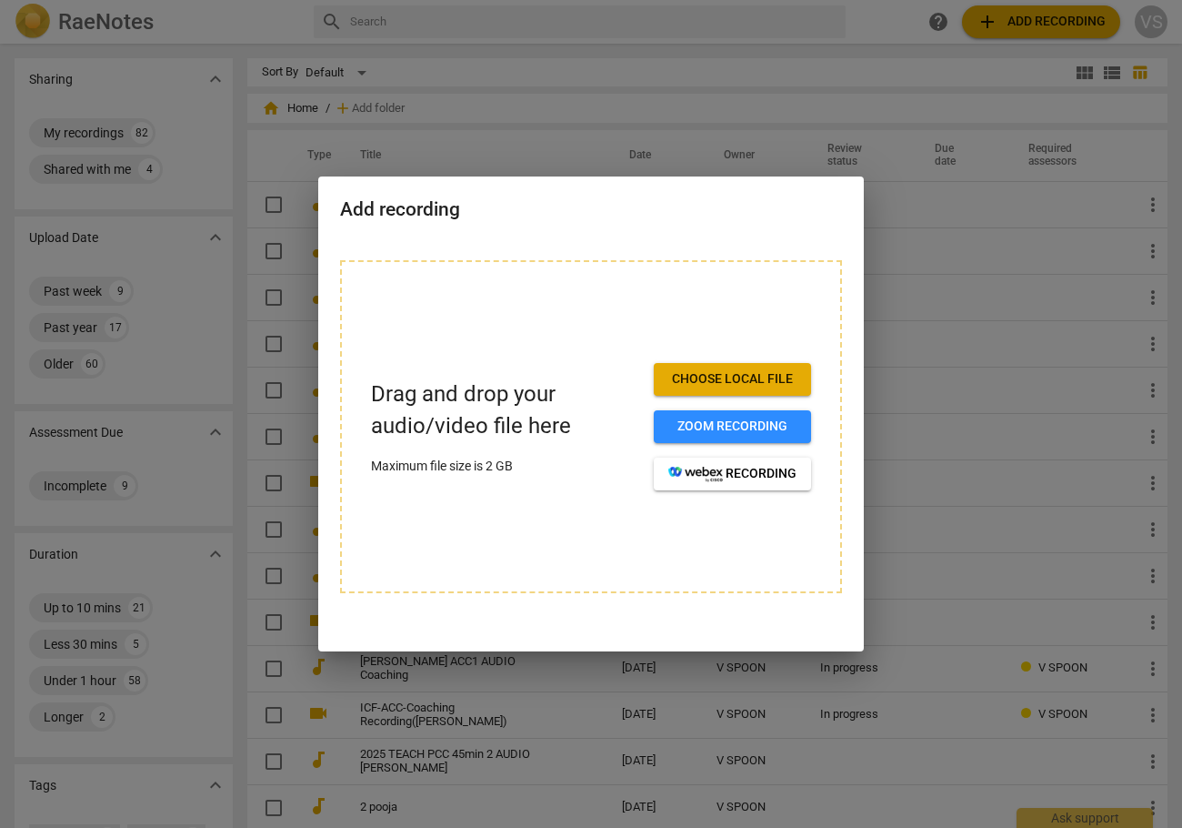
click at [758, 377] on span "Choose local file" at bounding box center [732, 379] width 128 height 18
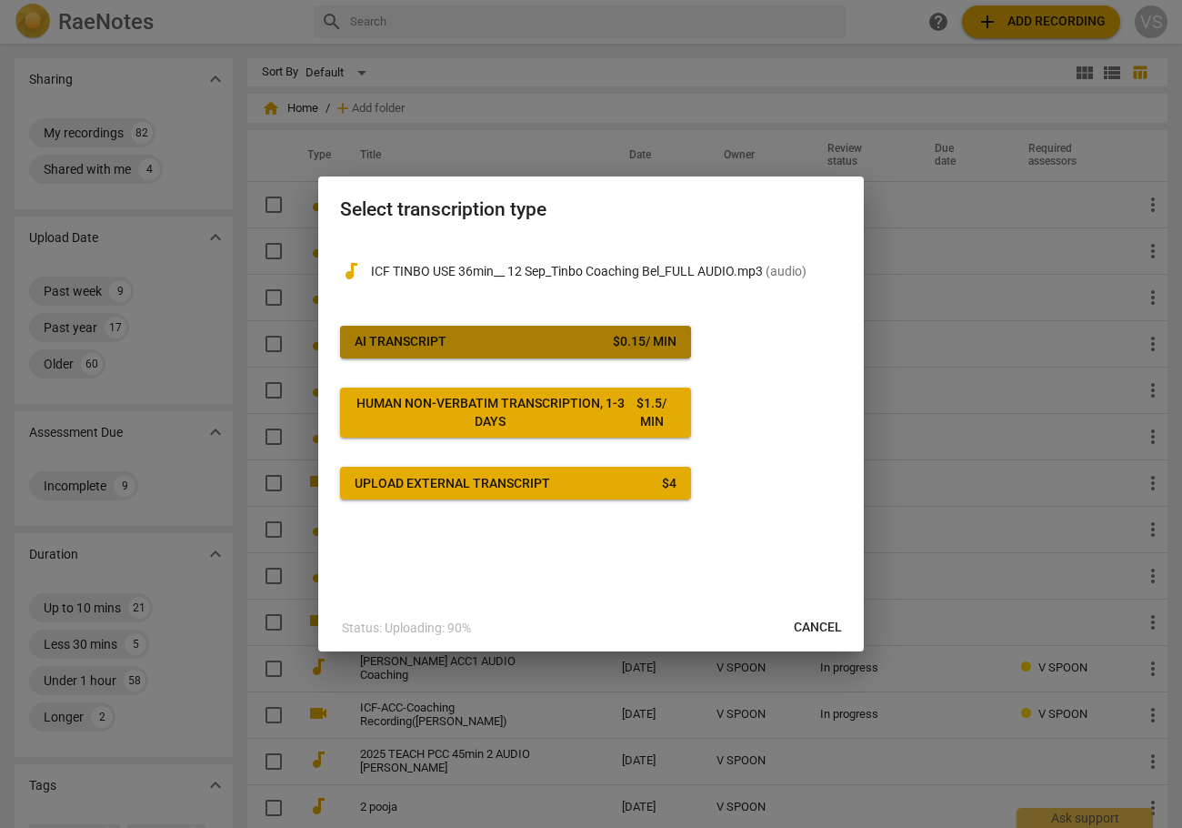
click at [557, 342] on span "AI Transcript $ 0.15 / min" at bounding box center [516, 342] width 322 height 18
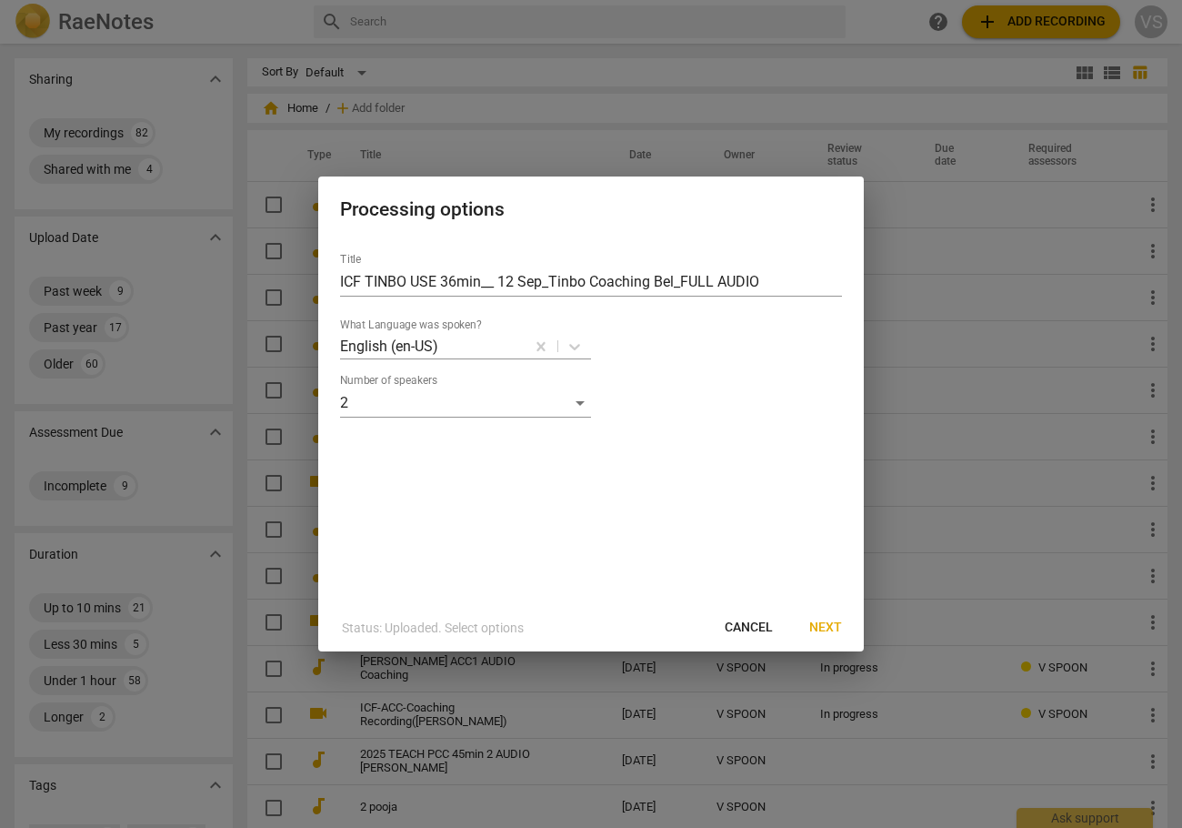
click at [817, 629] on span "Next" at bounding box center [825, 627] width 33 height 18
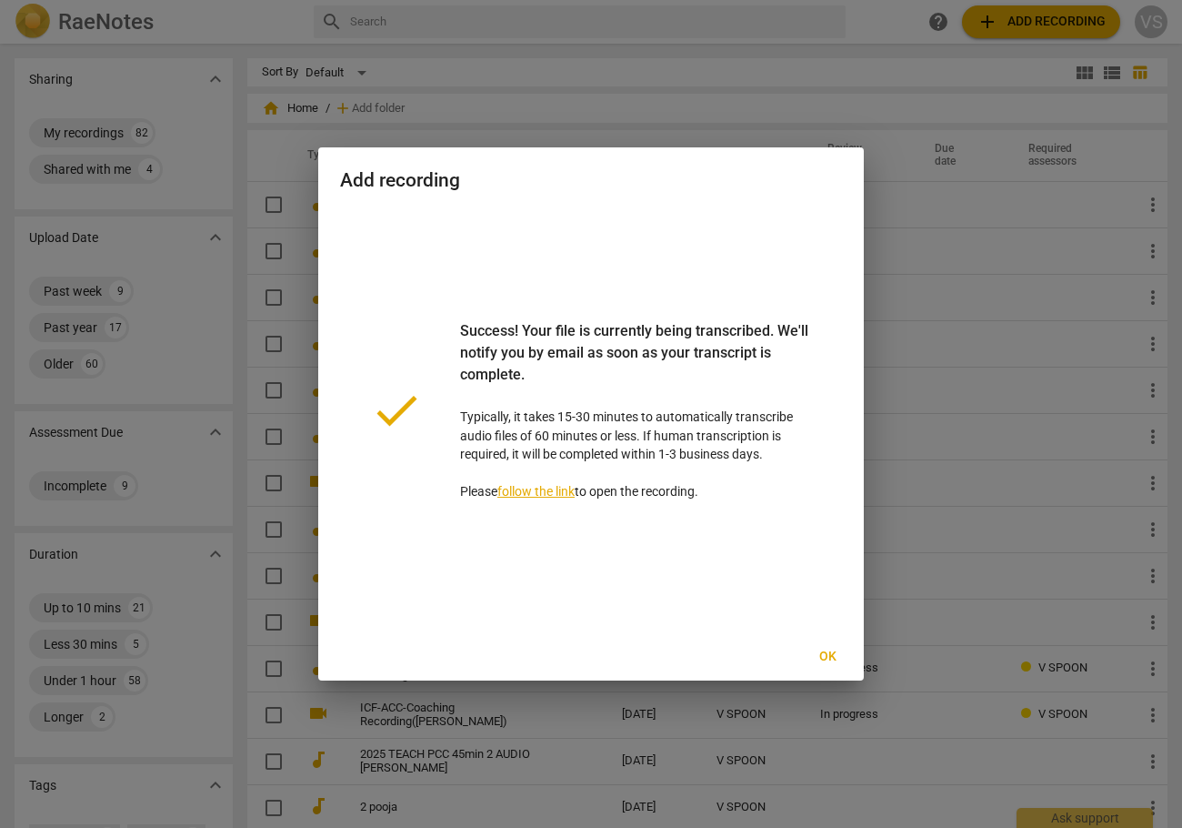
click at [567, 498] on link "follow the link" at bounding box center [535, 491] width 77 height 15
